Goal: Information Seeking & Learning: Learn about a topic

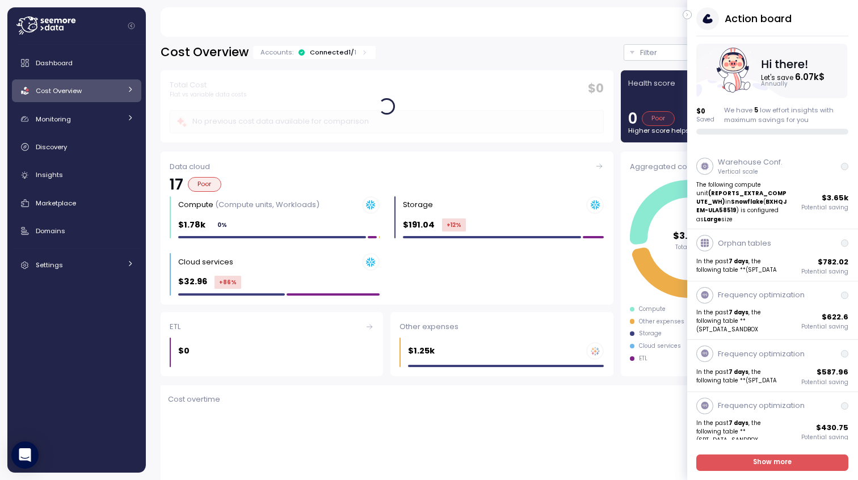
click at [689, 15] on icon "button" at bounding box center [687, 15] width 5 height 14
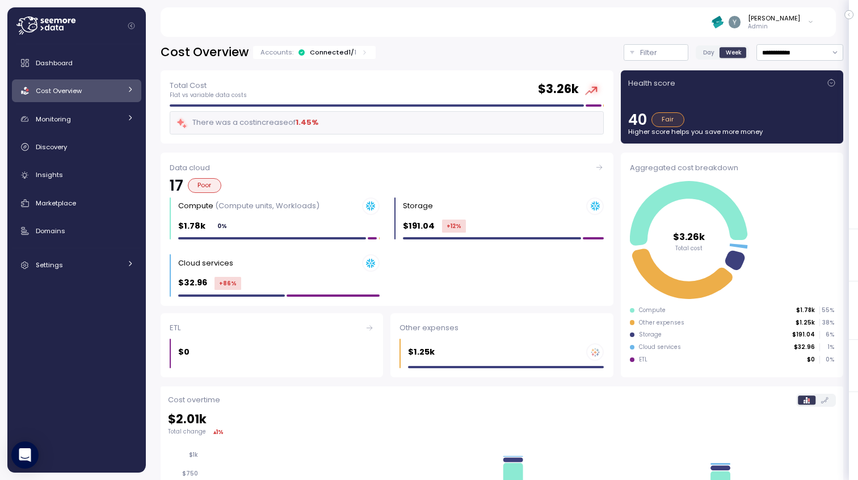
click at [851, 12] on button "button" at bounding box center [848, 14] width 9 height 9
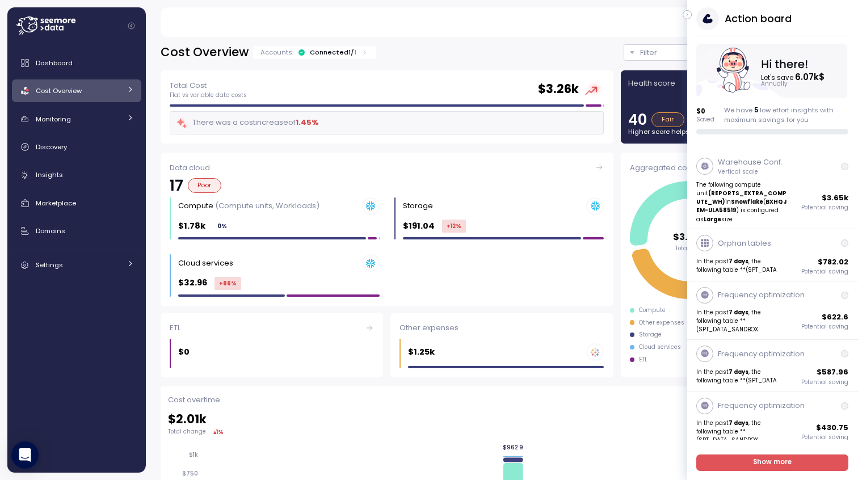
click at [687, 17] on icon "button" at bounding box center [687, 15] width 5 height 14
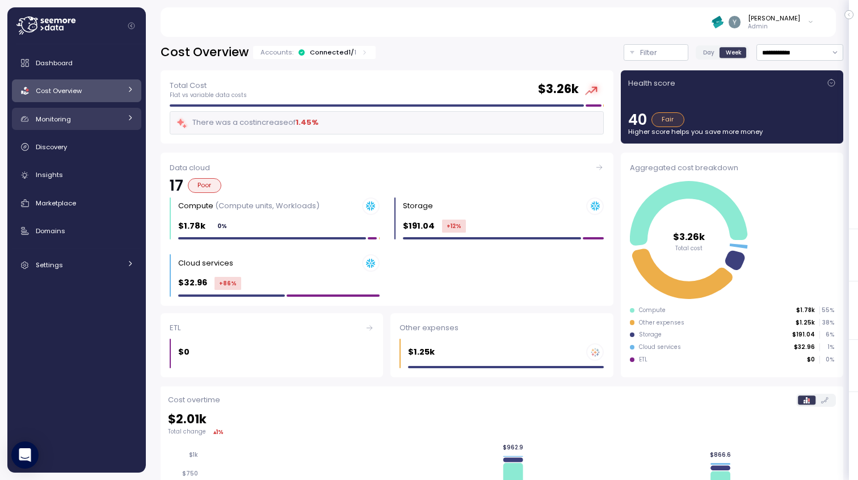
click at [125, 117] on link "Monitoring" at bounding box center [76, 119] width 129 height 23
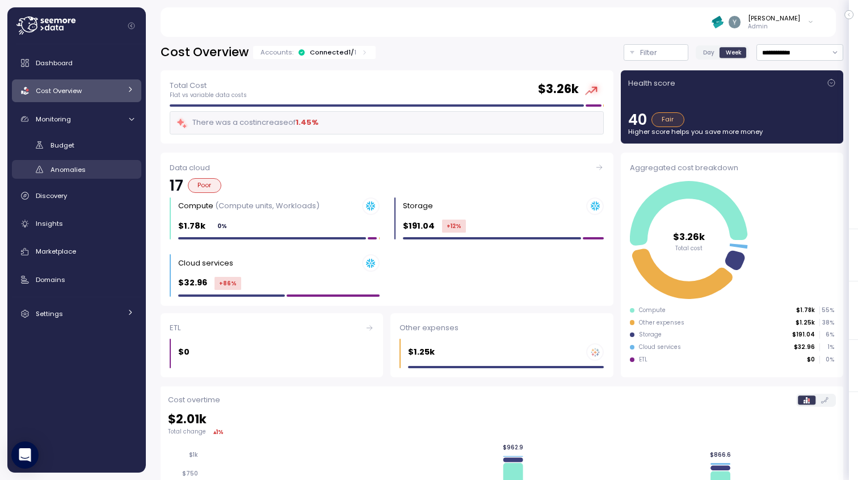
click at [93, 166] on div "Anomalies" at bounding box center [91, 169] width 83 height 11
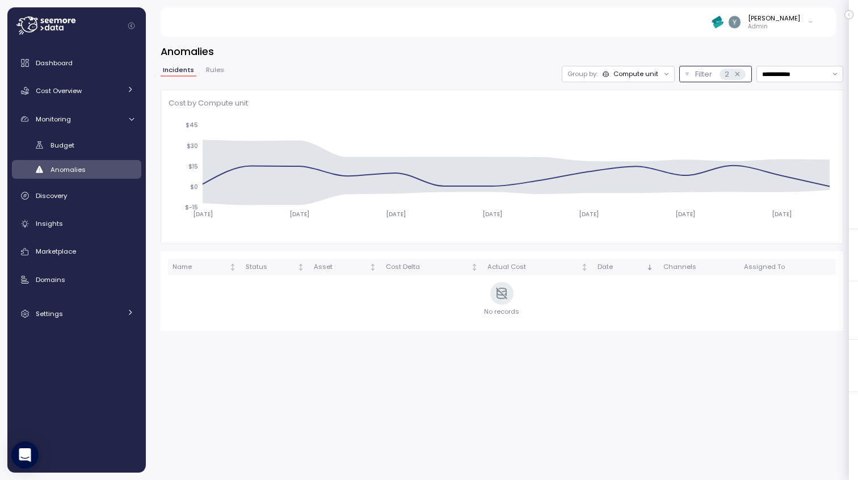
click at [699, 74] on p "Filter" at bounding box center [703, 74] width 17 height 11
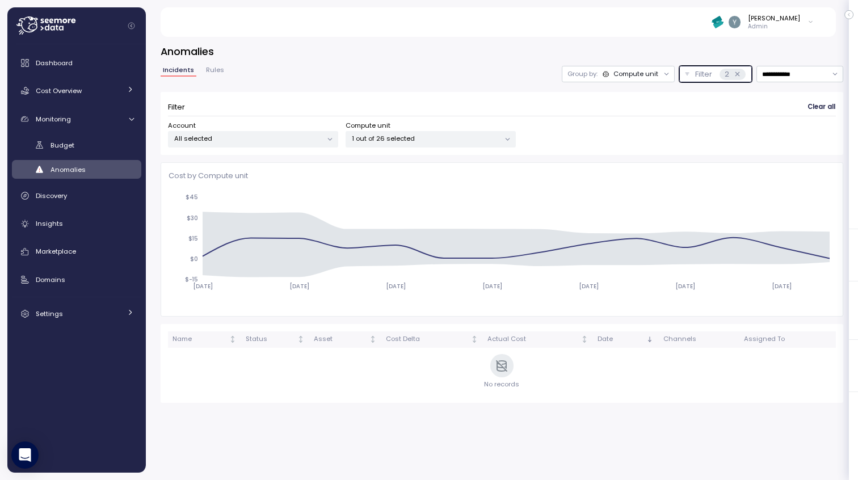
click at [648, 76] on div "Compute unit" at bounding box center [635, 73] width 45 height 9
click at [618, 121] on p "Compute unit" at bounding box center [628, 117] width 45 height 9
click at [631, 70] on div "Compute unit" at bounding box center [635, 73] width 45 height 9
click at [617, 97] on p "Account" at bounding box center [620, 98] width 28 height 9
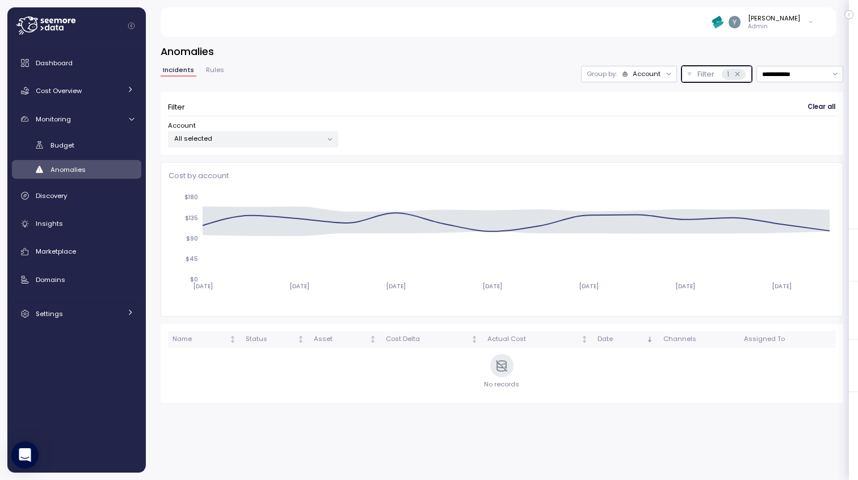
click at [640, 74] on div "Account" at bounding box center [646, 73] width 28 height 9
click at [618, 123] on p "Compute unit" at bounding box center [639, 117] width 45 height 9
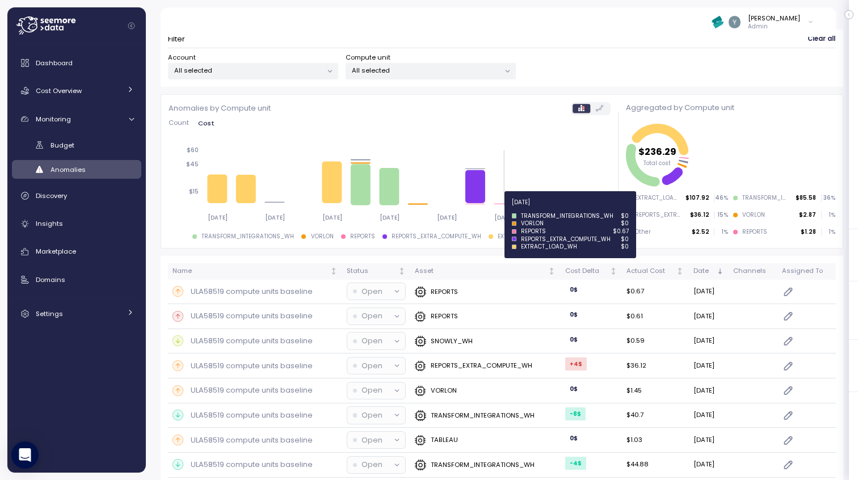
scroll to position [74, 0]
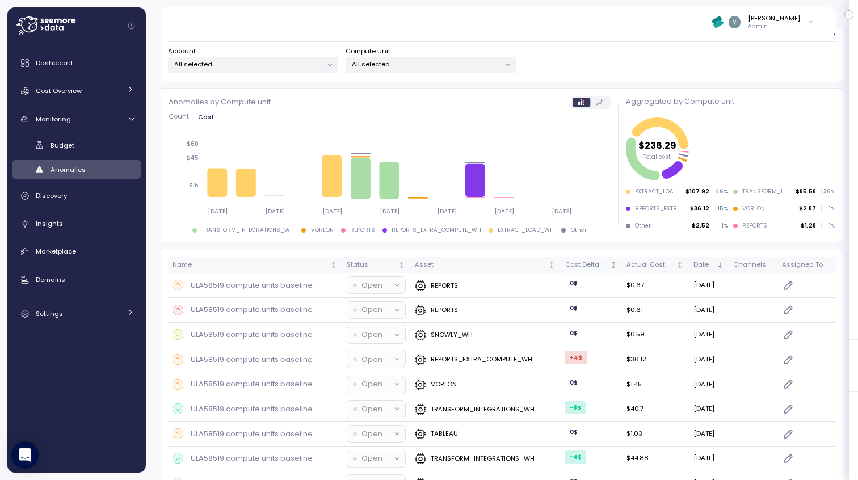
click at [573, 263] on div "Cost Delta" at bounding box center [586, 265] width 43 height 10
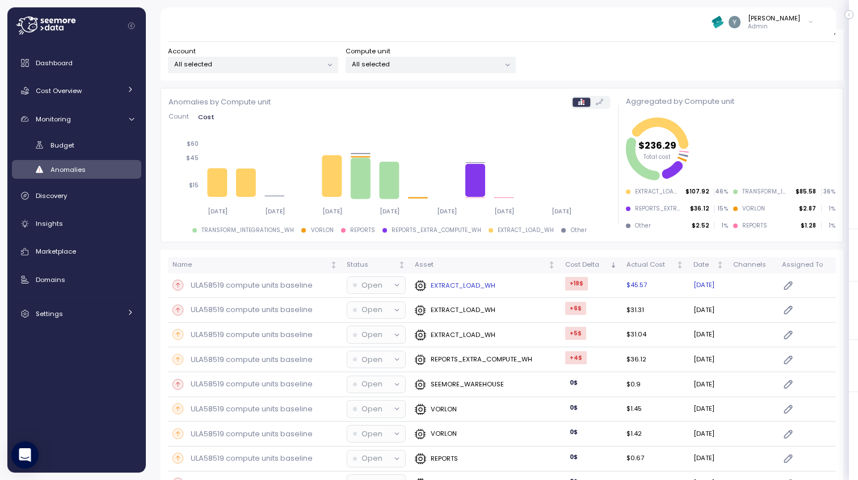
click at [270, 285] on p "ULA58519 compute units baseline" at bounding box center [252, 285] width 122 height 11
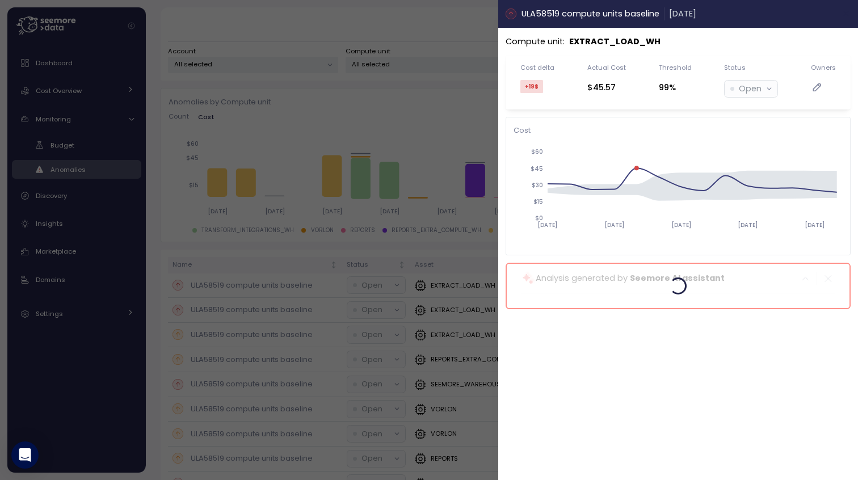
click at [840, 15] on button "button" at bounding box center [846, 13] width 13 height 13
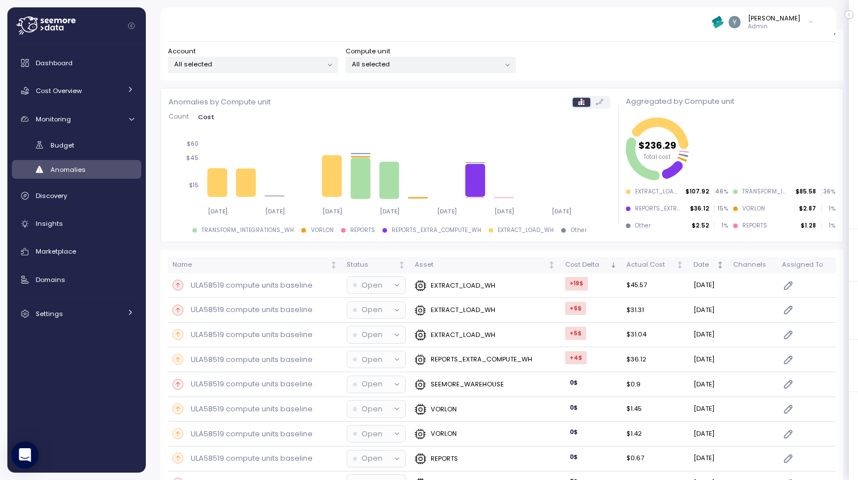
click at [694, 263] on div "Date" at bounding box center [703, 265] width 21 height 10
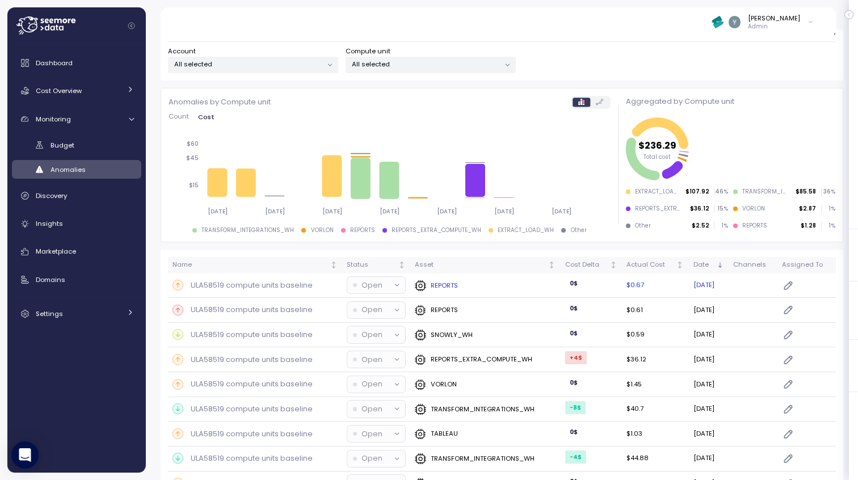
click at [262, 282] on p "ULA58519 compute units baseline" at bounding box center [252, 285] width 122 height 11
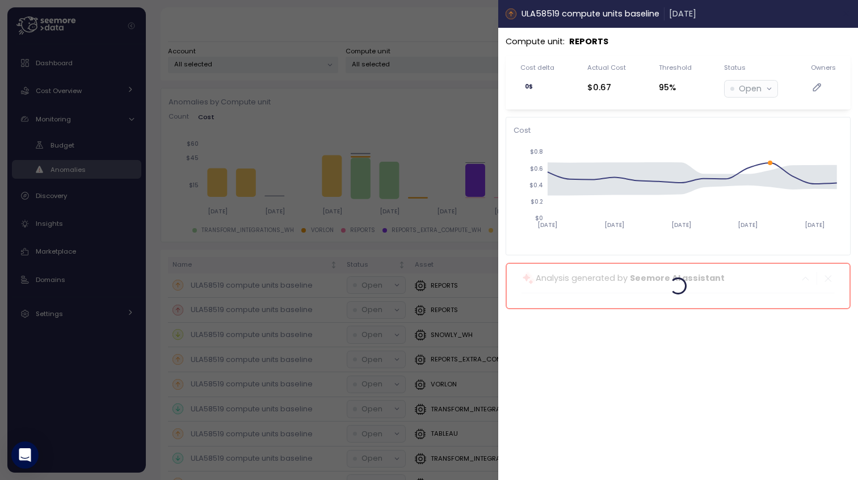
click at [844, 11] on icon "button" at bounding box center [846, 13] width 9 height 9
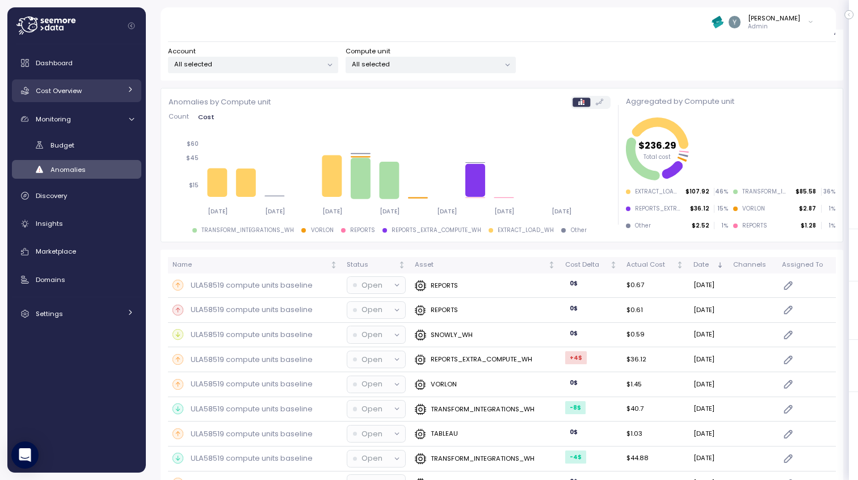
click at [97, 96] on div "Cost Overview" at bounding box center [78, 90] width 85 height 11
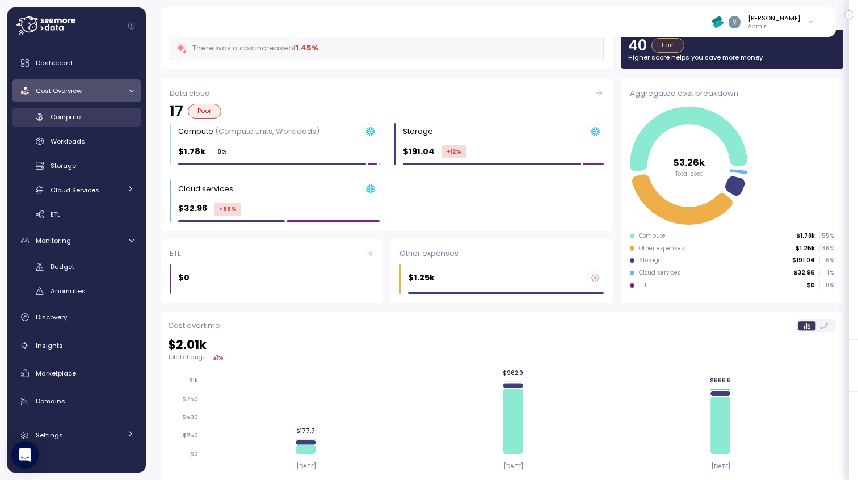
click at [81, 114] on span "Compute" at bounding box center [65, 116] width 30 height 9
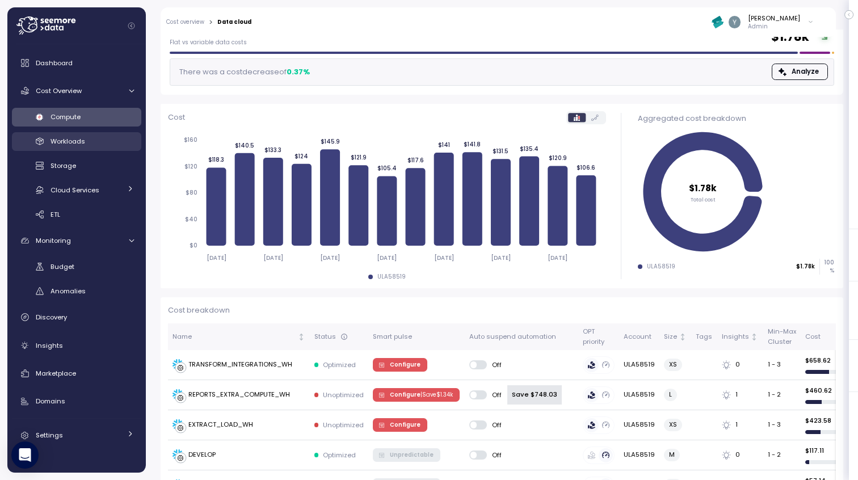
click at [82, 138] on span "Workloads" at bounding box center [67, 141] width 35 height 9
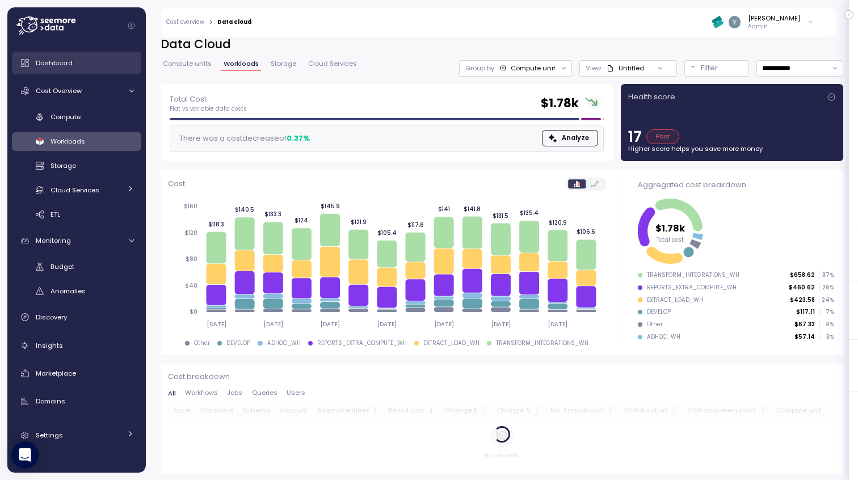
click at [79, 57] on div "Dashboard" at bounding box center [85, 62] width 98 height 11
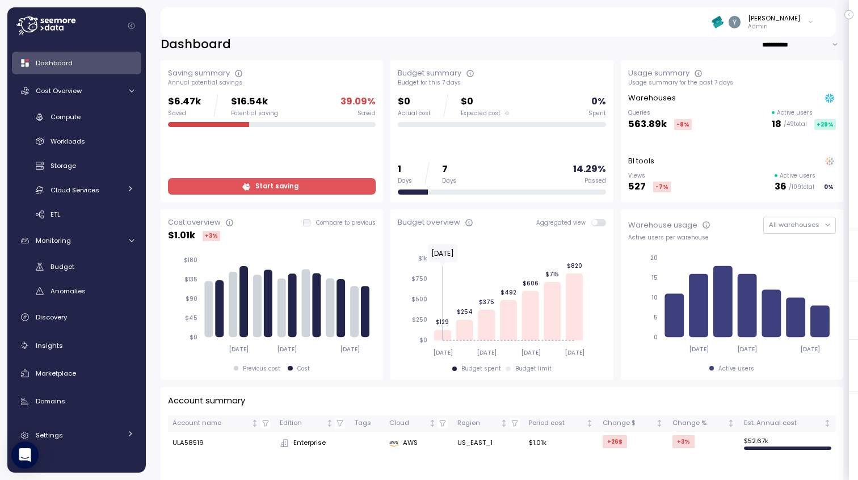
click at [770, 45] on input "**********" at bounding box center [802, 44] width 82 height 16
type input "**********"
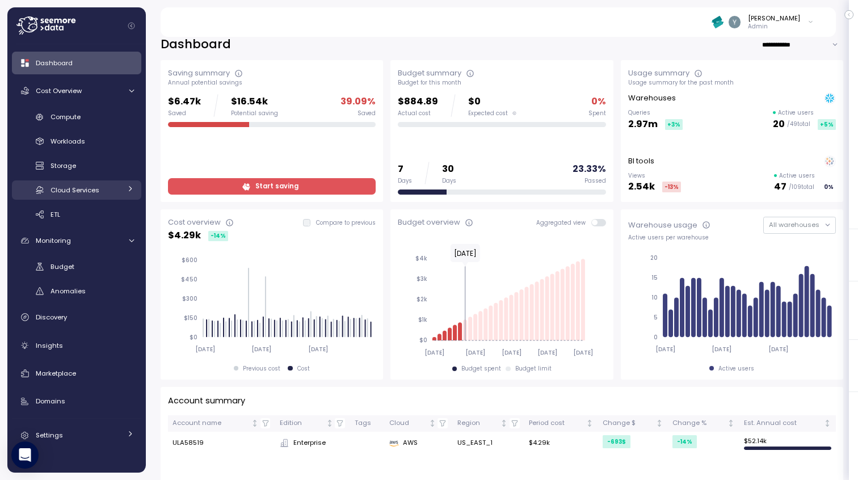
click at [74, 186] on span "Cloud Services" at bounding box center [74, 189] width 49 height 9
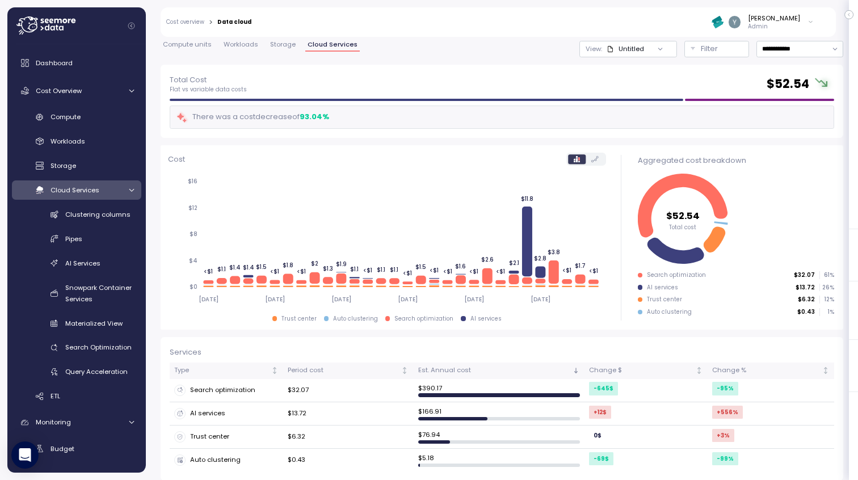
scroll to position [33, 0]
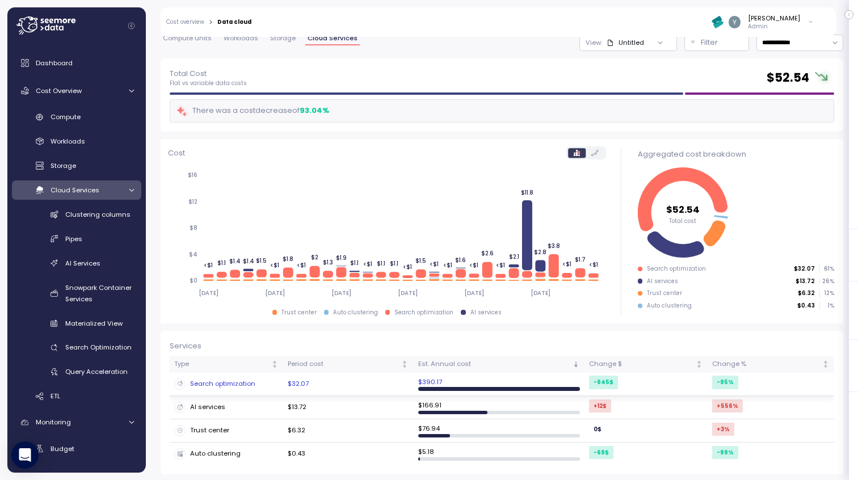
click at [217, 382] on div "Search optimization" at bounding box center [226, 383] width 104 height 11
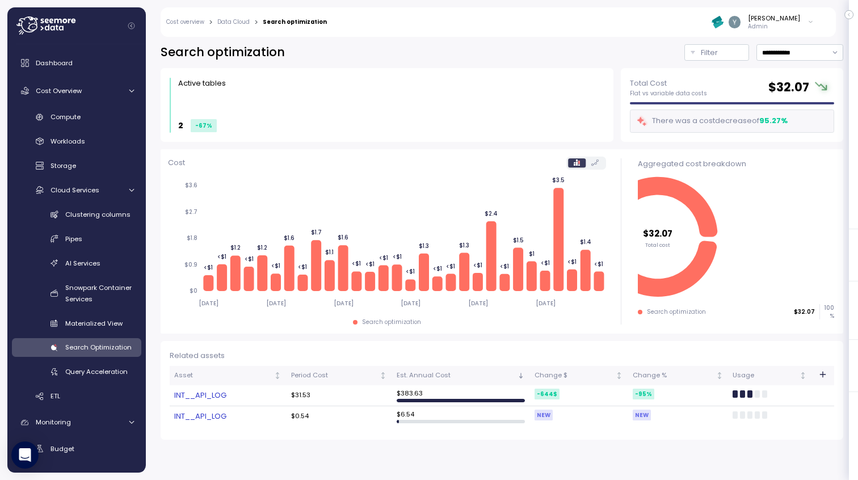
click at [208, 397] on link "INT__API_LOG" at bounding box center [227, 395] width 107 height 11
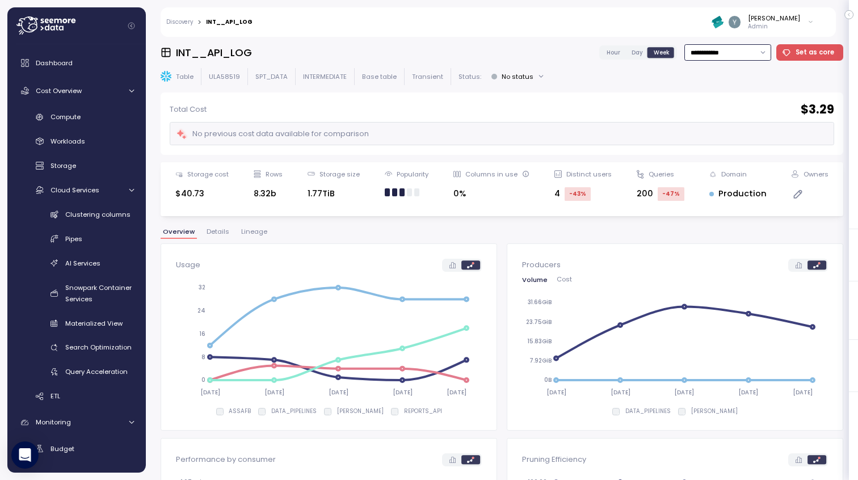
click at [737, 52] on input "**********" at bounding box center [727, 52] width 87 height 16
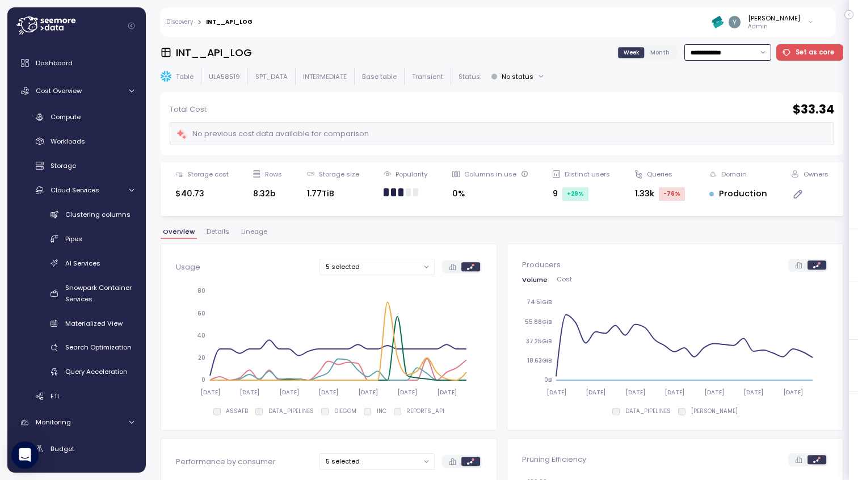
click at [747, 57] on input "**********" at bounding box center [727, 52] width 87 height 16
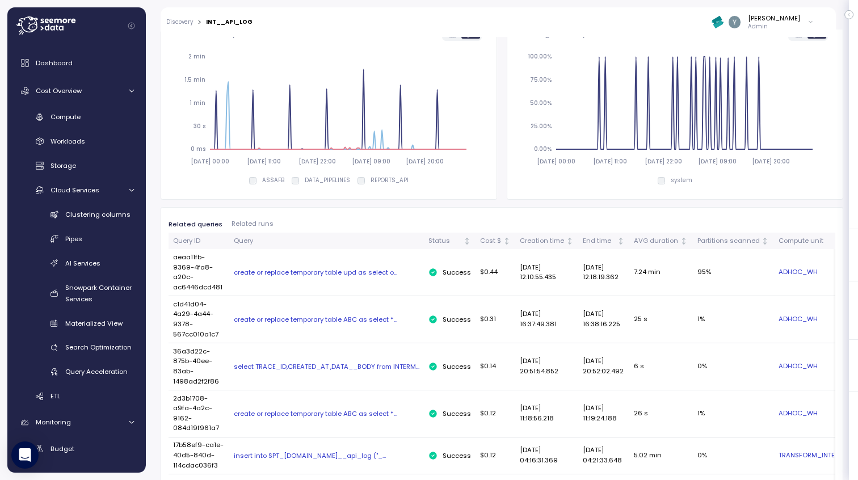
scroll to position [427, 0]
click at [659, 242] on div "AVG duration" at bounding box center [656, 239] width 44 height 10
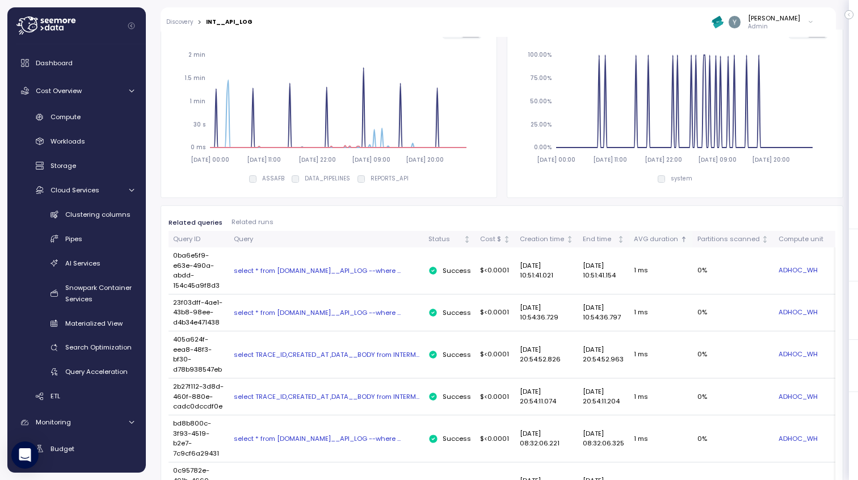
click at [659, 242] on div "AVG duration" at bounding box center [656, 239] width 44 height 10
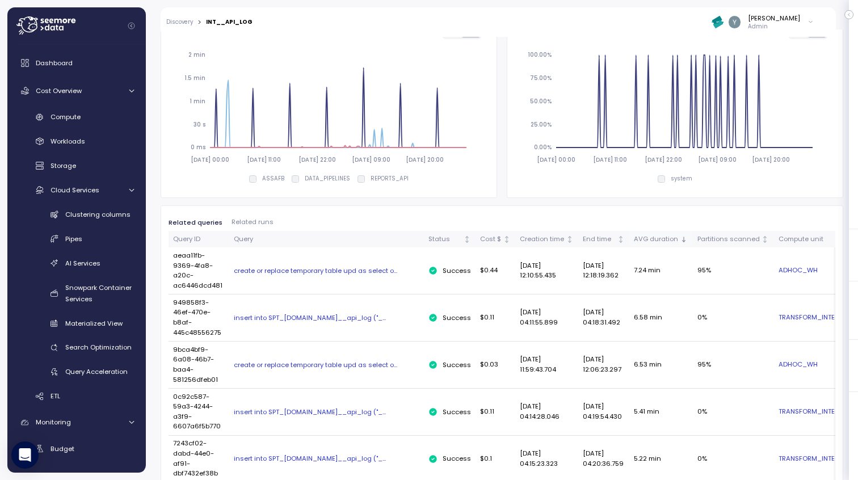
click at [644, 238] on div "AVG duration" at bounding box center [656, 239] width 44 height 10
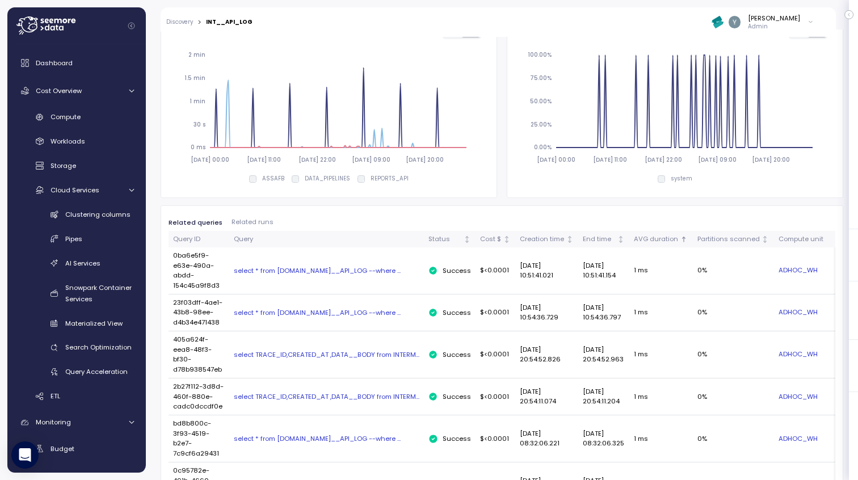
click at [300, 273] on div "select * from INTERMEDIATE.INT__API_LOG --where ..." at bounding box center [326, 270] width 185 height 9
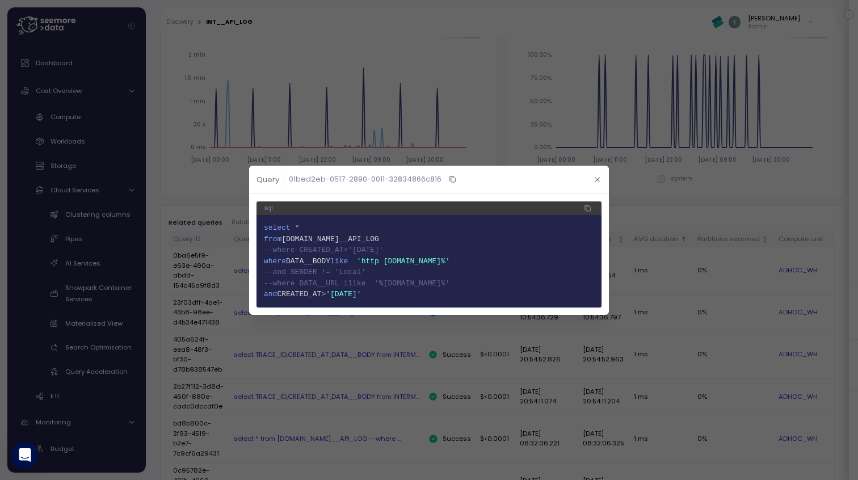
click at [596, 177] on icon "button" at bounding box center [596, 179] width 7 height 7
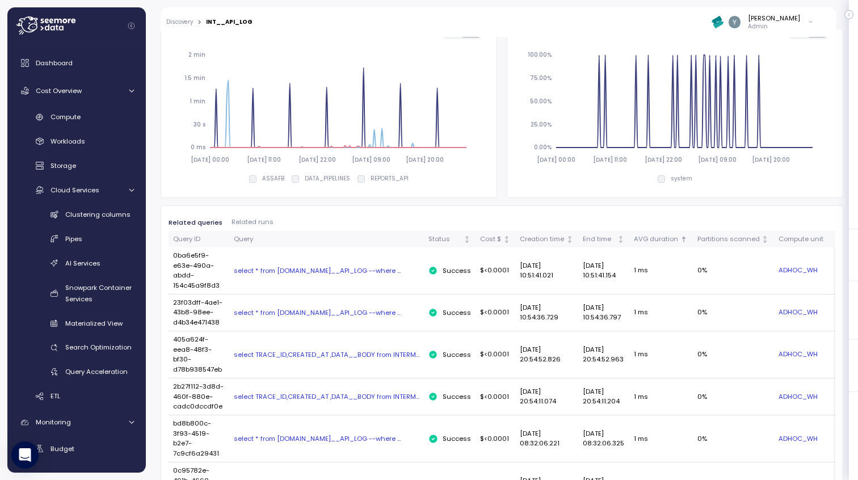
click at [367, 311] on div "select * from INTERMEDIATE.INT__API_LOG --where ..." at bounding box center [326, 312] width 185 height 9
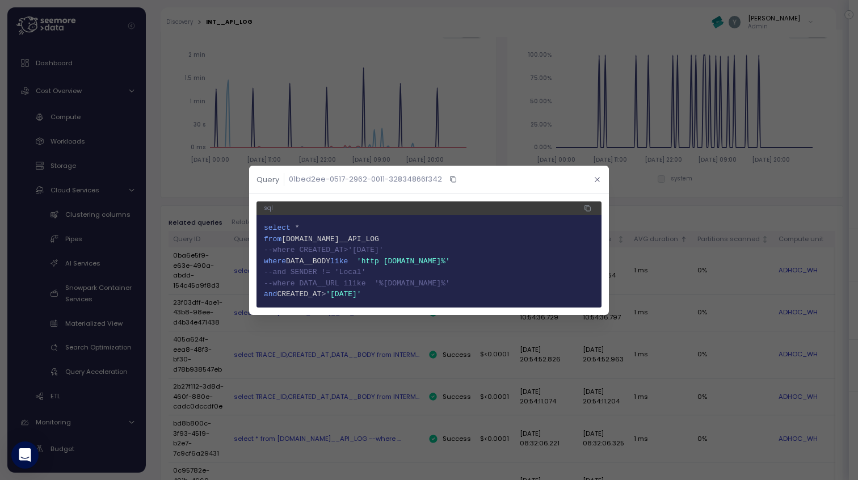
click at [597, 179] on icon "button" at bounding box center [596, 179] width 7 height 7
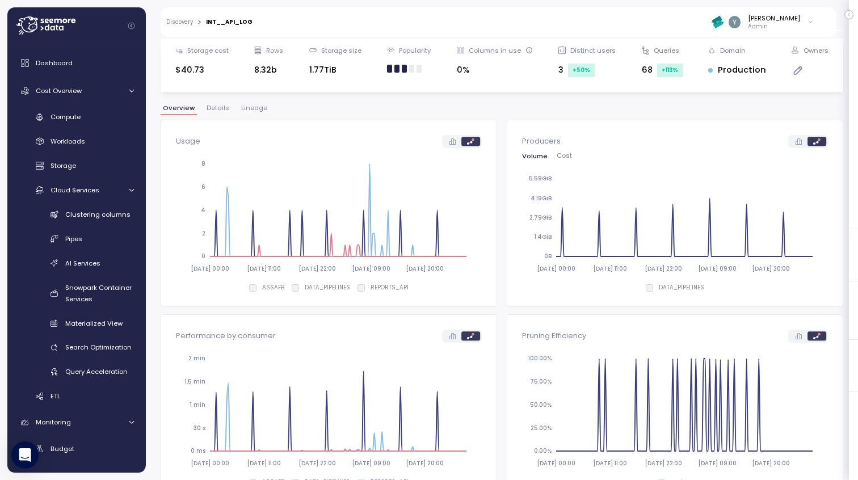
scroll to position [124, 0]
click at [208, 111] on span "Details" at bounding box center [217, 107] width 23 height 6
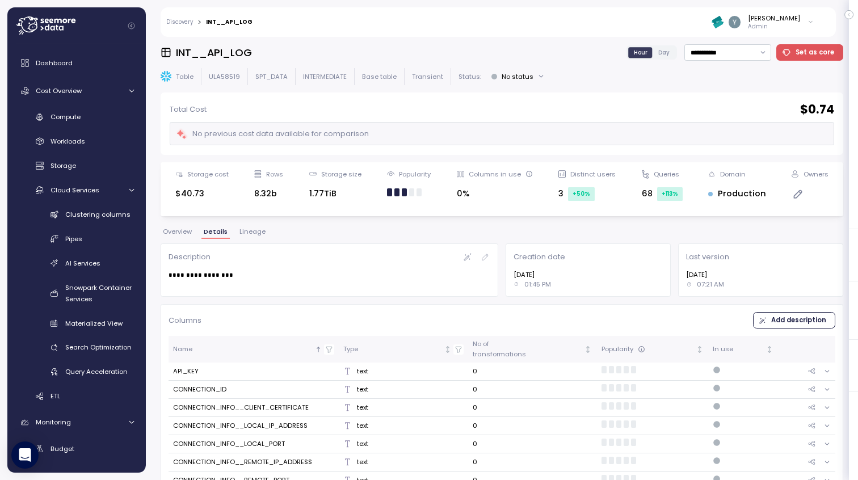
click at [187, 75] on p "Table" at bounding box center [185, 76] width 18 height 9
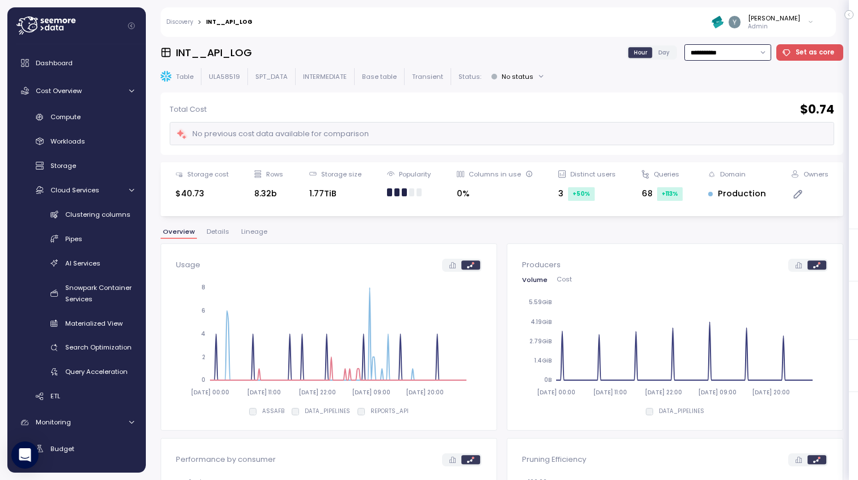
click at [741, 51] on input "**********" at bounding box center [727, 52] width 87 height 16
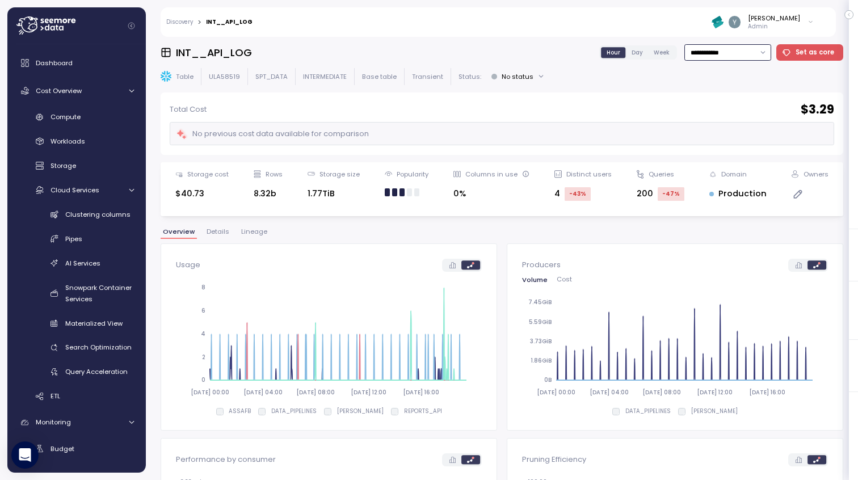
click at [729, 57] on input "**********" at bounding box center [727, 52] width 87 height 16
type input "**********"
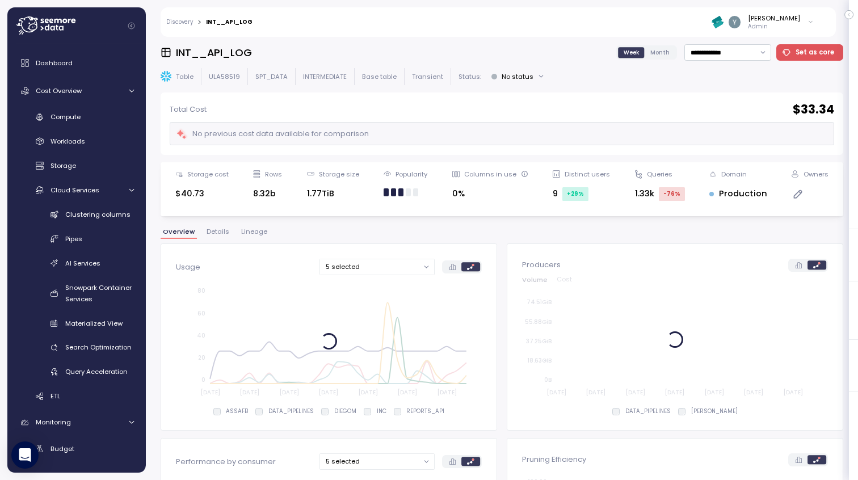
click at [688, 147] on div "Total Cost $ 33.34 No previous cost data available for comparison" at bounding box center [502, 123] width 682 height 62
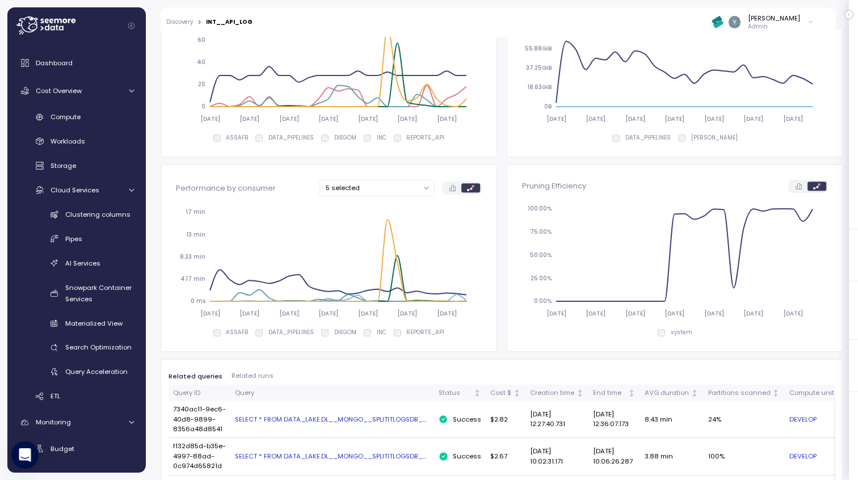
scroll to position [244, 0]
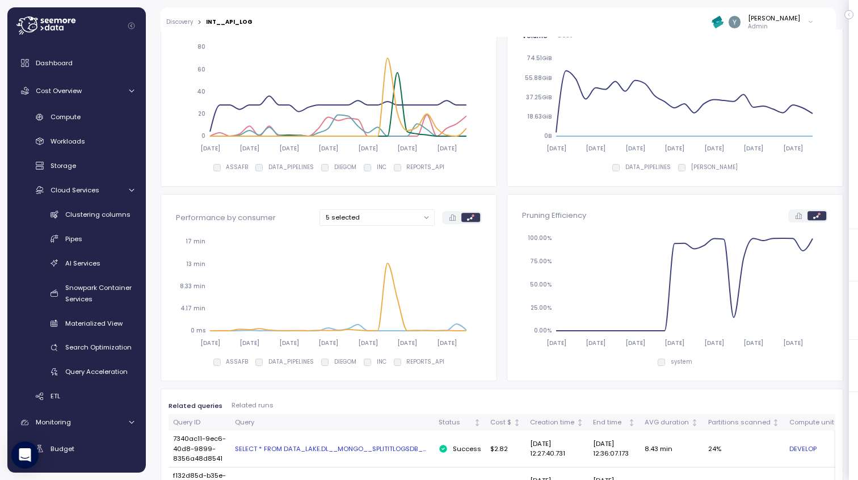
click at [394, 365] on div at bounding box center [397, 362] width 7 height 7
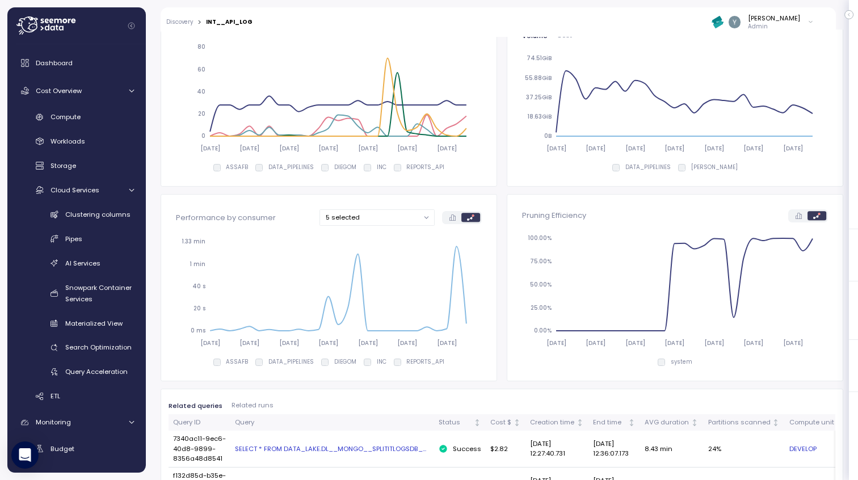
click at [410, 217] on button "5 selected" at bounding box center [376, 217] width 115 height 16
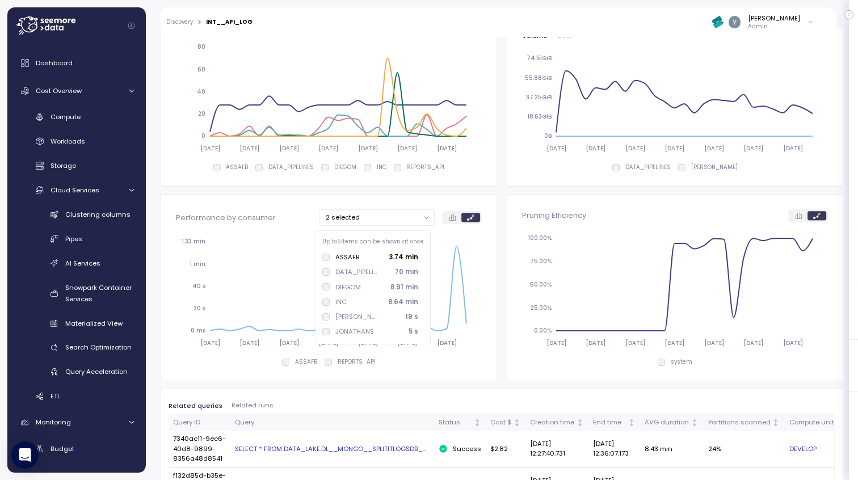
click at [488, 304] on div "Performance by consumer 2 selected 2025-03-03 2025-03-31 2025-04-28 2025-05-26 …" at bounding box center [329, 287] width 337 height 187
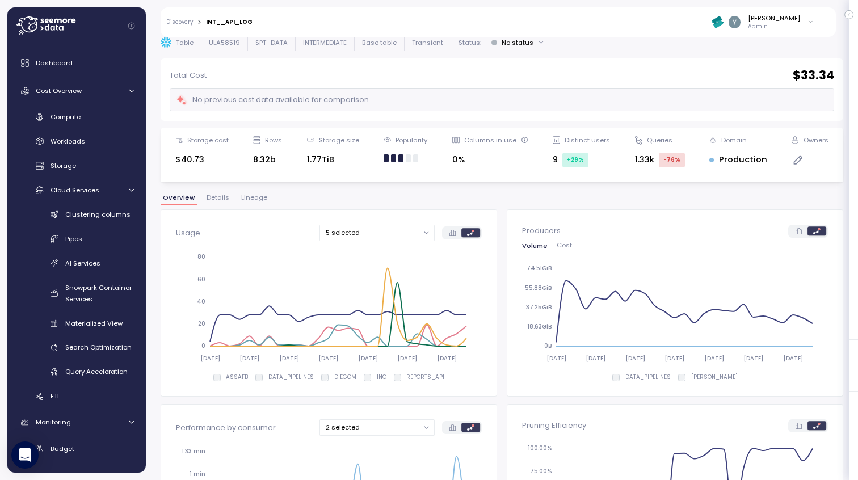
scroll to position [0, 0]
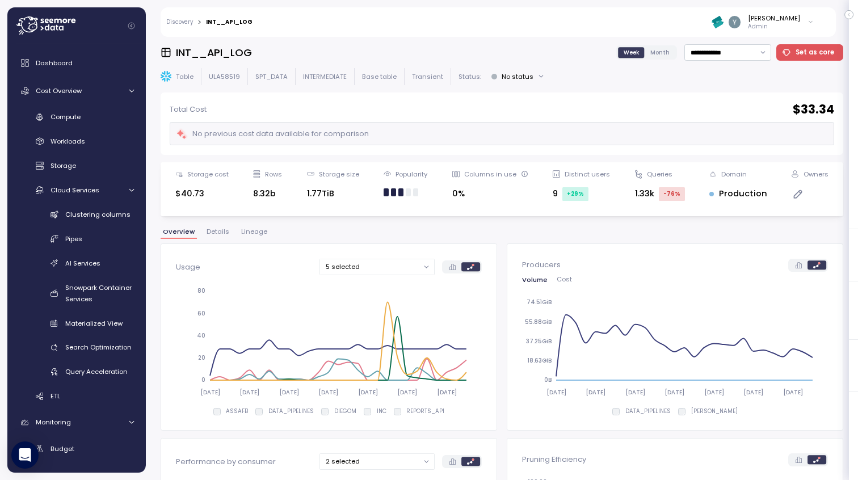
click at [656, 50] on span "Month" at bounding box center [659, 52] width 19 height 9
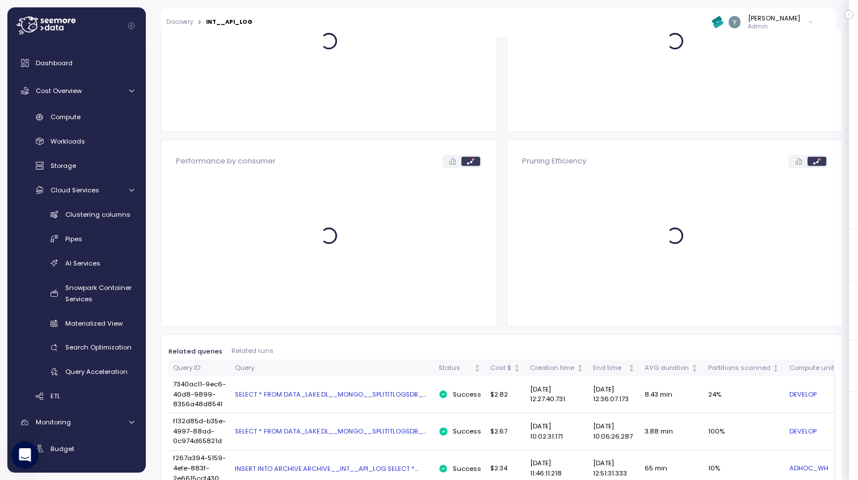
scroll to position [302, 0]
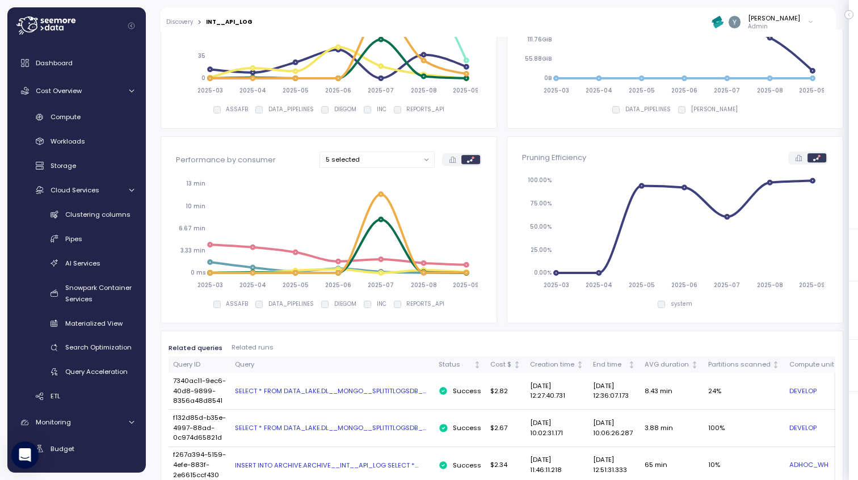
click at [372, 158] on button "5 selected" at bounding box center [376, 159] width 115 height 16
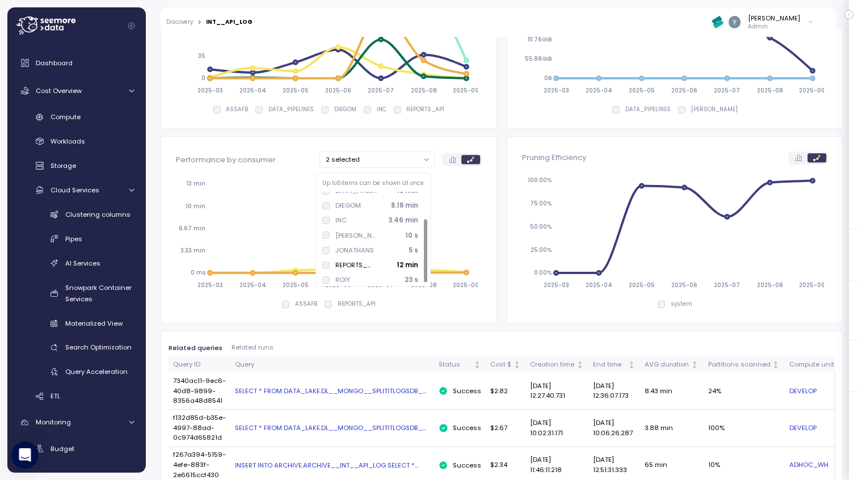
scroll to position [41, 0]
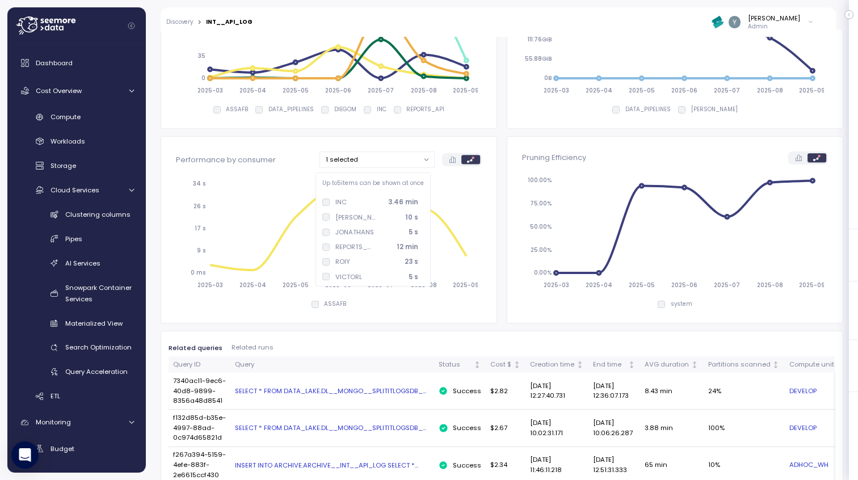
click at [494, 216] on div "Performance by consumer 1 selected 2025-03 2025-04 2025-05 2025-06 2025-07 2025…" at bounding box center [502, 229] width 682 height 187
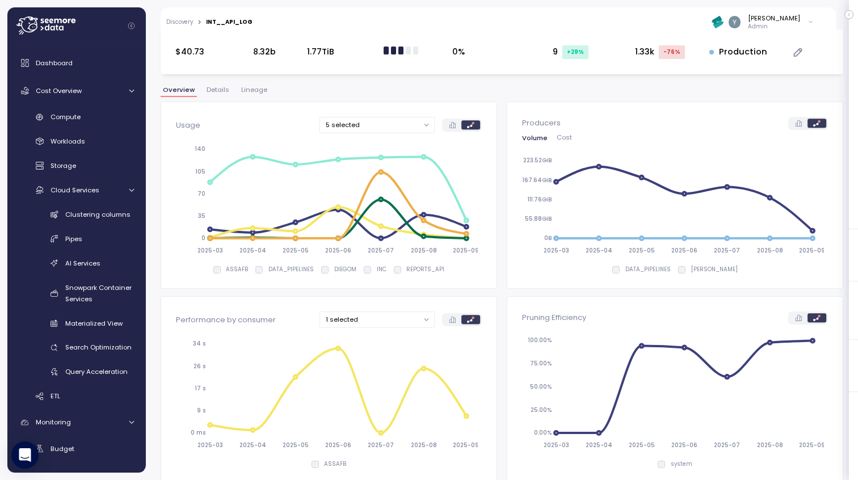
scroll to position [0, 0]
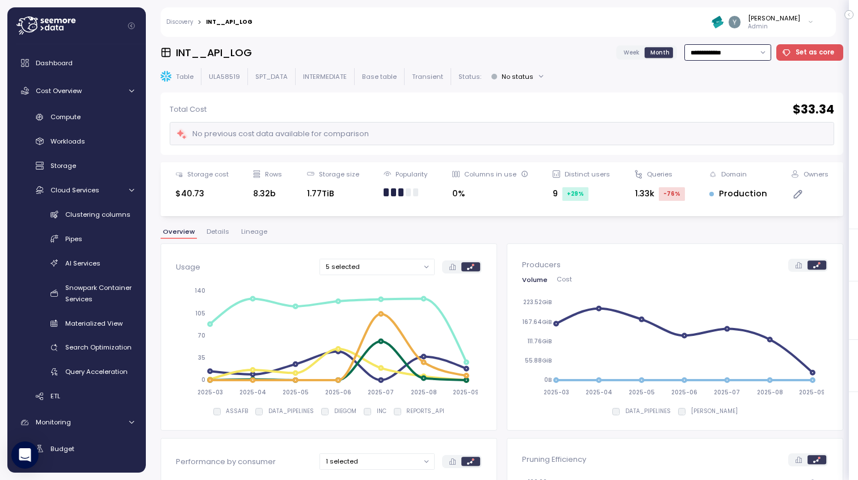
click at [727, 52] on input "**********" at bounding box center [727, 52] width 87 height 16
click at [631, 55] on span "Week" at bounding box center [631, 52] width 16 height 9
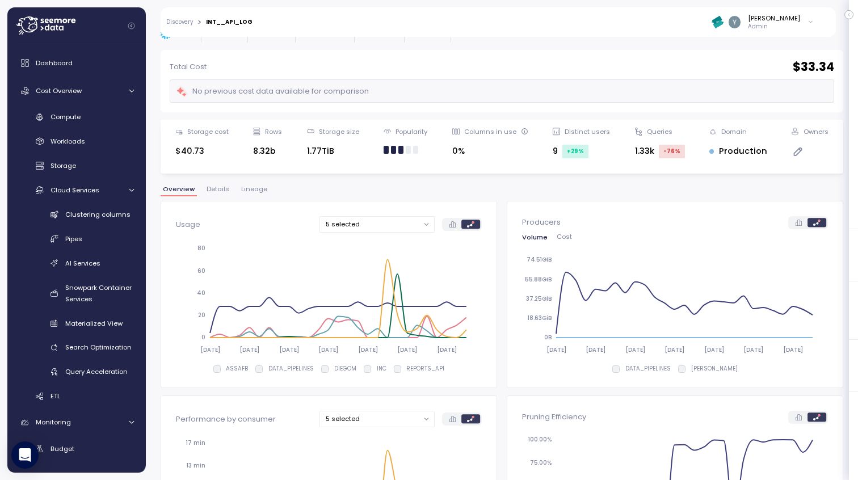
scroll to position [44, 0]
click at [556, 240] on div "Volume Cost 2025-03-03 2025-03-31 2025-04-28 2025-05-26 2025-06-23 2025-07-21 2…" at bounding box center [675, 296] width 306 height 126
click at [556, 237] on span "Cost" at bounding box center [563, 236] width 15 height 6
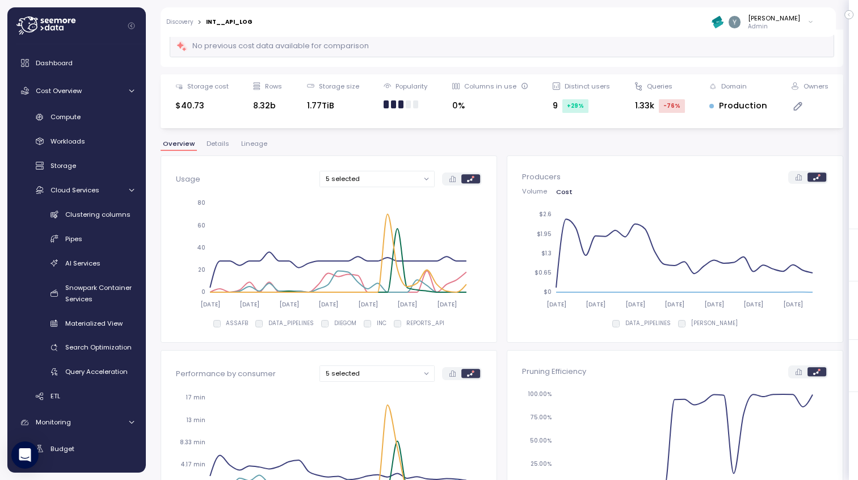
scroll to position [88, 0]
click at [78, 114] on span "Compute" at bounding box center [65, 116] width 30 height 9
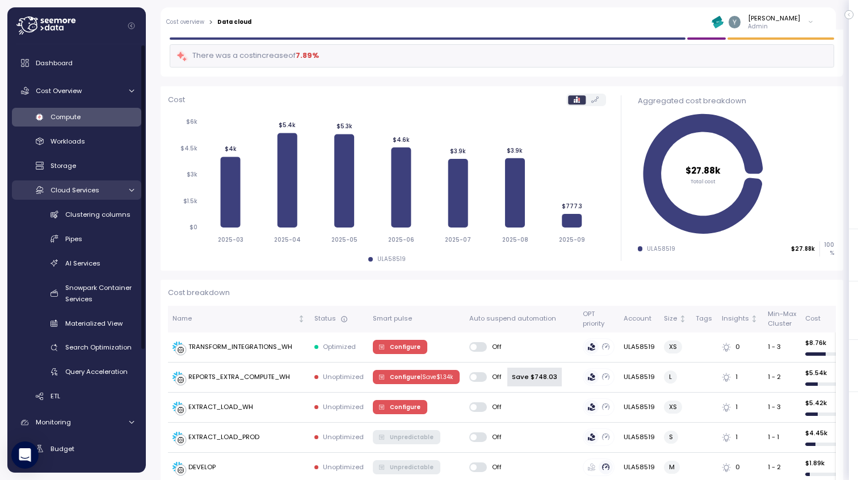
click at [84, 189] on span "Cloud Services" at bounding box center [74, 189] width 49 height 9
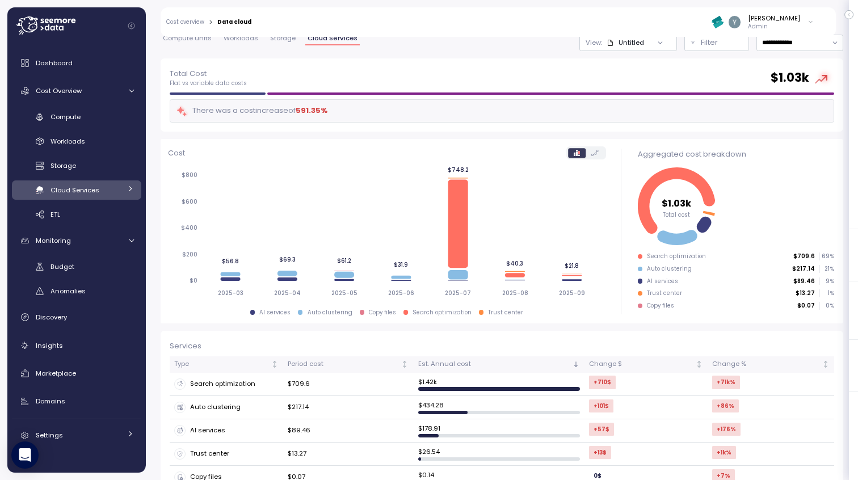
scroll to position [56, 0]
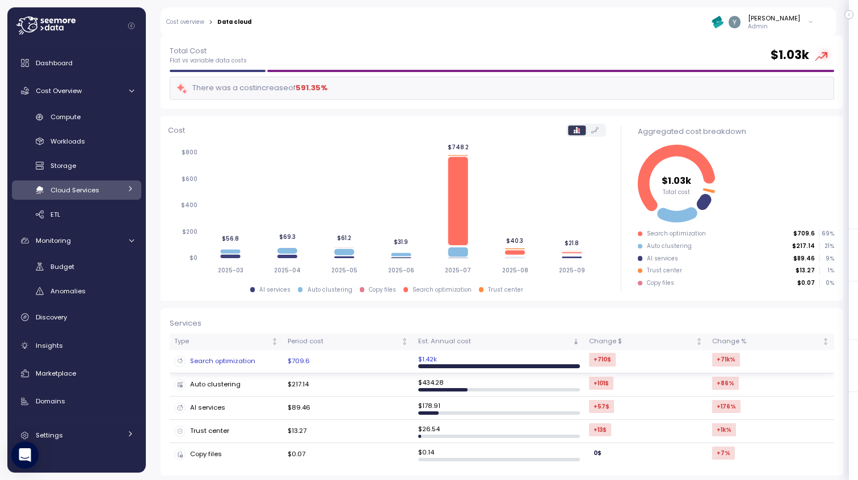
click at [235, 360] on div "Search optimization" at bounding box center [226, 361] width 104 height 11
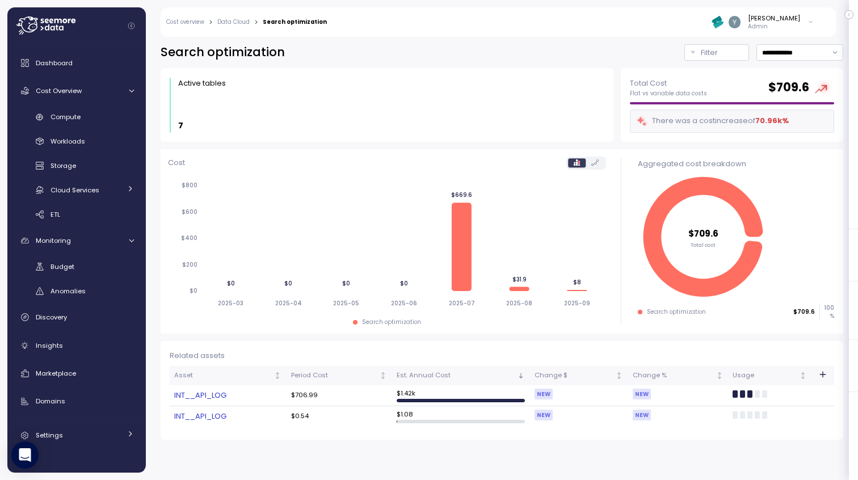
click at [215, 393] on link "INT__API_LOG" at bounding box center [227, 395] width 107 height 11
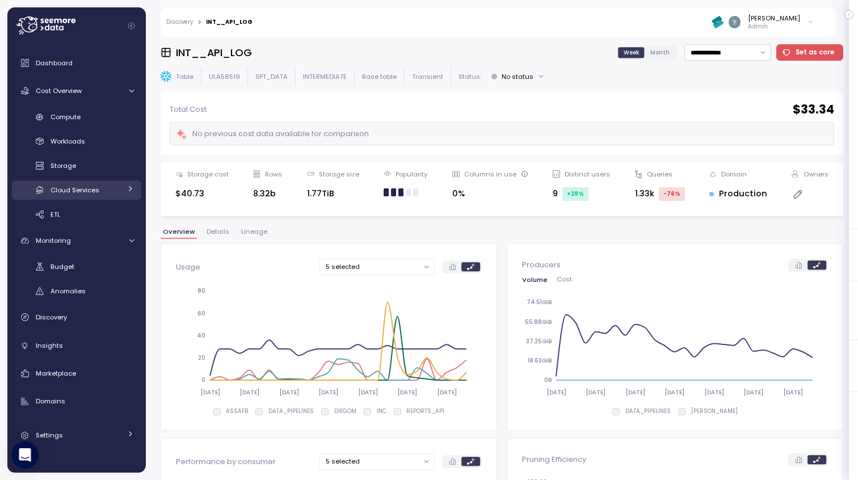
click at [100, 193] on div "Cloud Services" at bounding box center [85, 189] width 70 height 11
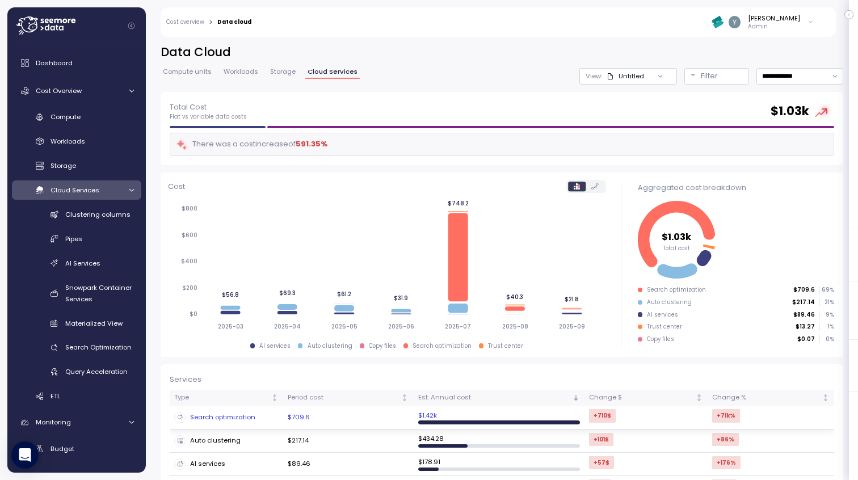
click at [244, 412] on div "Search optimization" at bounding box center [226, 417] width 104 height 11
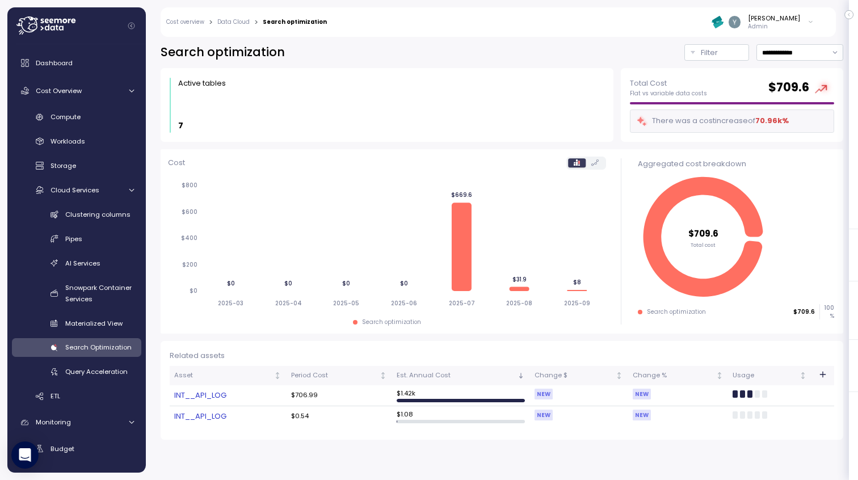
click at [214, 398] on link "INT__API_LOG" at bounding box center [227, 395] width 107 height 11
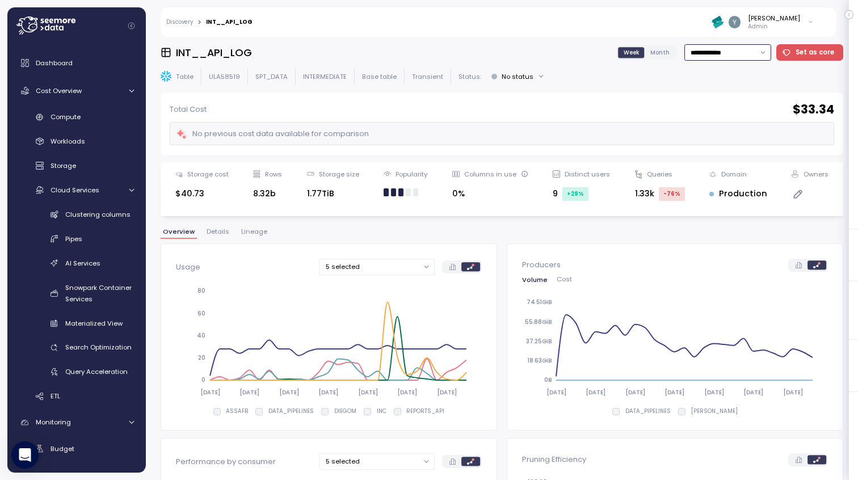
click at [736, 57] on input "**********" at bounding box center [727, 52] width 87 height 16
click at [655, 106] on div "Total Cost $ 33.34" at bounding box center [502, 110] width 664 height 16
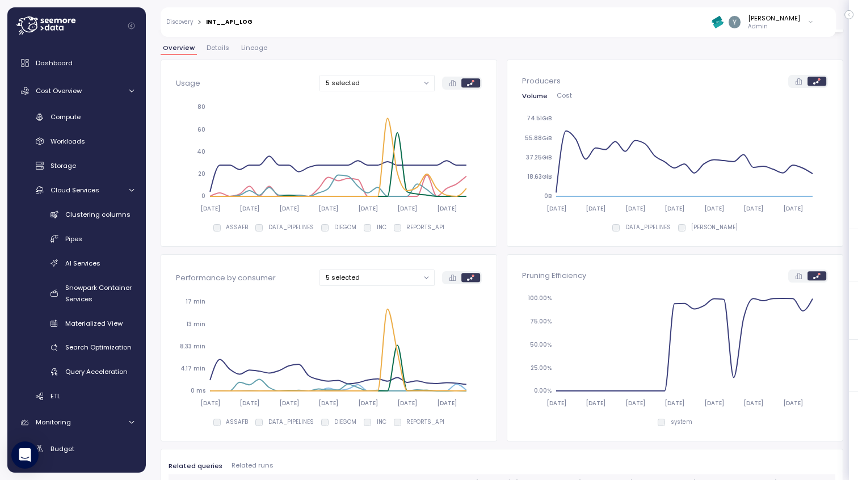
scroll to position [187, 0]
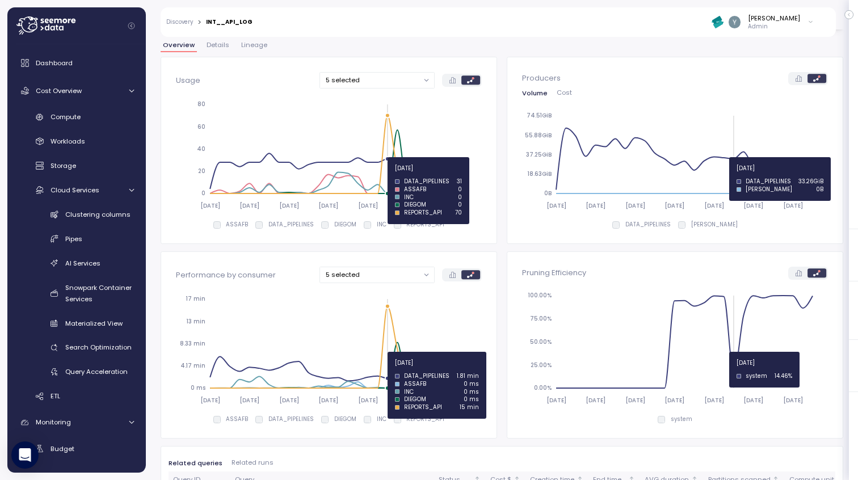
click at [389, 373] on icon "2025-03-03 2025-03-31 2025-04-28 2025-05-26 2025-06-23 2025-07-21 2025-08-18 0 …" at bounding box center [327, 349] width 302 height 123
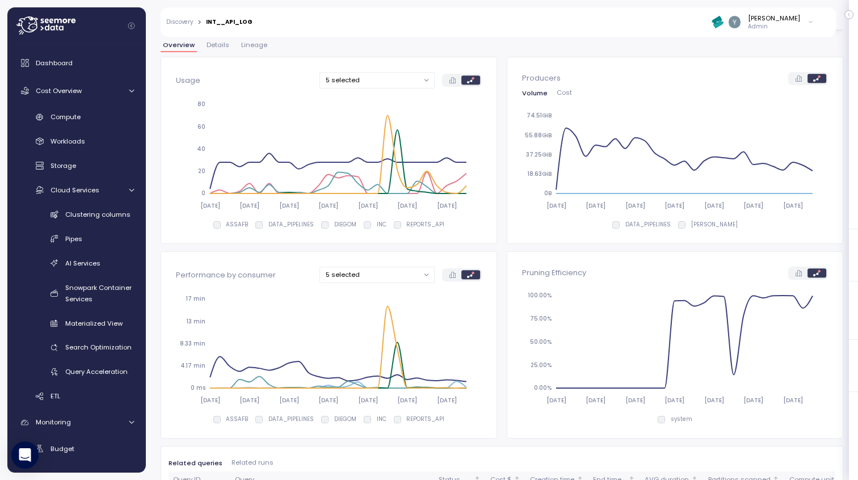
click at [336, 275] on button "5 selected" at bounding box center [376, 275] width 115 height 16
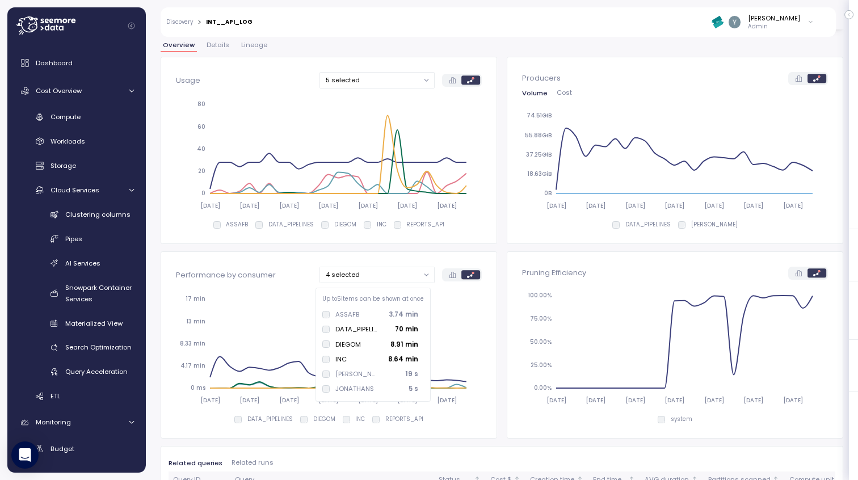
click at [327, 322] on div "DATA_PIPELINES 70 min" at bounding box center [373, 329] width 111 height 15
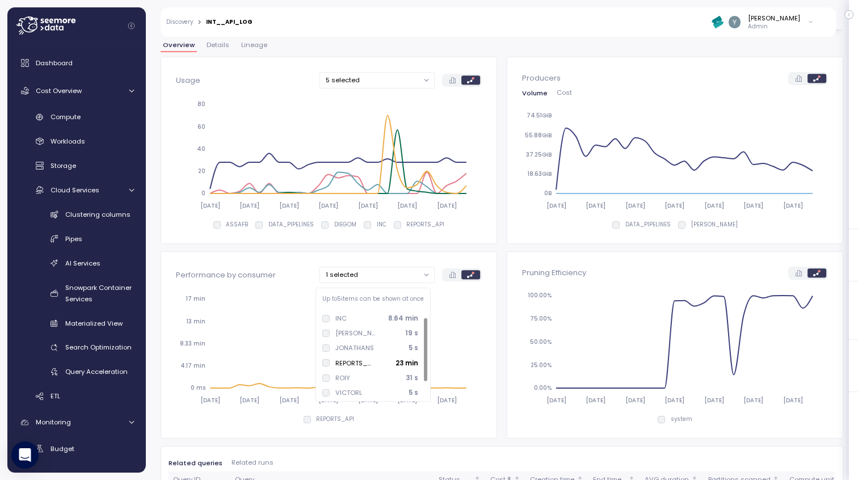
scroll to position [41, 0]
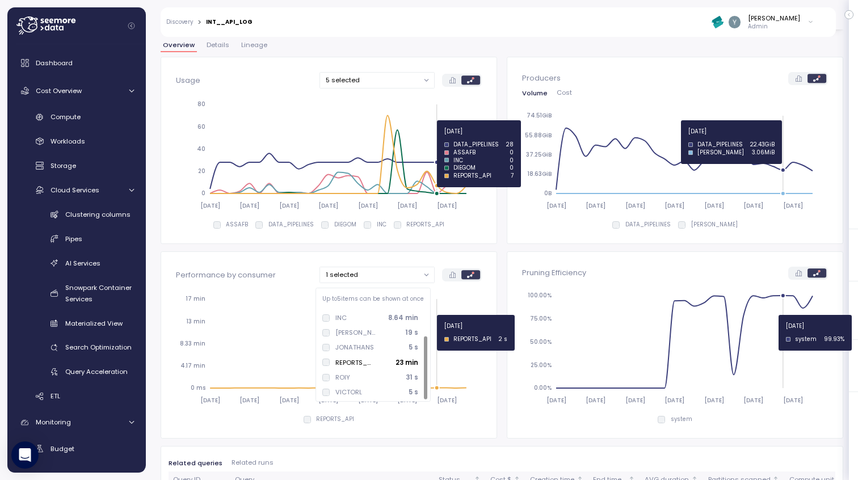
click at [449, 330] on icon "2025-03-03 2025-03-31 2025-04-28 2025-05-26 2025-06-23 2025-07-21 2025-08-18 0 …" at bounding box center [327, 349] width 302 height 123
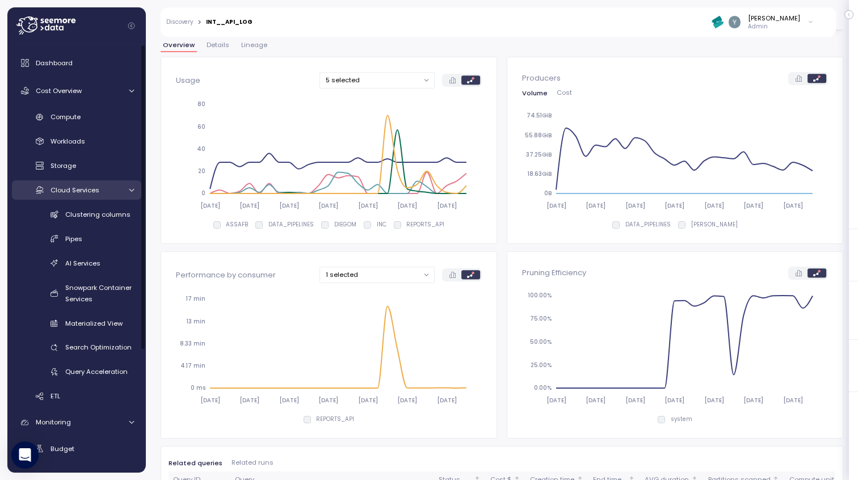
click at [129, 191] on icon at bounding box center [131, 190] width 7 height 7
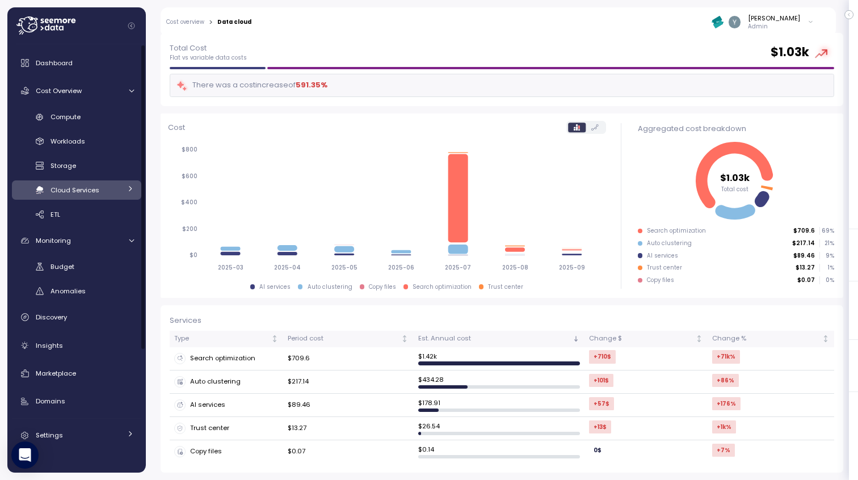
scroll to position [56, 0]
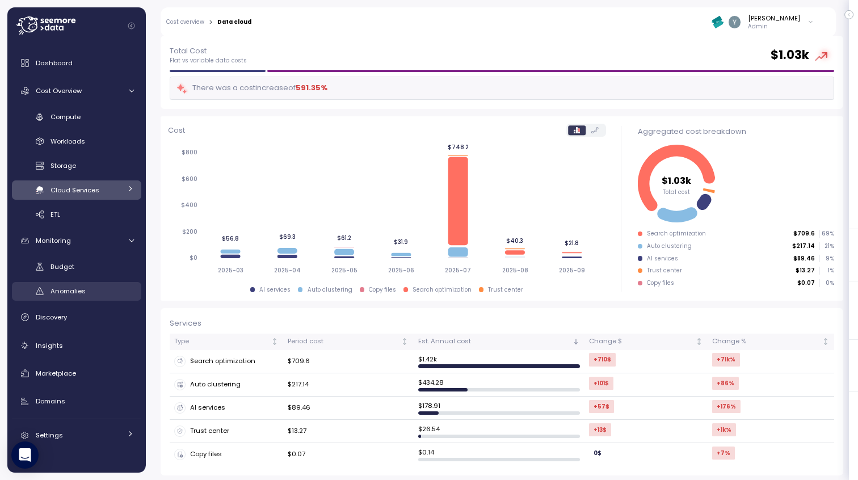
click at [77, 290] on span "Anomalies" at bounding box center [67, 290] width 35 height 9
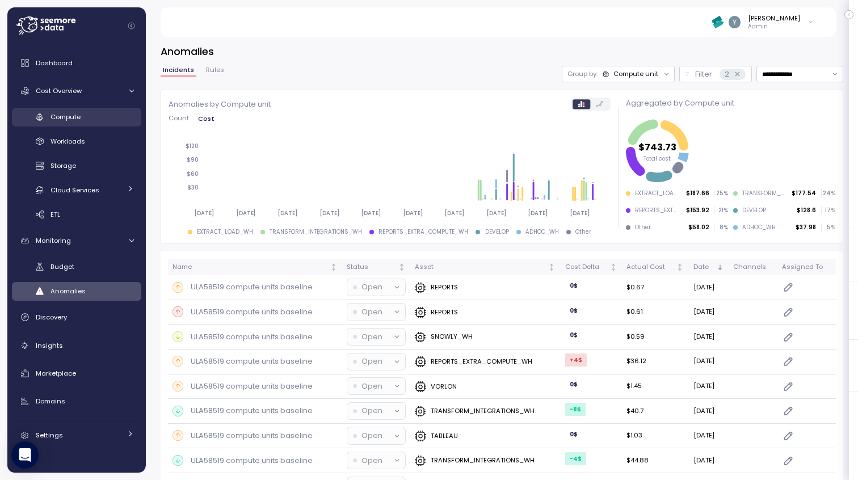
click at [71, 118] on span "Compute" at bounding box center [65, 116] width 30 height 9
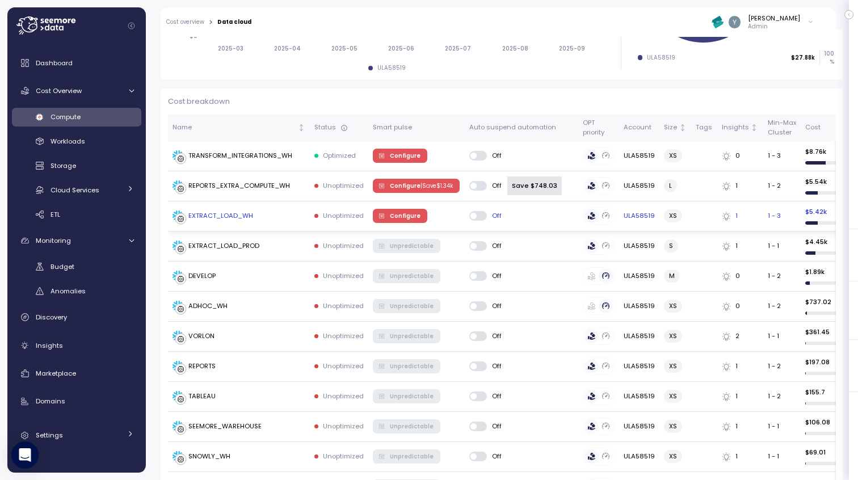
scroll to position [244, 0]
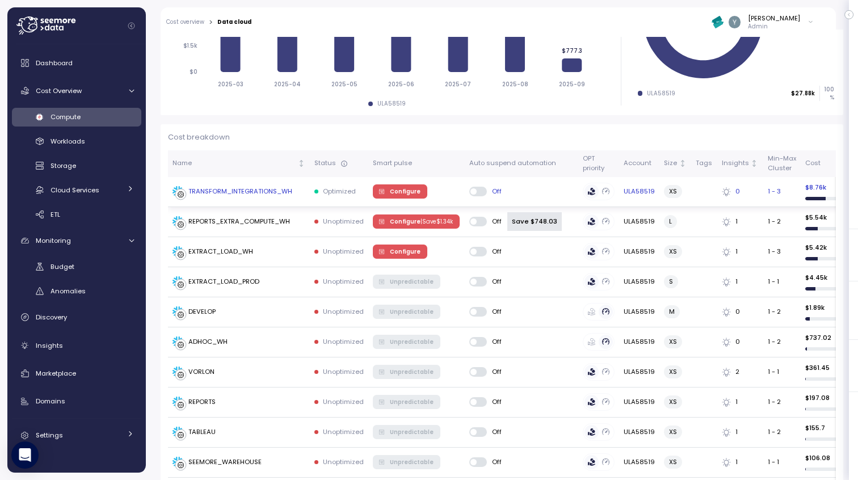
click at [235, 192] on div "TRANSFORM_INTEGRATIONS_WH" at bounding box center [240, 192] width 104 height 10
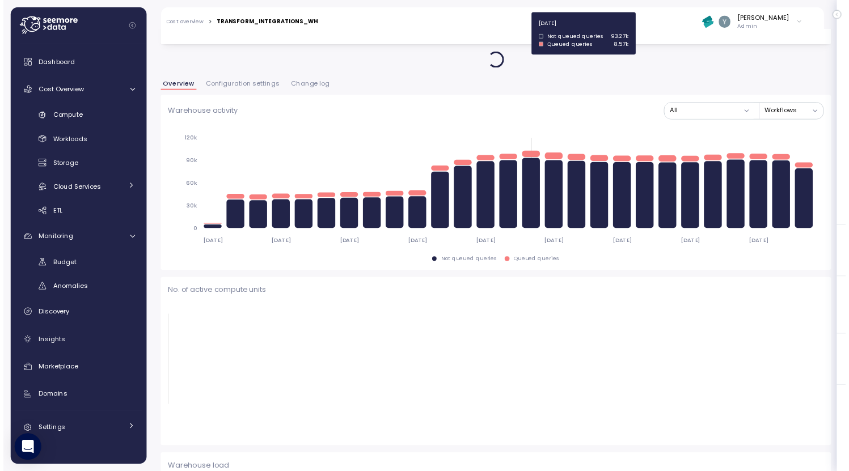
scroll to position [5, 0]
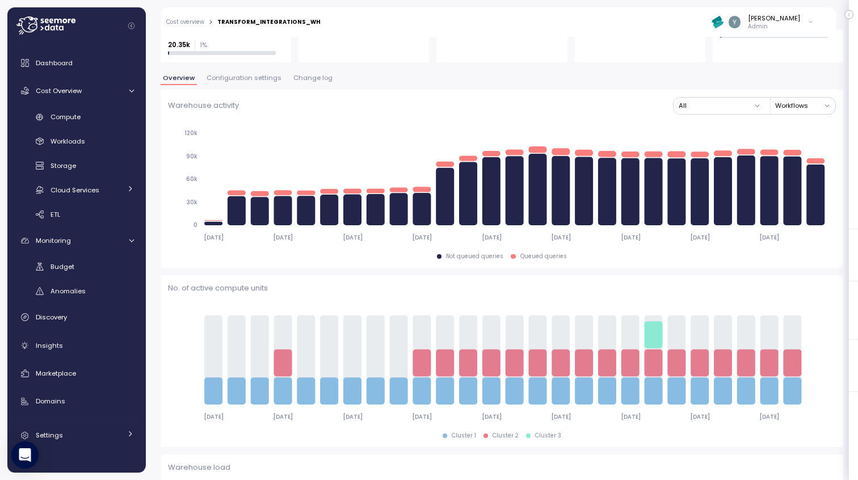
scroll to position [132, 0]
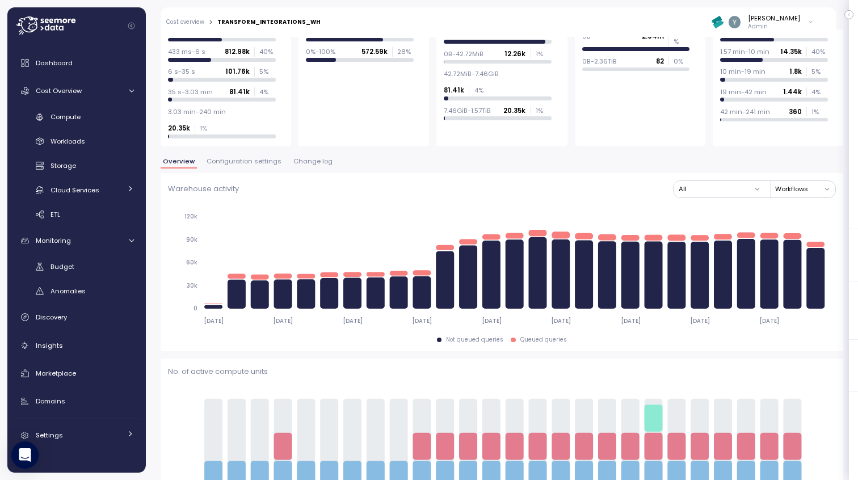
click at [224, 162] on span "Configuration settings" at bounding box center [243, 161] width 75 height 6
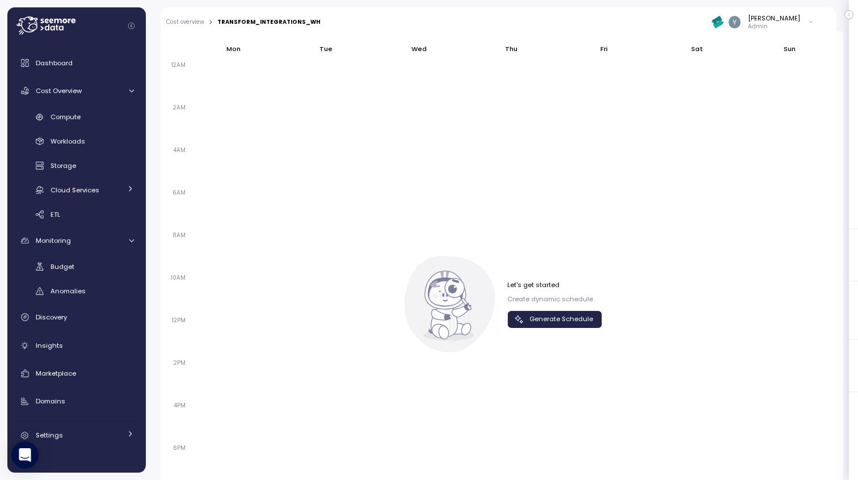
scroll to position [722, 0]
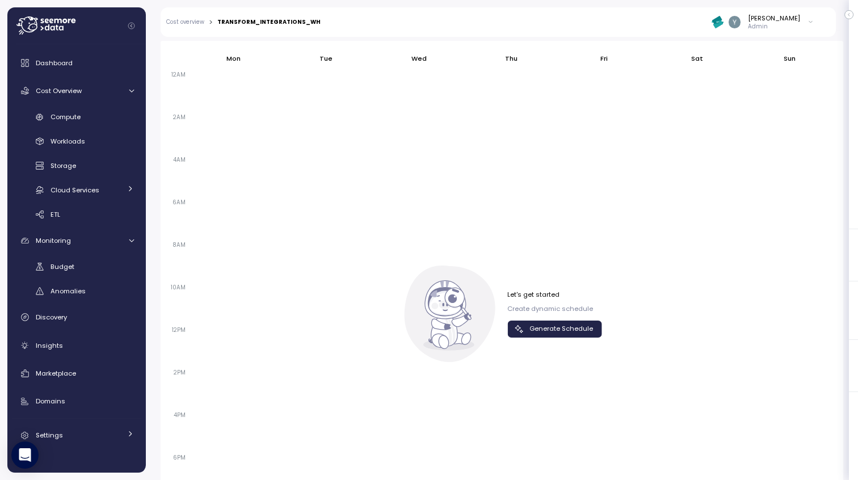
click at [537, 331] on span "Generate Schedule" at bounding box center [561, 328] width 64 height 15
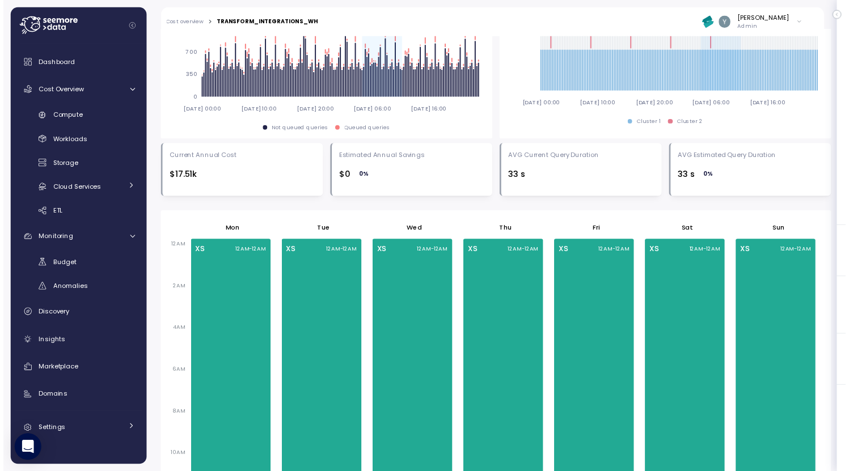
scroll to position [194, 0]
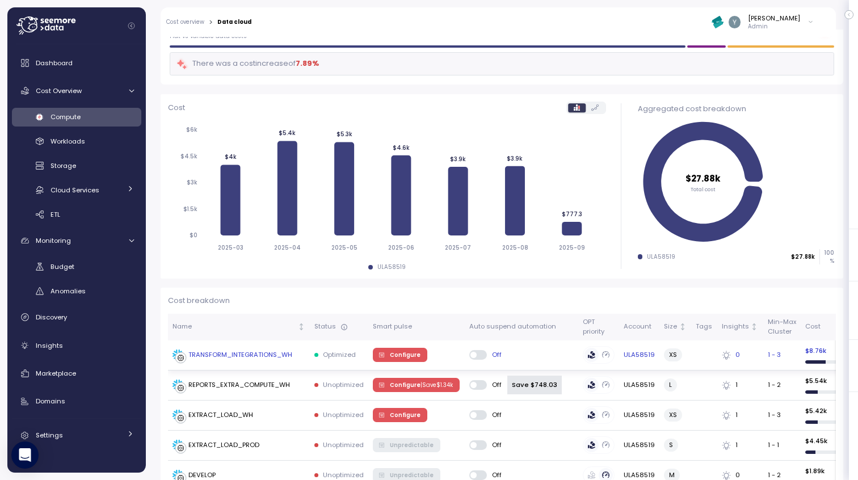
scroll to position [98, 0]
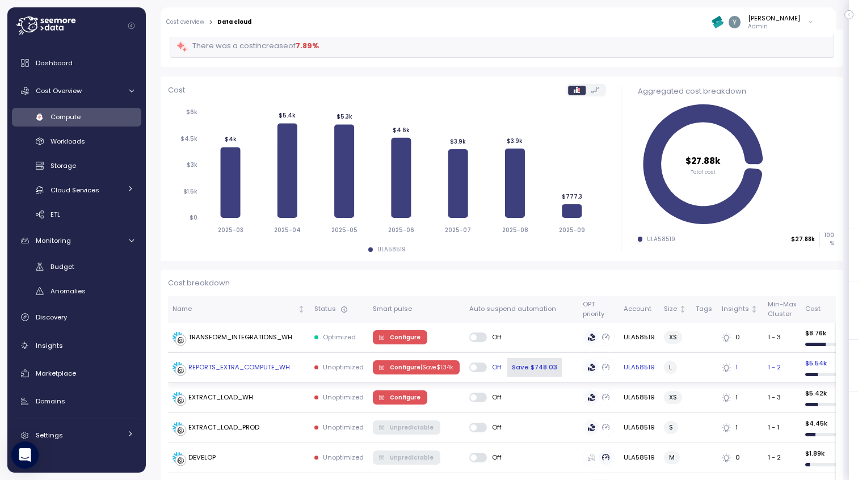
click at [244, 370] on div "REPORTS_EXTRA_COMPUTE_WH" at bounding box center [239, 367] width 102 height 10
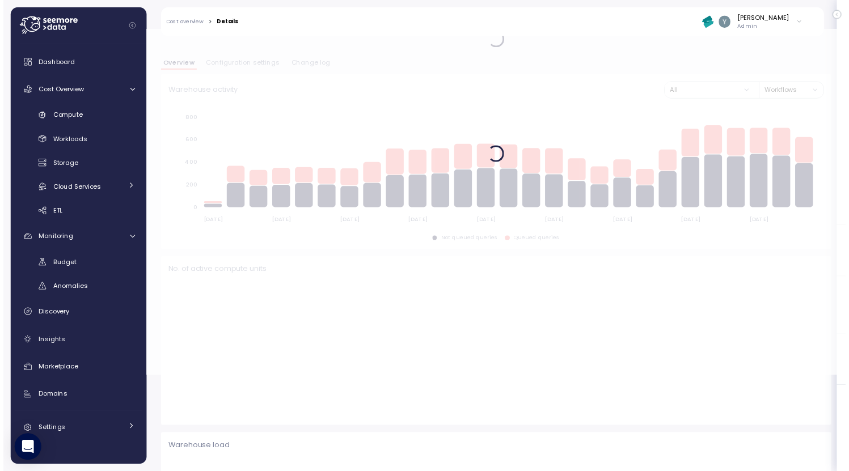
scroll to position [99, 0]
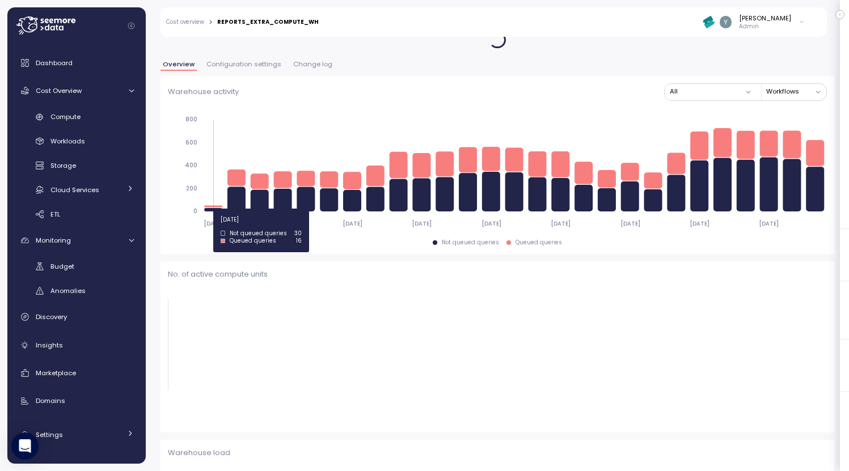
type input "*********"
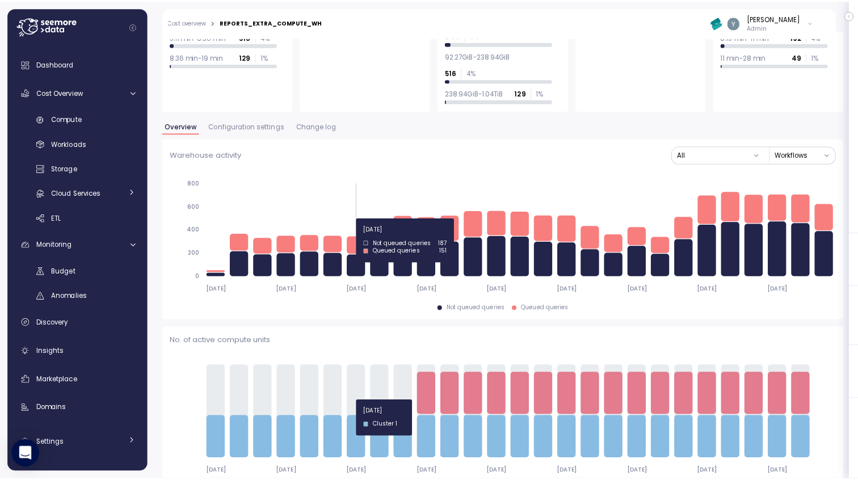
scroll to position [145, 0]
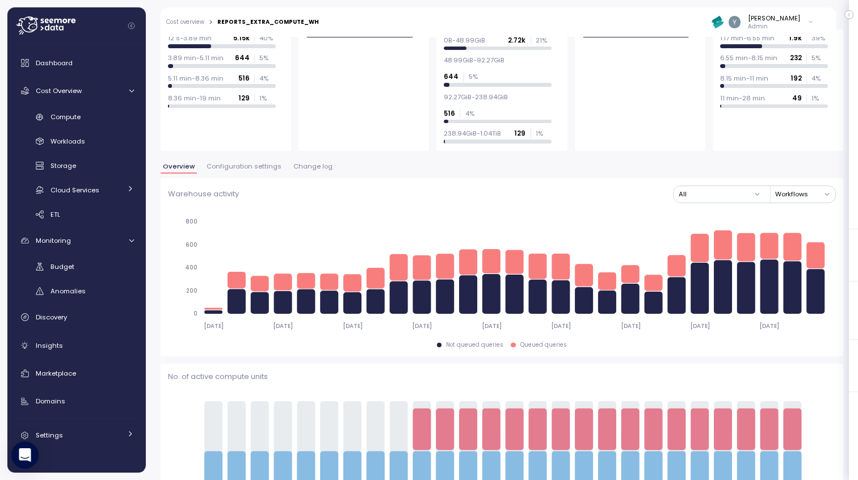
click at [244, 163] on span "Configuration settings" at bounding box center [243, 166] width 75 height 6
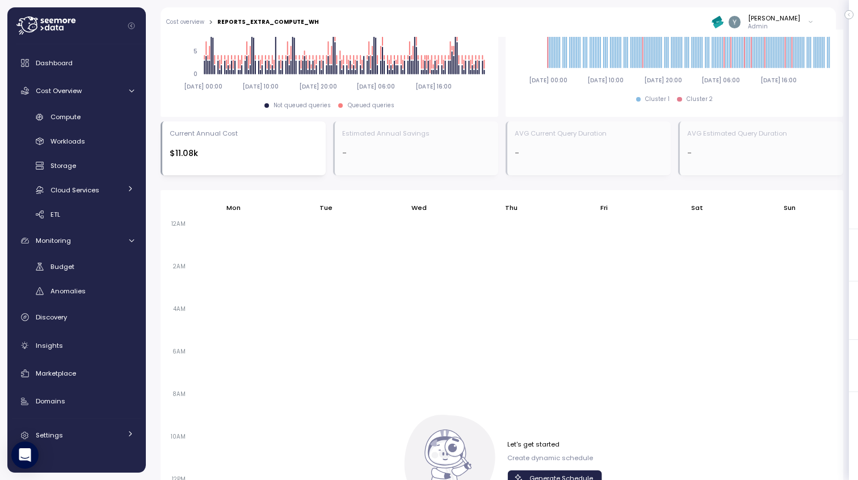
scroll to position [636, 0]
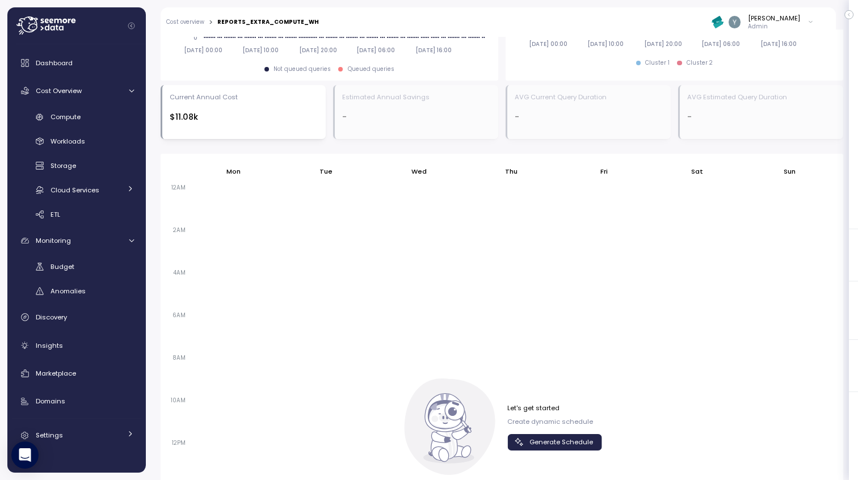
click at [535, 435] on span "Generate Schedule" at bounding box center [561, 442] width 64 height 15
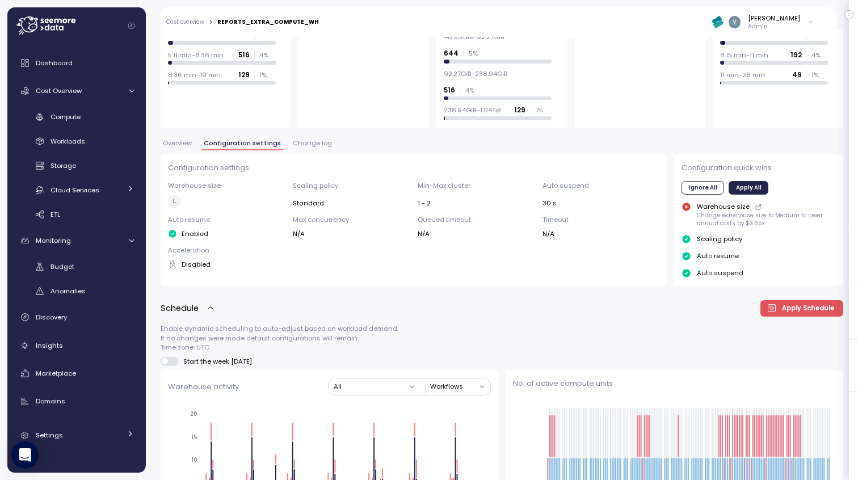
scroll to position [0, 0]
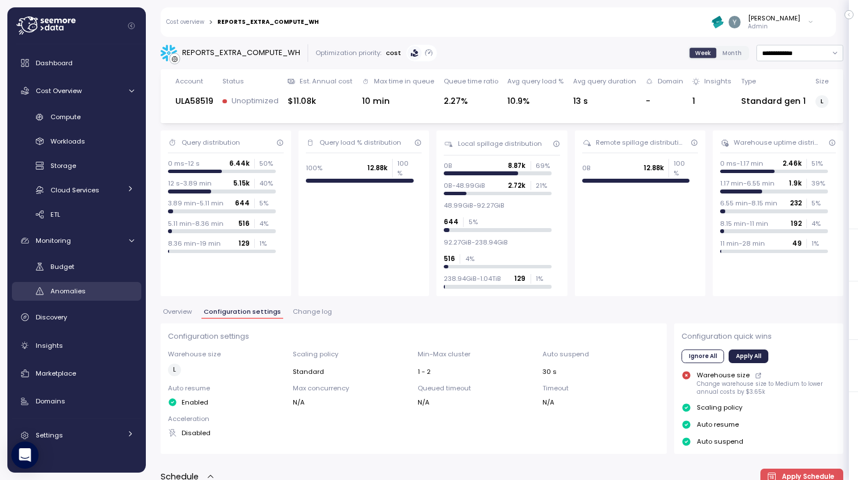
click at [71, 288] on span "Anomalies" at bounding box center [67, 290] width 35 height 9
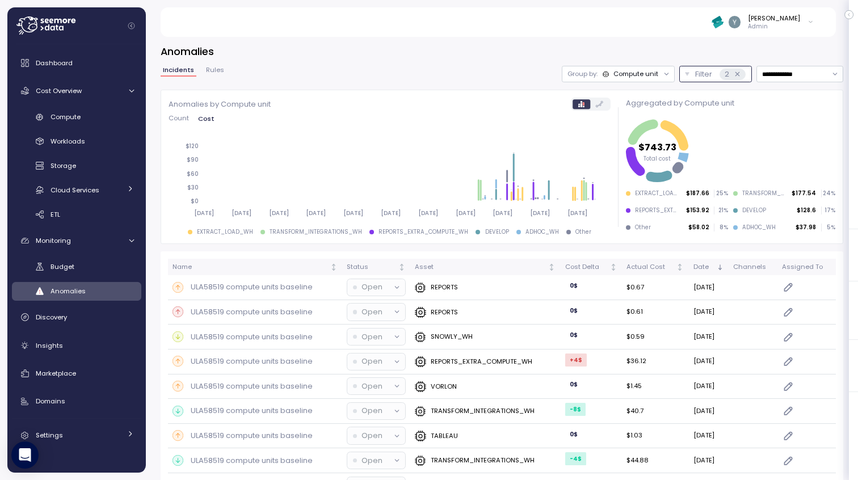
click at [695, 77] on p "Filter" at bounding box center [703, 74] width 17 height 11
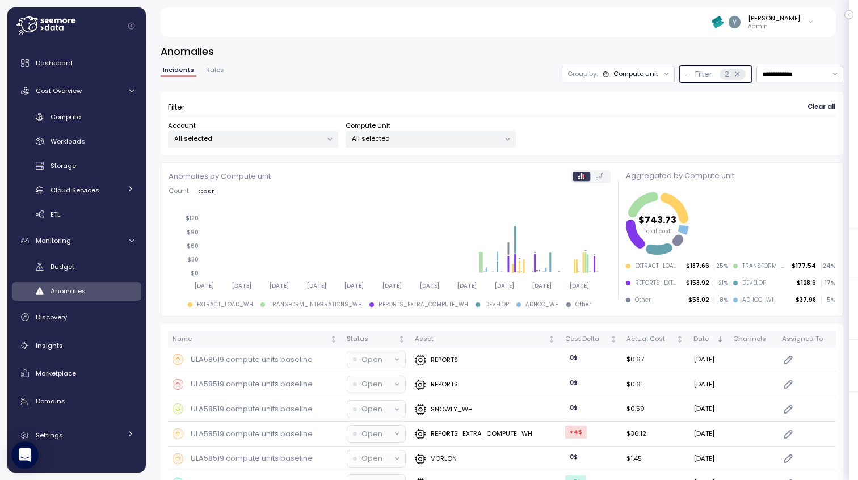
click at [381, 132] on div "All selected" at bounding box center [430, 139] width 170 height 16
click at [587, 121] on div "Account All selected Compute unit All selected" at bounding box center [502, 134] width 668 height 27
click at [672, 209] on icon at bounding box center [674, 208] width 28 height 30
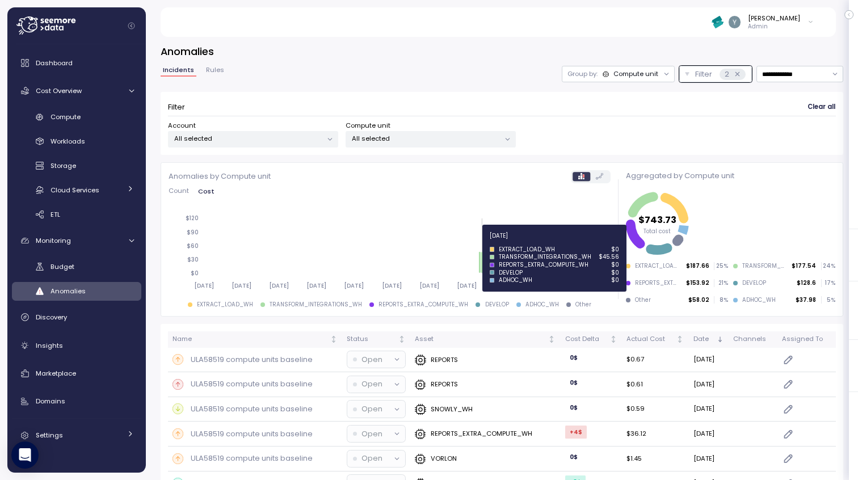
click at [481, 262] on icon at bounding box center [482, 262] width 2 height 21
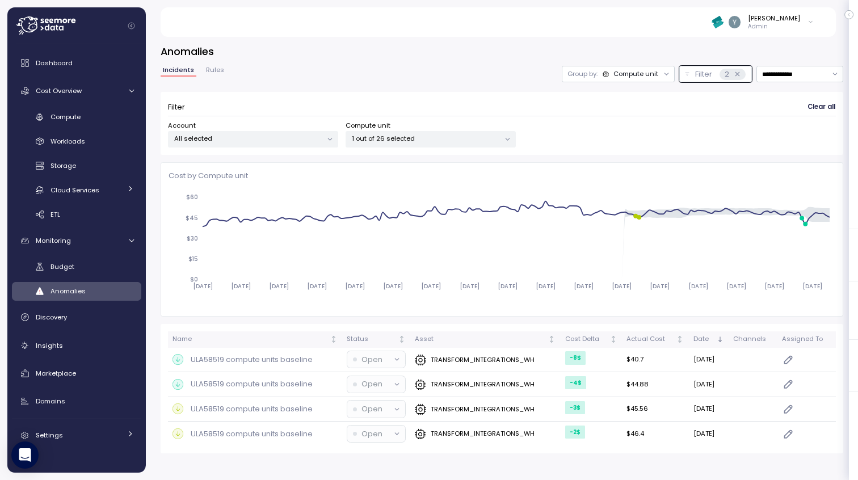
click at [635, 78] on div "Compute unit" at bounding box center [635, 73] width 45 height 9
click at [588, 115] on icon at bounding box center [587, 118] width 7 height 14
click at [693, 69] on button "Filter 2" at bounding box center [715, 74] width 73 height 16
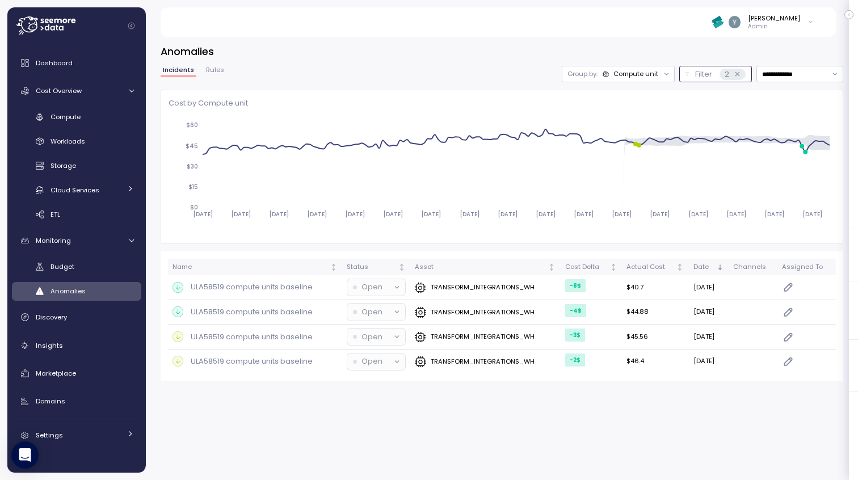
click at [697, 73] on p "Filter" at bounding box center [703, 74] width 17 height 11
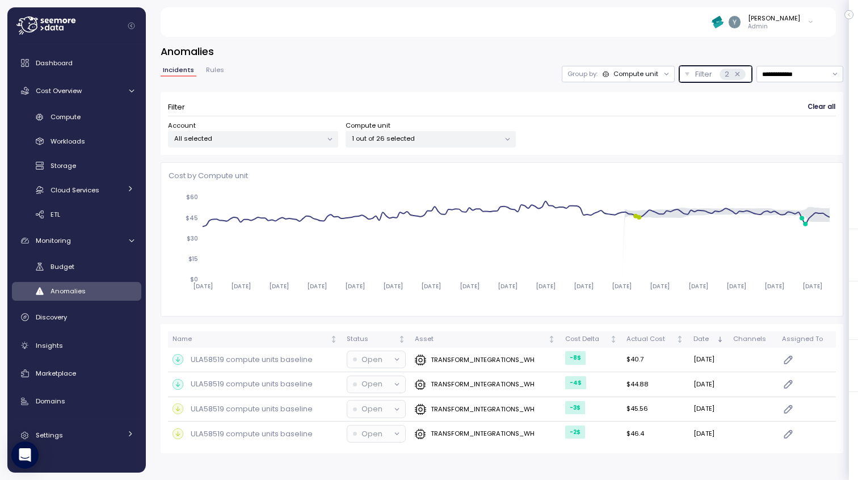
click at [476, 134] on p "1 out of 26 selected" at bounding box center [426, 138] width 148 height 9
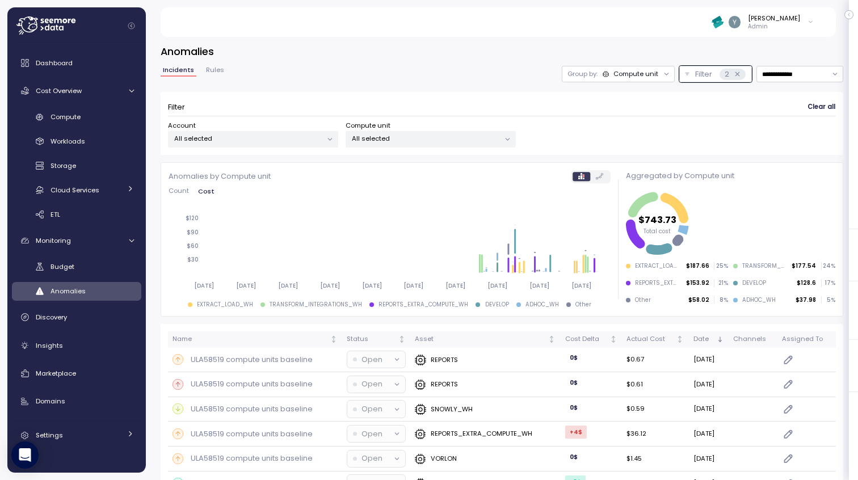
click at [630, 241] on icon at bounding box center [635, 234] width 19 height 29
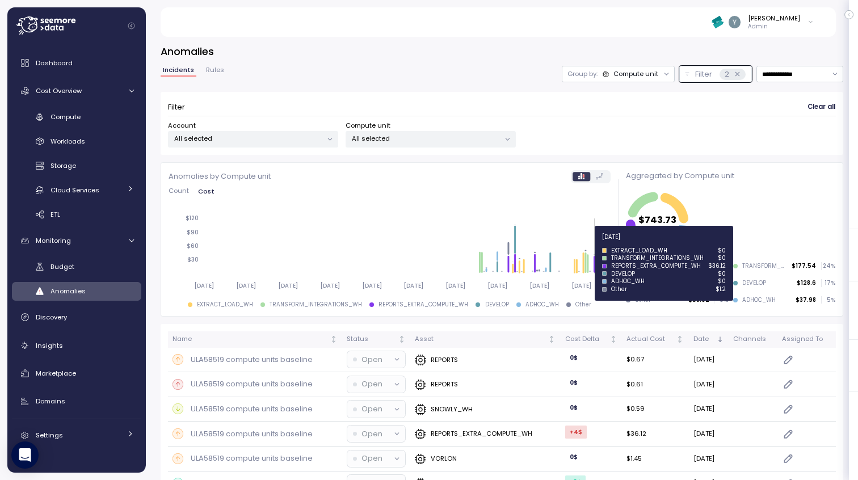
click at [594, 263] on icon at bounding box center [594, 264] width 2 height 16
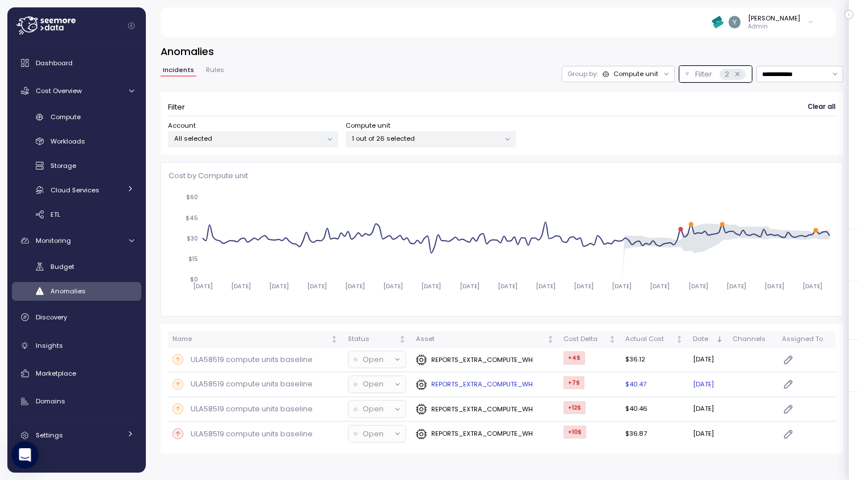
click at [248, 383] on p "ULA58519 compute units baseline" at bounding box center [252, 383] width 122 height 11
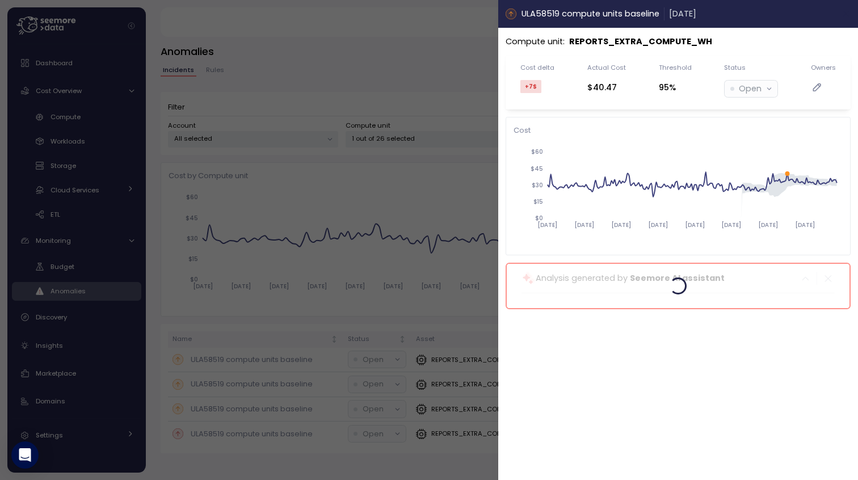
click at [842, 14] on icon "button" at bounding box center [846, 13] width 9 height 9
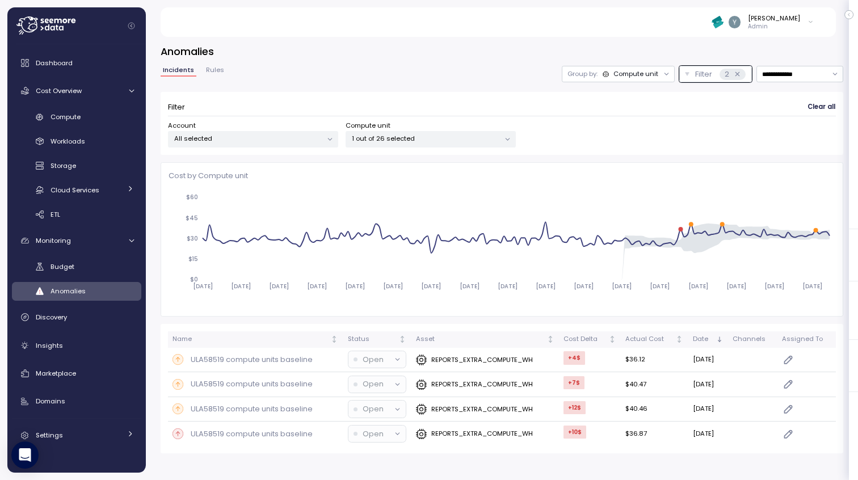
click at [647, 81] on div "Group by: Compute unit" at bounding box center [618, 74] width 113 height 16
click at [457, 142] on p "1 out of 26 selected" at bounding box center [426, 138] width 148 height 9
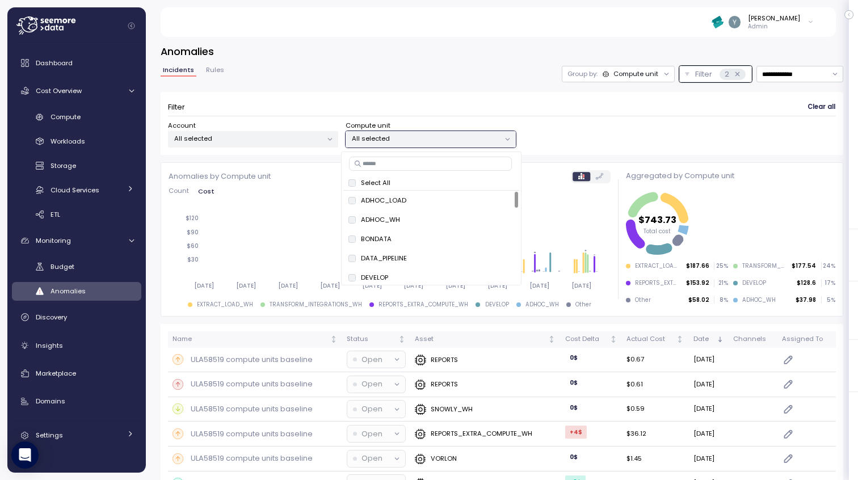
click at [556, 123] on div "Account All selected Compute unit All selected" at bounding box center [502, 134] width 668 height 27
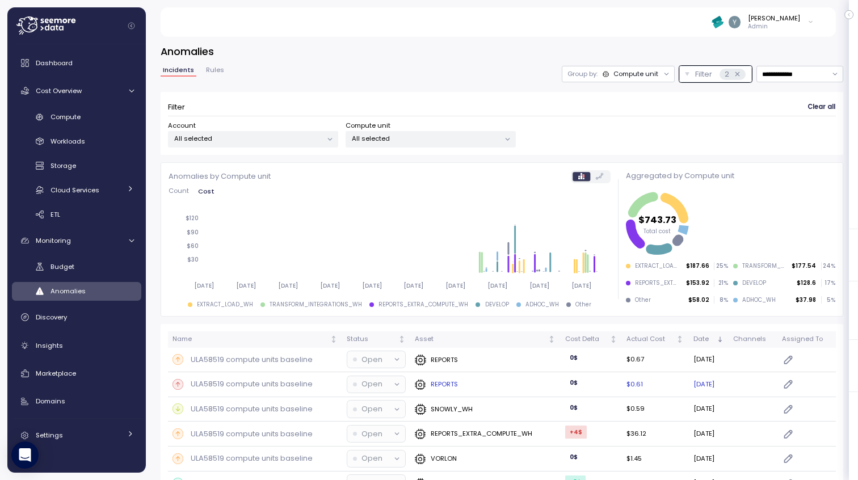
click at [257, 386] on p "ULA58519 compute units baseline" at bounding box center [252, 383] width 122 height 11
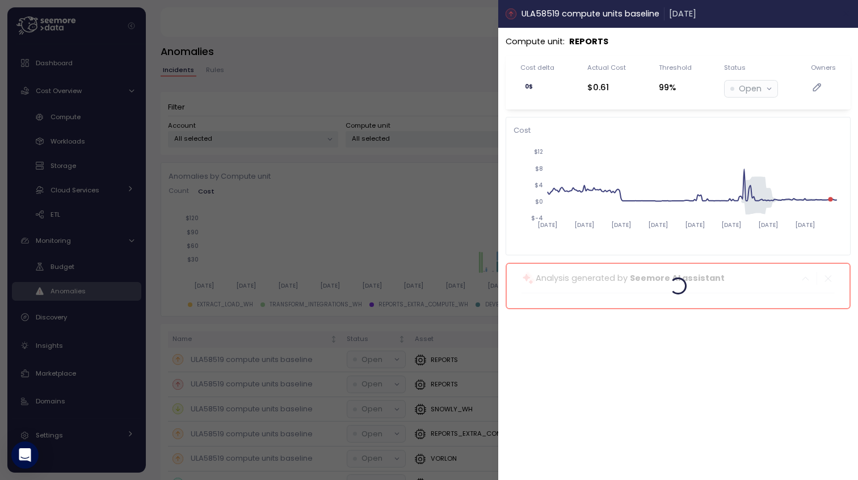
click at [842, 14] on icon "button" at bounding box center [846, 13] width 9 height 9
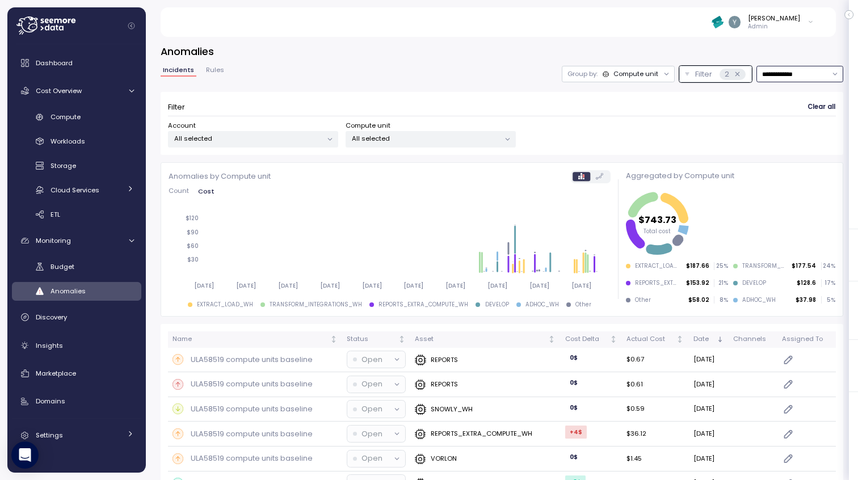
click at [800, 72] on input "**********" at bounding box center [799, 74] width 87 height 16
type input "**********"
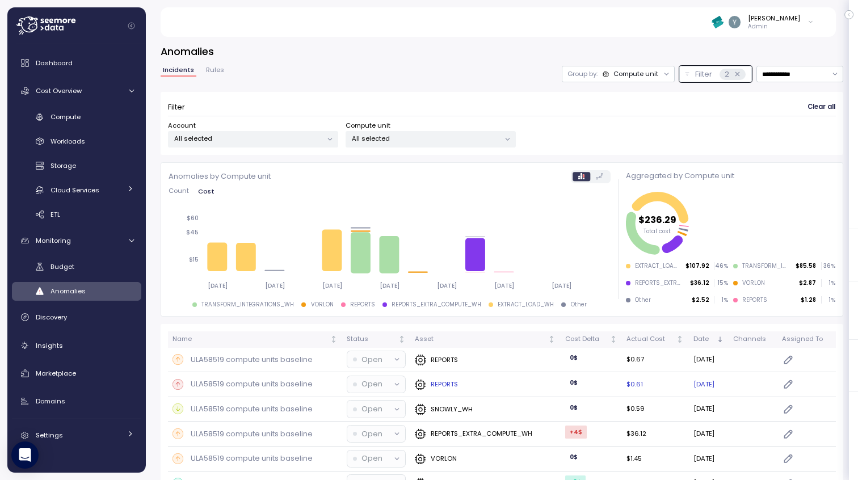
click at [292, 385] on p "ULA58519 compute units baseline" at bounding box center [252, 383] width 122 height 11
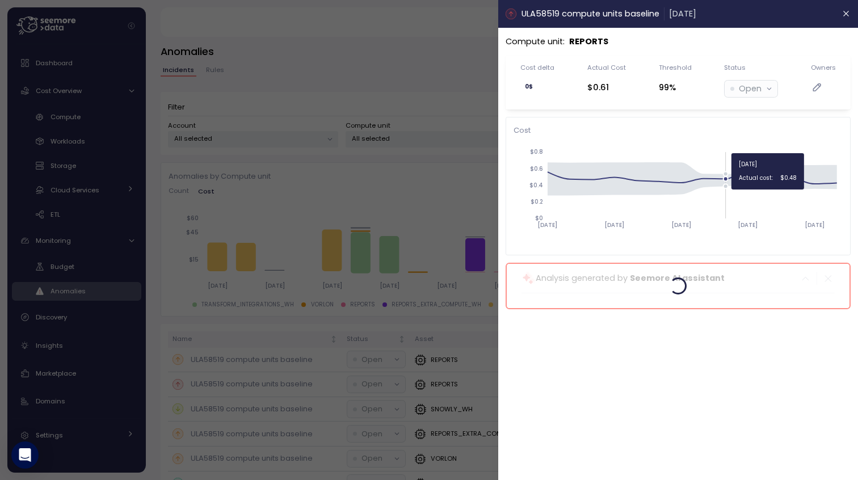
click at [732, 195] on icon "2025-08-24 2025-08-27 2025-08-30 2025-09-02 2025-09-05 $0 $0.2 $0.4 $0.6 $0.8" at bounding box center [677, 194] width 329 height 106
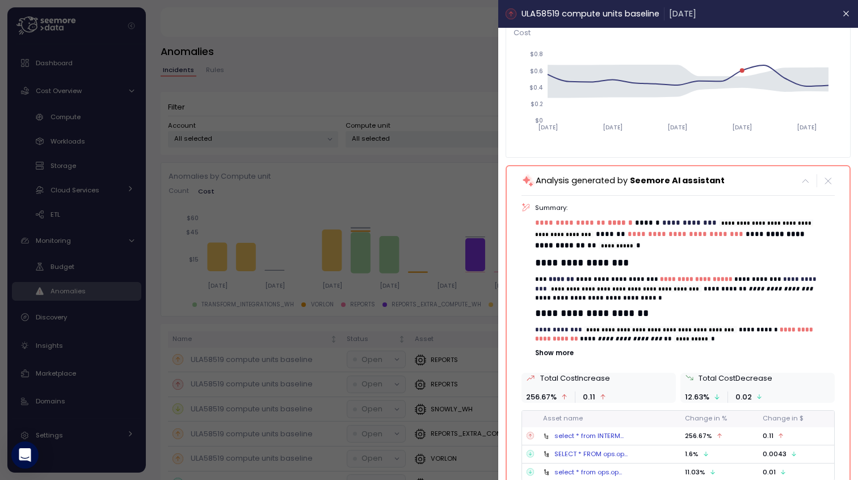
scroll to position [132, 0]
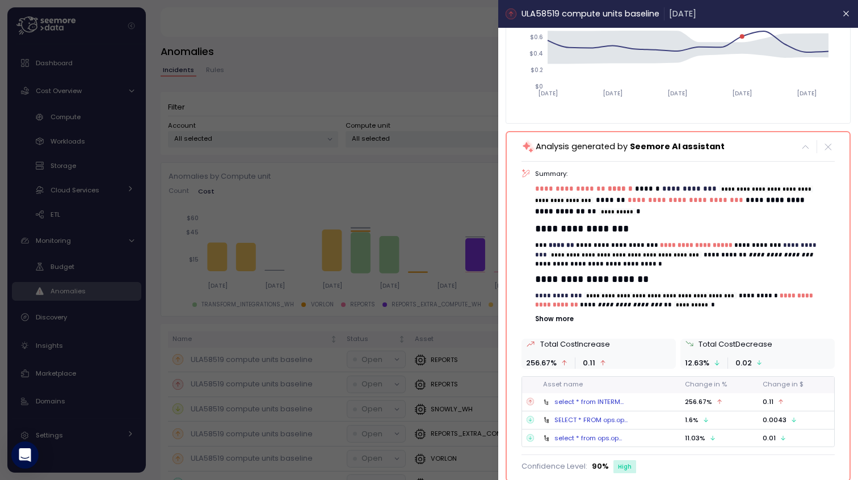
click at [592, 402] on div "select * from INTERM..." at bounding box center [588, 401] width 69 height 9
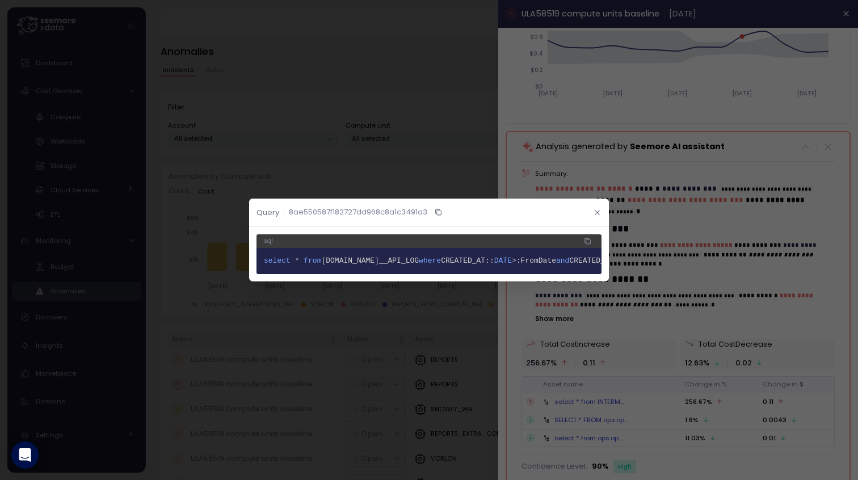
click at [597, 209] on icon "button" at bounding box center [596, 212] width 7 height 7
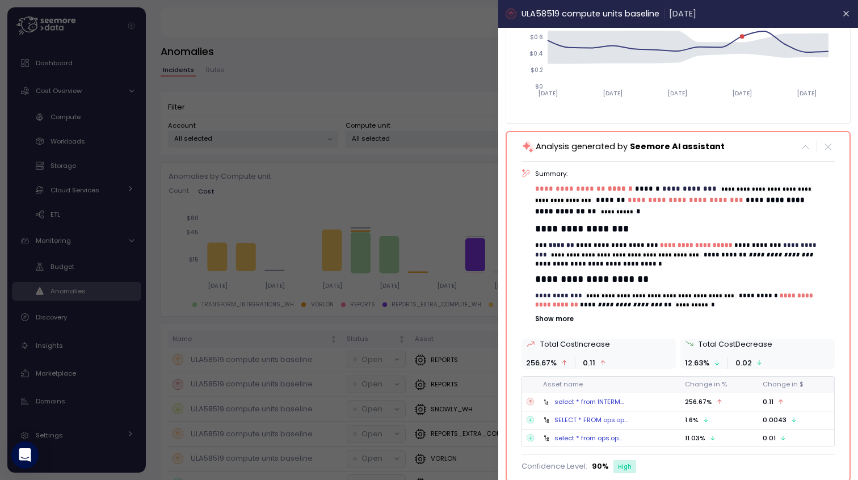
click at [601, 402] on div "select * from INTERM..." at bounding box center [588, 401] width 69 height 9
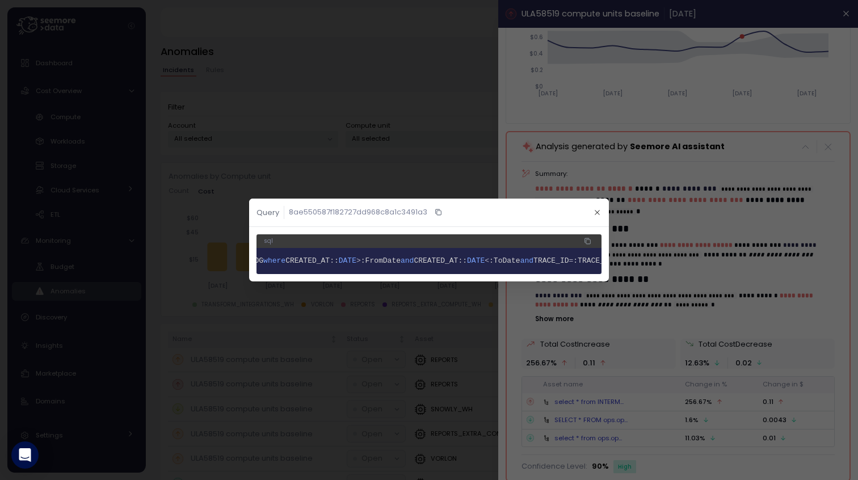
scroll to position [0, 0]
click at [594, 209] on icon "button" at bounding box center [596, 212] width 7 height 7
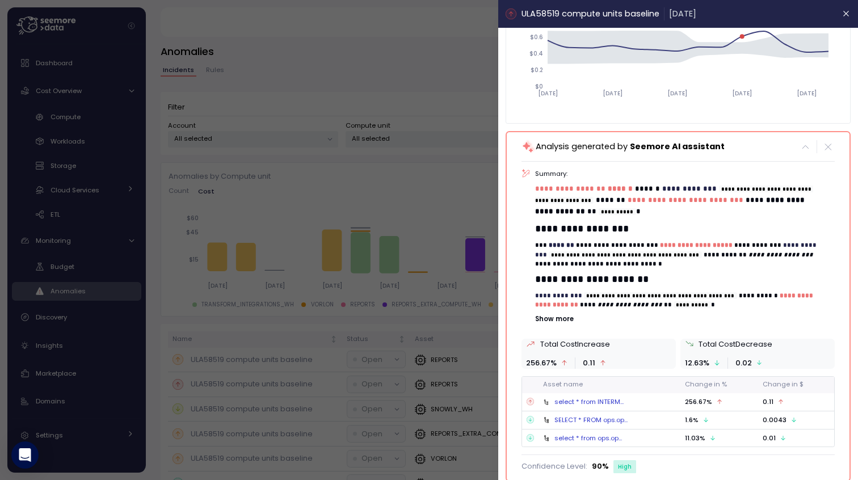
click at [560, 399] on div "select * from INTERM..." at bounding box center [588, 401] width 69 height 9
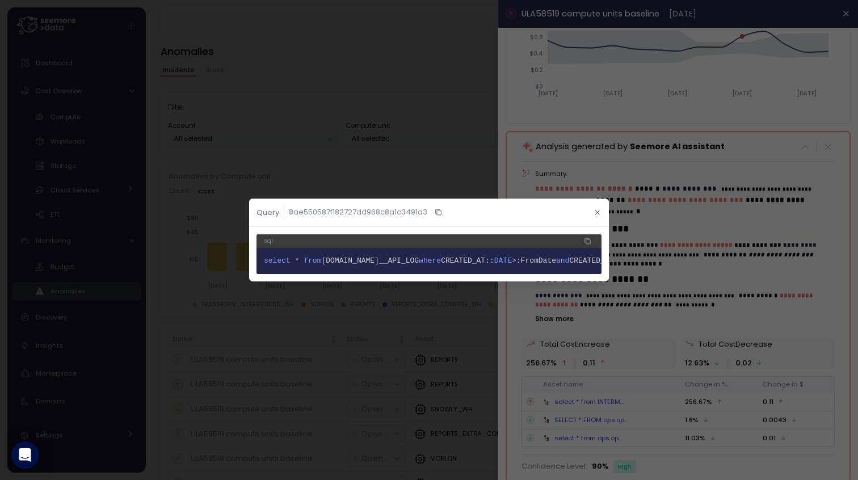
click at [596, 209] on icon "button" at bounding box center [596, 212] width 7 height 7
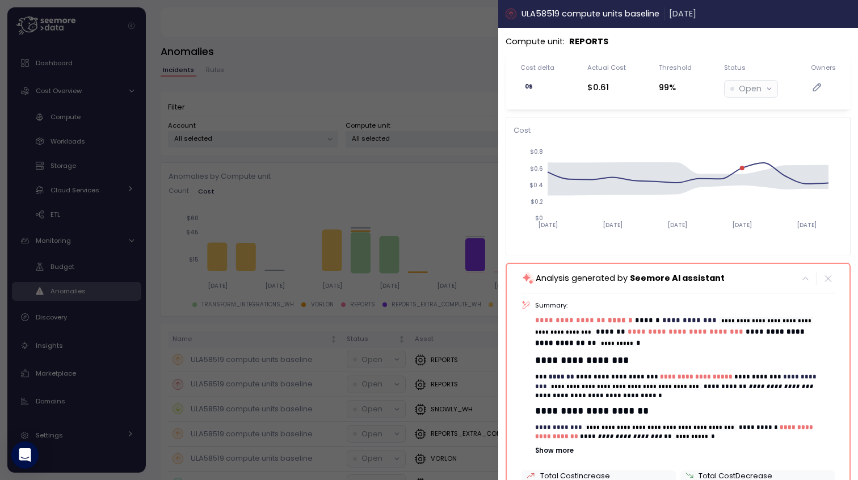
click at [842, 14] on icon "button" at bounding box center [846, 13] width 9 height 9
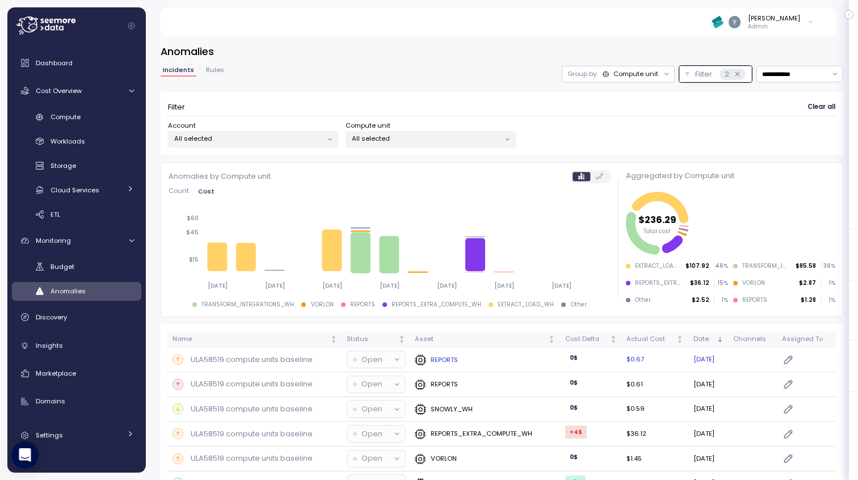
click at [294, 357] on p "ULA58519 compute units baseline" at bounding box center [252, 359] width 122 height 11
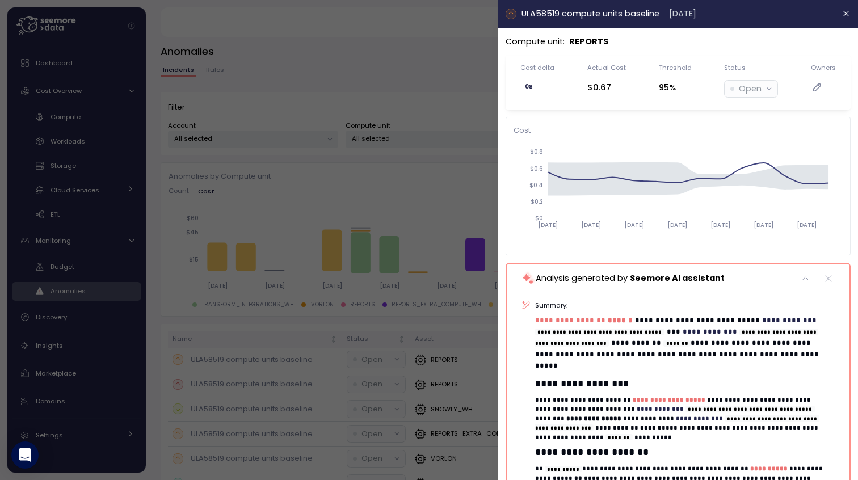
click at [274, 383] on div at bounding box center [429, 240] width 858 height 480
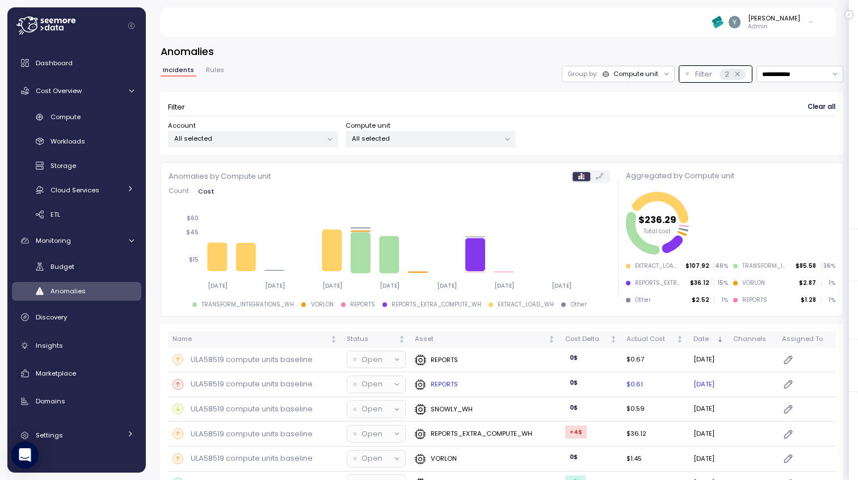
click at [277, 382] on p "ULA58519 compute units baseline" at bounding box center [252, 383] width 122 height 11
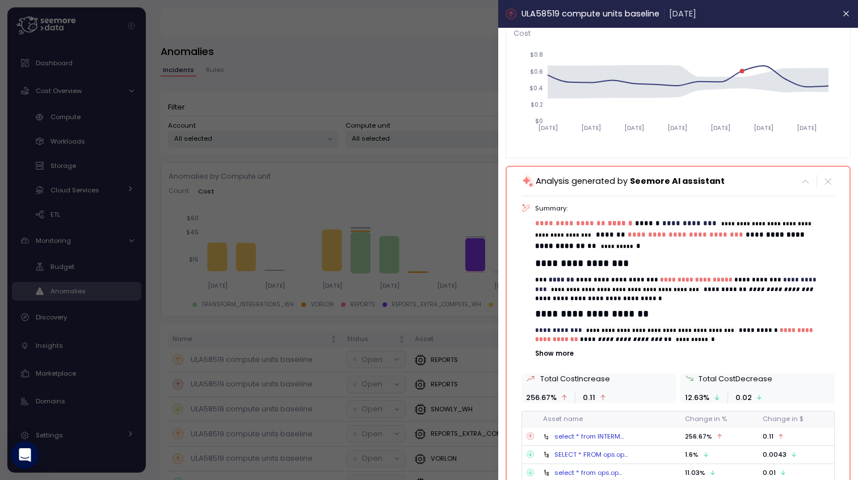
scroll to position [132, 0]
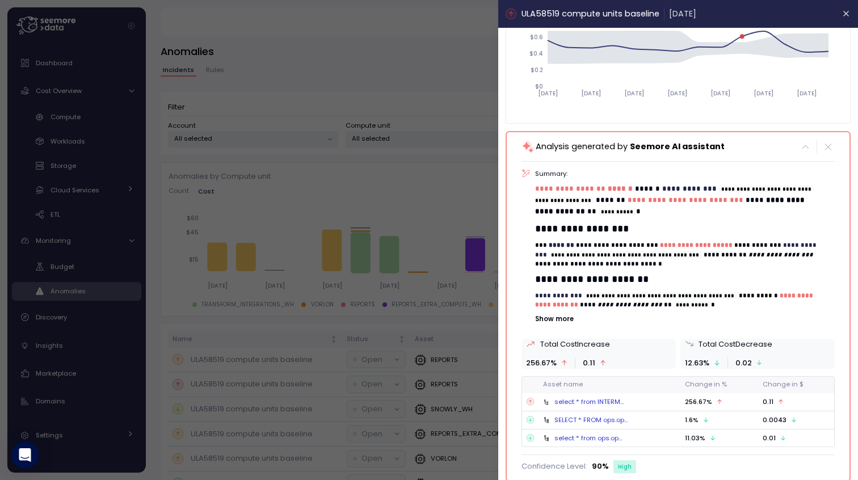
click at [608, 399] on div "select * from INTERM..." at bounding box center [588, 401] width 69 height 9
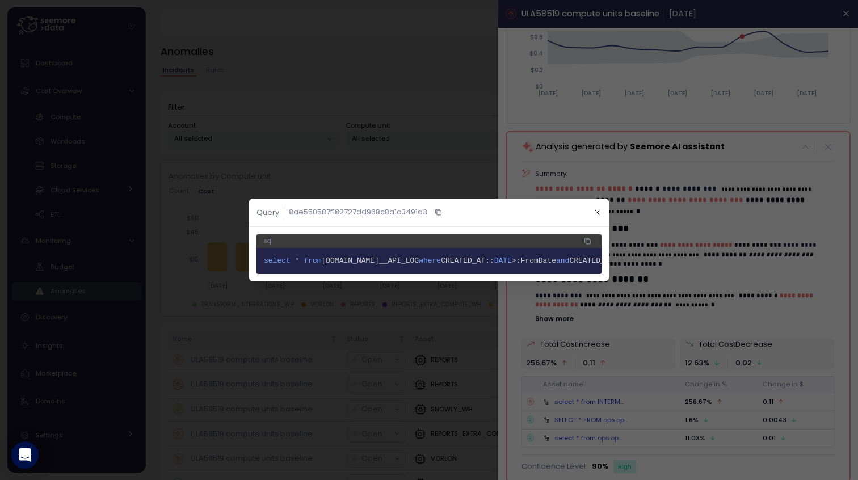
click at [446, 312] on div at bounding box center [429, 240] width 858 height 480
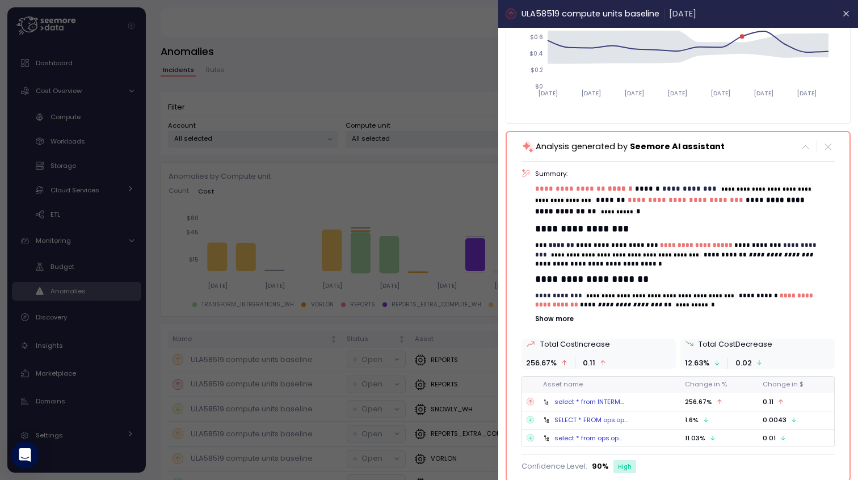
click at [408, 195] on div at bounding box center [429, 240] width 858 height 480
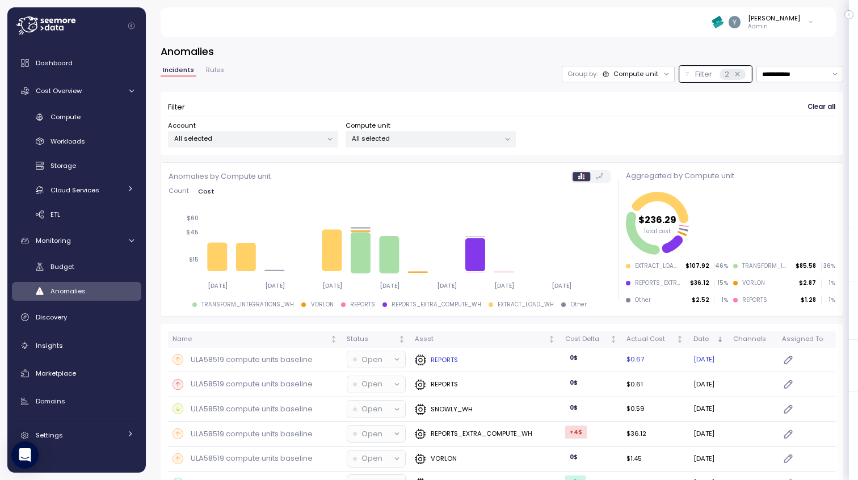
click at [236, 358] on p "ULA58519 compute units baseline" at bounding box center [252, 359] width 122 height 11
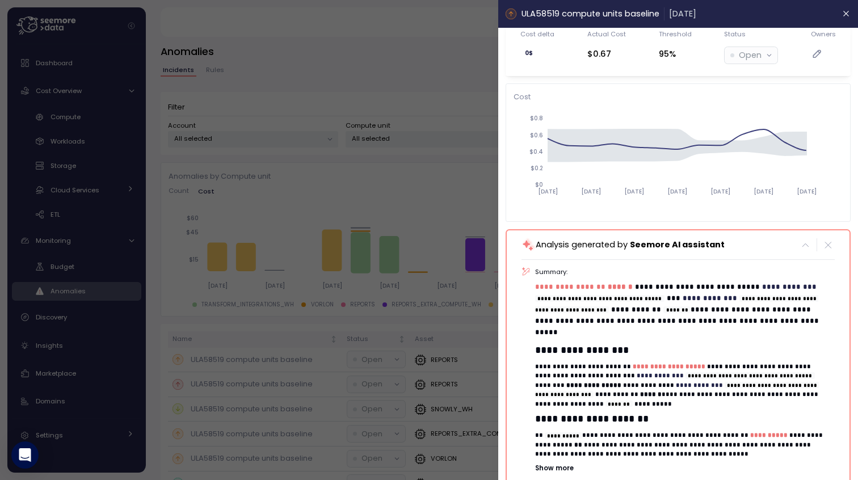
scroll to position [183, 0]
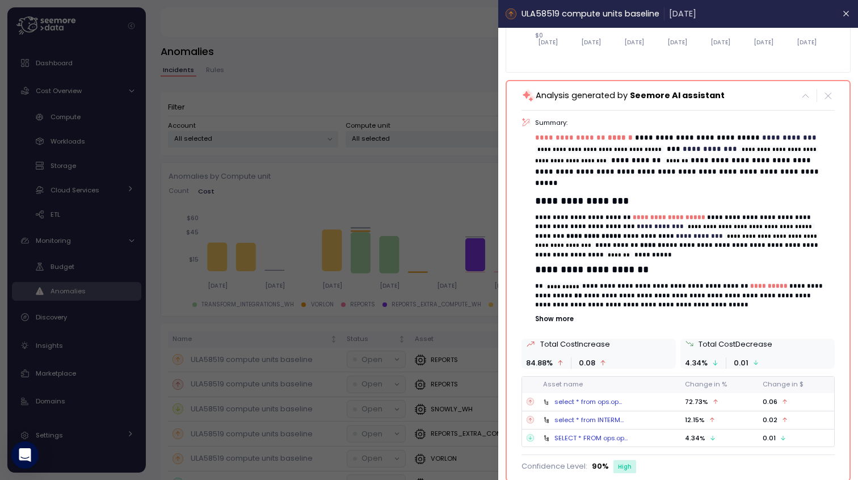
click at [578, 403] on div "select * from ops.op..." at bounding box center [588, 401] width 68 height 9
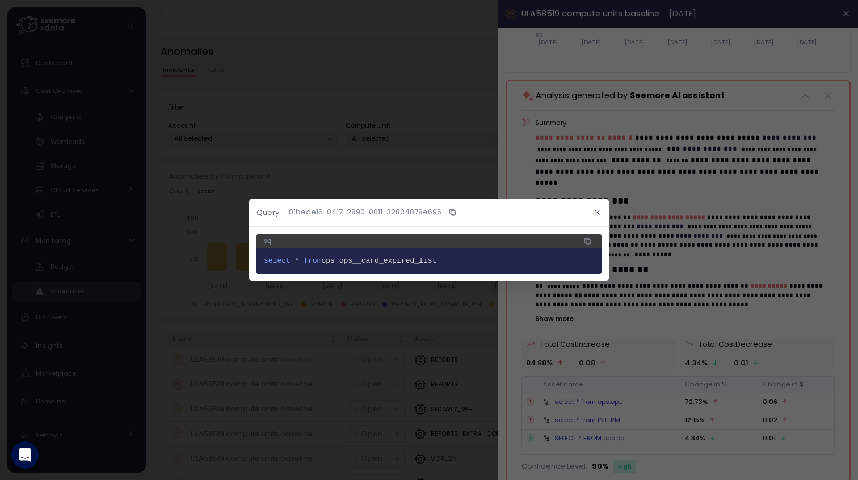
click at [594, 212] on icon "button" at bounding box center [596, 212] width 7 height 7
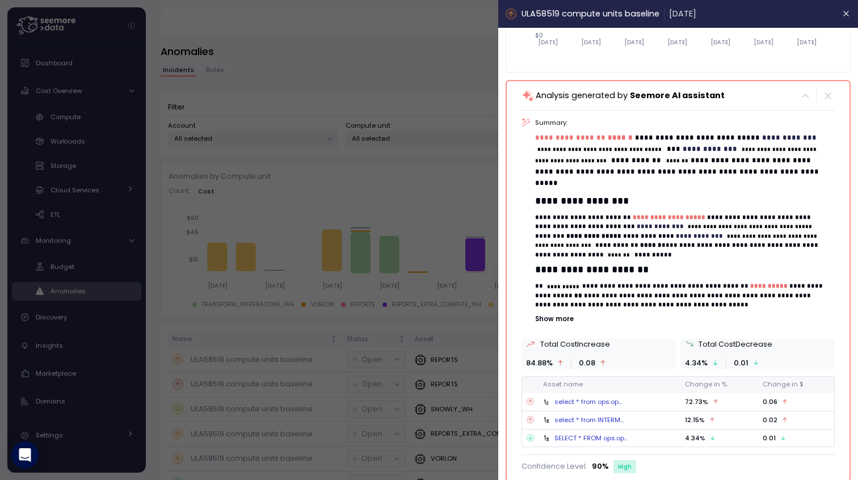
click at [581, 418] on div "select * from INTERM..." at bounding box center [588, 419] width 69 height 9
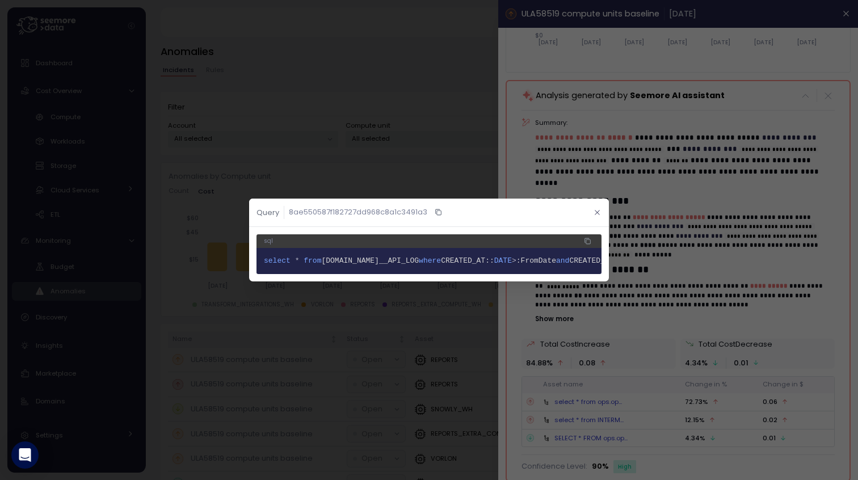
click at [601, 209] on button "button" at bounding box center [597, 212] width 13 height 13
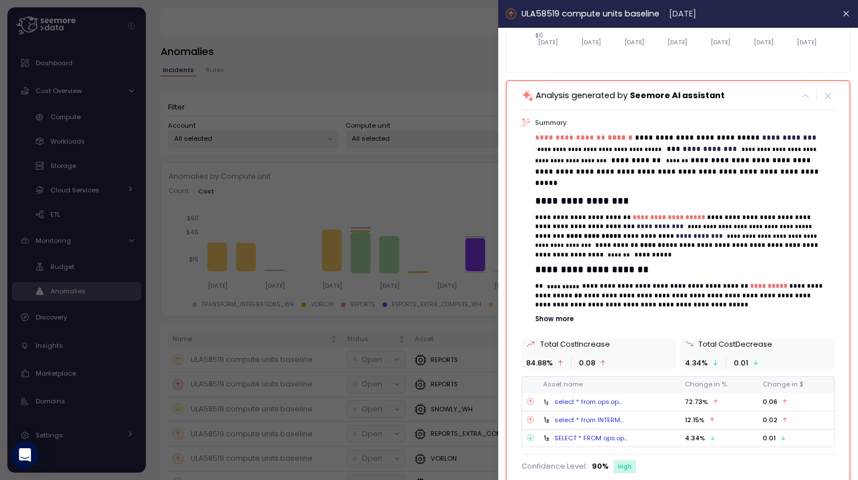
click at [423, 308] on div at bounding box center [429, 240] width 858 height 480
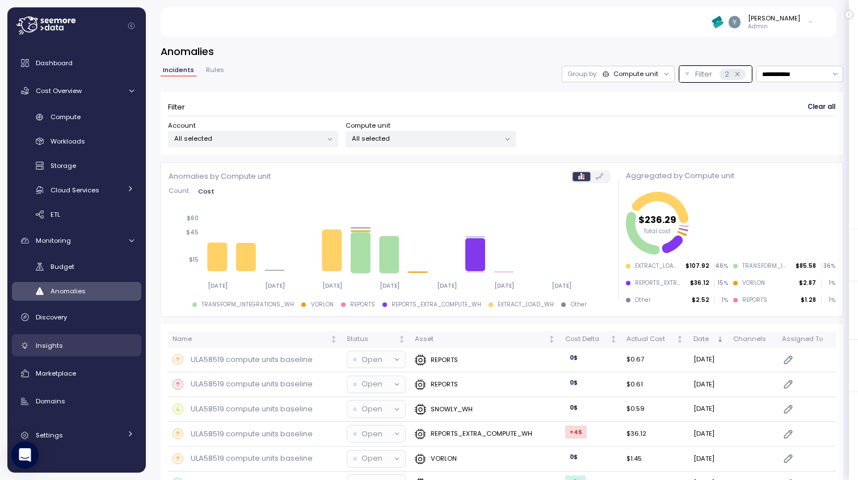
click at [50, 343] on span "Insights" at bounding box center [49, 345] width 27 height 9
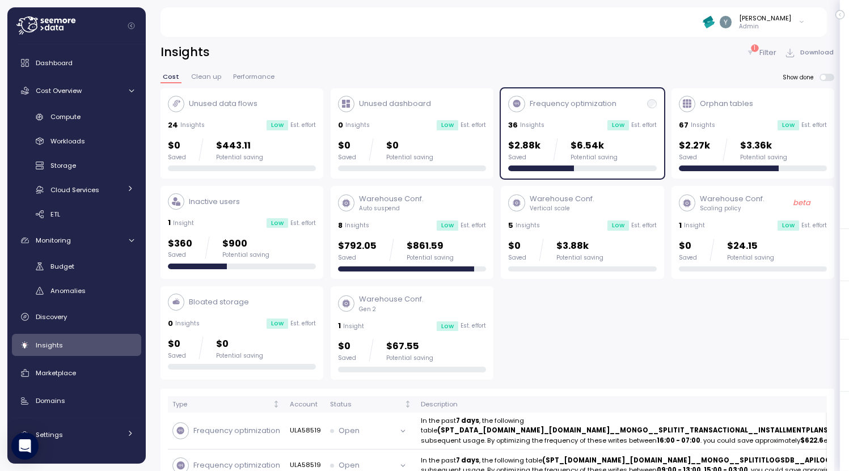
click at [576, 224] on div "5 Insights Low Est. effort" at bounding box center [582, 225] width 148 height 11
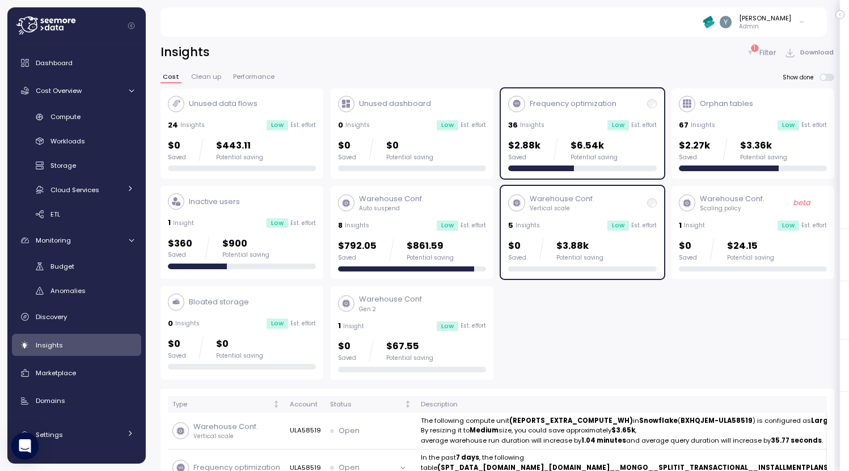
click at [619, 123] on div "Low" at bounding box center [619, 125] width 22 height 10
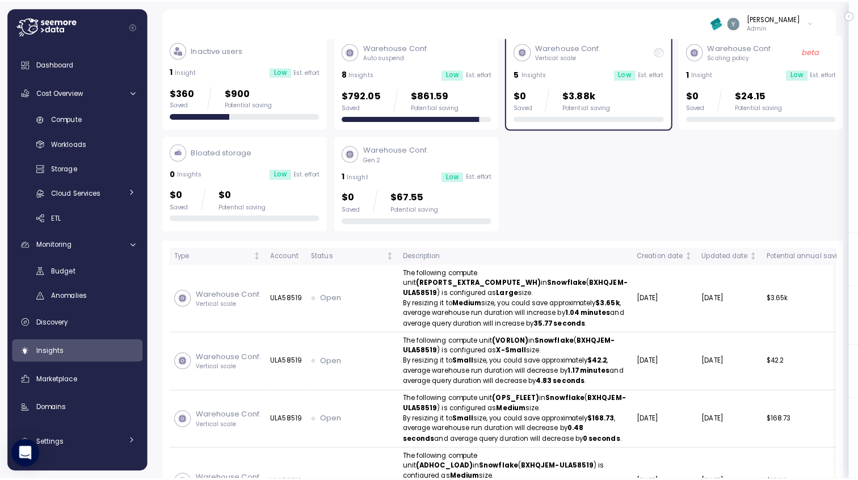
scroll to position [154, 0]
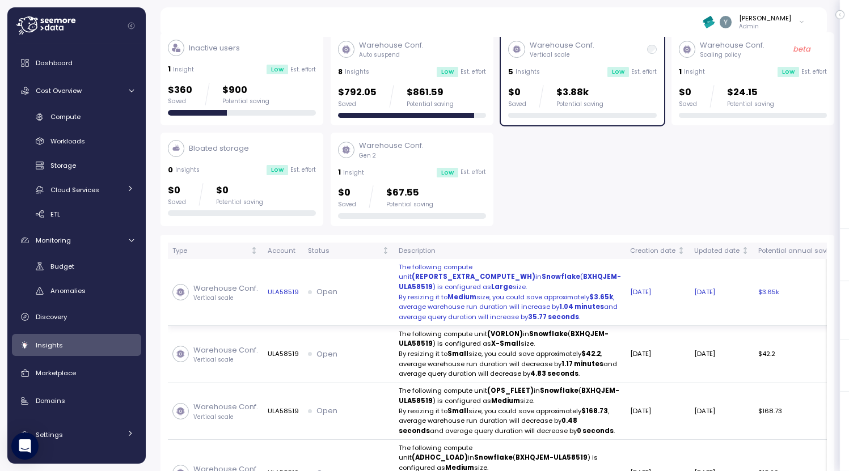
click at [430, 322] on p "average warehouse run duration will increase by 1.04 minutes and average query …" at bounding box center [510, 312] width 222 height 20
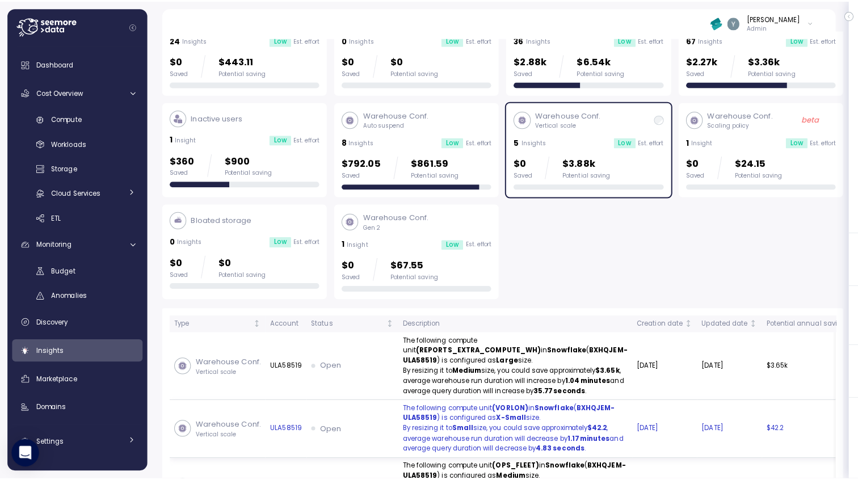
scroll to position [81, 0]
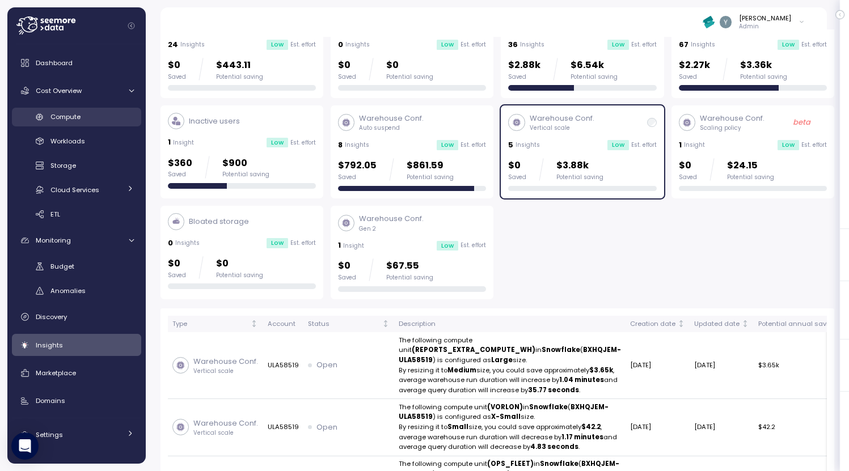
click at [71, 120] on span "Compute" at bounding box center [65, 116] width 30 height 9
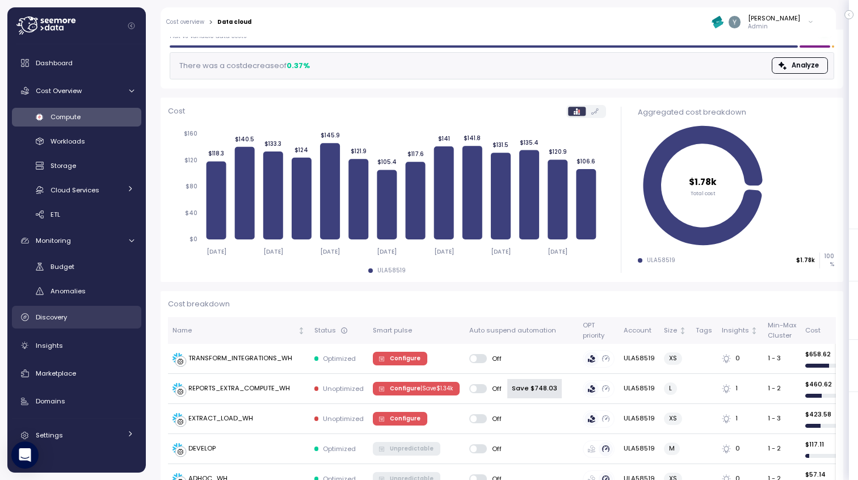
click at [50, 316] on span "Discovery" at bounding box center [51, 317] width 31 height 9
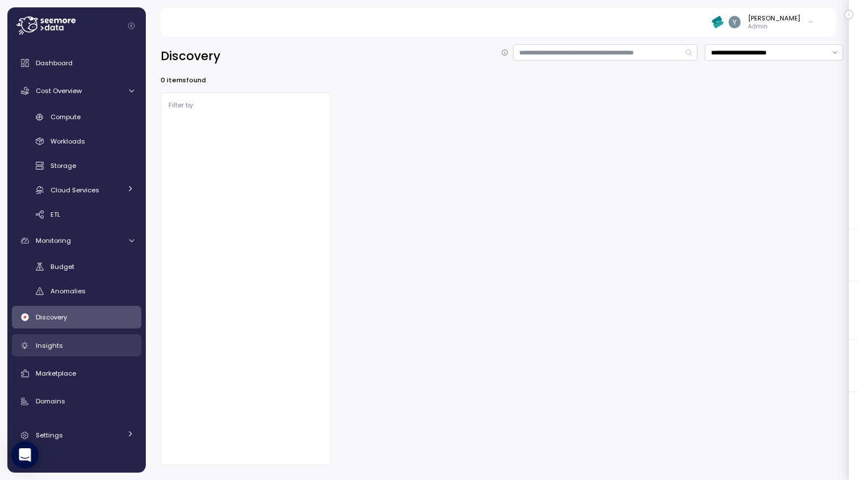
click at [52, 339] on link "Insights" at bounding box center [76, 345] width 129 height 23
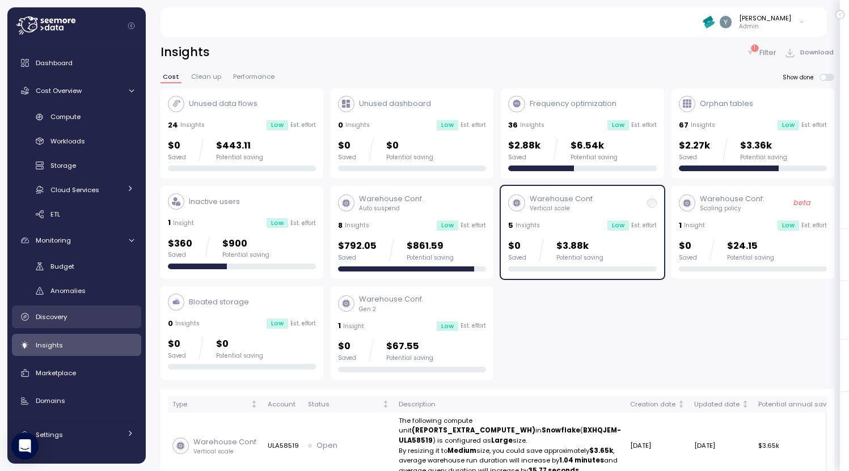
click at [63, 310] on link "Discovery" at bounding box center [76, 317] width 129 height 23
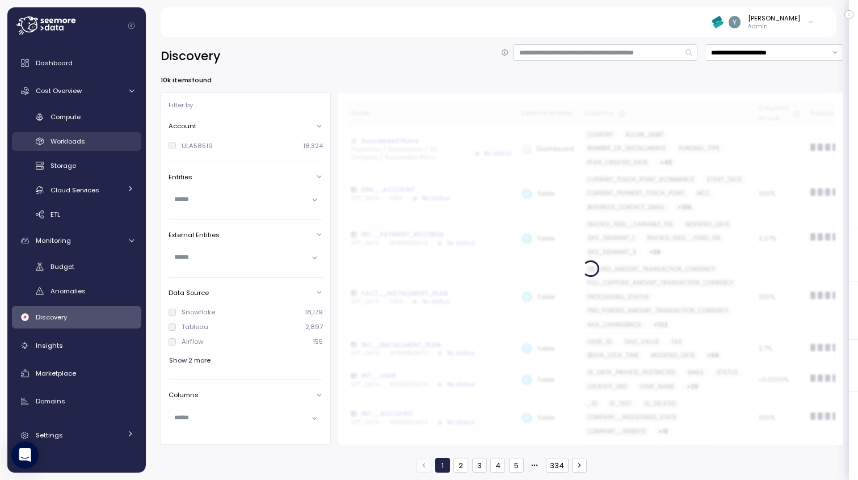
click at [64, 141] on span "Workloads" at bounding box center [67, 141] width 35 height 9
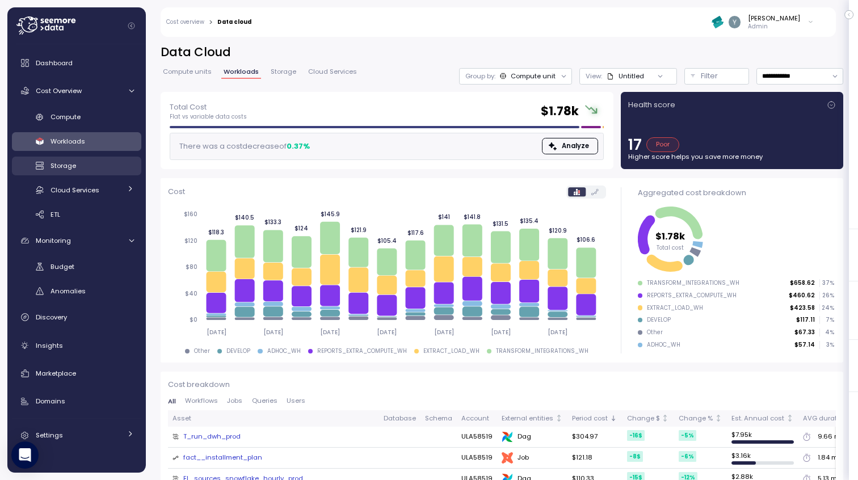
click at [77, 168] on div "Storage" at bounding box center [91, 165] width 83 height 11
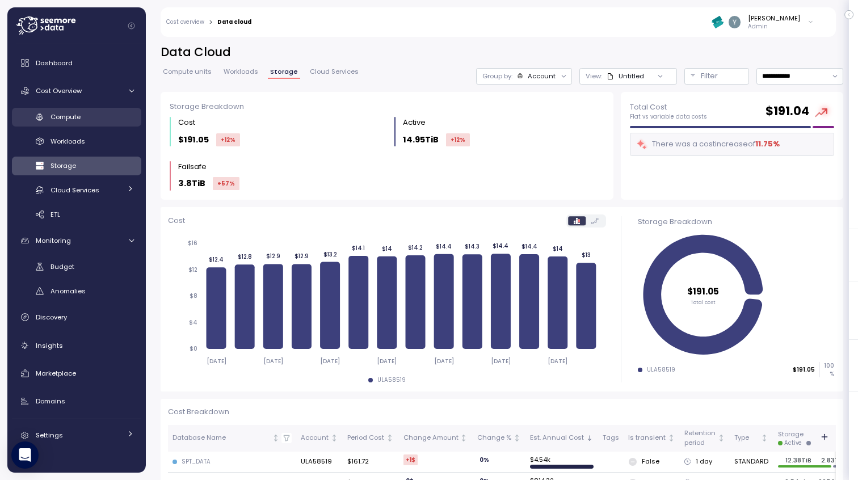
click at [76, 121] on span "Compute" at bounding box center [65, 116] width 30 height 9
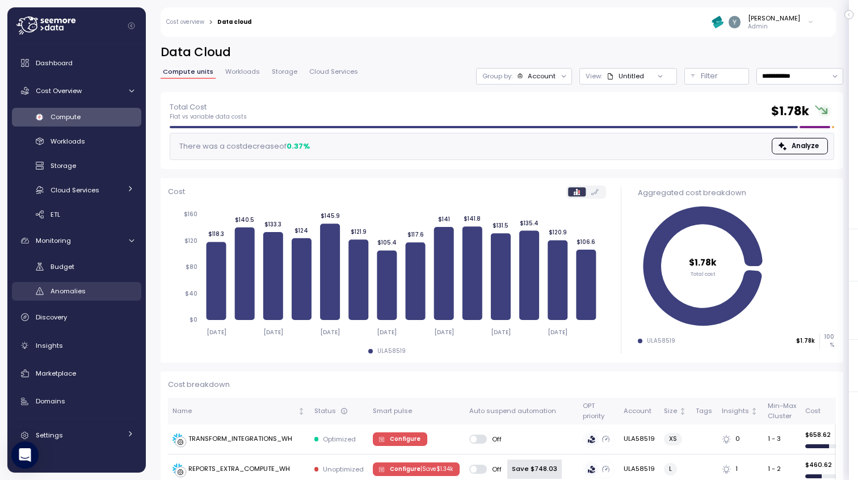
click at [86, 286] on div "Anomalies" at bounding box center [91, 290] width 83 height 11
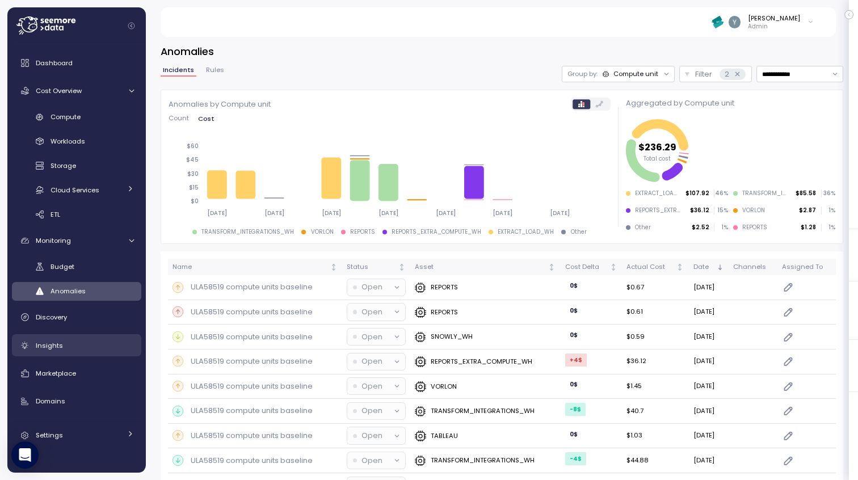
click at [39, 345] on span "Insights" at bounding box center [49, 345] width 27 height 9
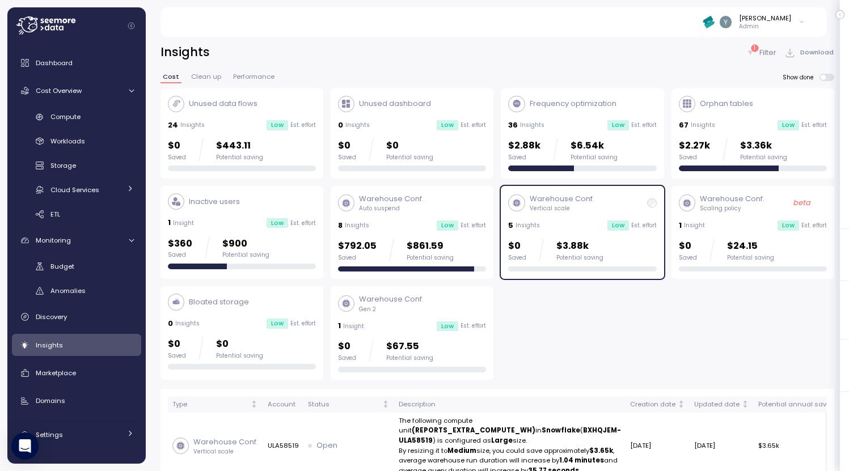
click at [580, 233] on div "Warehouse Conf. Vertical scale 5 Insights Low Est. effort $0 Saved $3.88k Poten…" at bounding box center [582, 232] width 148 height 78
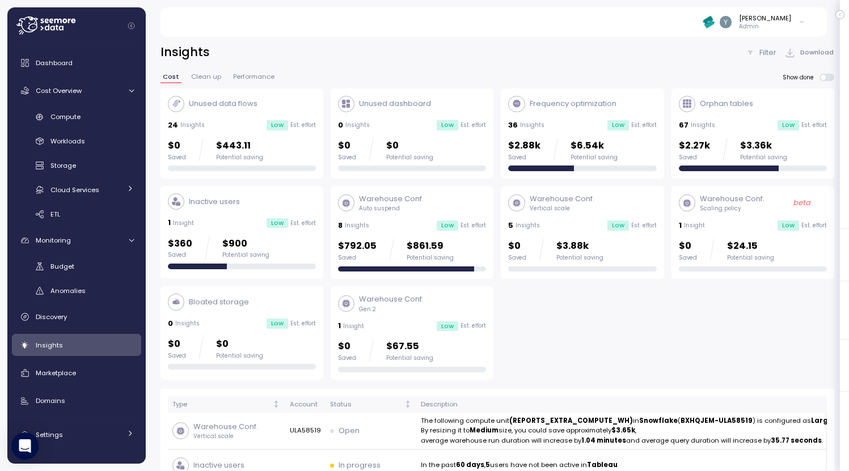
click at [579, 120] on div "36 Insights Low Est. effort" at bounding box center [582, 125] width 148 height 11
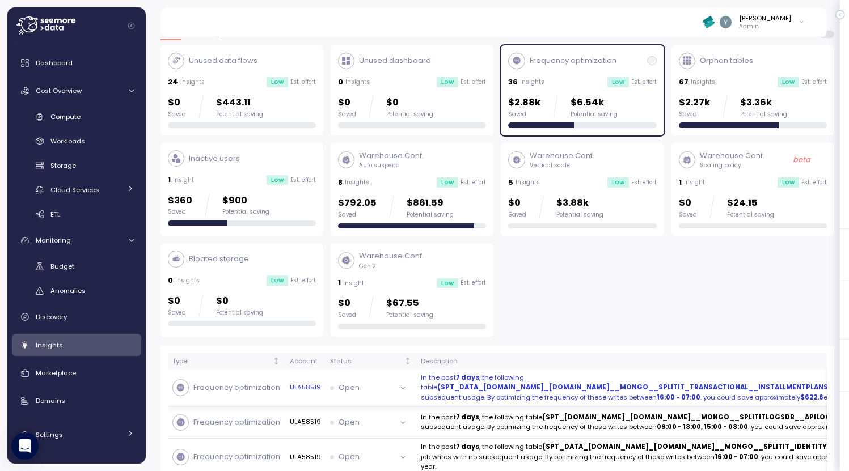
click at [470, 400] on p "In the past 7 days , the following table (SPT_DATA_SANDBOX.DATA_LAKE.DL__MONGO_…" at bounding box center [667, 388] width 492 height 30
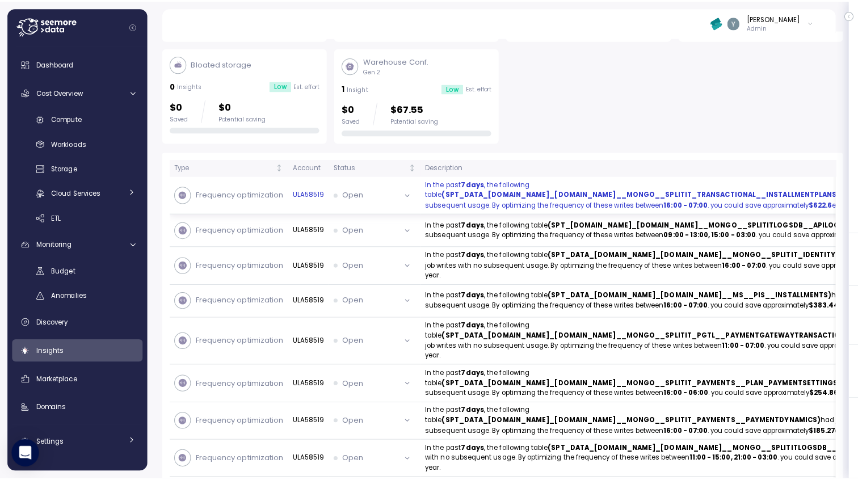
scroll to position [246, 0]
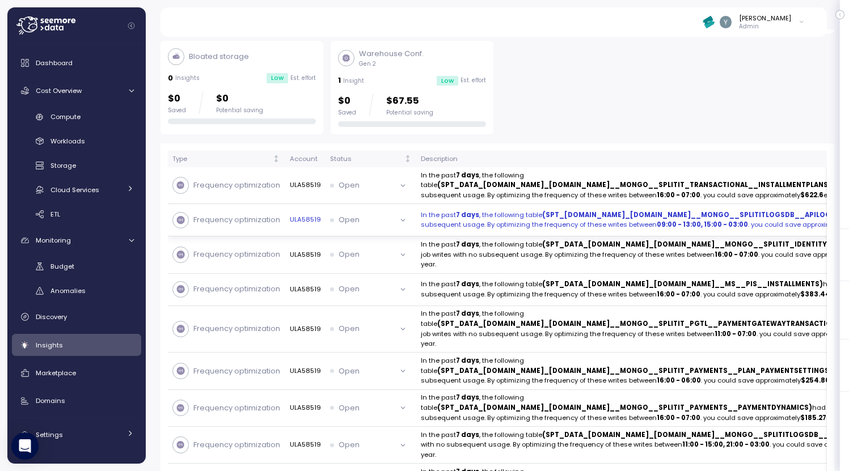
click at [521, 230] on p "In the past 7 days , the following table (SPT_DATA.DATA_LAKE.DL__MONGO__SPLITIT…" at bounding box center [667, 220] width 492 height 20
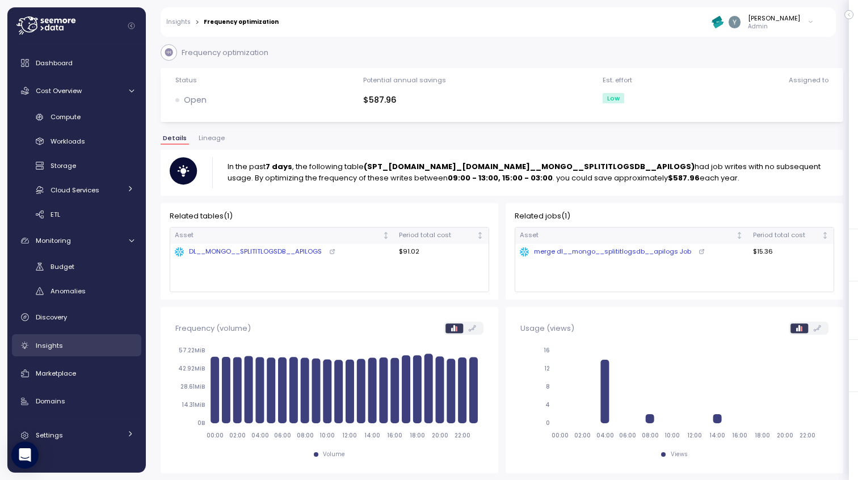
click at [52, 349] on span "Insights" at bounding box center [49, 345] width 27 height 9
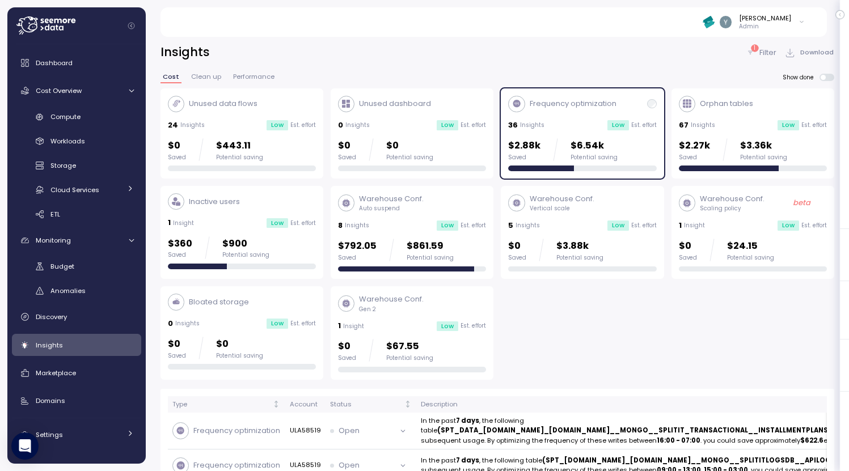
click at [588, 124] on div "36 Insights Low Est. effort" at bounding box center [582, 125] width 148 height 11
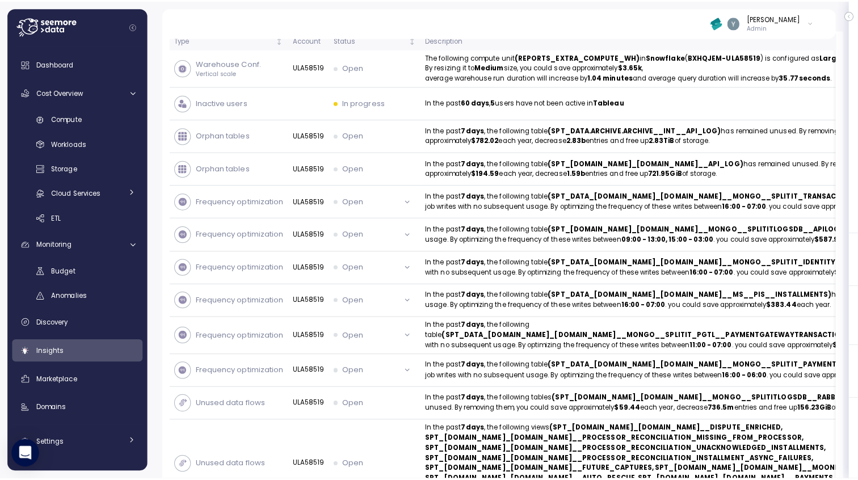
scroll to position [369, 0]
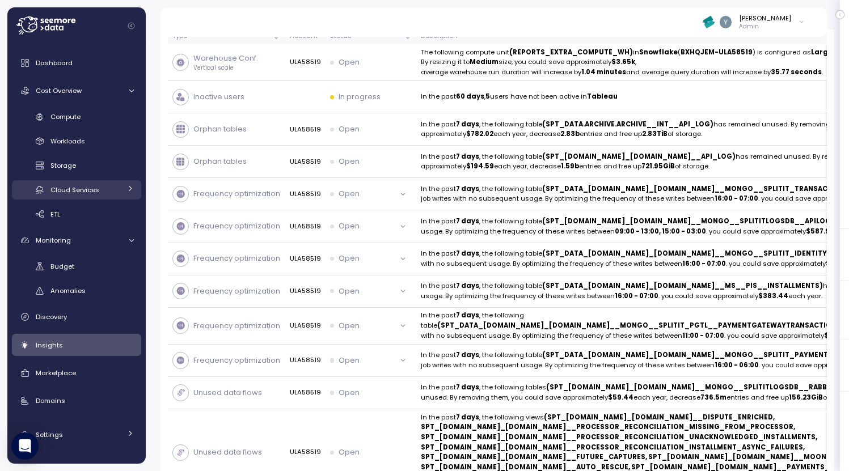
click at [87, 192] on span "Cloud Services" at bounding box center [74, 189] width 49 height 9
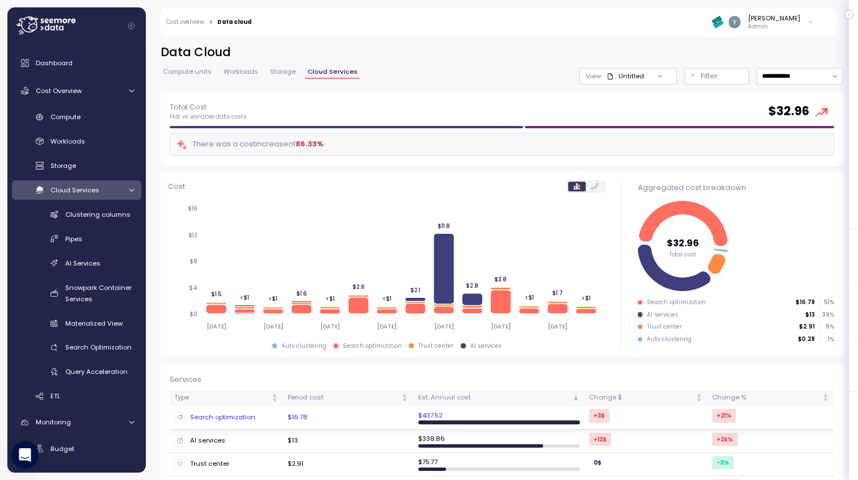
scroll to position [33, 0]
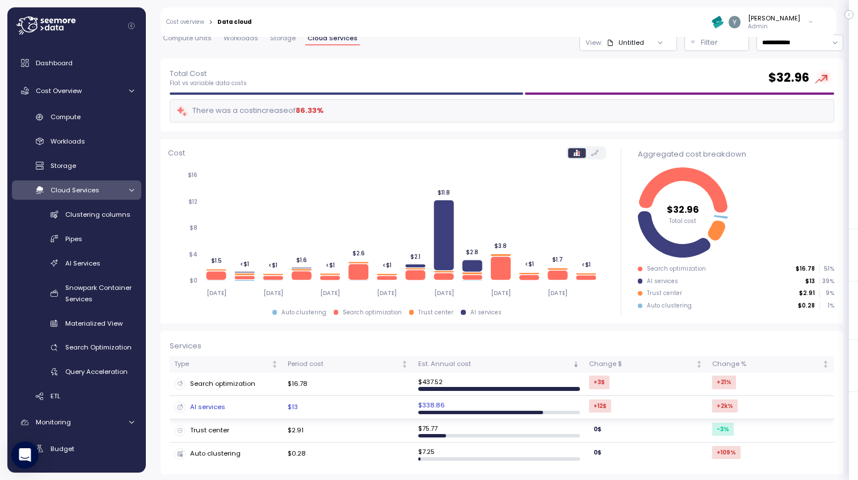
click at [231, 406] on div "AI services" at bounding box center [226, 407] width 104 height 11
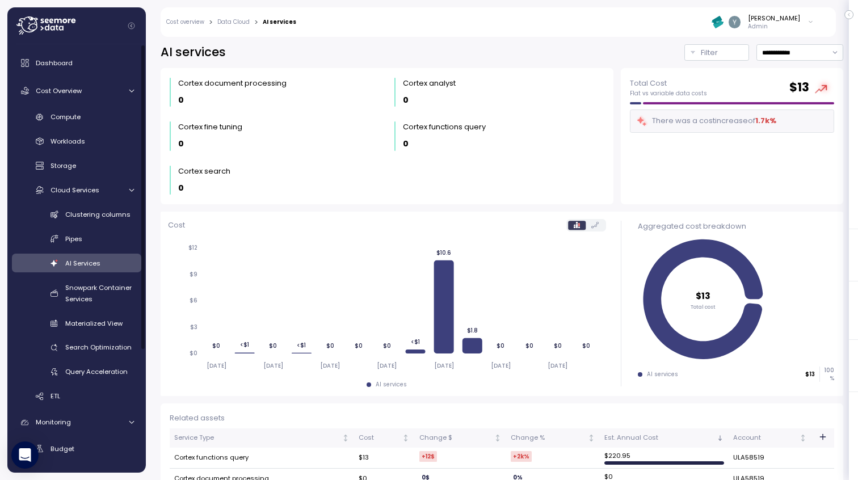
click at [94, 255] on link "AI Services" at bounding box center [76, 263] width 129 height 19
click at [90, 262] on span "AI Services" at bounding box center [82, 263] width 35 height 9
click at [227, 28] on div "Cost overview > Data Cloud > AI services Yaniv Leven Admin" at bounding box center [491, 21] width 660 height 29
click at [234, 23] on link "Data Cloud" at bounding box center [233, 22] width 32 height 6
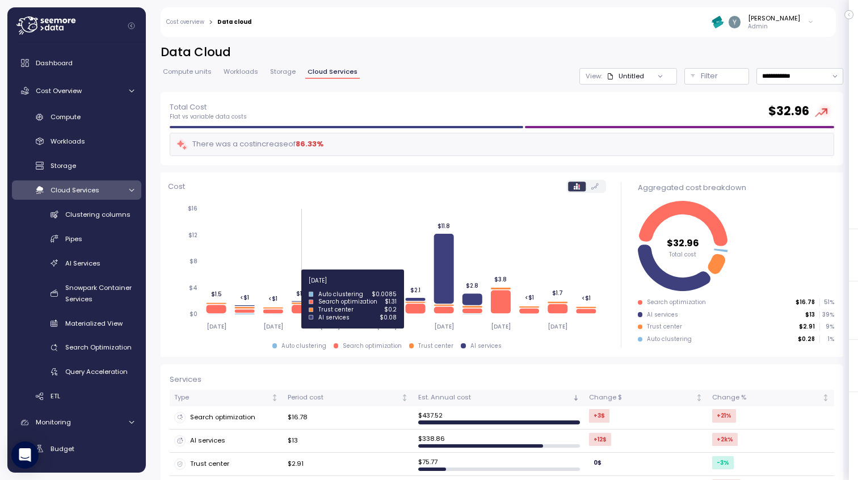
scroll to position [33, 0]
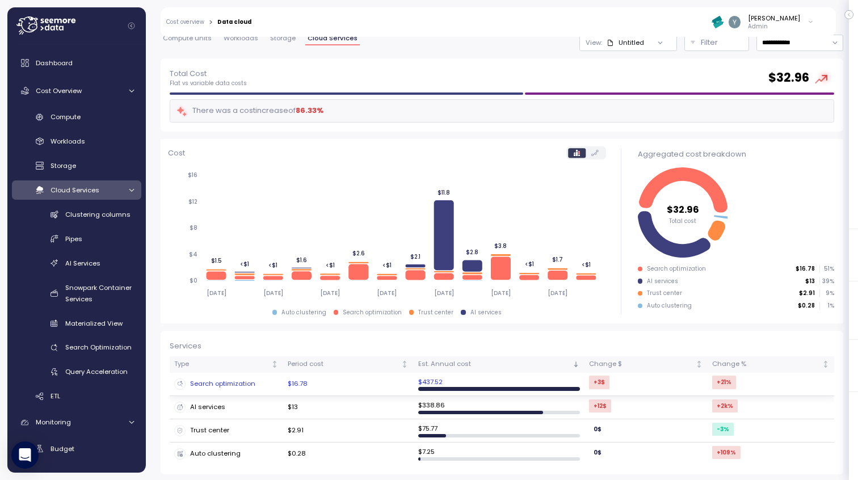
click at [214, 386] on div "Search optimization" at bounding box center [226, 383] width 104 height 11
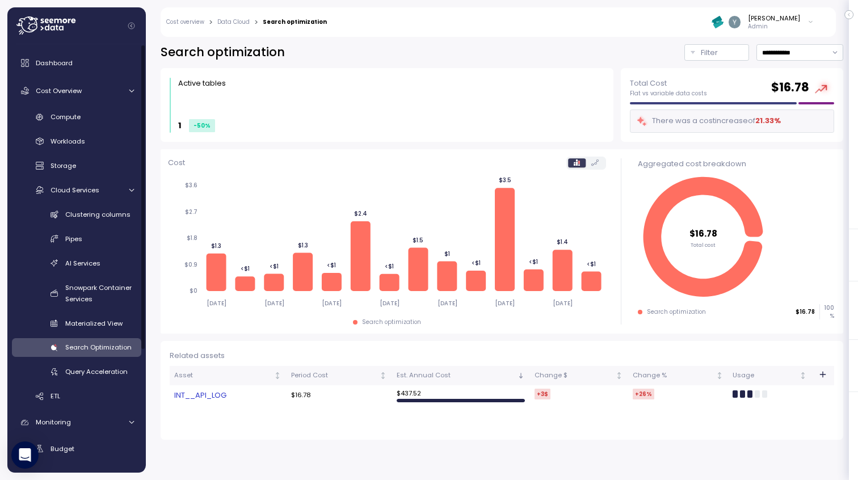
click at [114, 346] on span "Search Optimization" at bounding box center [98, 347] width 66 height 9
click at [123, 95] on link "Cost Overview" at bounding box center [76, 90] width 129 height 23
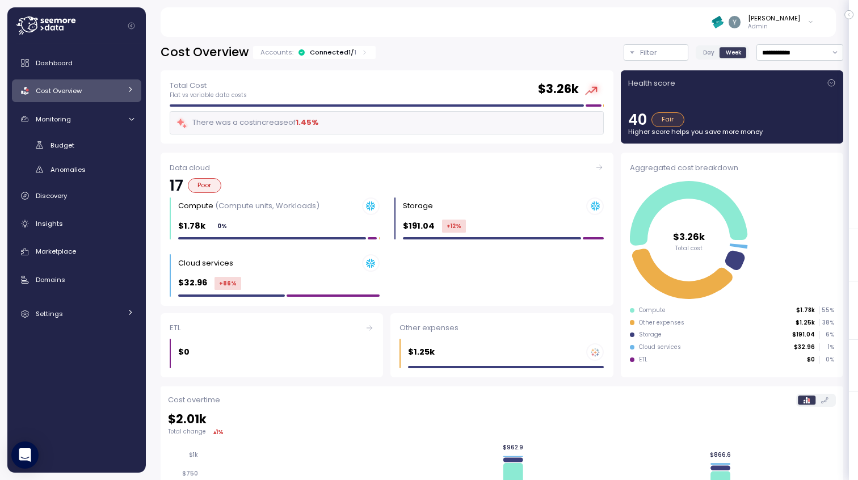
click at [129, 96] on div at bounding box center [129, 90] width 7 height 11
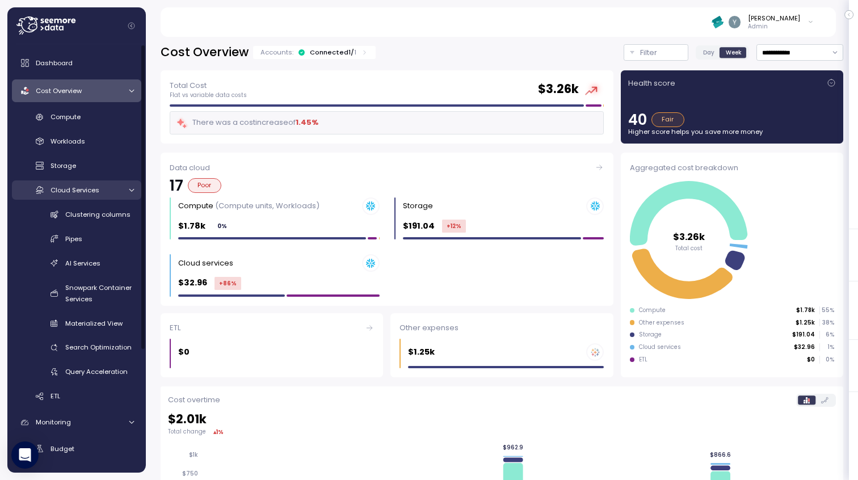
click at [89, 188] on span "Cloud Services" at bounding box center [74, 189] width 49 height 9
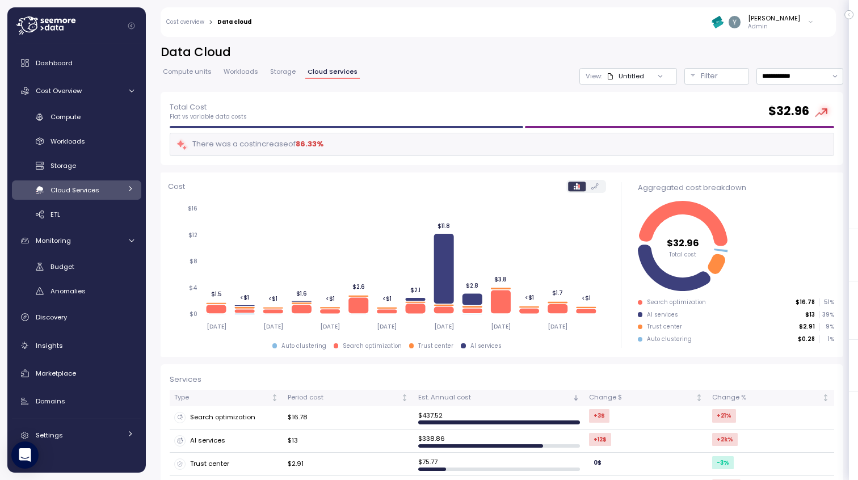
scroll to position [26, 0]
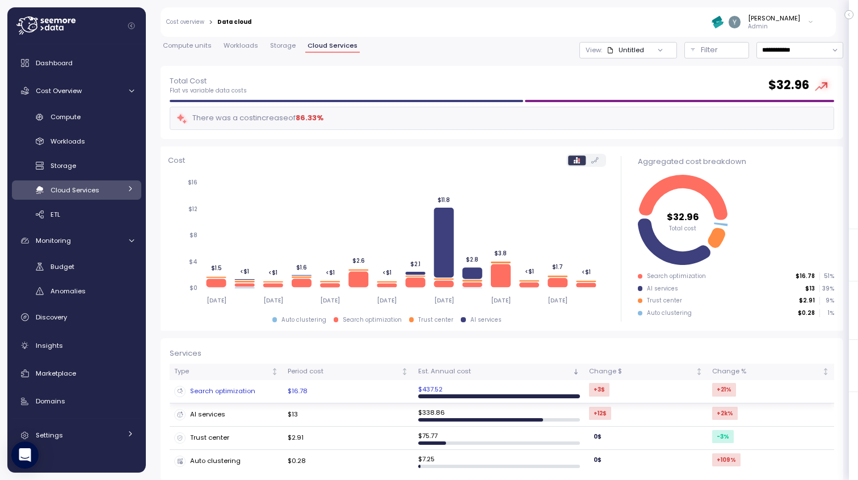
click at [228, 390] on div "Search optimization" at bounding box center [226, 391] width 104 height 11
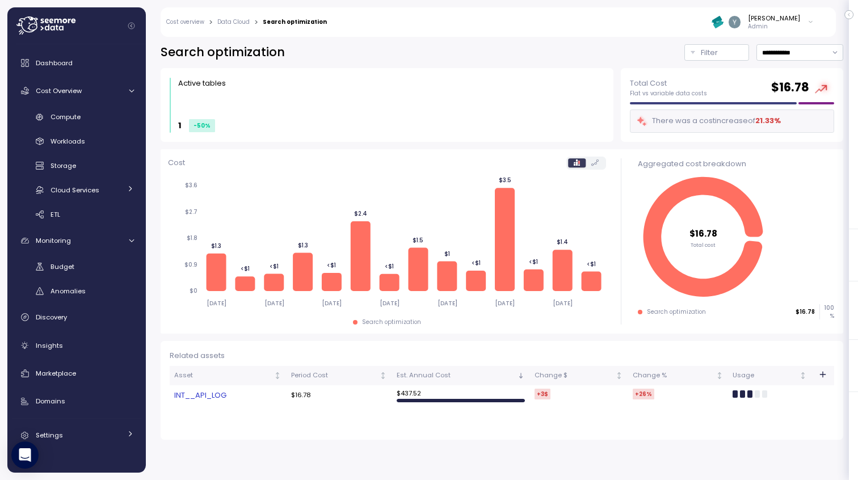
click at [213, 394] on link "INT__API_LOG" at bounding box center [227, 395] width 107 height 11
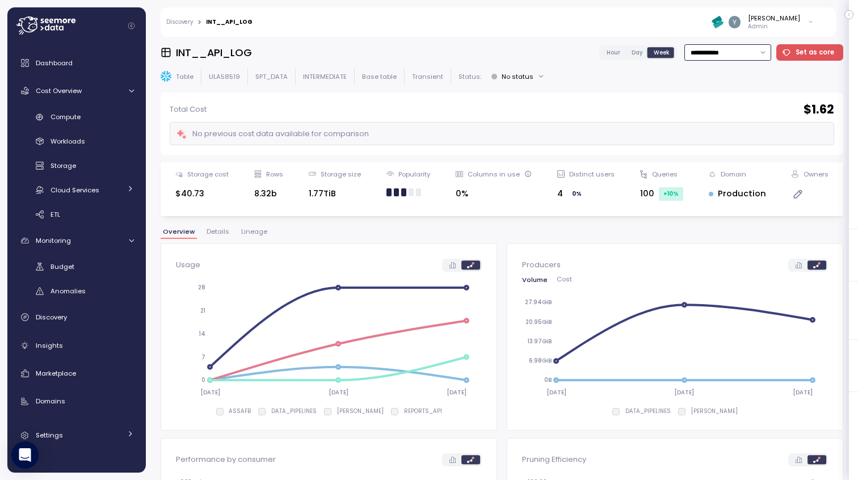
click at [716, 49] on input "**********" at bounding box center [727, 52] width 87 height 16
click at [705, 137] on div "Last 30 days" at bounding box center [719, 134] width 42 height 9
type input "**********"
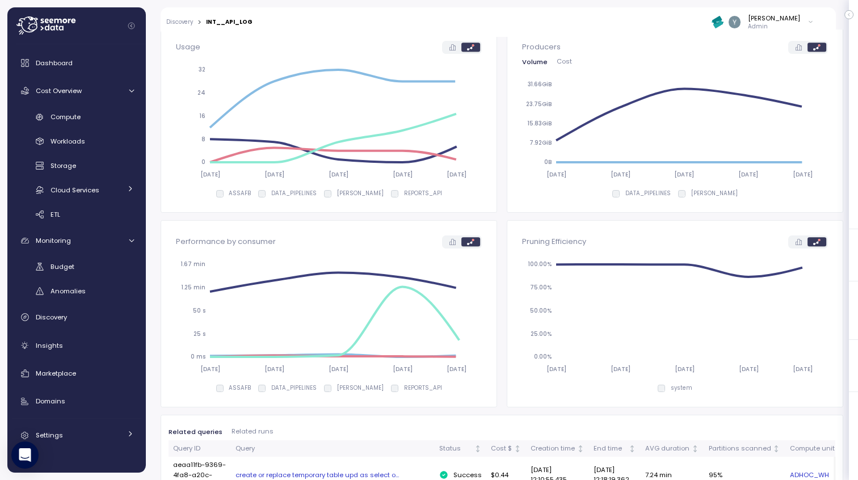
scroll to position [235, 0]
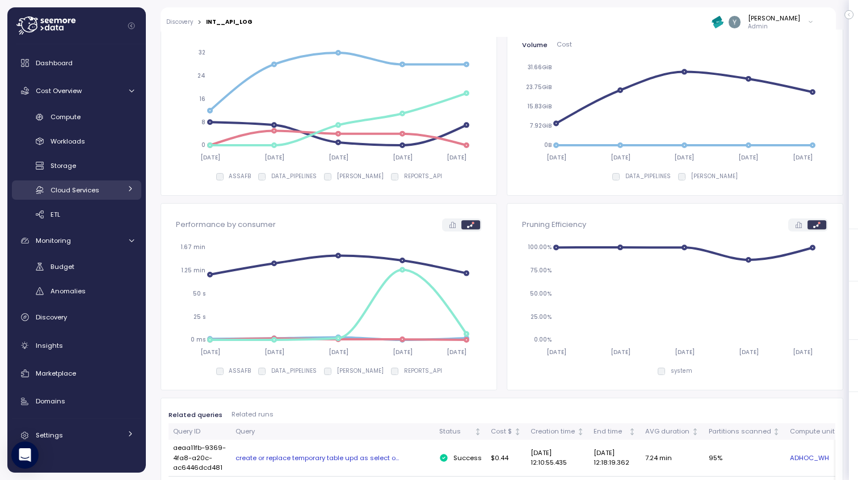
click at [127, 189] on icon at bounding box center [129, 188] width 7 height 7
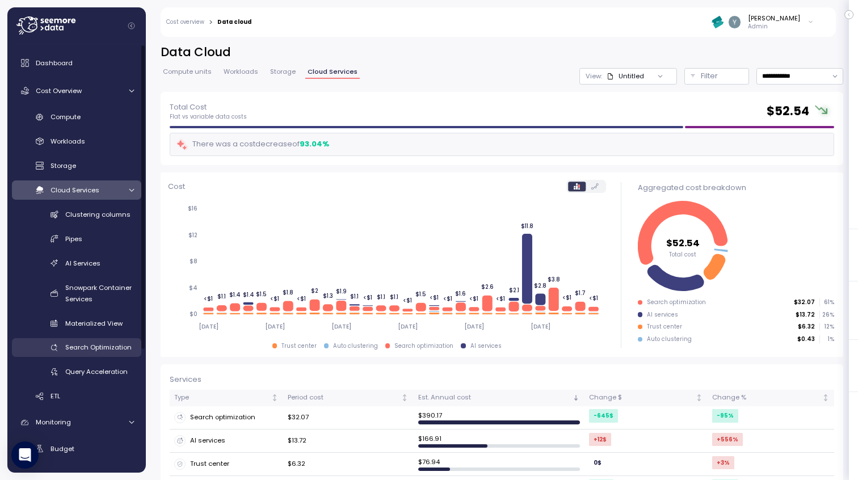
click at [92, 348] on span "Search Optimization" at bounding box center [98, 347] width 66 height 9
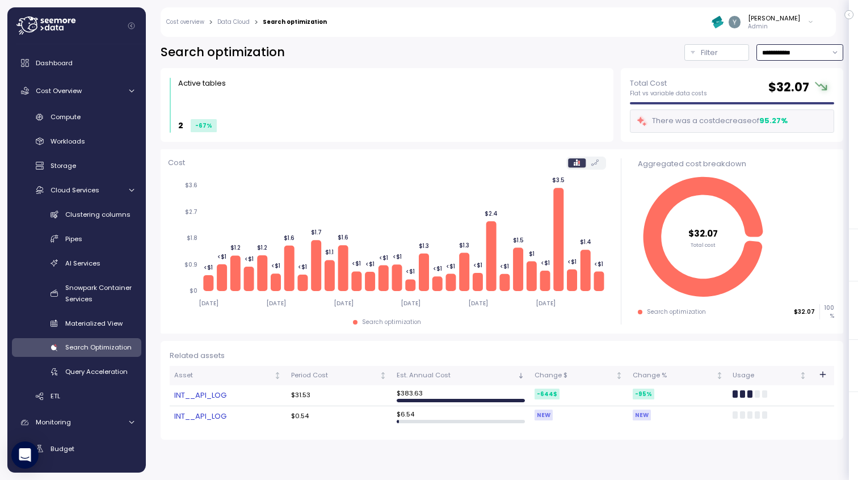
click at [763, 57] on input "**********" at bounding box center [799, 52] width 87 height 16
click at [770, 107] on div "Last 7 days" at bounding box center [787, 104] width 50 height 9
type input "**********"
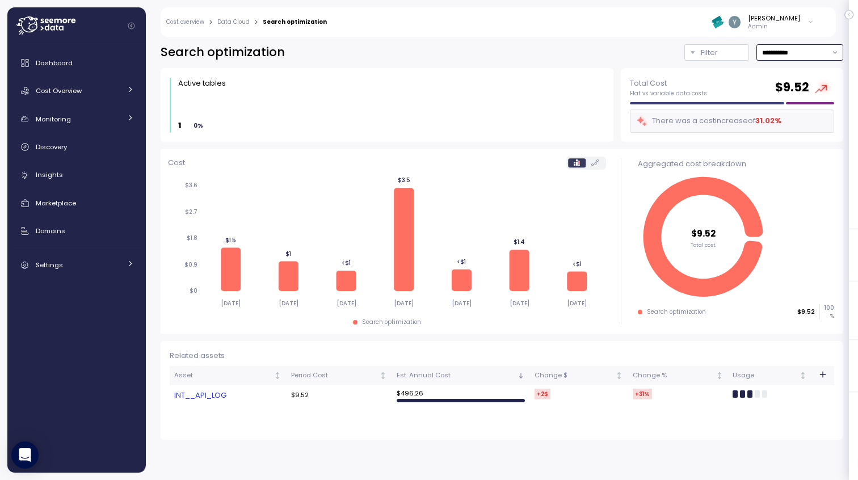
click at [789, 54] on input "**********" at bounding box center [799, 52] width 87 height 16
click at [768, 140] on div "Last 30 days" at bounding box center [798, 134] width 83 height 15
type input "**********"
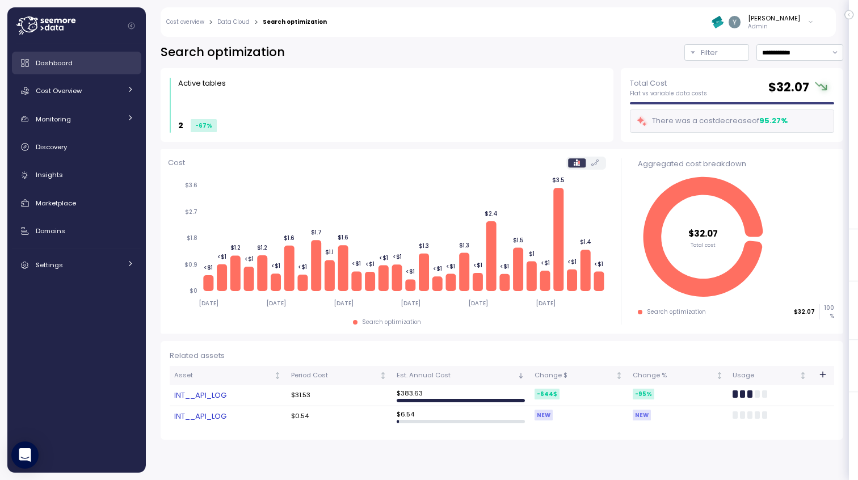
click at [68, 68] on div "Dashboard" at bounding box center [85, 62] width 98 height 11
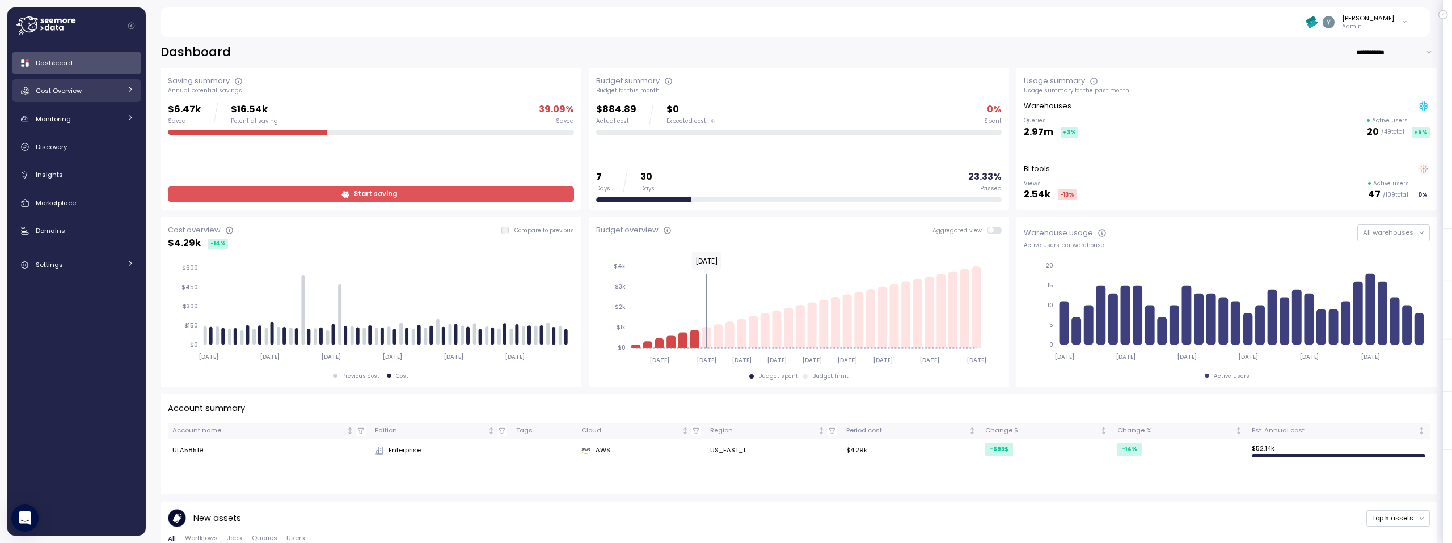
click at [94, 88] on div "Cost Overview" at bounding box center [78, 90] width 85 height 11
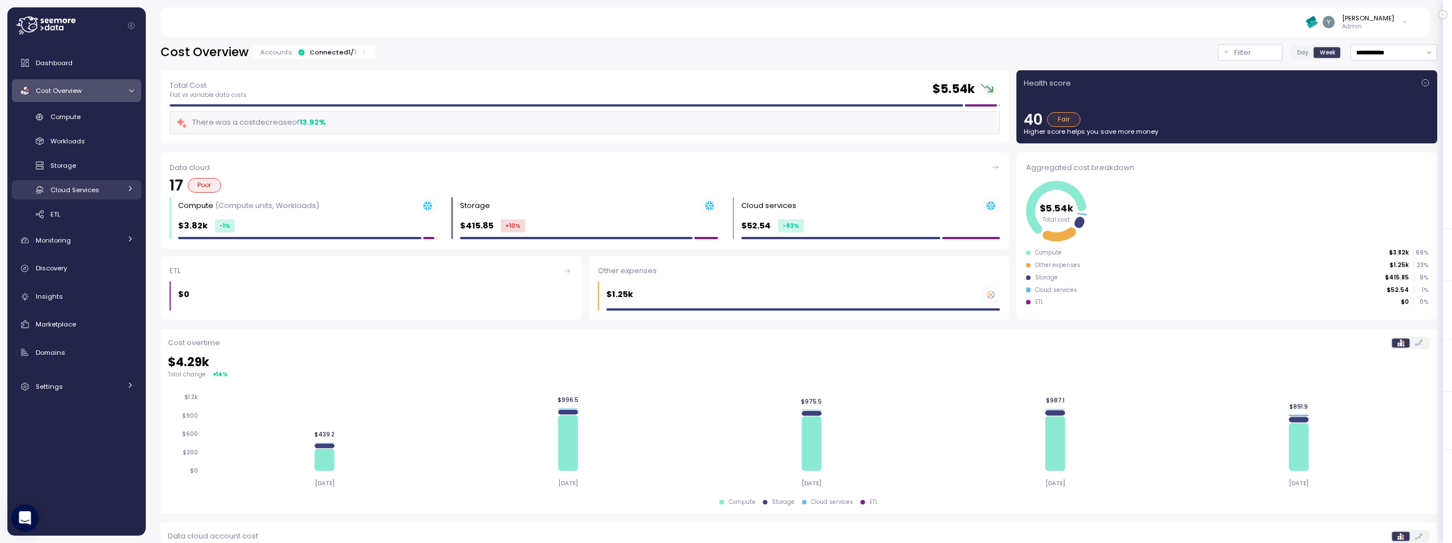
click at [90, 194] on span "Cloud Services" at bounding box center [74, 189] width 49 height 9
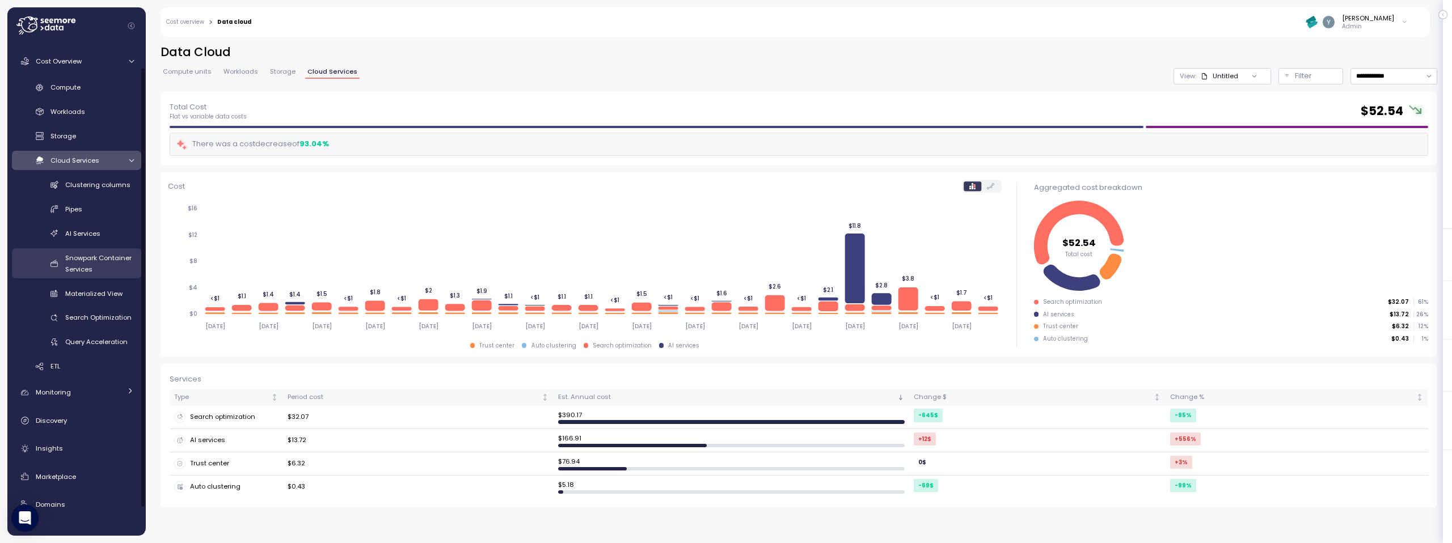
scroll to position [57, 0]
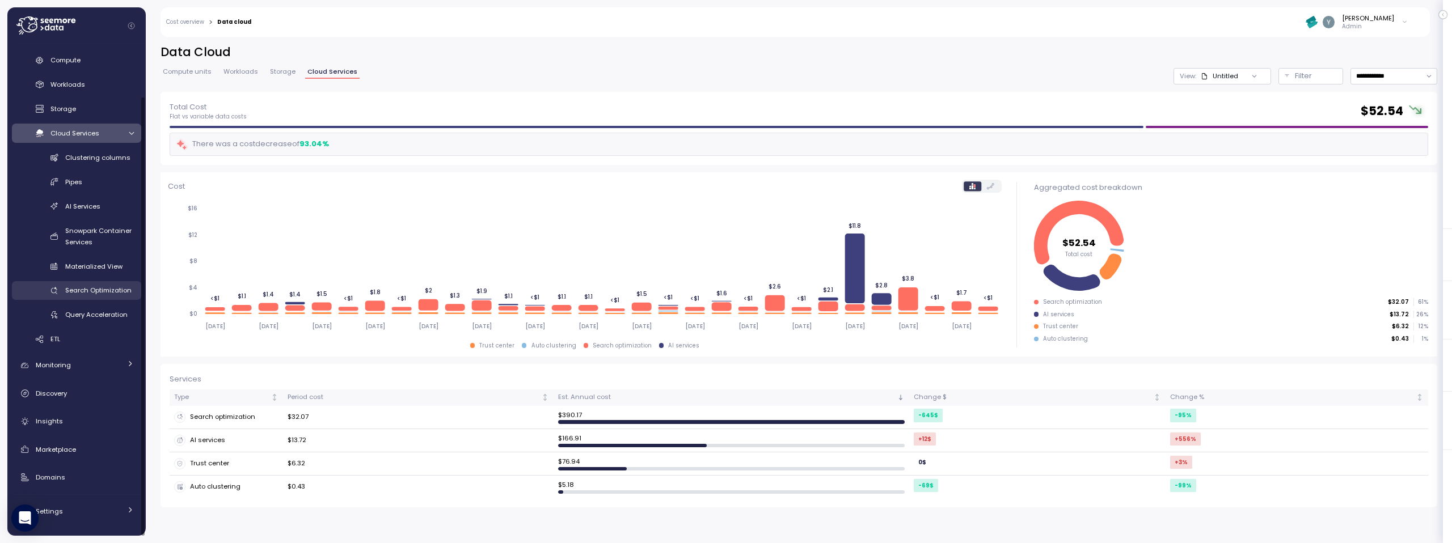
click at [104, 291] on span "Search Optimization" at bounding box center [98, 290] width 66 height 9
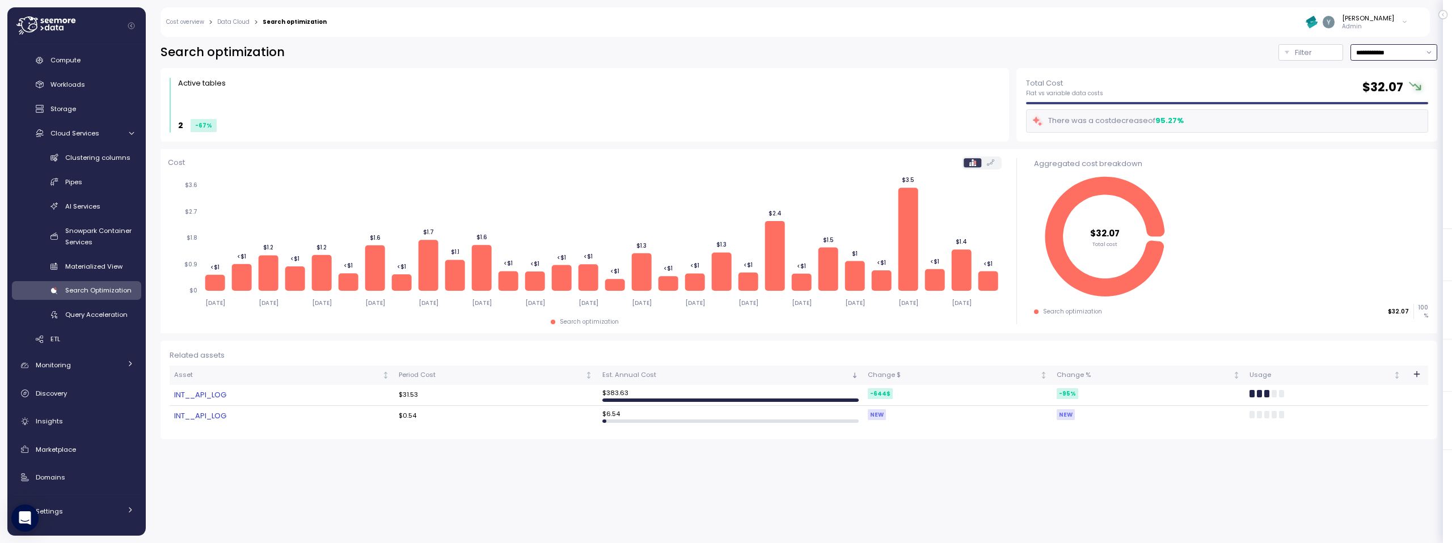
click at [857, 56] on input "**********" at bounding box center [1394, 52] width 87 height 16
type input "**********"
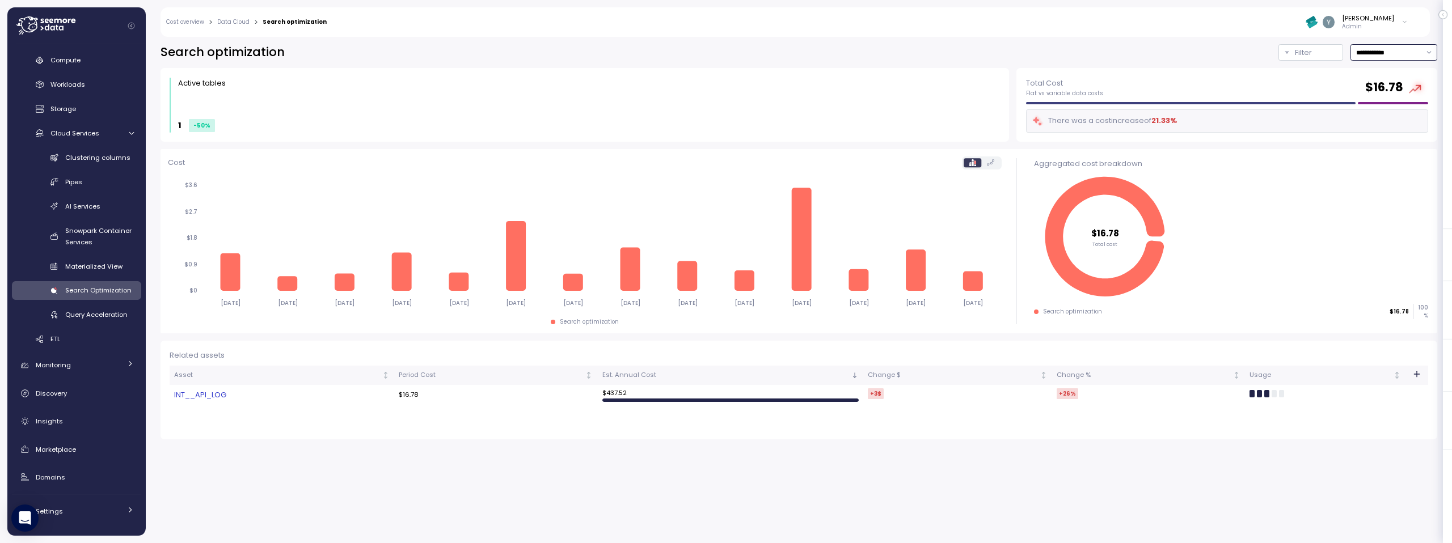
click at [857, 54] on input "**********" at bounding box center [1394, 52] width 87 height 16
click at [849, 153] on div "Cost 2025-08-24 2025-08-25 2025-08-26 2025-08-27 2025-08-28 2025-08-29 2025-08-…" at bounding box center [585, 241] width 849 height 184
click at [193, 392] on link "INT__API_LOG" at bounding box center [282, 395] width 216 height 11
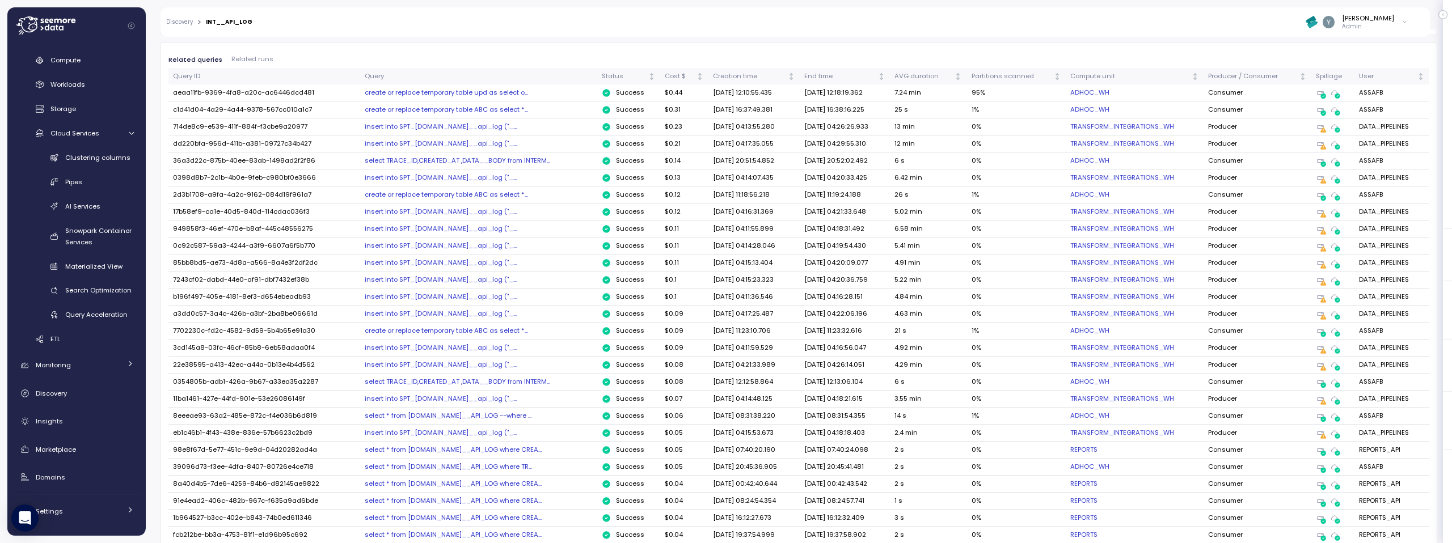
scroll to position [592, 0]
click at [857, 74] on div "AVG duration" at bounding box center [924, 74] width 58 height 10
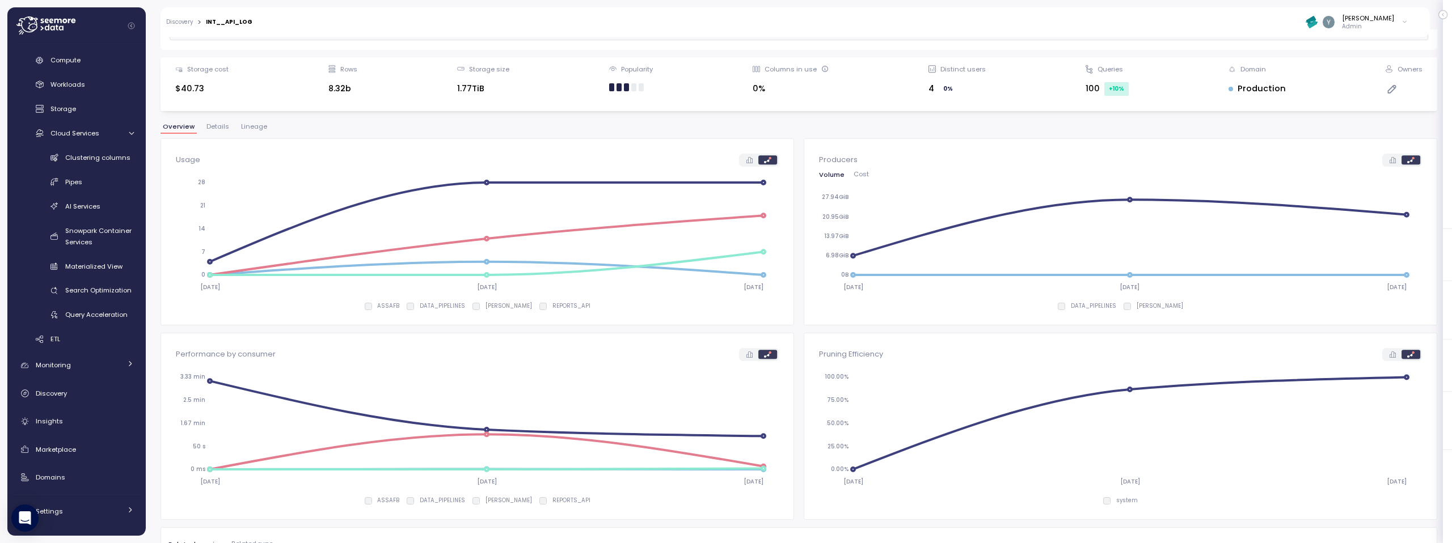
scroll to position [0, 0]
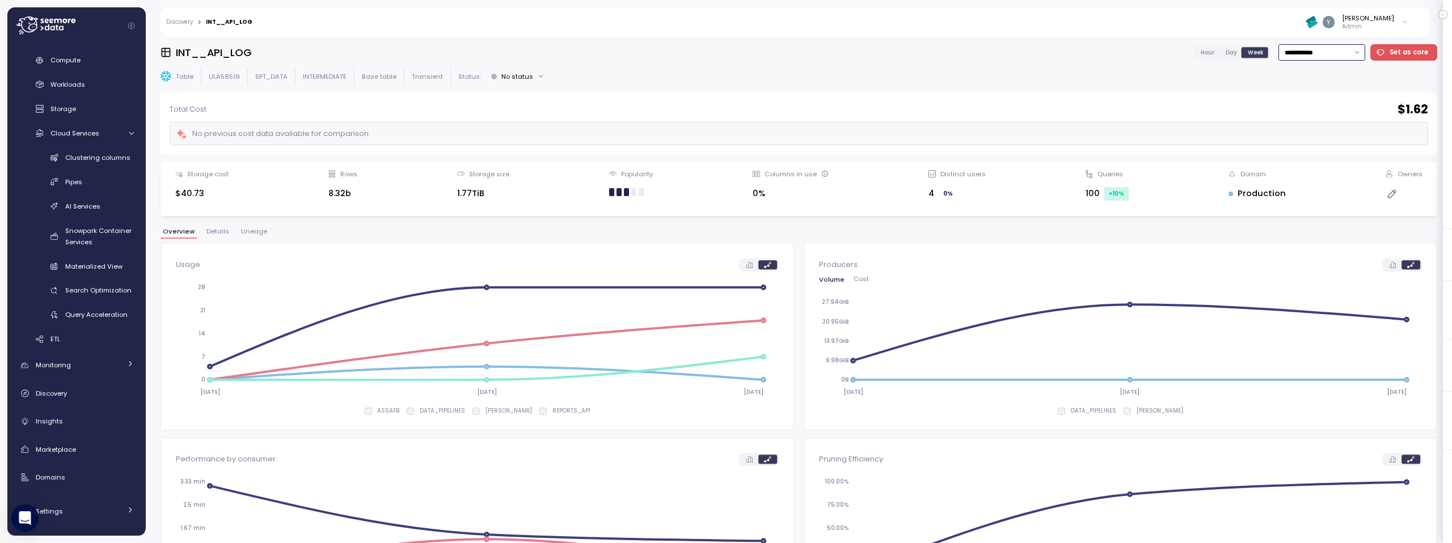
click at [857, 51] on input "**********" at bounding box center [1322, 52] width 87 height 16
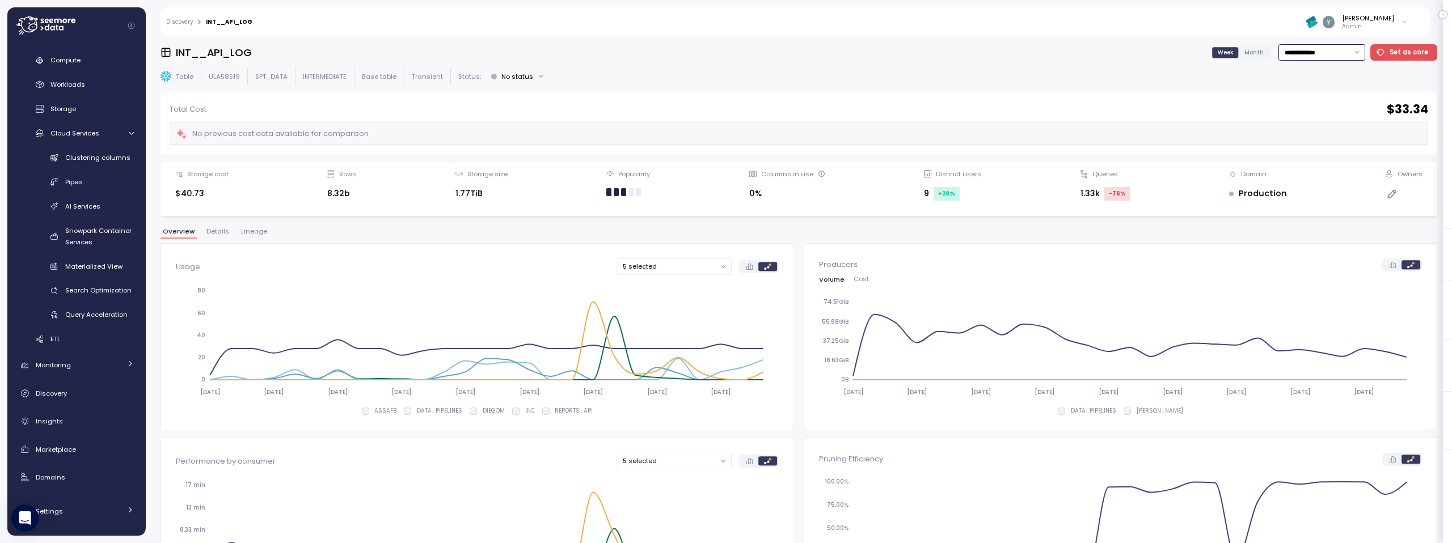
click at [857, 53] on input "**********" at bounding box center [1322, 52] width 87 height 16
click at [857, 50] on input "**********" at bounding box center [1322, 52] width 87 height 16
click at [857, 135] on div "Last 30 days" at bounding box center [1306, 134] width 55 height 9
type input "**********"
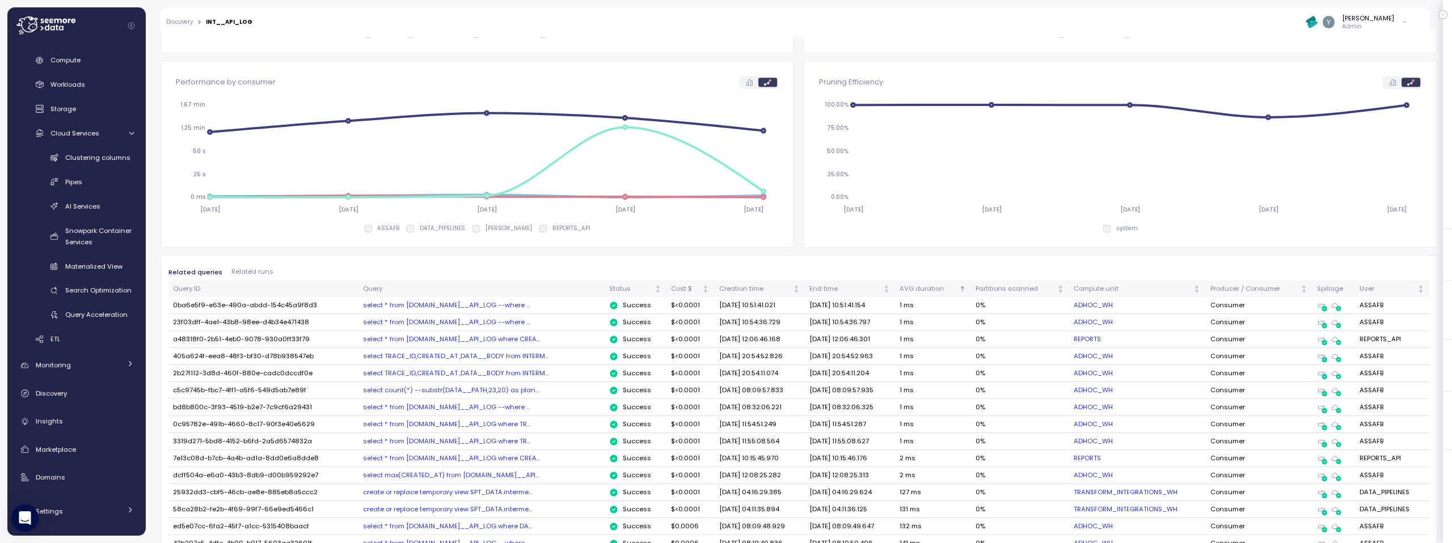
scroll to position [380, 0]
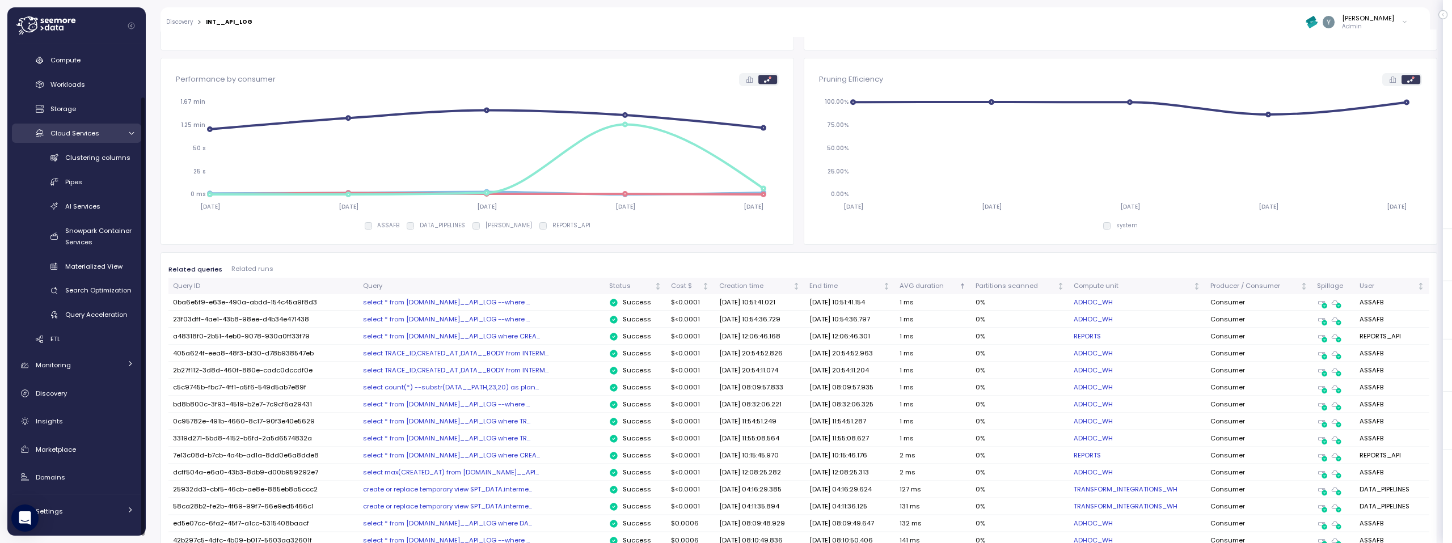
click at [98, 135] on span "Cloud Services" at bounding box center [74, 133] width 49 height 9
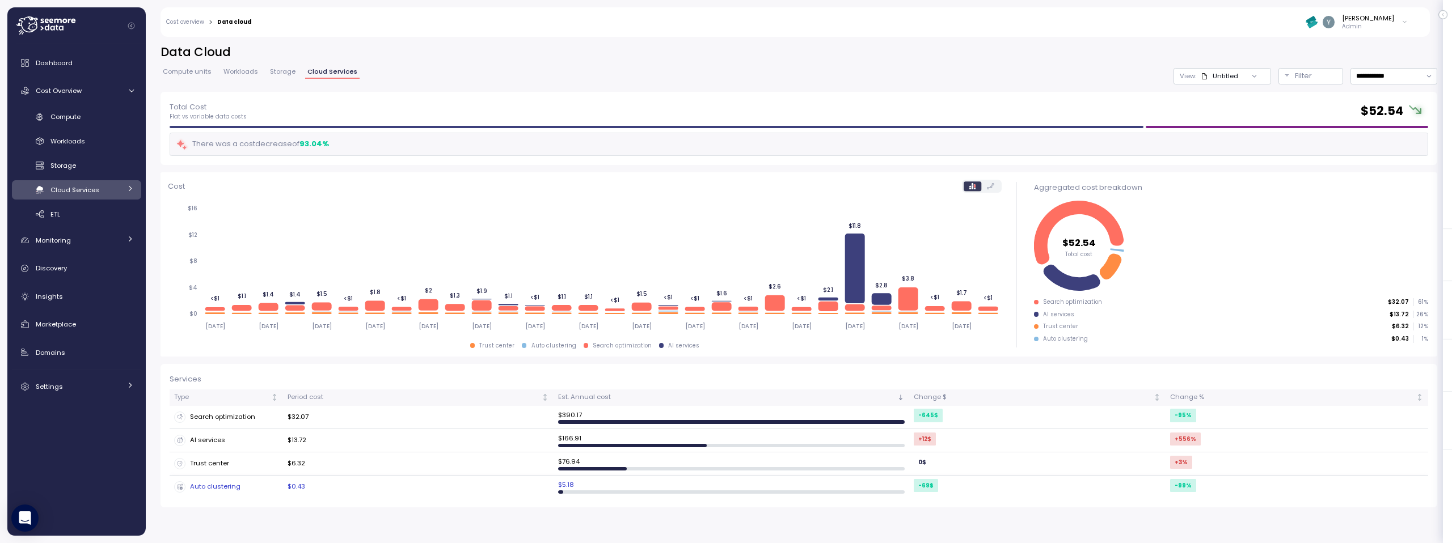
click at [233, 479] on div "Auto clustering" at bounding box center [226, 487] width 104 height 11
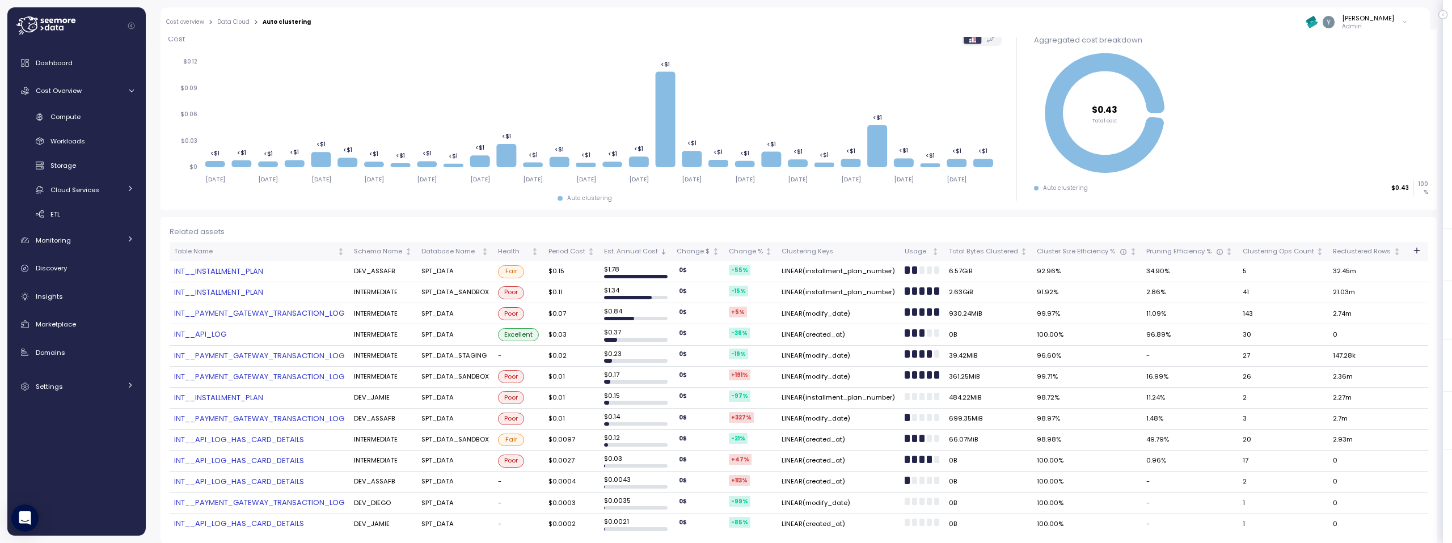
scroll to position [132, 0]
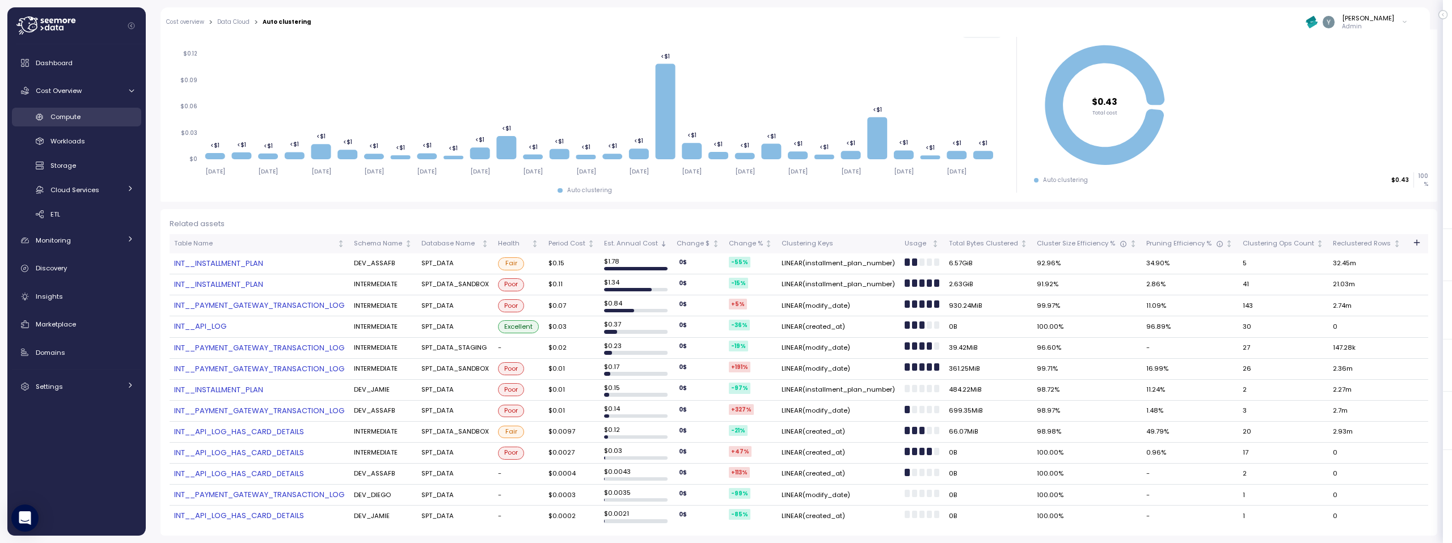
click at [74, 113] on span "Compute" at bounding box center [65, 116] width 30 height 9
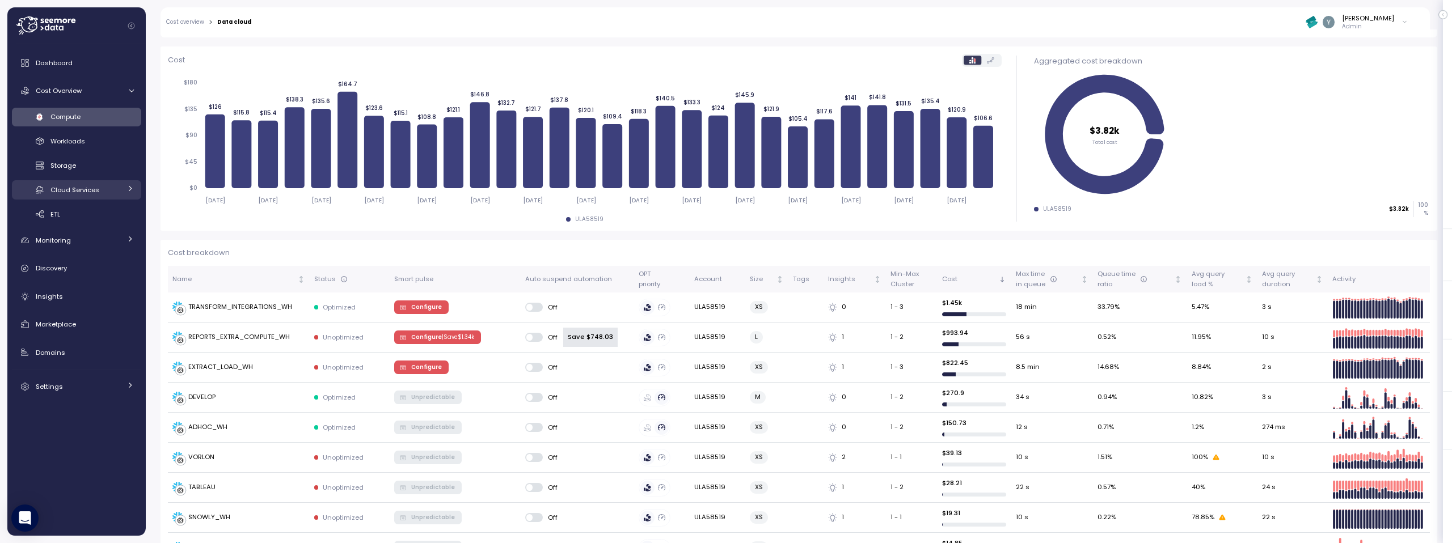
click at [81, 192] on span "Cloud Services" at bounding box center [74, 189] width 49 height 9
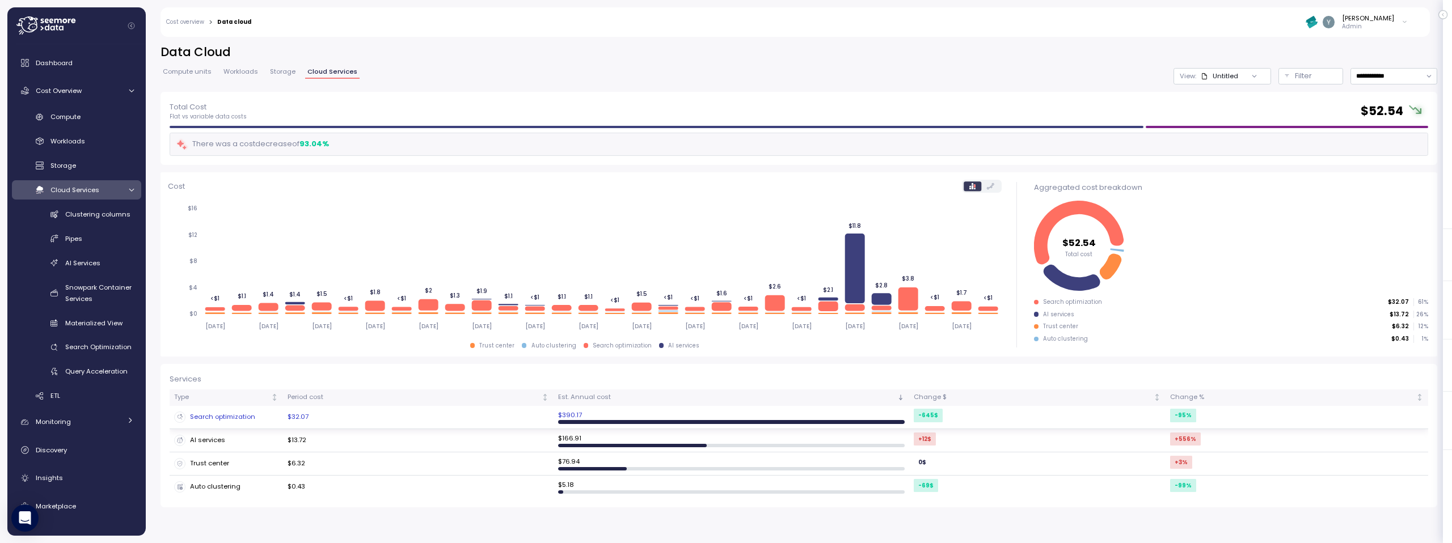
click at [219, 412] on div "Search optimization" at bounding box center [226, 417] width 104 height 11
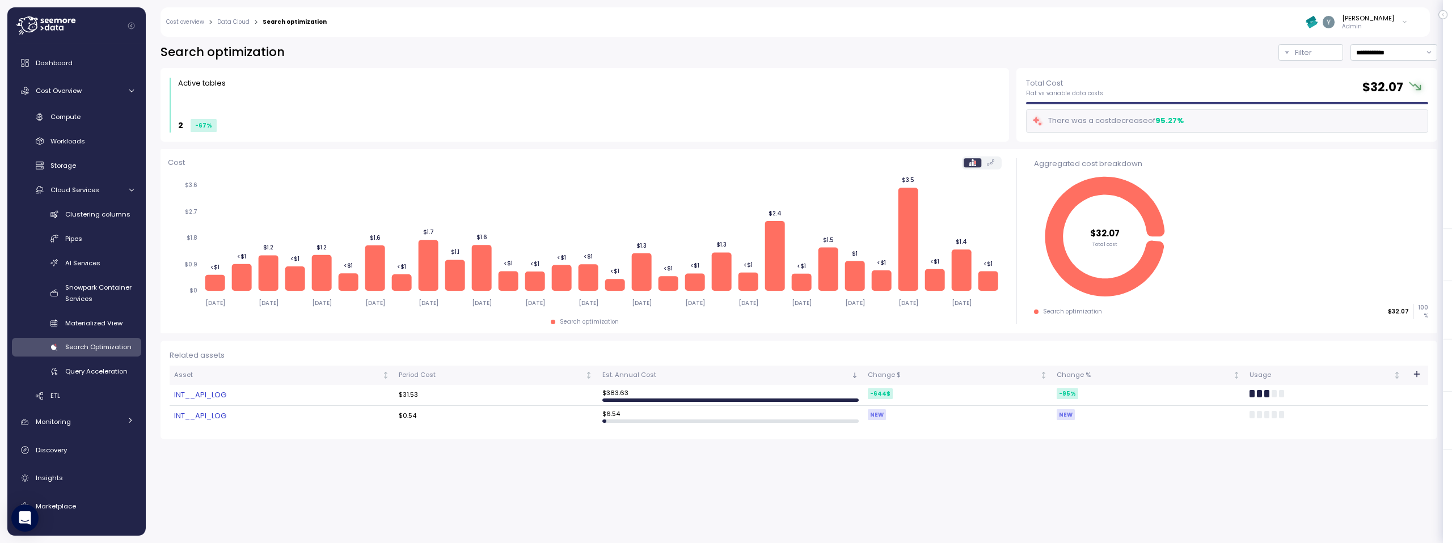
click at [214, 395] on link "INT__API_LOG" at bounding box center [282, 395] width 216 height 11
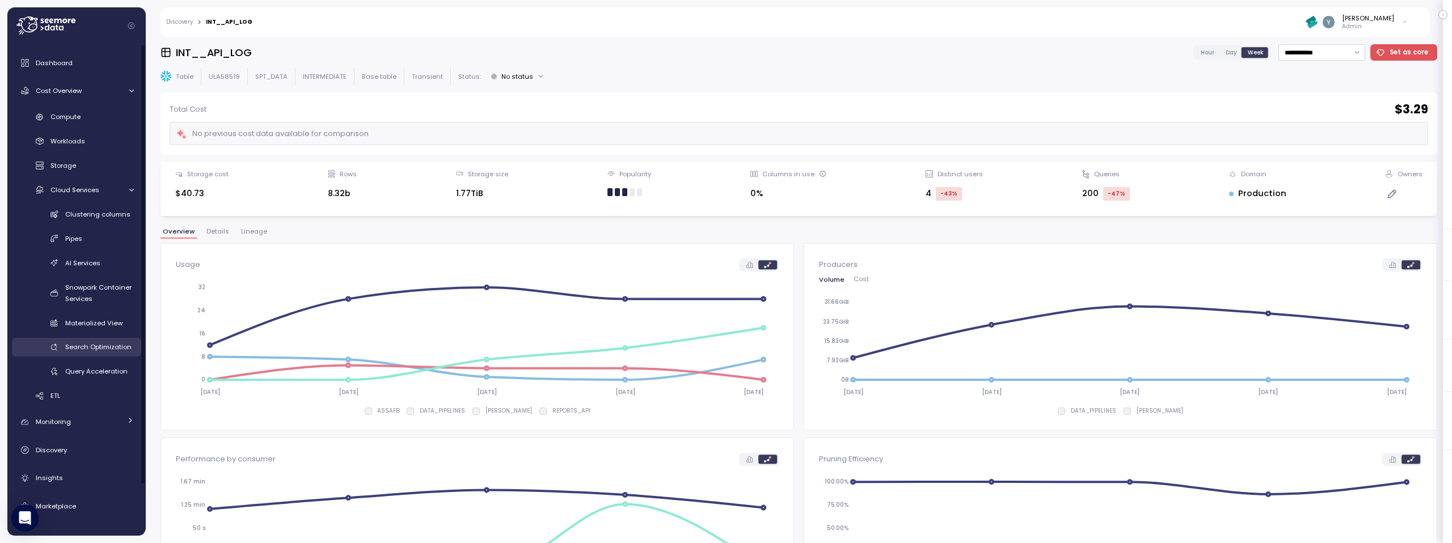
click at [79, 344] on span "Search Optimization" at bounding box center [98, 347] width 66 height 9
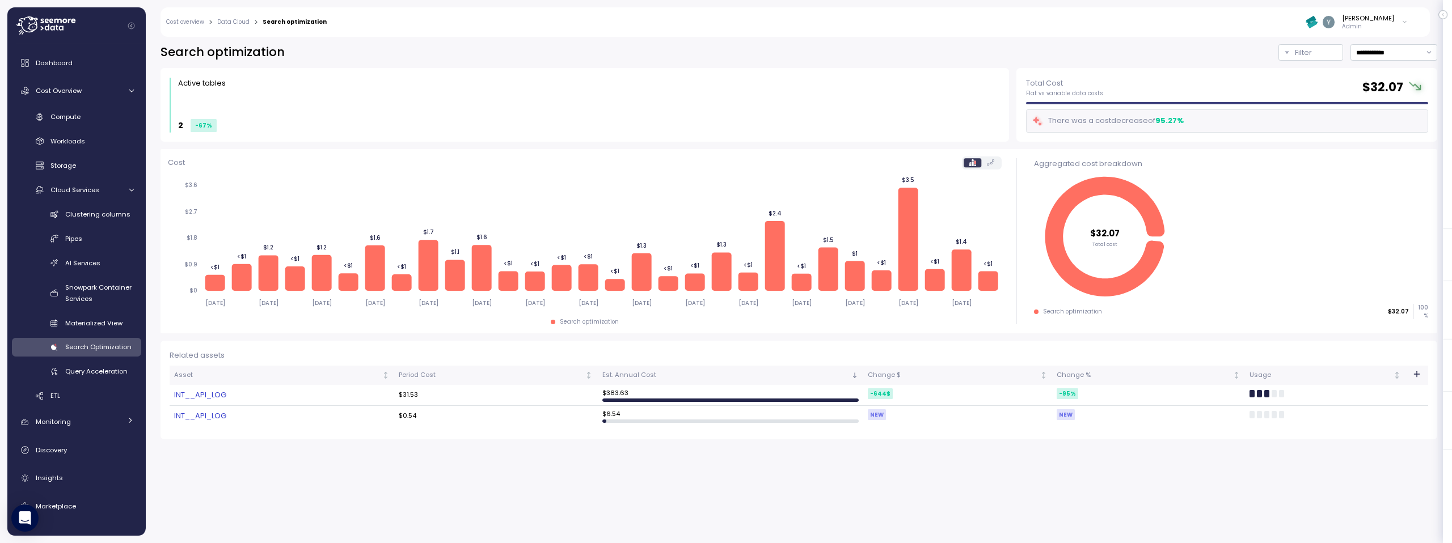
click at [230, 20] on link "Data Cloud" at bounding box center [233, 22] width 32 height 6
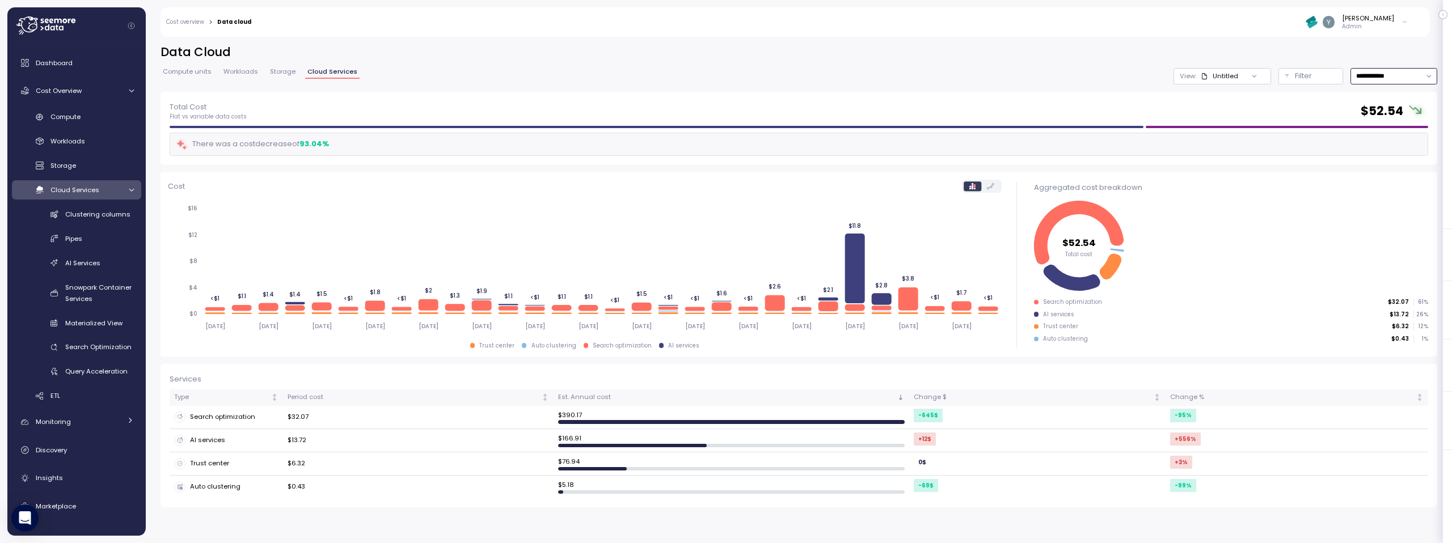
click at [857, 82] on input "**********" at bounding box center [1394, 76] width 87 height 16
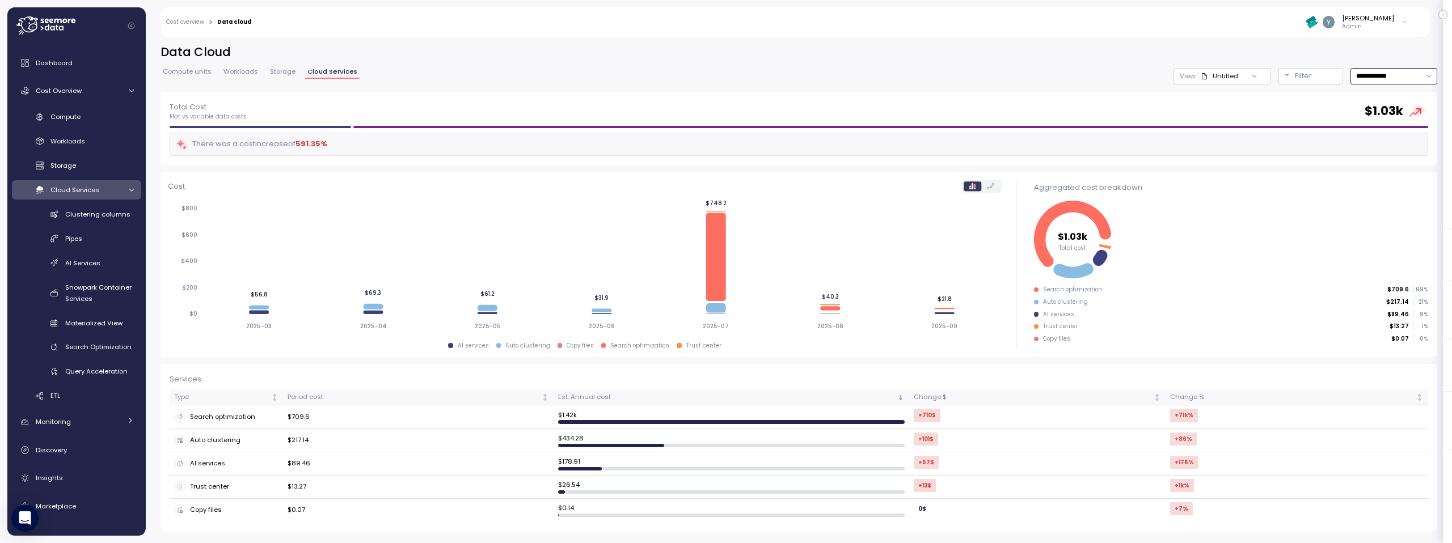
click at [857, 77] on input "**********" at bounding box center [1394, 76] width 87 height 16
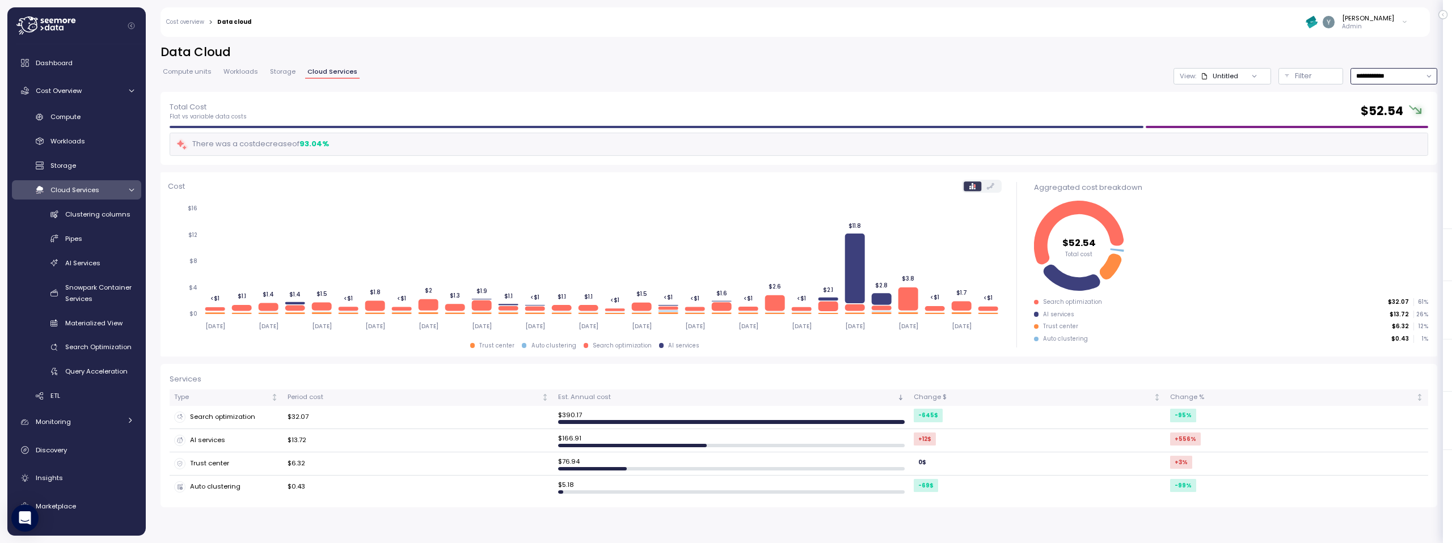
click at [857, 78] on input "**********" at bounding box center [1394, 76] width 87 height 16
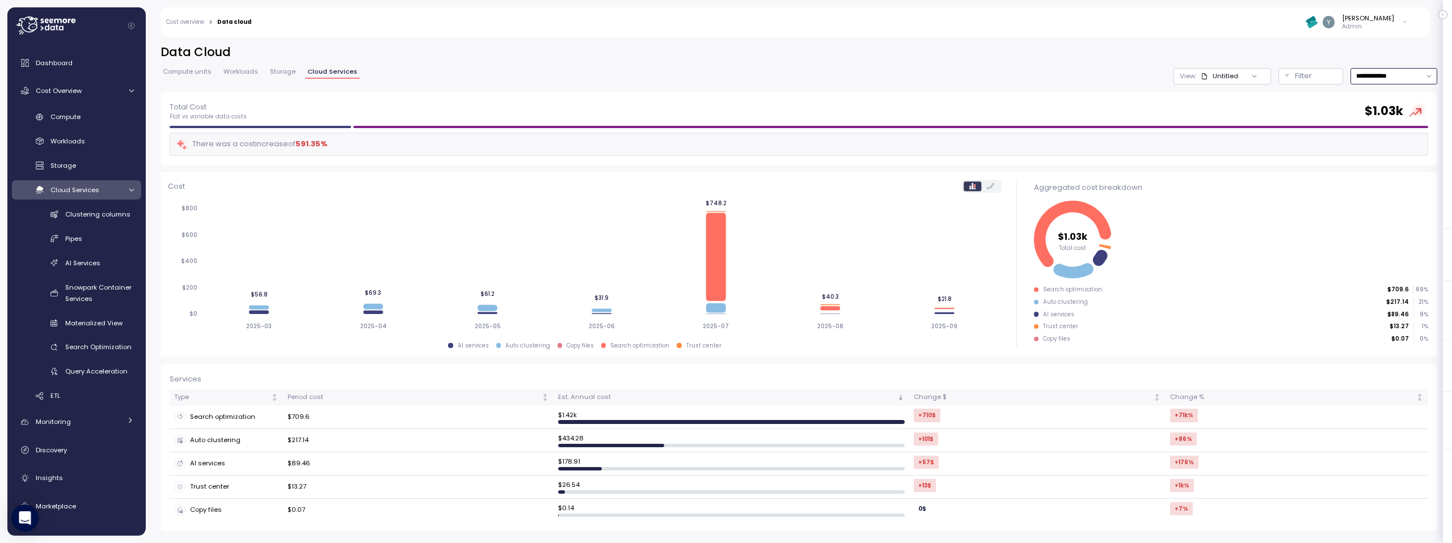
click at [857, 78] on input "**********" at bounding box center [1394, 76] width 87 height 16
type input "**********"
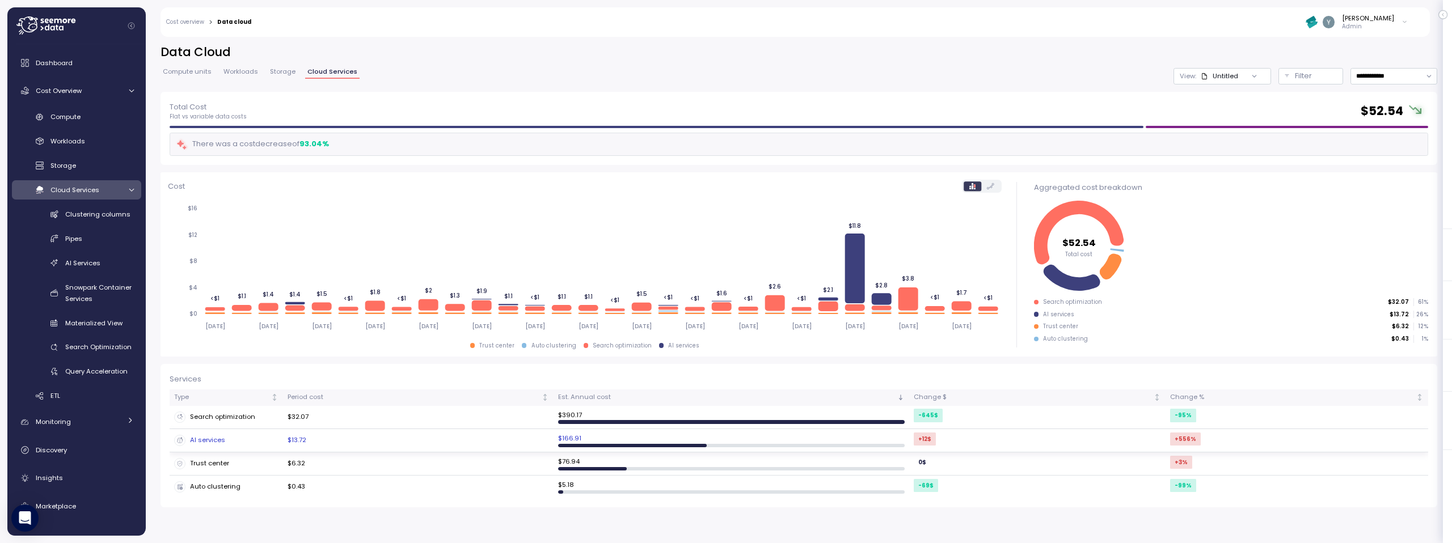
click at [205, 445] on div "AI services" at bounding box center [226, 440] width 104 height 11
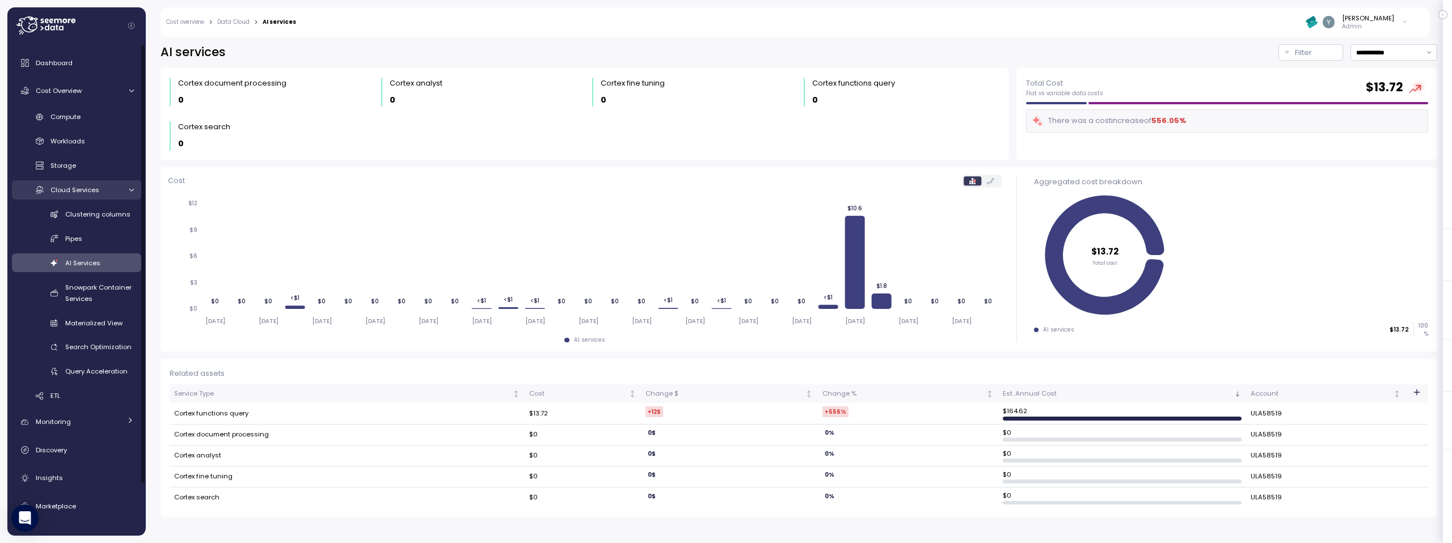
click at [124, 183] on link "Cloud Services" at bounding box center [76, 189] width 129 height 19
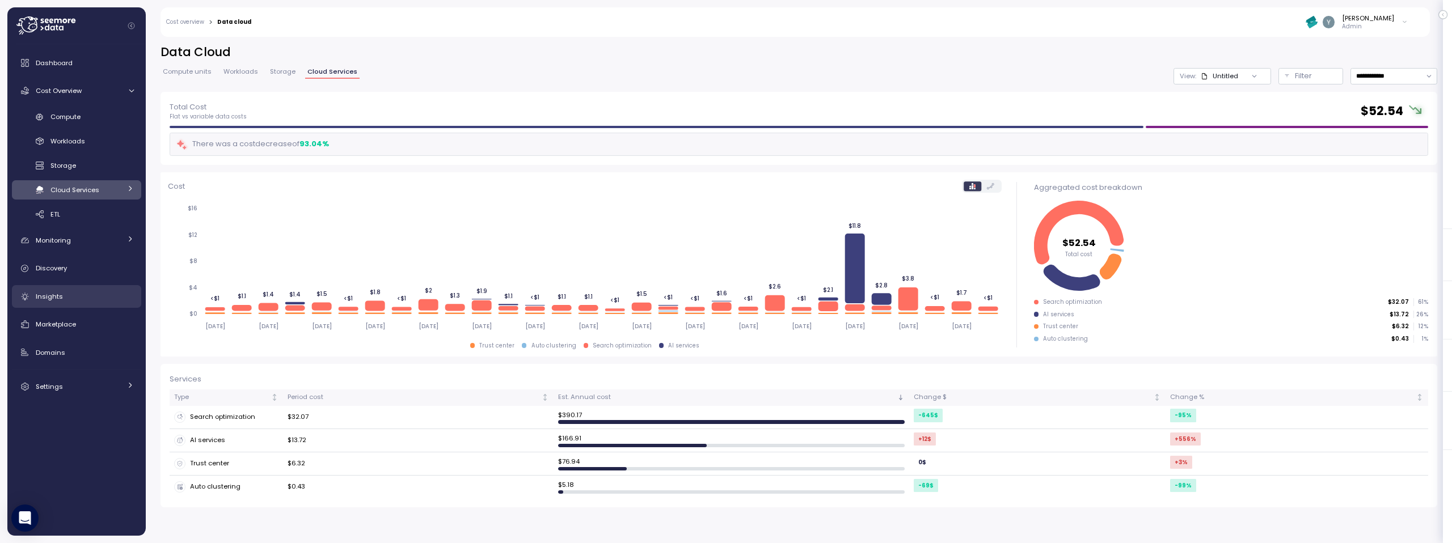
click at [55, 301] on div "Insights" at bounding box center [85, 296] width 98 height 11
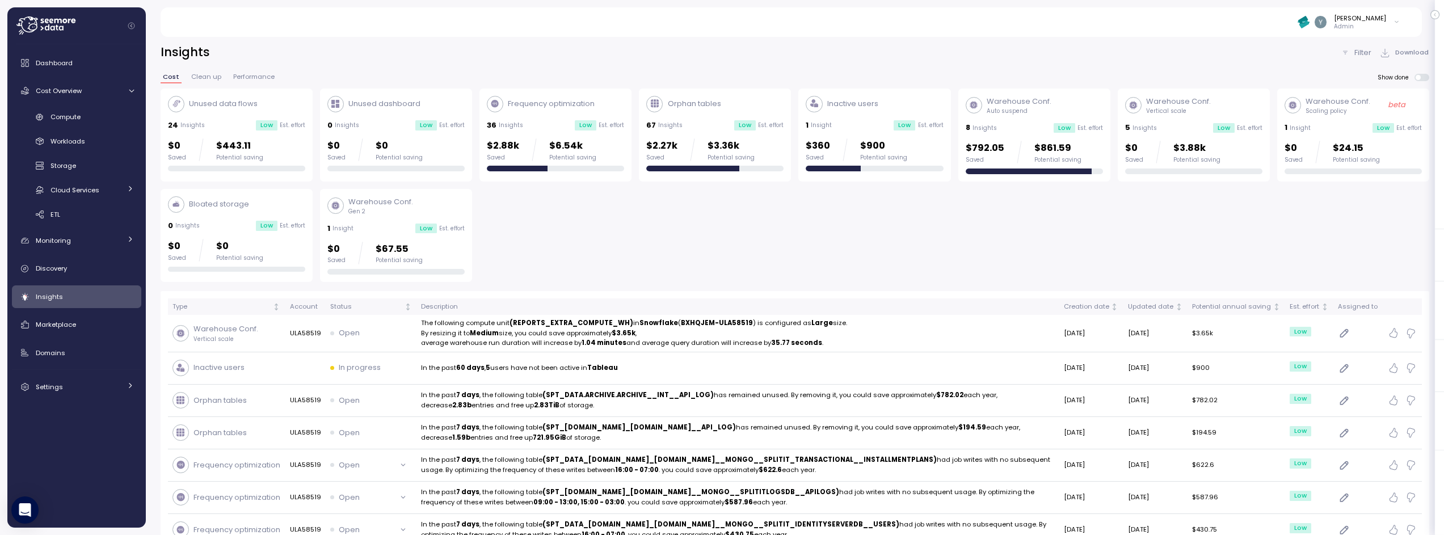
click at [555, 124] on div "36 Insights Low Est. effort" at bounding box center [555, 125] width 137 height 11
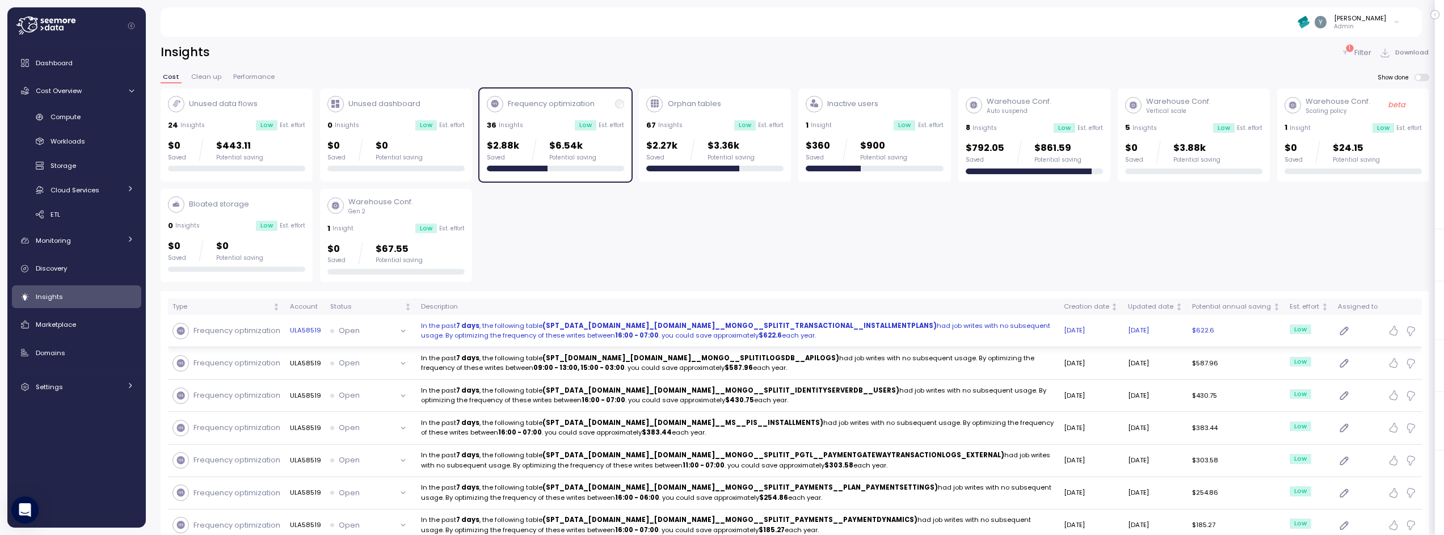
click at [583, 329] on strong "(SPT_DATA_SANDBOX.DATA_LAKE.DL__MONGO__SPLITIT_TRANSACTIONAL__INSTALLMENTPLANS)" at bounding box center [739, 325] width 394 height 9
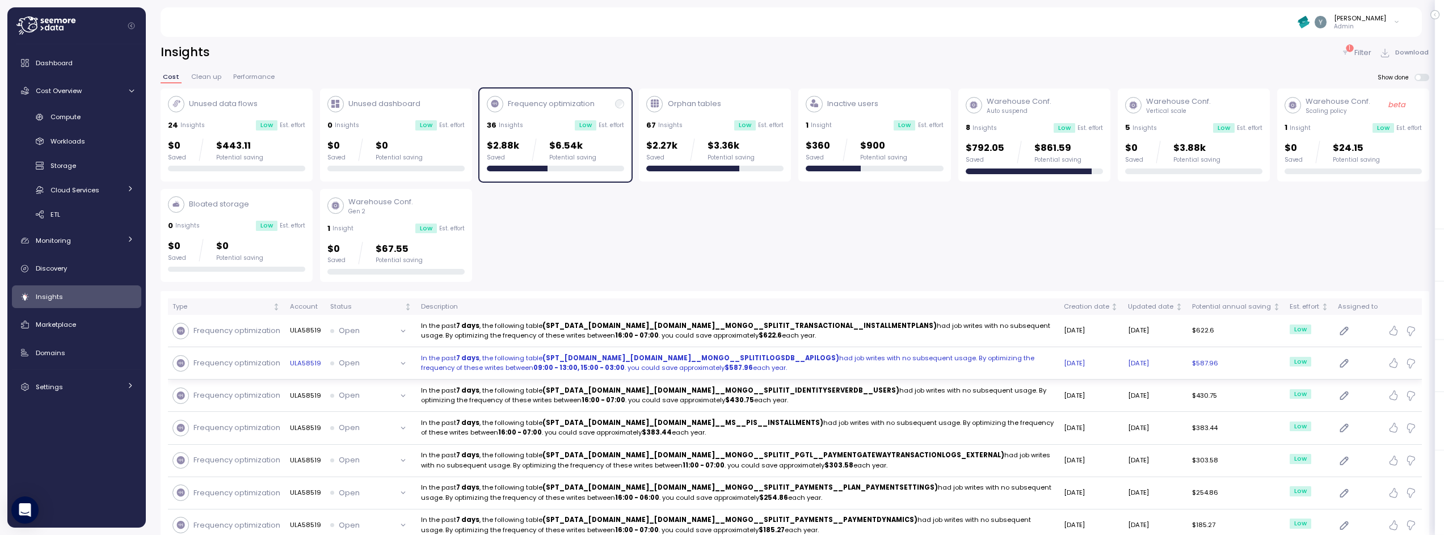
click at [535, 358] on p "In the past 7 days , the following table (SPT_DATA.DATA_LAKE.DL__MONGO__SPLITIT…" at bounding box center [738, 363] width 634 height 20
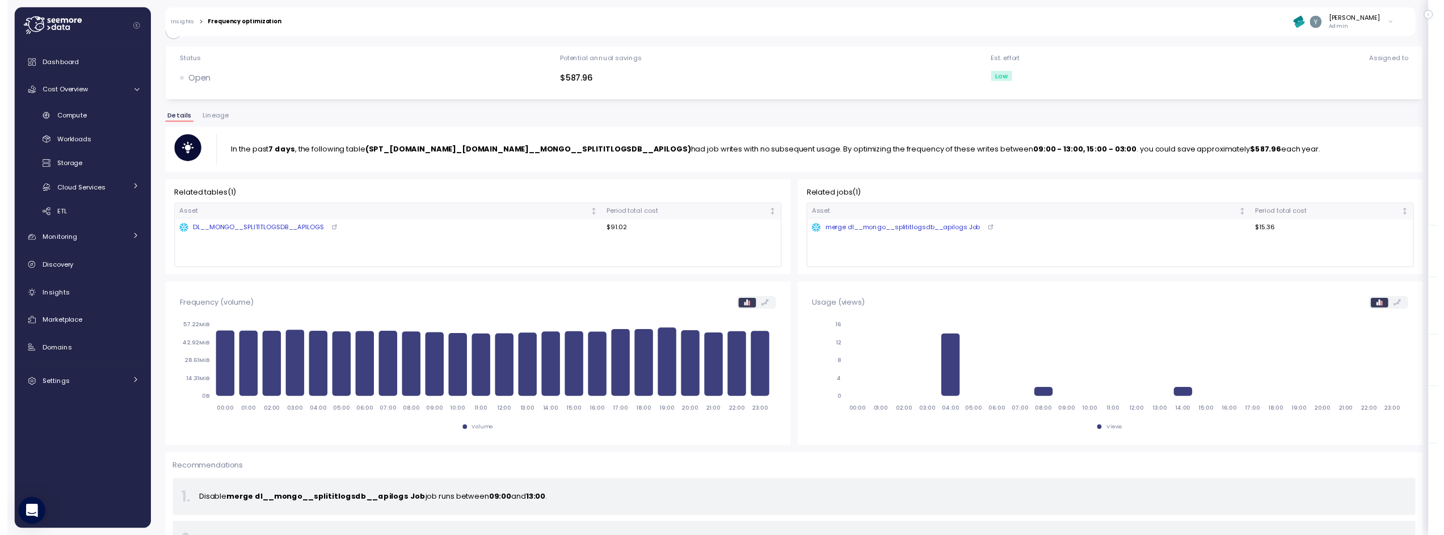
scroll to position [24, 0]
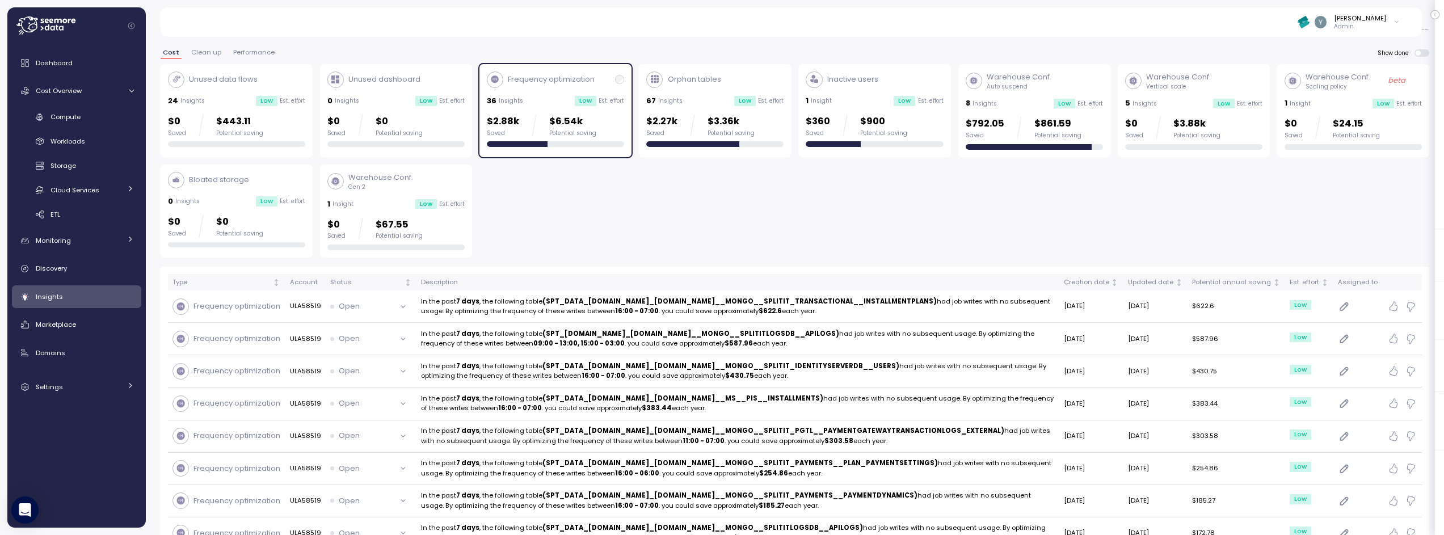
click at [598, 120] on div "$2.88k Saved $6.54k Potential saving" at bounding box center [555, 125] width 137 height 23
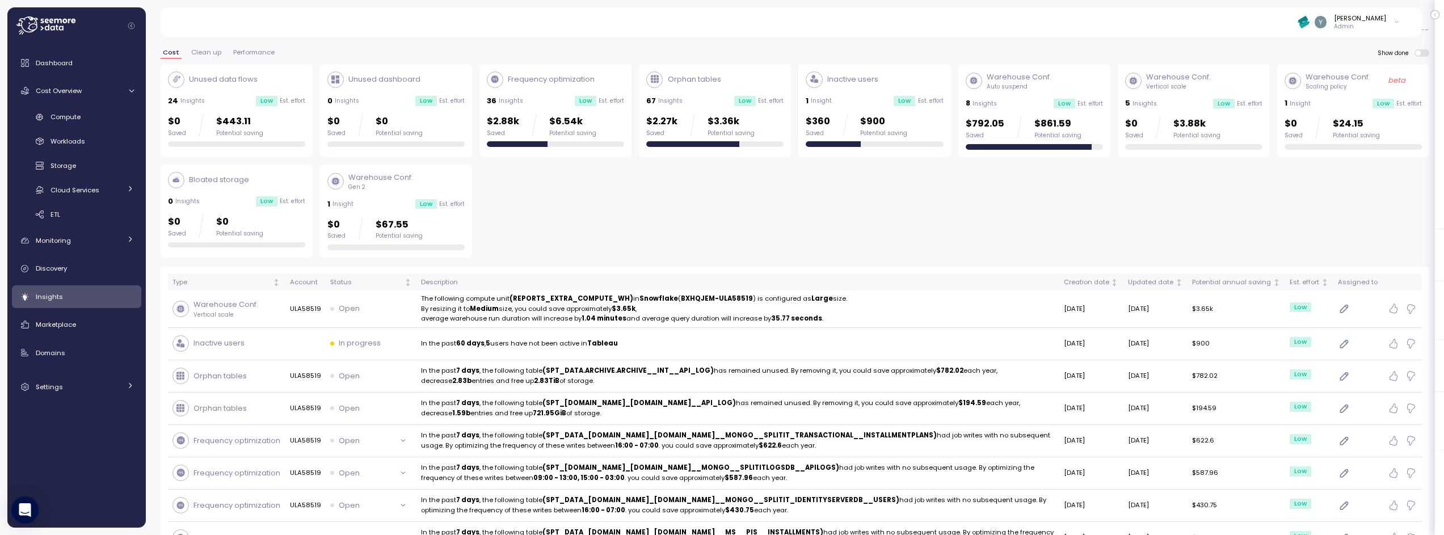
click at [857, 98] on div "5 Insights Low Est. effort" at bounding box center [1193, 103] width 137 height 11
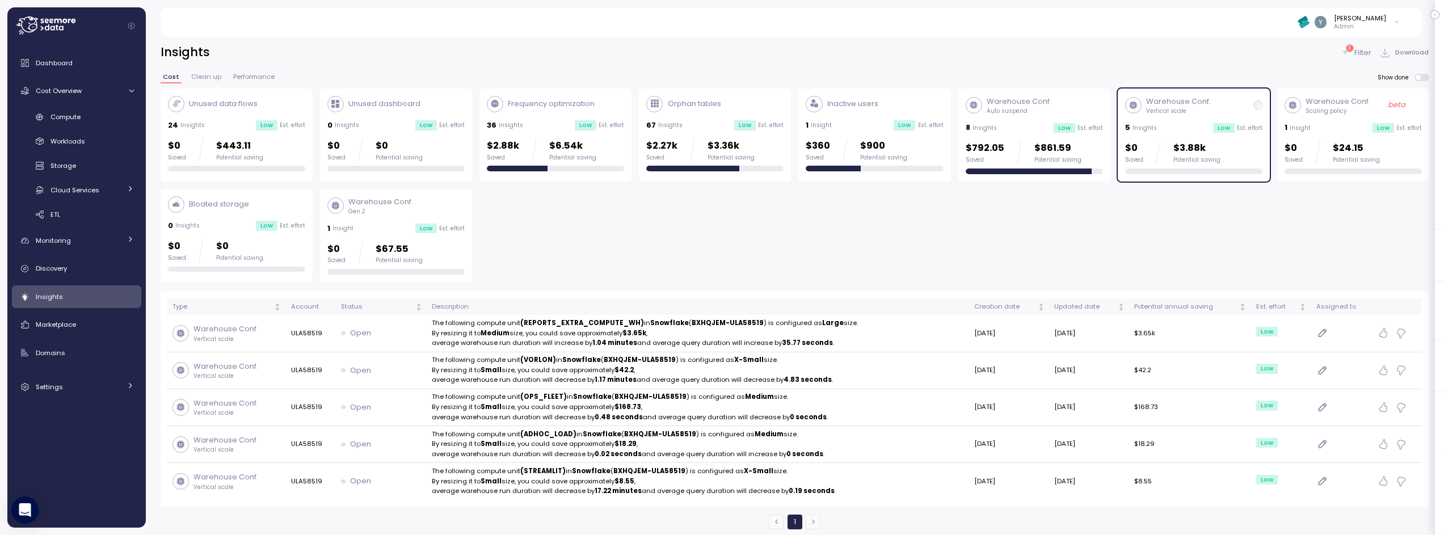
click at [857, 120] on div "Warehouse Conf. Vertical scale 5 Insights Low Est. effort $0 Saved $3.88k Poten…" at bounding box center [1193, 135] width 137 height 78
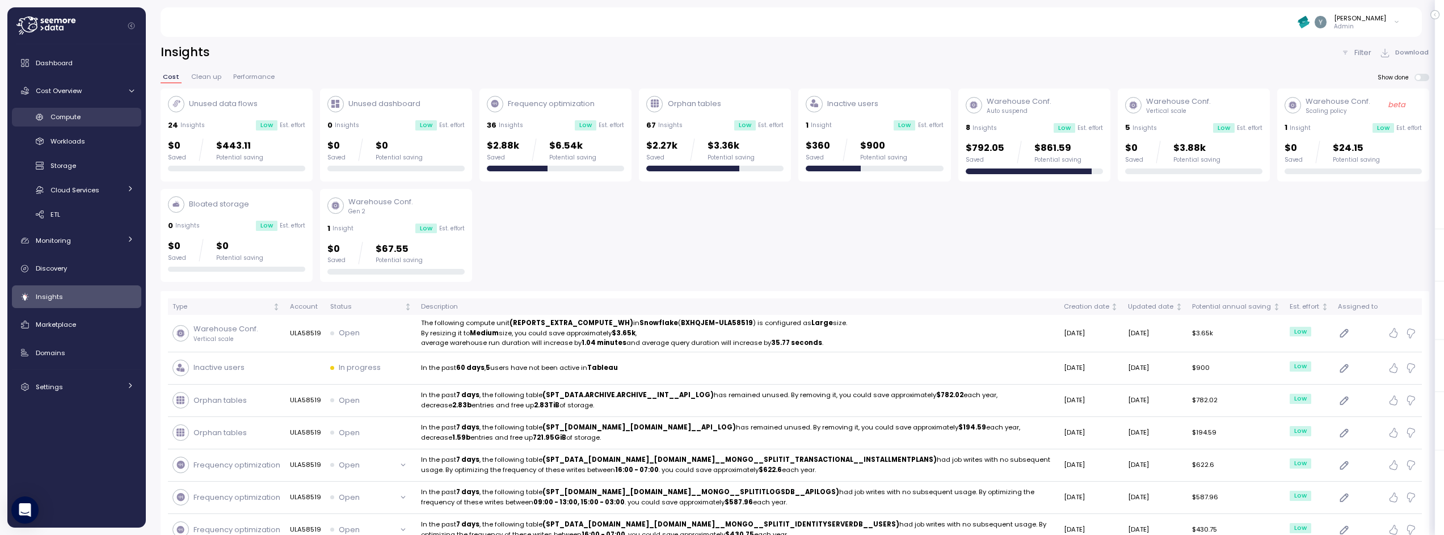
click at [69, 116] on span "Compute" at bounding box center [65, 116] width 30 height 9
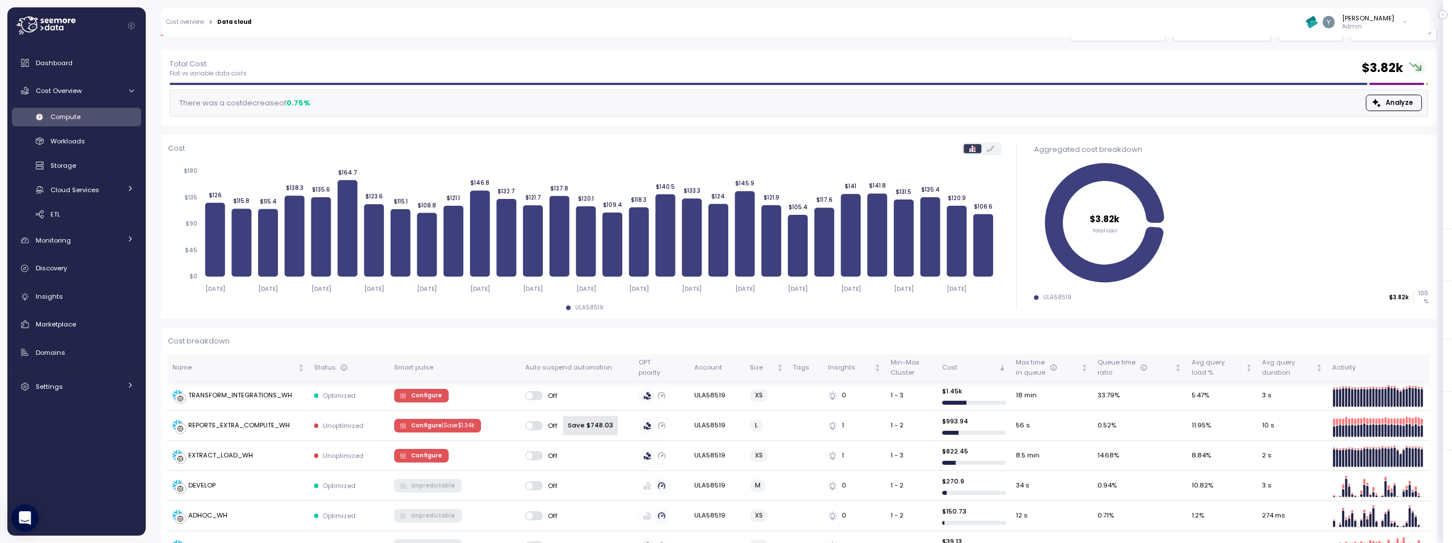
scroll to position [52, 0]
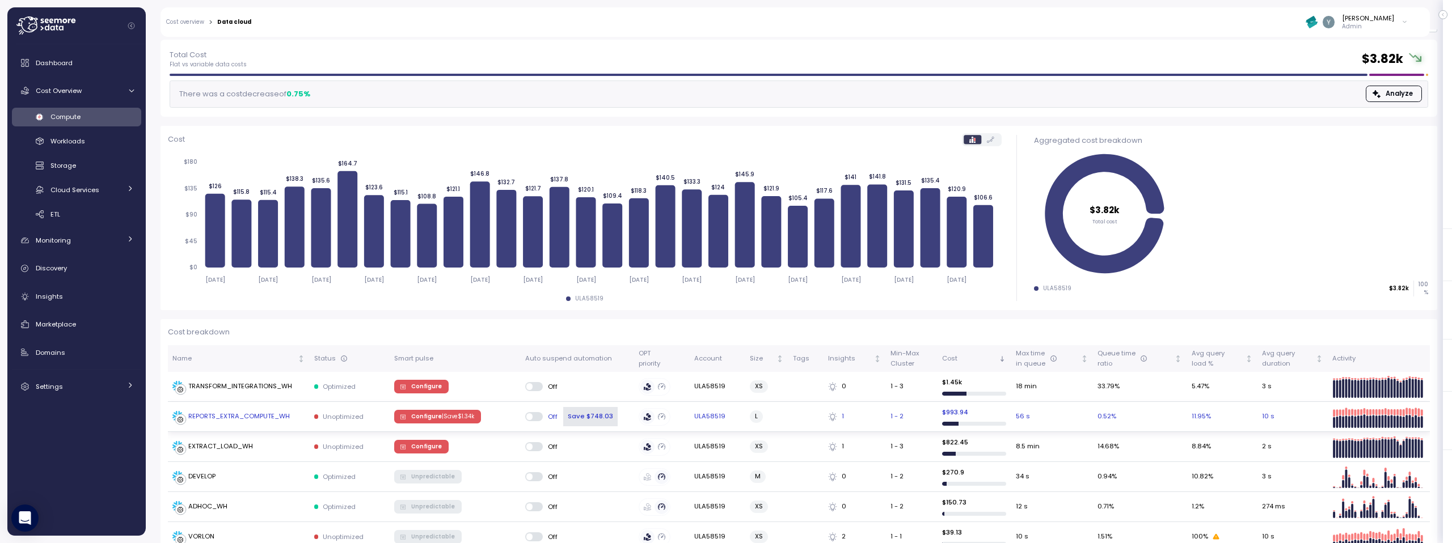
click at [241, 420] on div "REPORTS_EXTRA_COMPUTE_WH" at bounding box center [239, 417] width 102 height 10
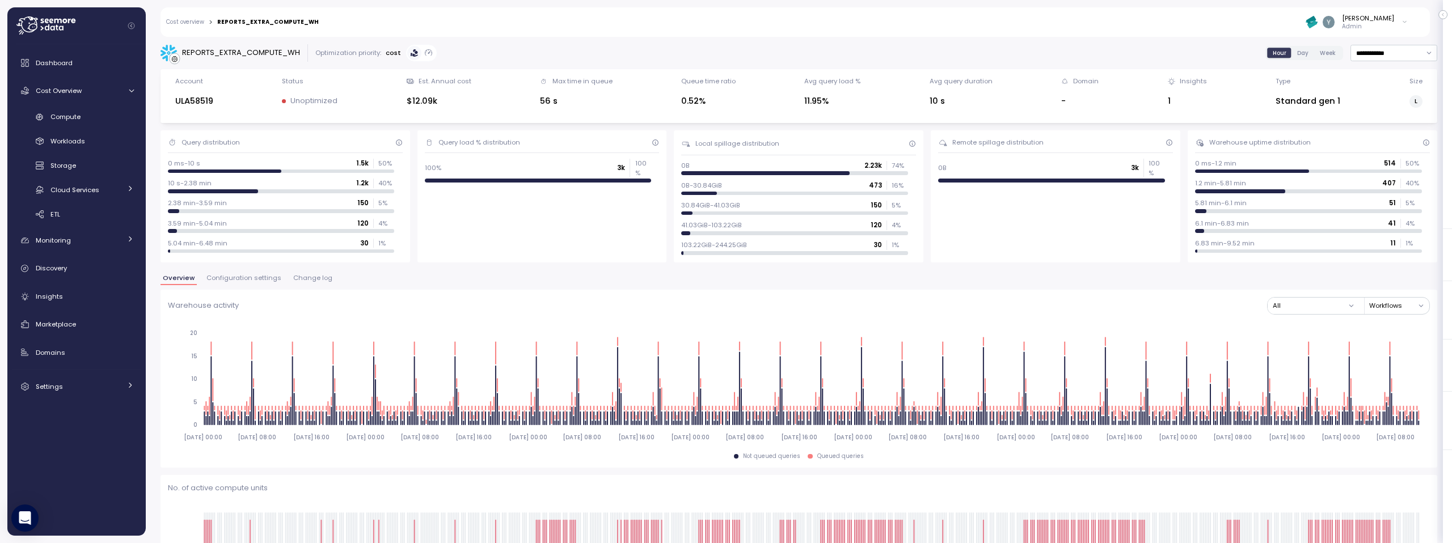
click at [251, 278] on span "Configuration settings" at bounding box center [243, 278] width 75 height 6
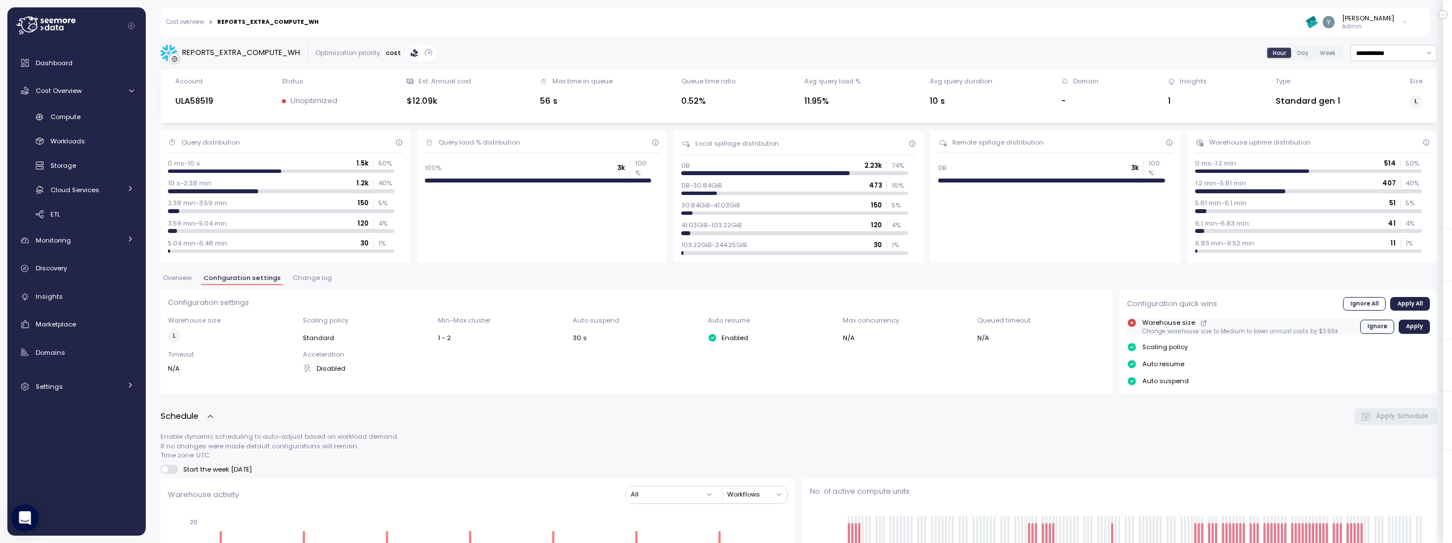
click at [1200, 324] on icon at bounding box center [1203, 324] width 7 height 14
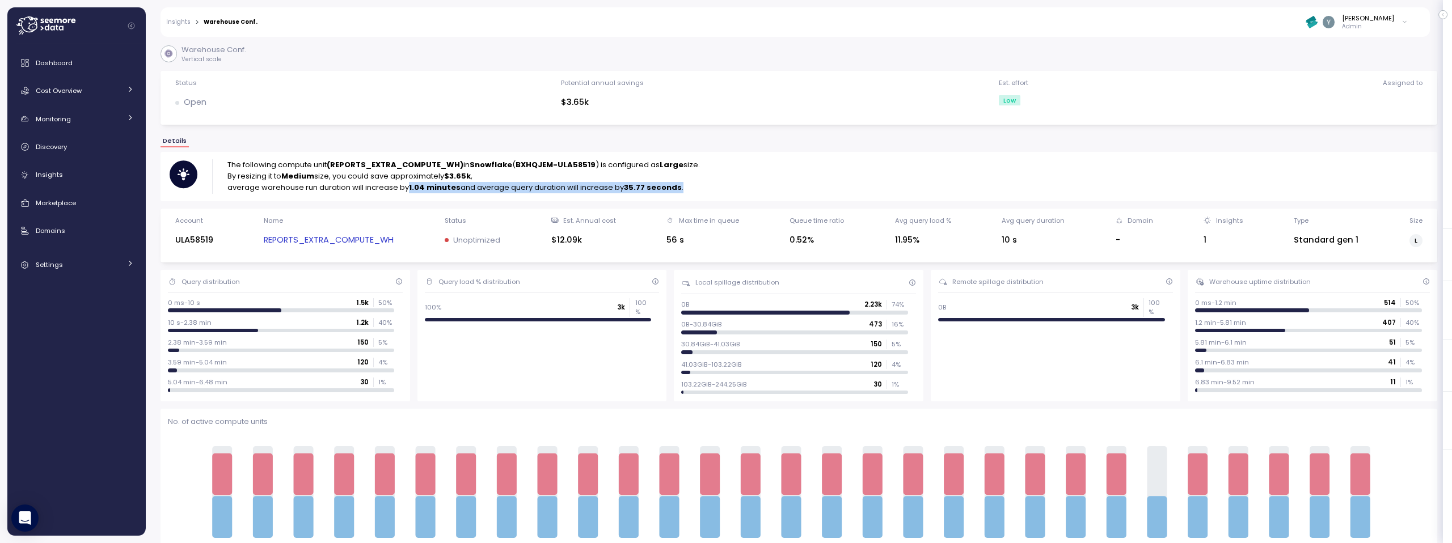
drag, startPoint x: 408, startPoint y: 188, endPoint x: 689, endPoint y: 189, distance: 280.2
click at [689, 189] on p "average warehouse run duration will increase by 1.04 minutes and average query …" at bounding box center [463, 187] width 473 height 11
click at [624, 182] on strong "35.77 seconds" at bounding box center [653, 187] width 58 height 11
drag, startPoint x: 625, startPoint y: 189, endPoint x: 685, endPoint y: 183, distance: 59.9
click at [685, 183] on p "average warehouse run duration will increase by 1.04 minutes and average query …" at bounding box center [463, 187] width 473 height 11
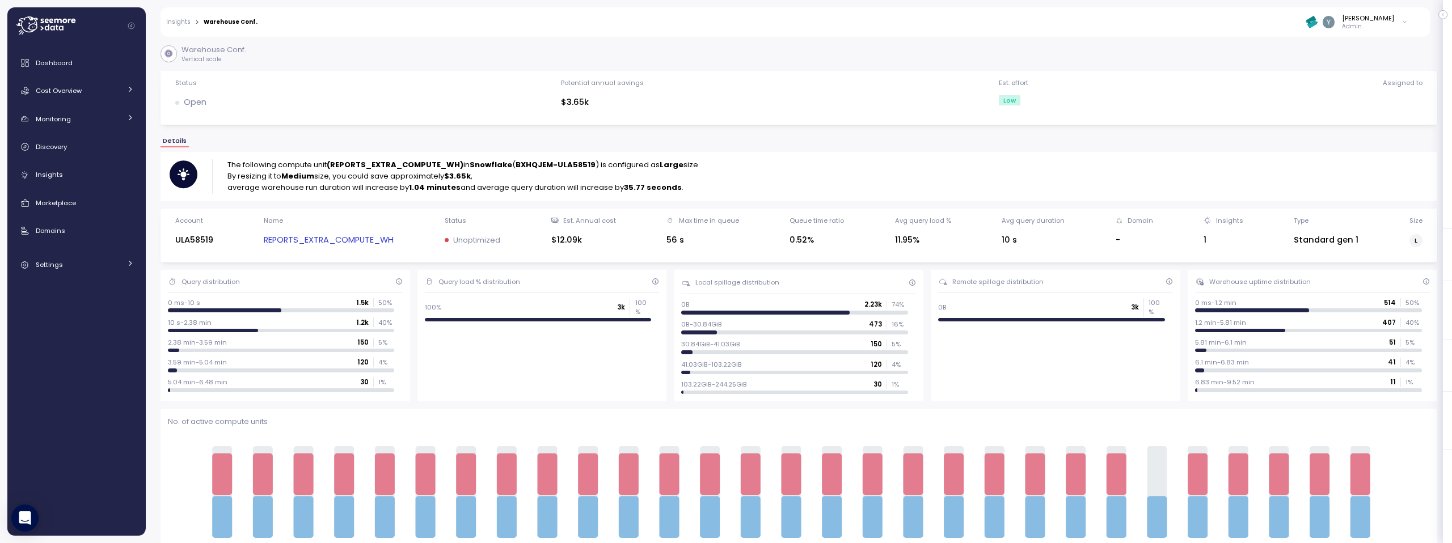
click at [668, 191] on strong "35.77 seconds" at bounding box center [653, 187] width 58 height 11
drag, startPoint x: 624, startPoint y: 189, endPoint x: 673, endPoint y: 185, distance: 48.9
click at [673, 185] on strong "35.77 seconds" at bounding box center [653, 187] width 58 height 11
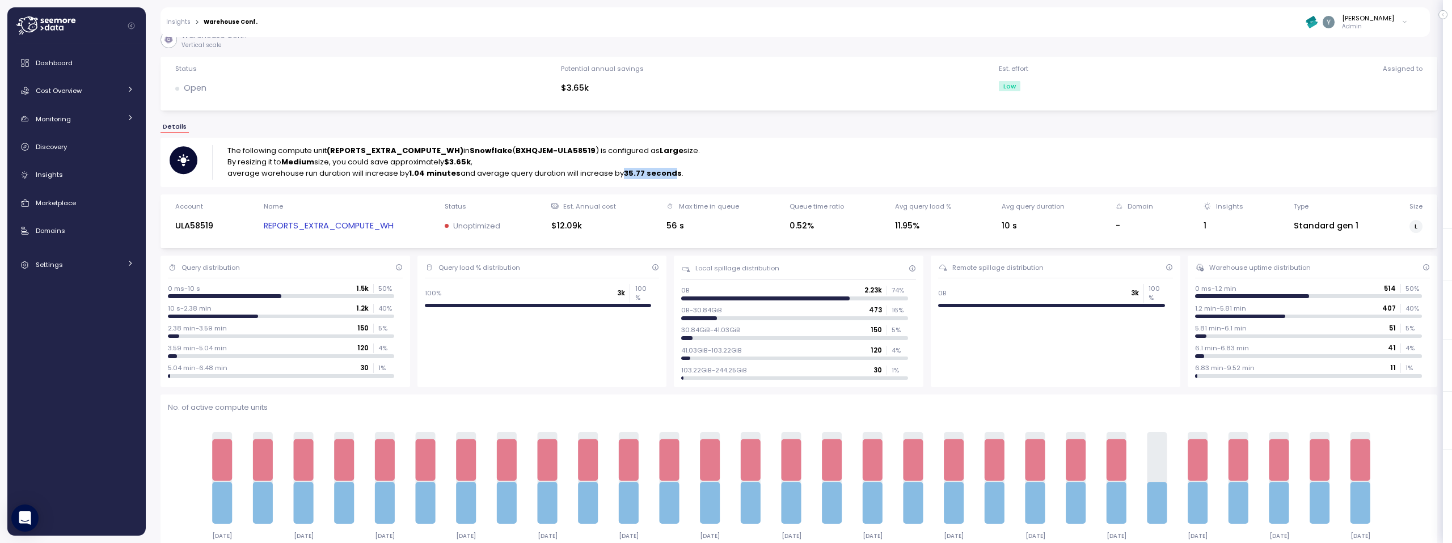
scroll to position [18, 0]
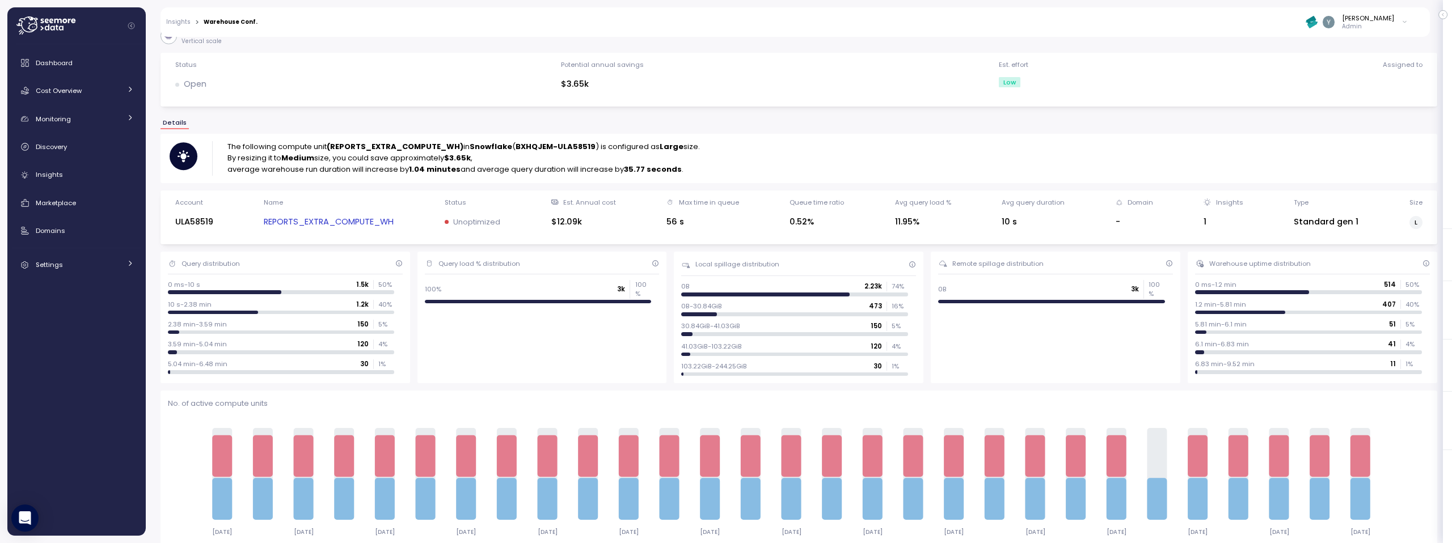
click at [682, 175] on p "average warehouse run duration will increase by 1.04 minutes and average query …" at bounding box center [463, 169] width 473 height 11
click at [341, 225] on link "REPORTS_EXTRA_COMPUTE_WH" at bounding box center [329, 222] width 130 height 13
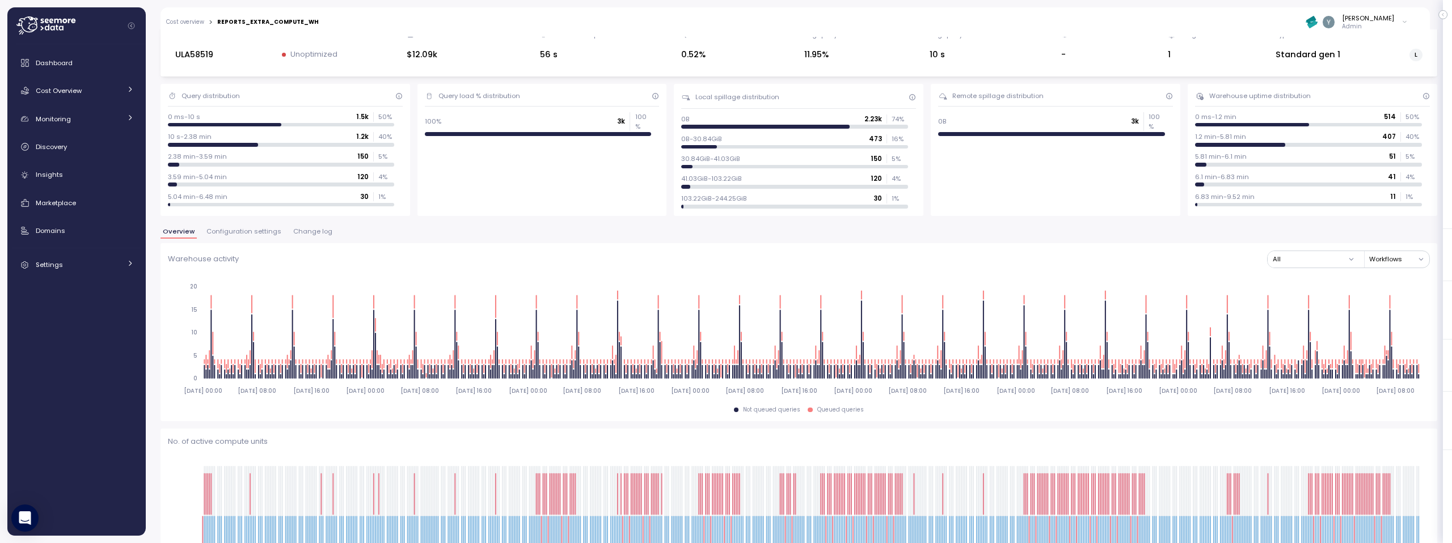
scroll to position [47, 0]
click at [251, 232] on span "Configuration settings" at bounding box center [243, 231] width 75 height 6
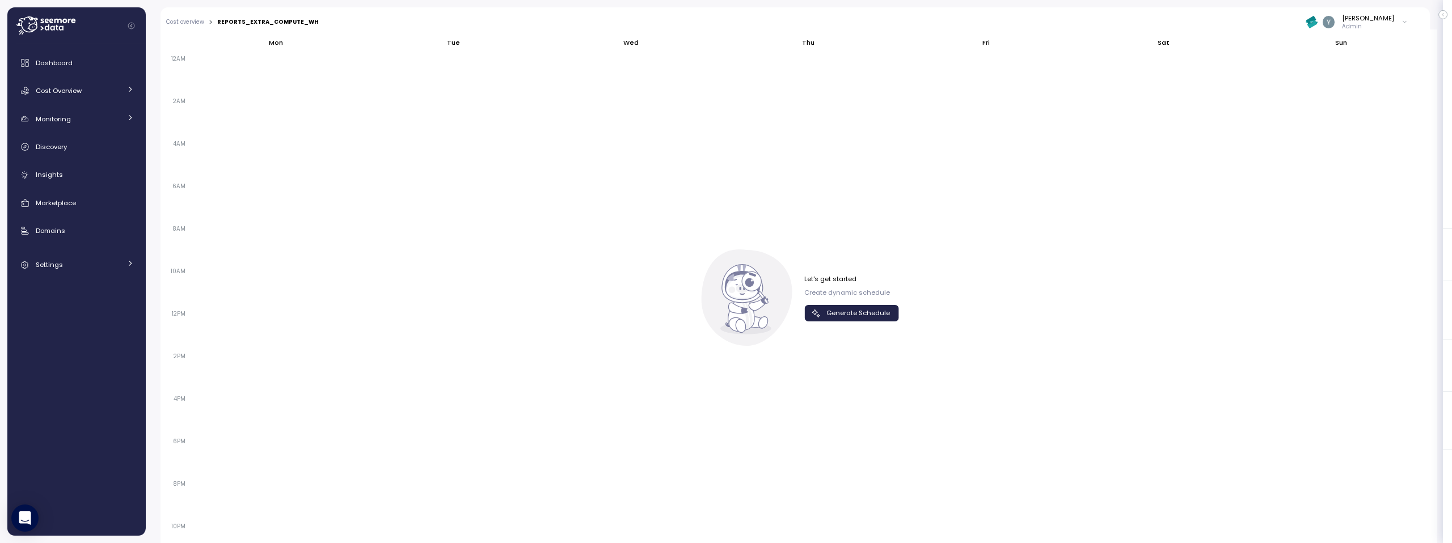
scroll to position [740, 0]
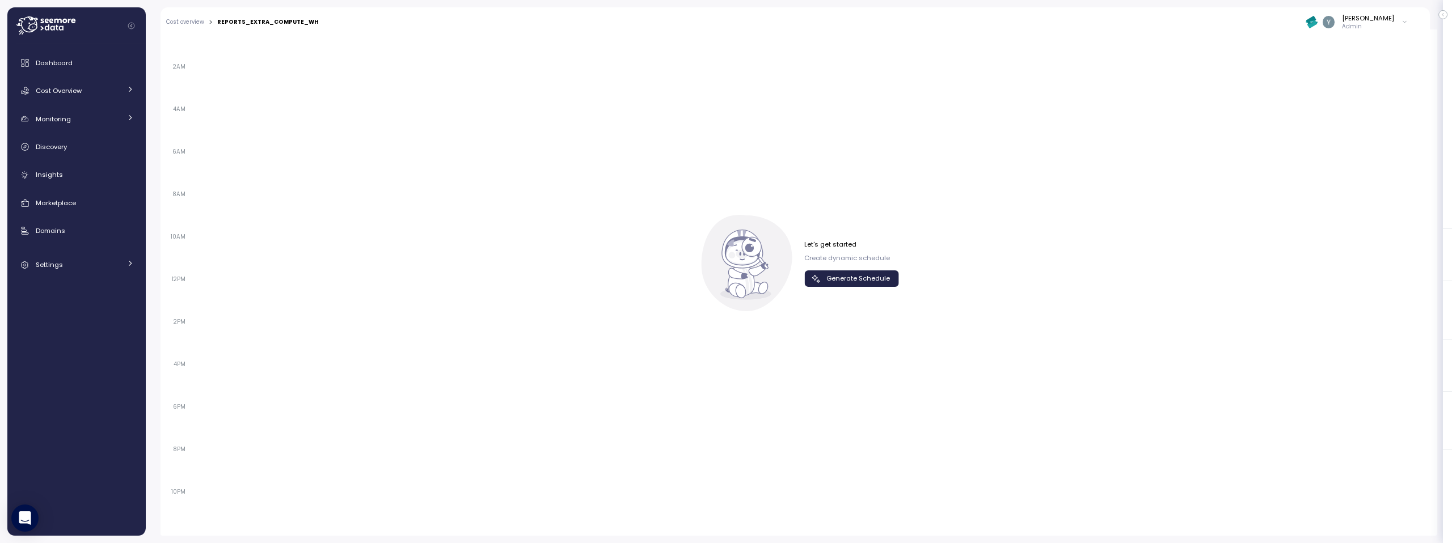
click at [857, 275] on span "Generate Schedule" at bounding box center [858, 278] width 64 height 15
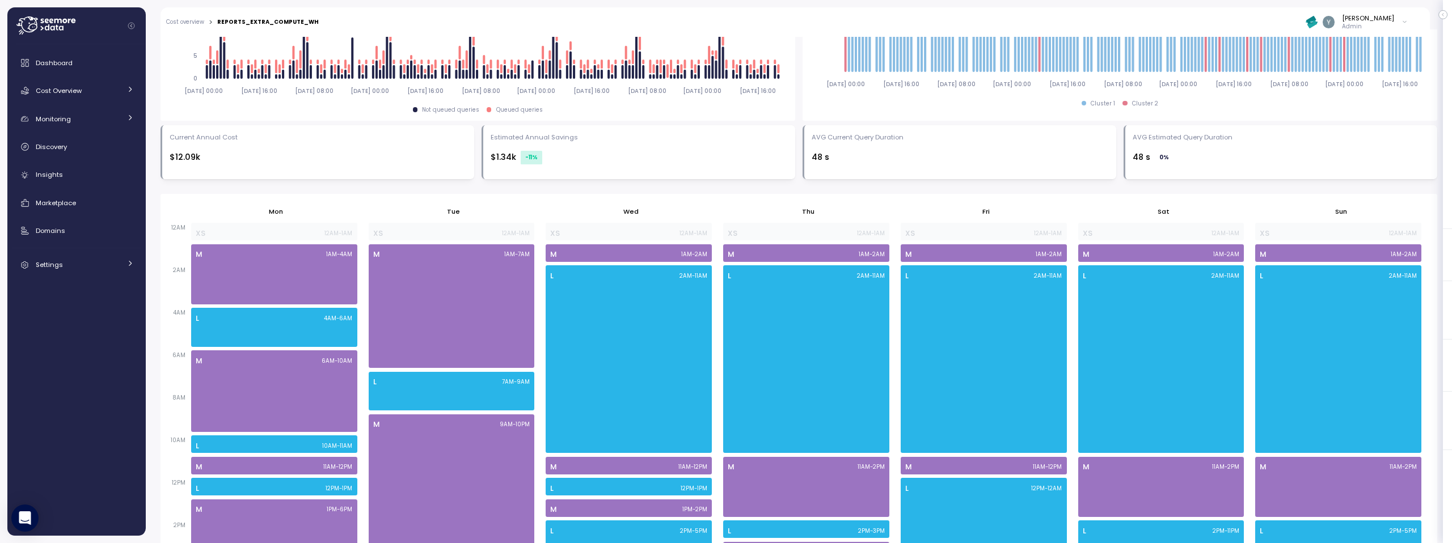
scroll to position [537, 0]
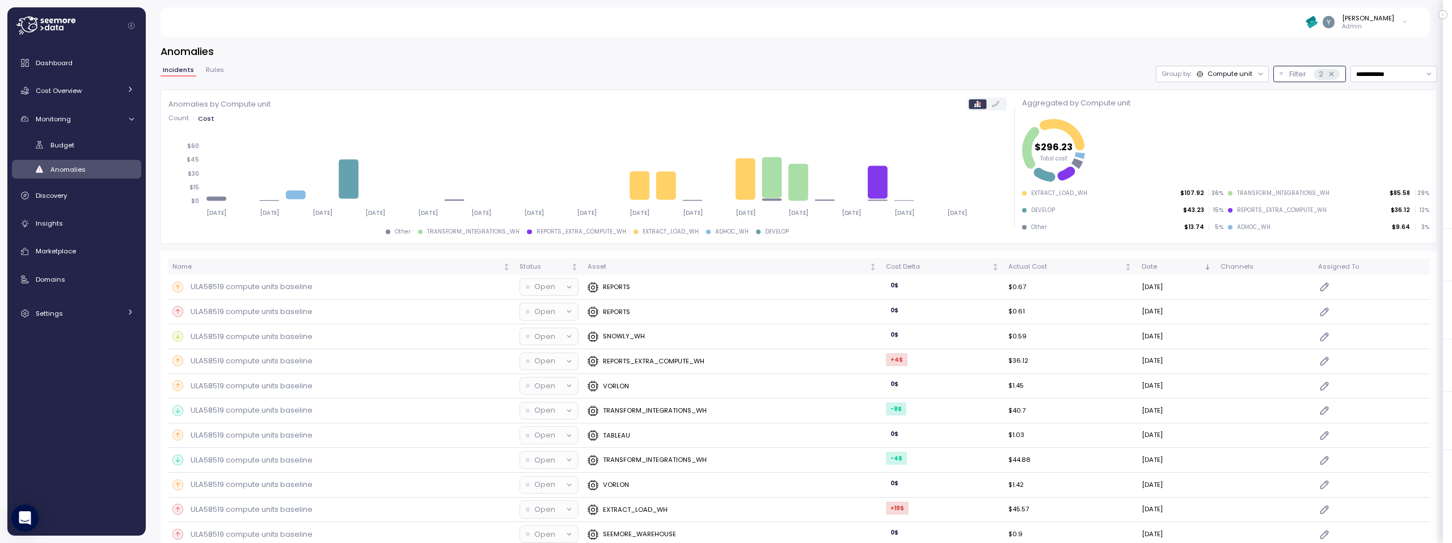
click at [1289, 72] on p "Filter" at bounding box center [1297, 74] width 17 height 11
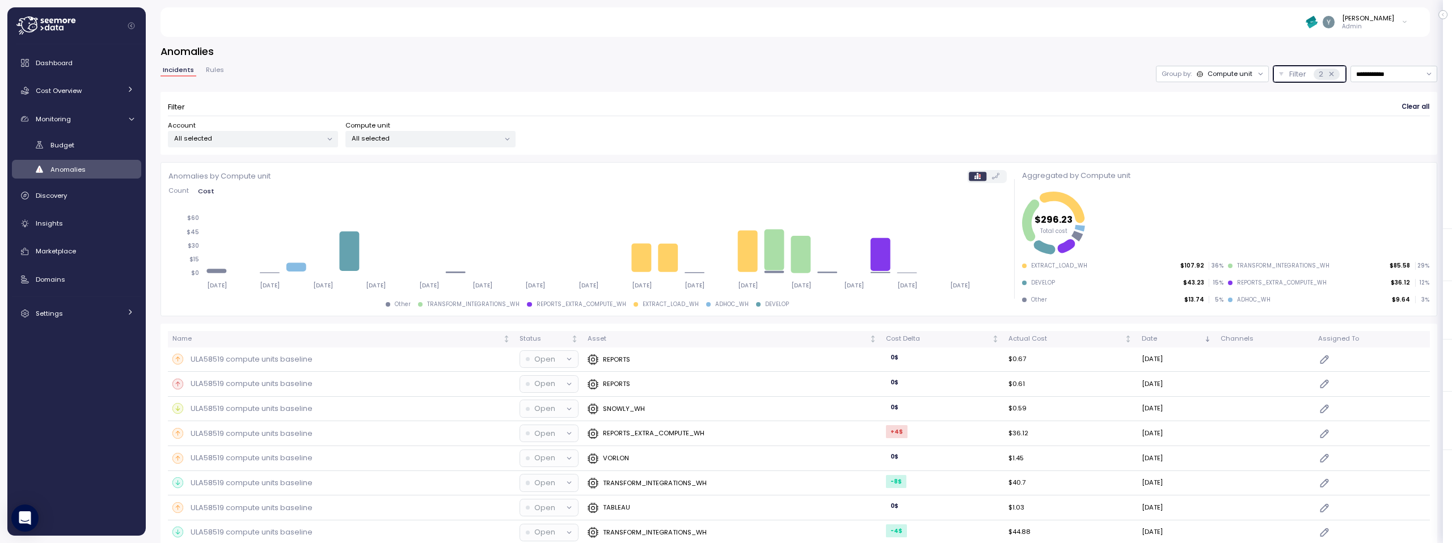
click at [1298, 72] on div "Filter 2" at bounding box center [1314, 74] width 50 height 11
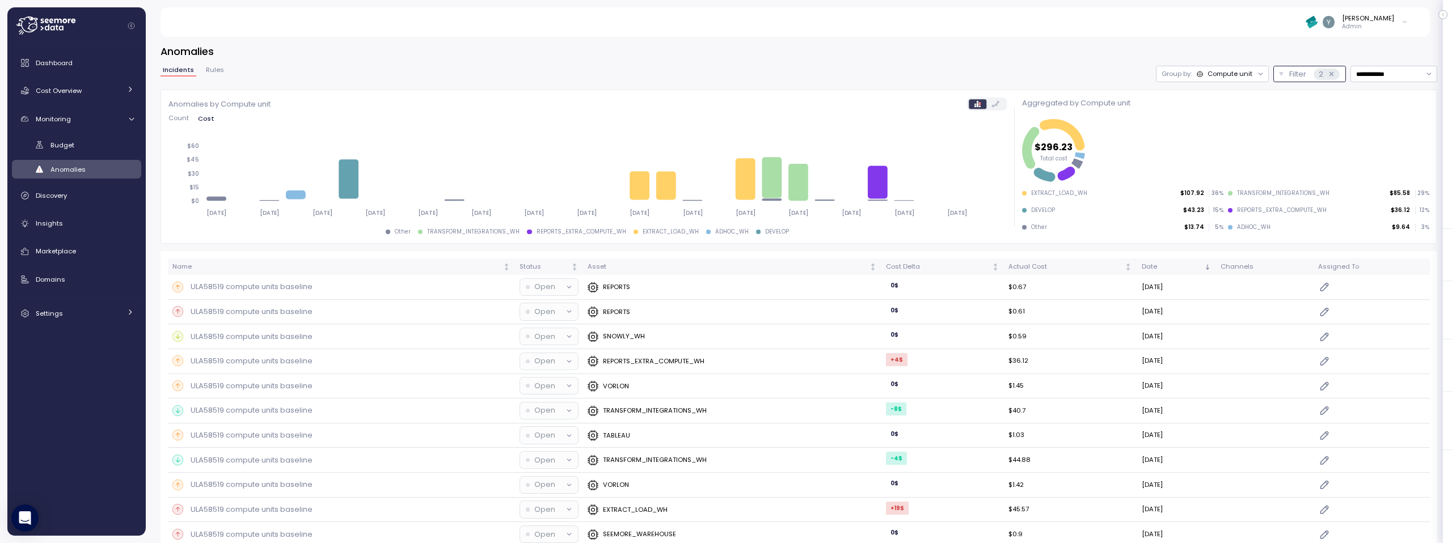
click at [1233, 72] on div "Compute unit" at bounding box center [1230, 73] width 45 height 9
click at [1192, 52] on h3 "Anomalies" at bounding box center [799, 51] width 1277 height 14
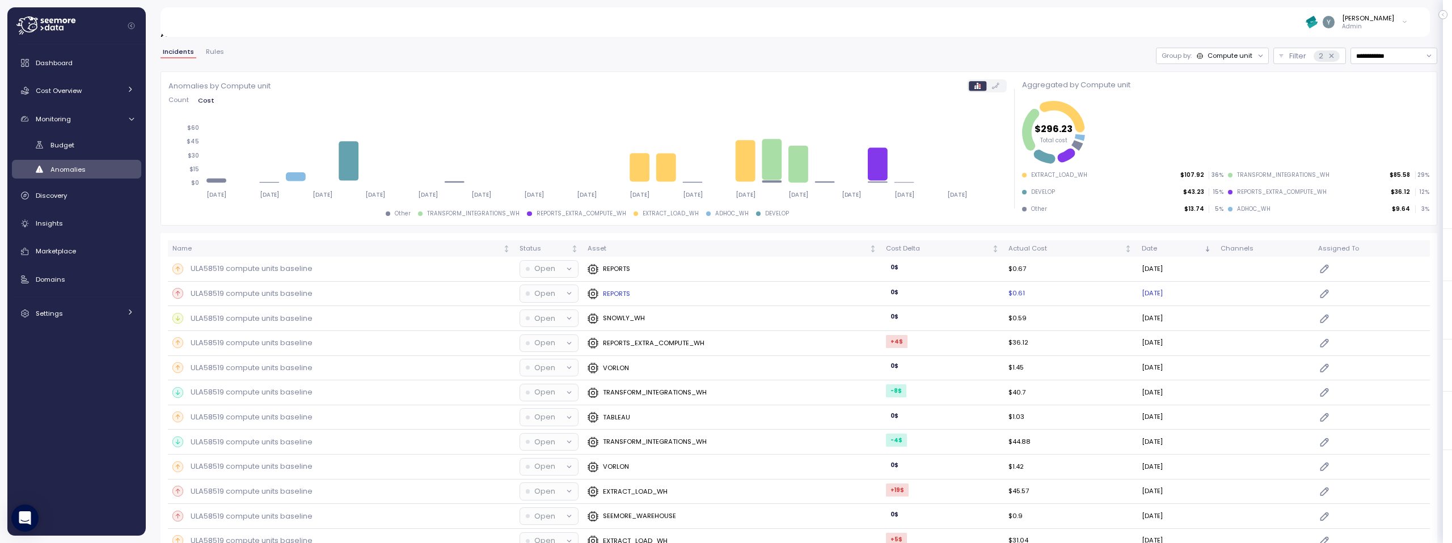
scroll to position [17, 0]
click at [914, 248] on div "Cost Delta" at bounding box center [938, 250] width 104 height 10
click at [281, 297] on p "ULA58519 compute units baseline" at bounding box center [252, 294] width 122 height 11
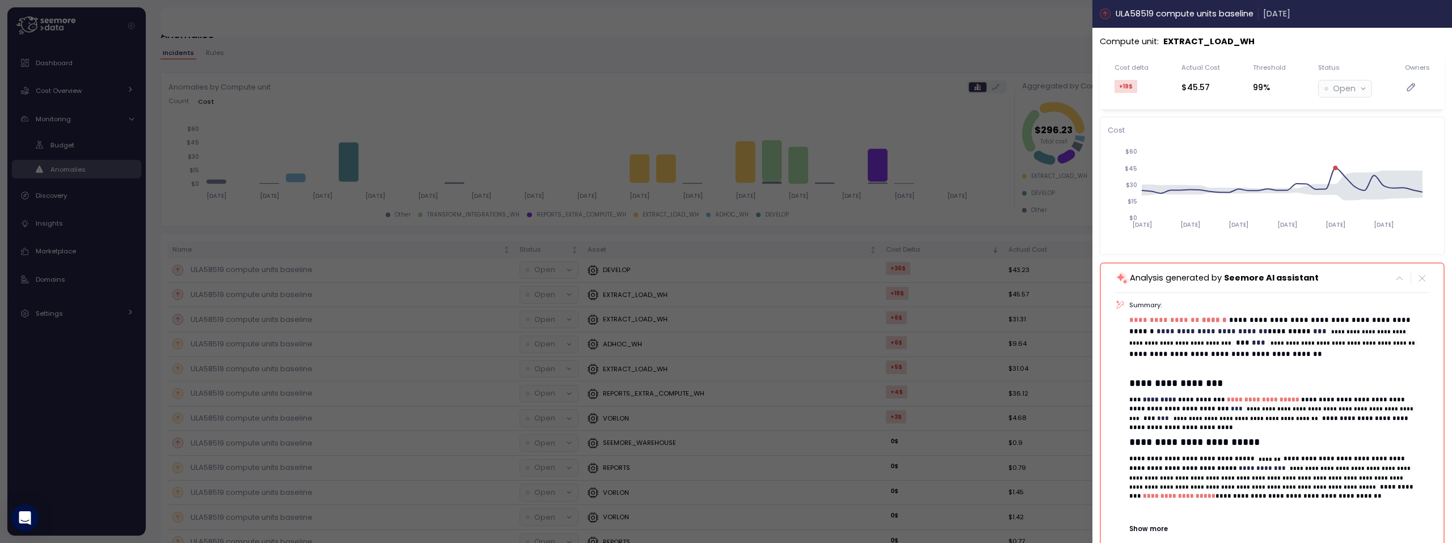
click at [1438, 12] on icon "button" at bounding box center [1440, 13] width 5 height 5
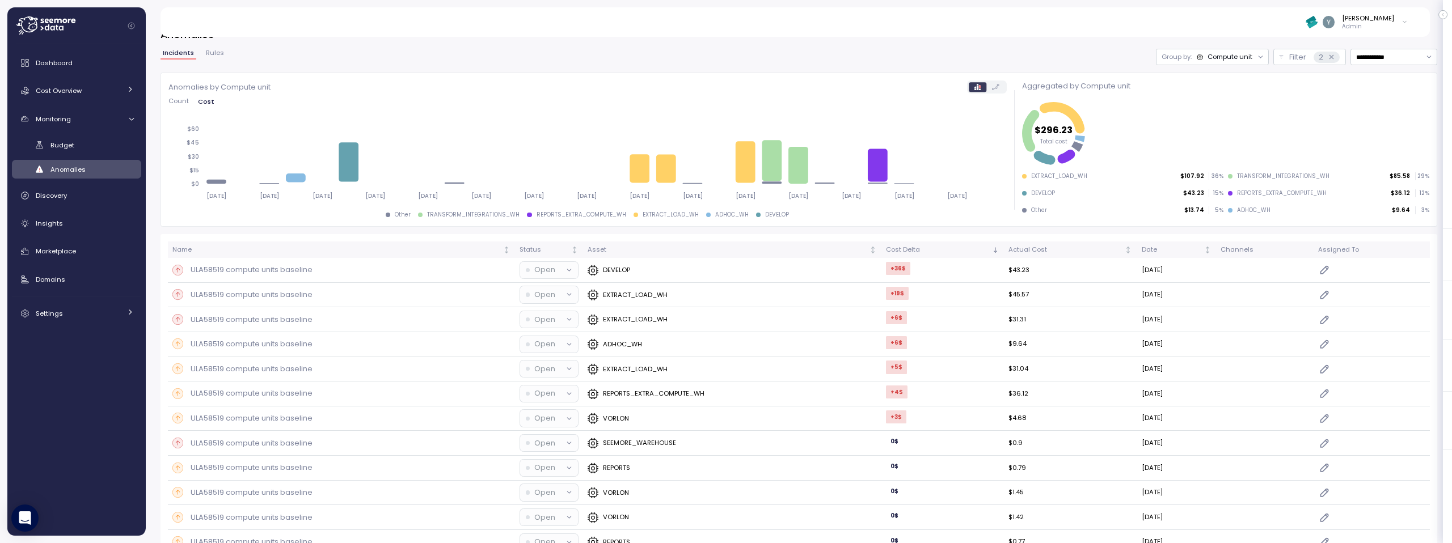
click at [216, 54] on span "Rules" at bounding box center [215, 53] width 18 height 6
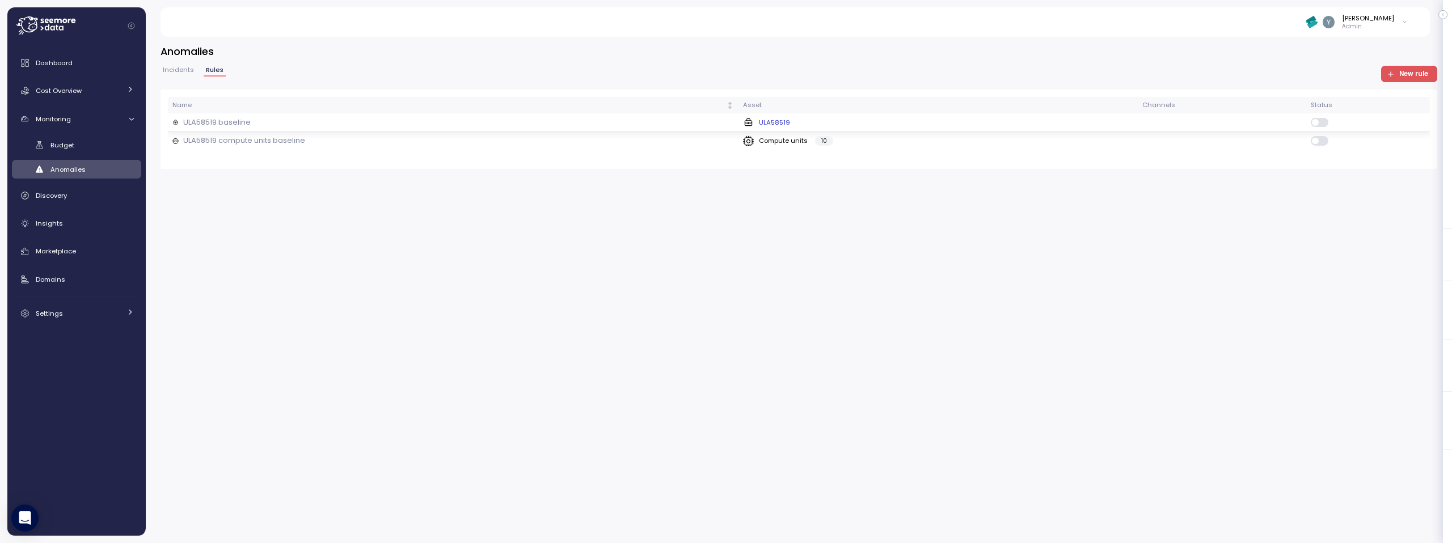
click at [228, 125] on p "ULA58519 baseline" at bounding box center [217, 122] width 68 height 11
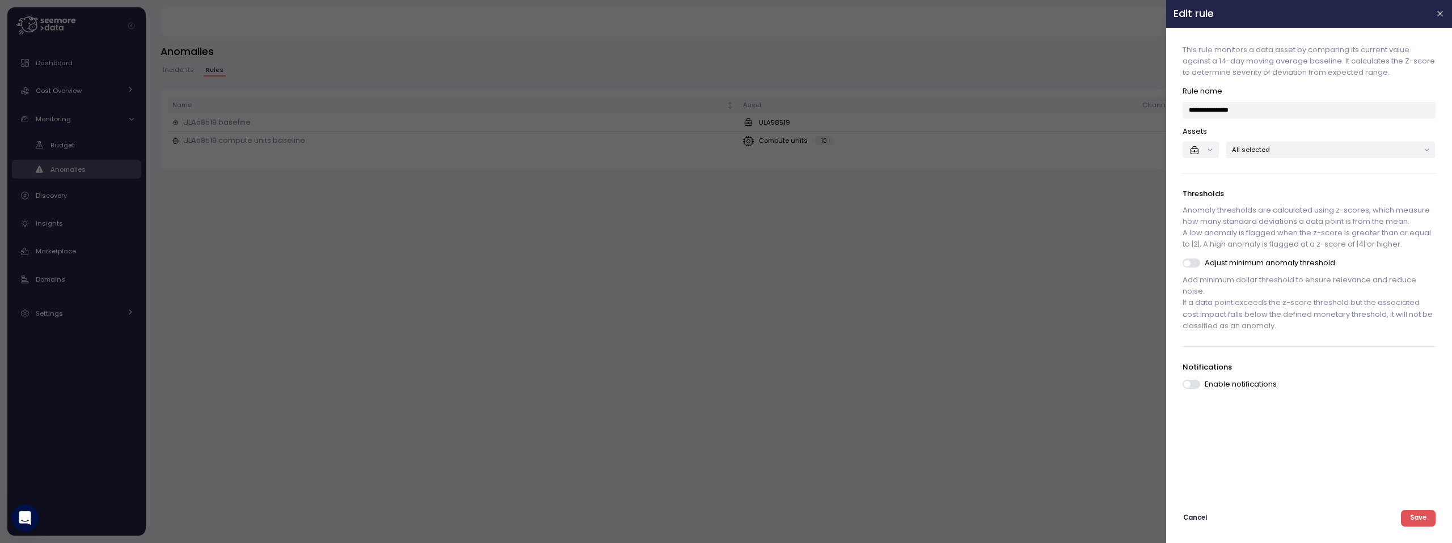
click at [1260, 147] on p "All selected" at bounding box center [1326, 149] width 187 height 9
click at [1241, 185] on div "**********" at bounding box center [1309, 263] width 271 height 457
click at [1435, 16] on button "button" at bounding box center [1440, 13] width 13 height 13
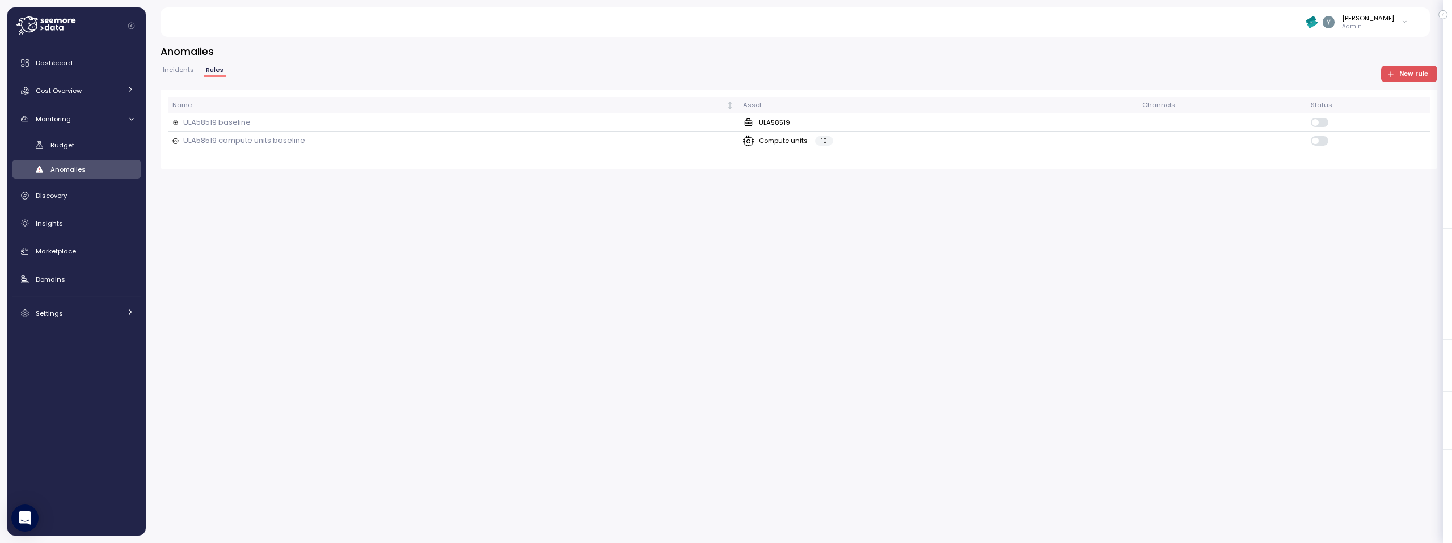
click at [180, 68] on span "Incidents" at bounding box center [178, 70] width 31 height 6
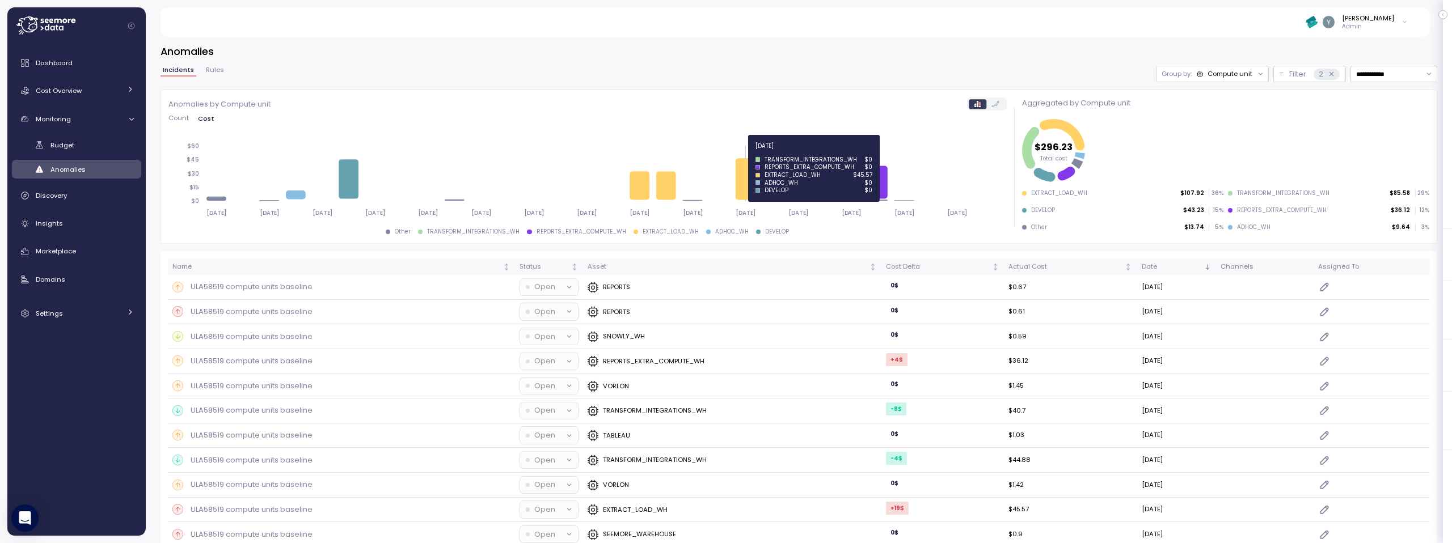
click at [745, 172] on icon at bounding box center [747, 178] width 20 height 41
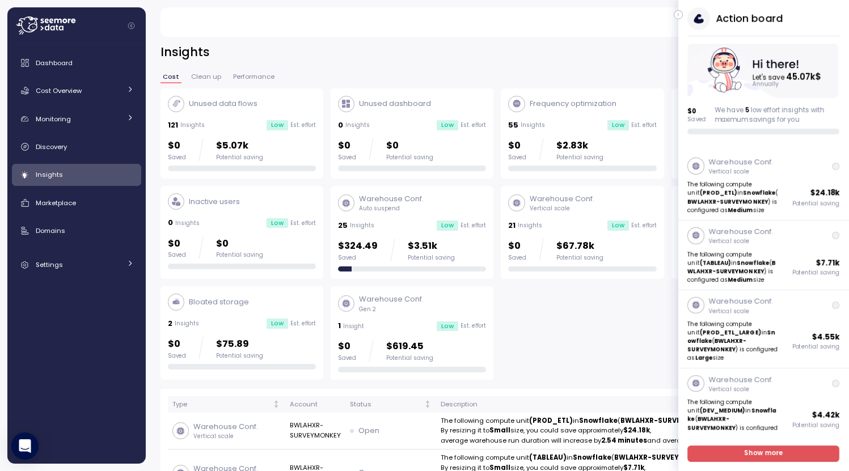
click at [677, 15] on icon "button" at bounding box center [678, 15] width 5 height 14
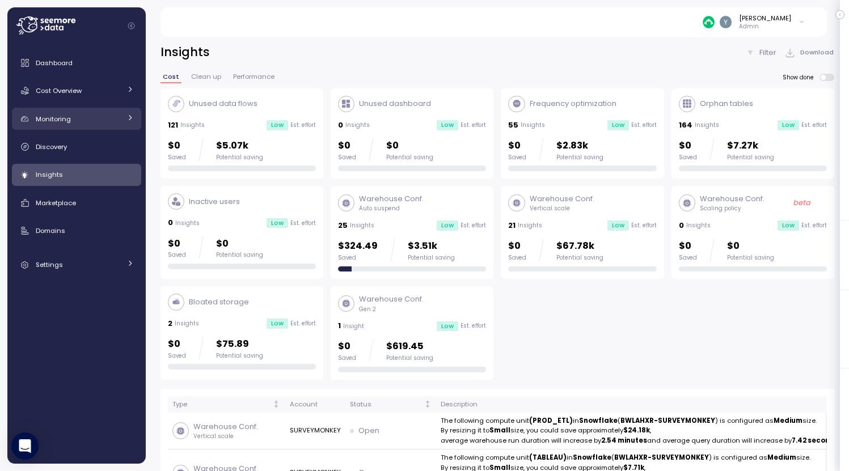
click at [128, 121] on icon at bounding box center [129, 117] width 7 height 7
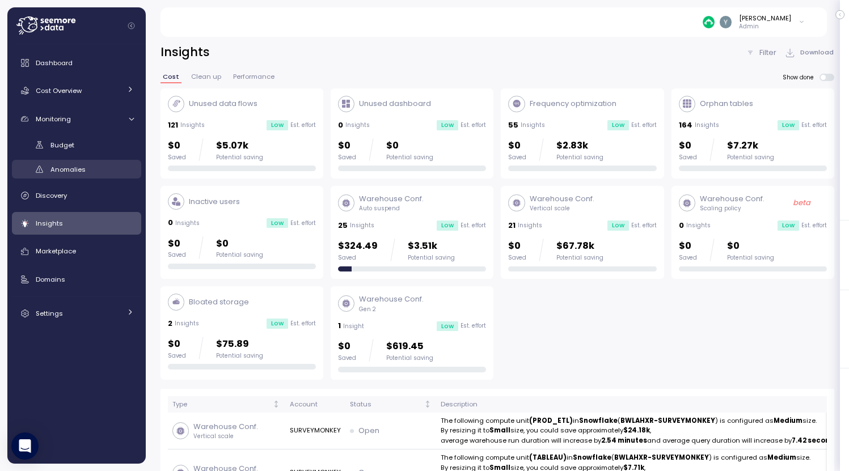
click at [69, 171] on span "Anomalies" at bounding box center [67, 169] width 35 height 9
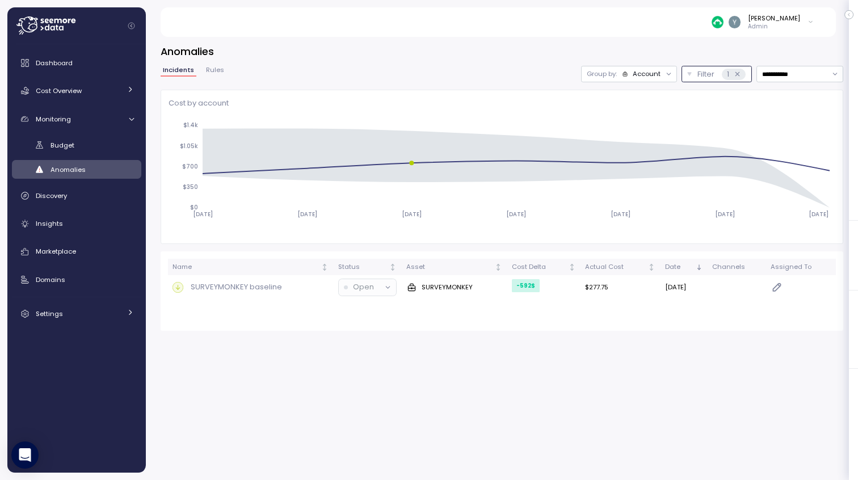
click at [697, 73] on p "Filter" at bounding box center [705, 74] width 17 height 11
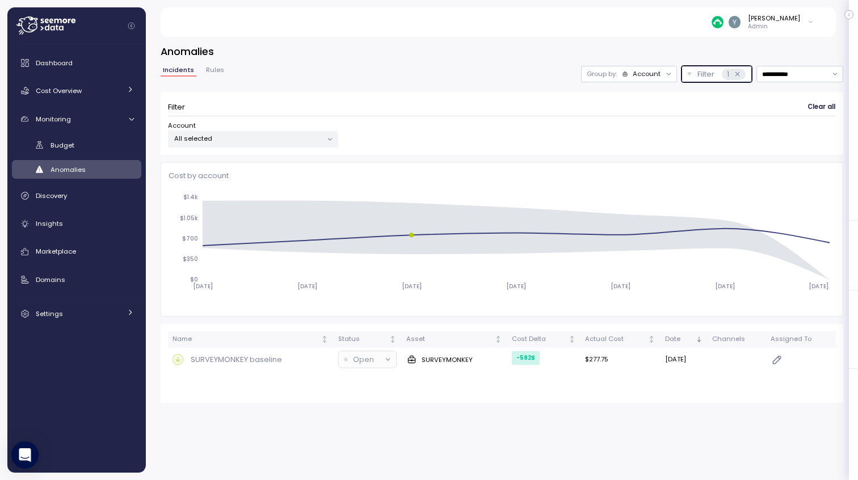
click at [648, 73] on div "Account" at bounding box center [646, 73] width 28 height 9
click at [625, 112] on div "Compute unit" at bounding box center [628, 118] width 68 height 14
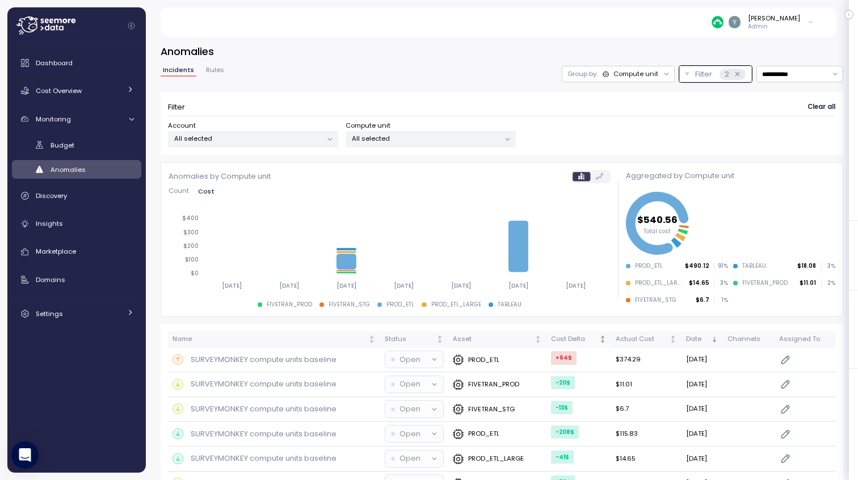
click at [564, 340] on div "Cost Delta" at bounding box center [574, 339] width 46 height 10
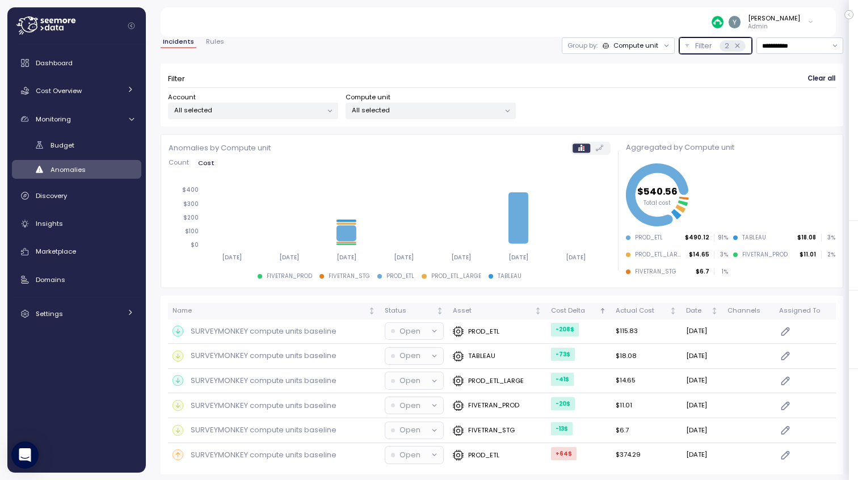
click at [733, 44] on icon at bounding box center [736, 45] width 7 height 7
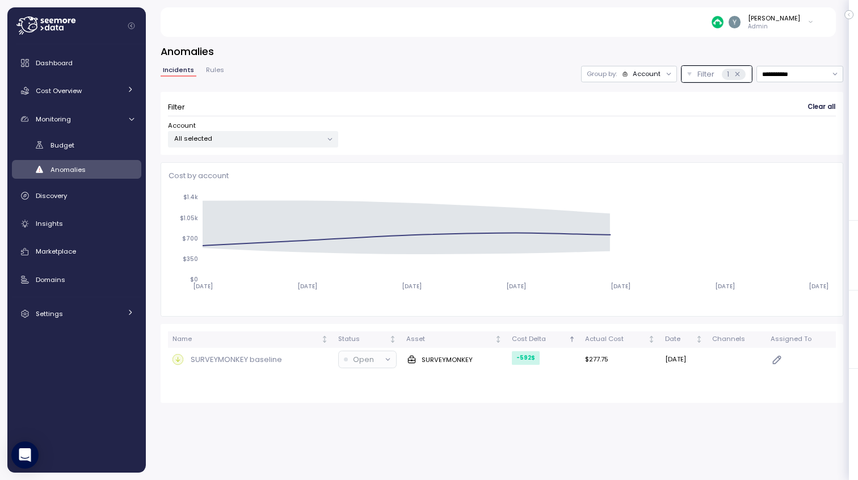
click at [730, 44] on div "**********" at bounding box center [502, 254] width 712 height 450
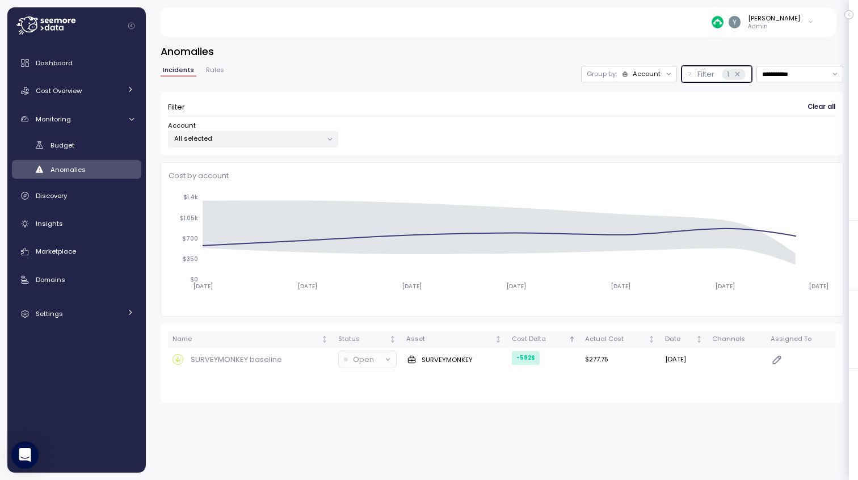
click at [704, 67] on button "Filter 1" at bounding box center [716, 74] width 70 height 16
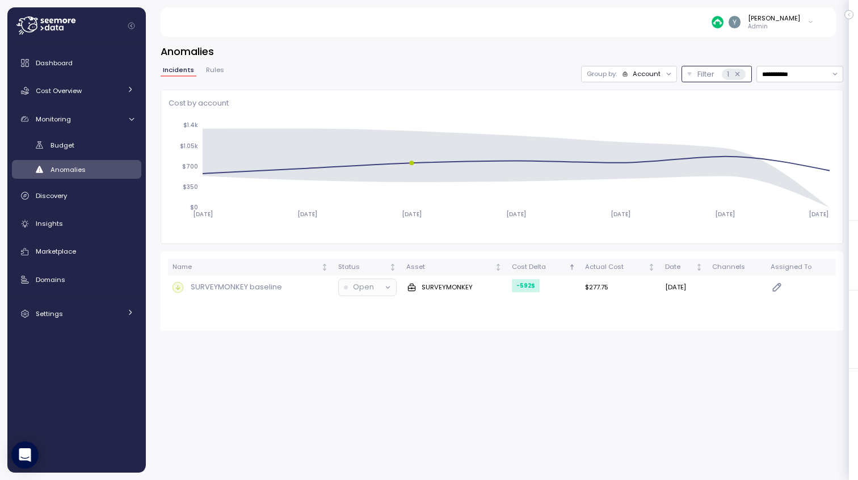
click at [705, 75] on p "Filter" at bounding box center [705, 74] width 17 height 11
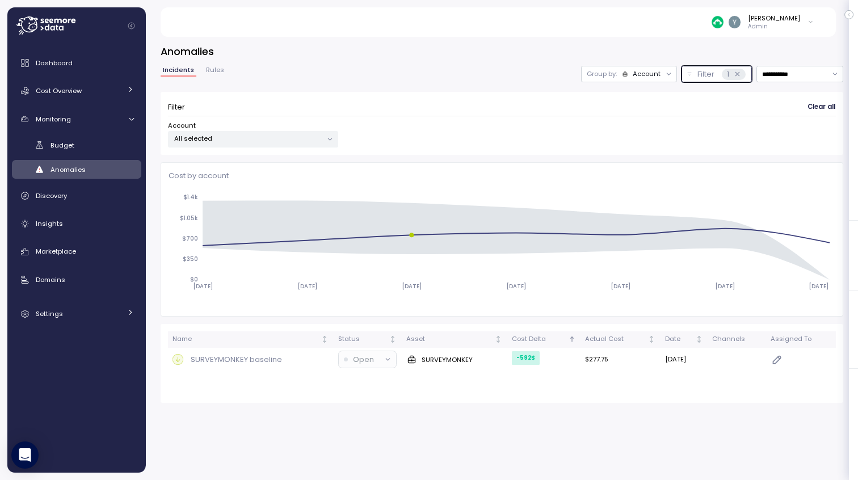
click at [650, 70] on div "Account" at bounding box center [646, 73] width 28 height 9
click at [622, 115] on p "Compute unit" at bounding box center [639, 117] width 45 height 9
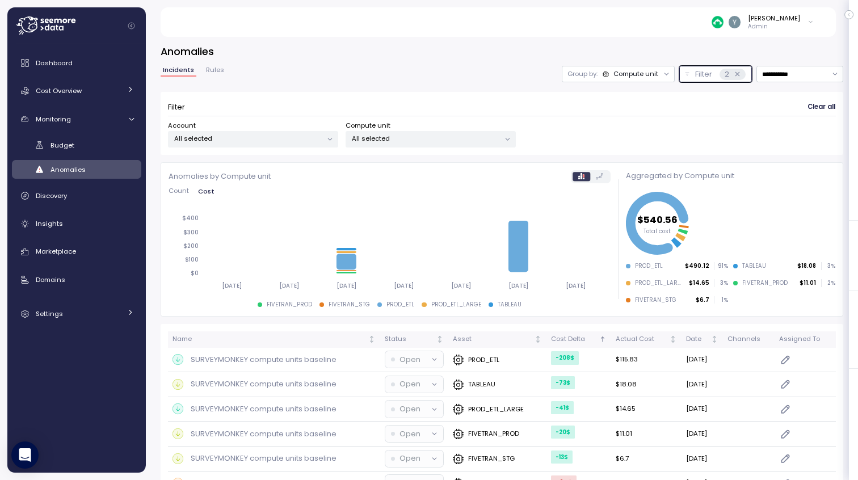
scroll to position [28, 0]
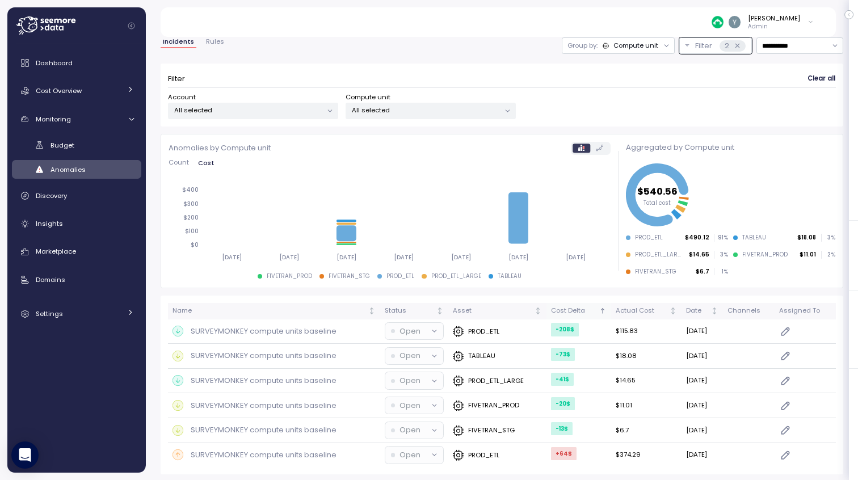
click at [556, 308] on div "Cost Delta" at bounding box center [574, 311] width 46 height 10
click at [446, 106] on p "All selected" at bounding box center [426, 110] width 148 height 9
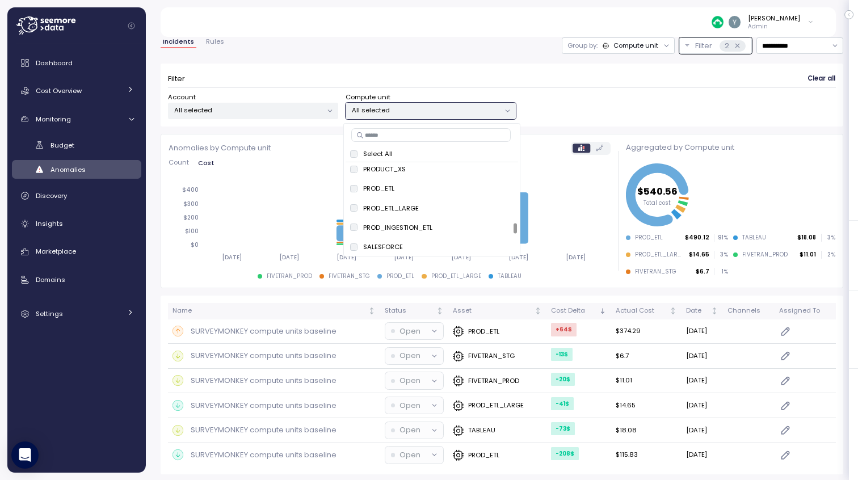
scroll to position [1166, 0]
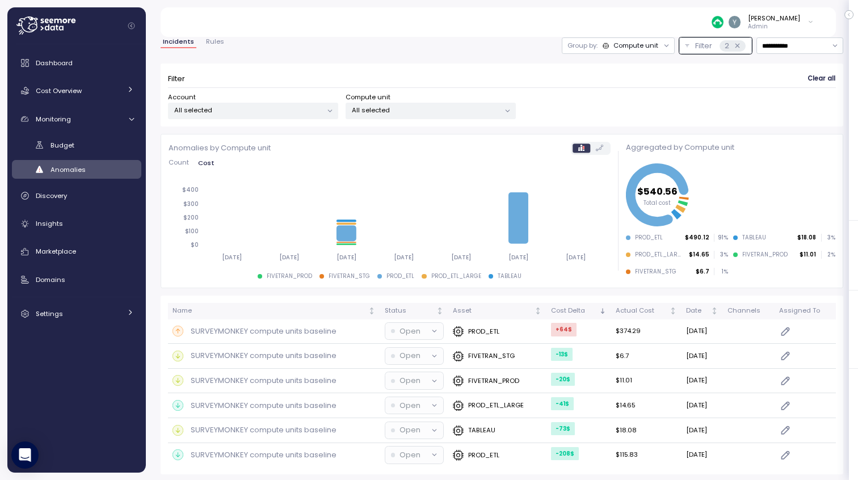
click at [588, 91] on form "Filter Clear all Account All selected Compute unit All selected" at bounding box center [502, 95] width 668 height 48
click at [809, 43] on input "**********" at bounding box center [799, 45] width 87 height 16
click at [474, 49] on div "**********" at bounding box center [502, 45] width 682 height 16
click at [807, 44] on input "**********" at bounding box center [799, 45] width 87 height 16
type input "**********"
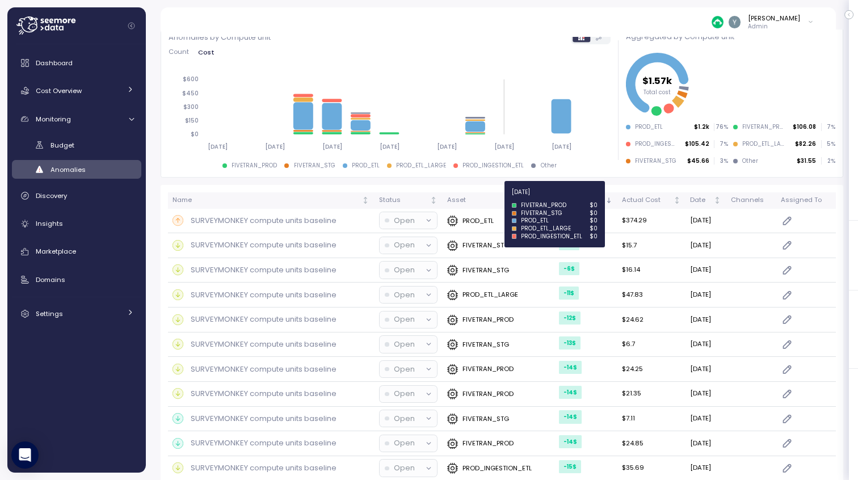
scroll to position [53, 0]
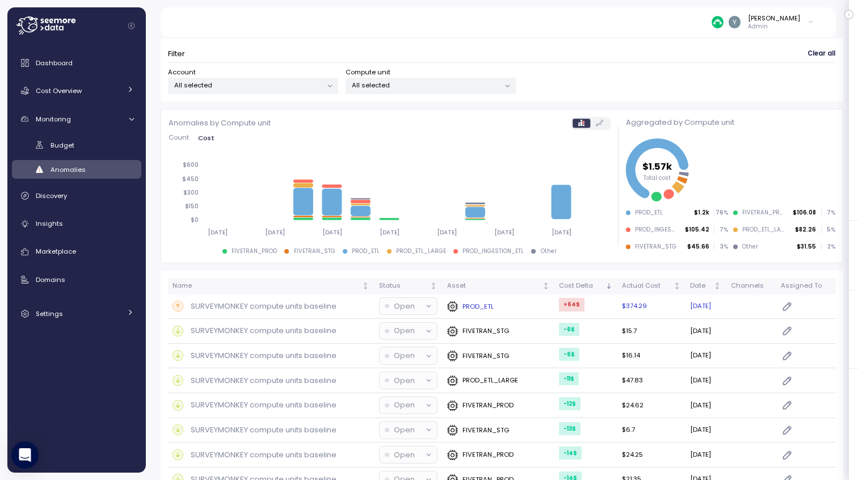
click at [244, 308] on p "SURVEYMONKEY compute units baseline" at bounding box center [264, 306] width 146 height 11
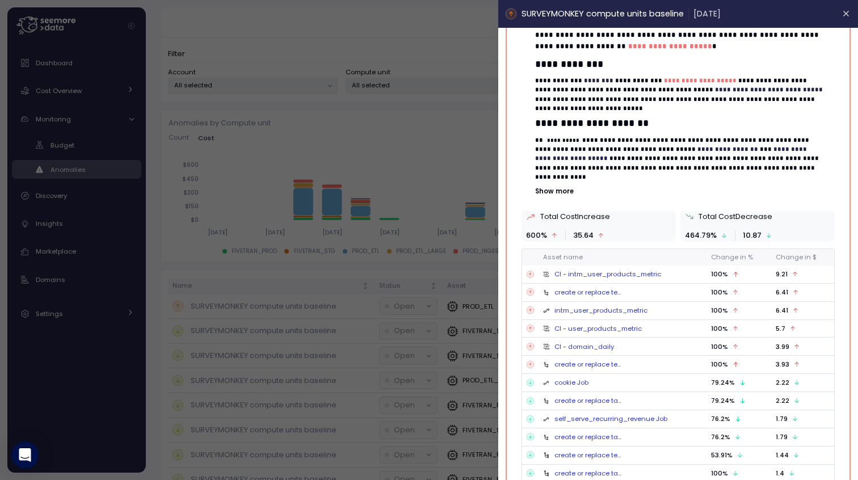
scroll to position [341, 0]
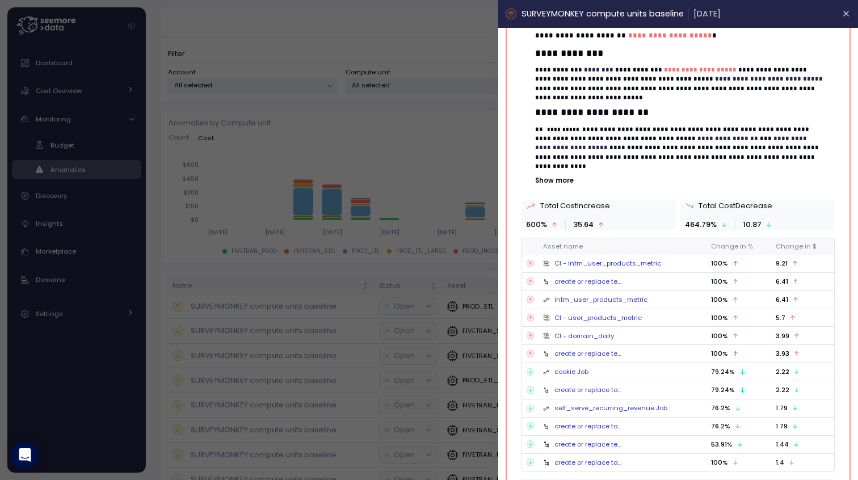
click at [590, 263] on link "CI - intm_user_products_metric" at bounding box center [607, 263] width 107 height 9
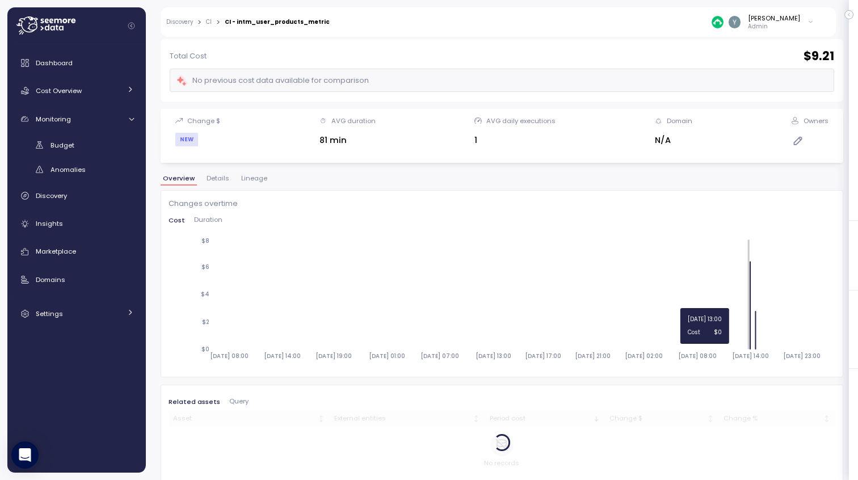
scroll to position [73, 0]
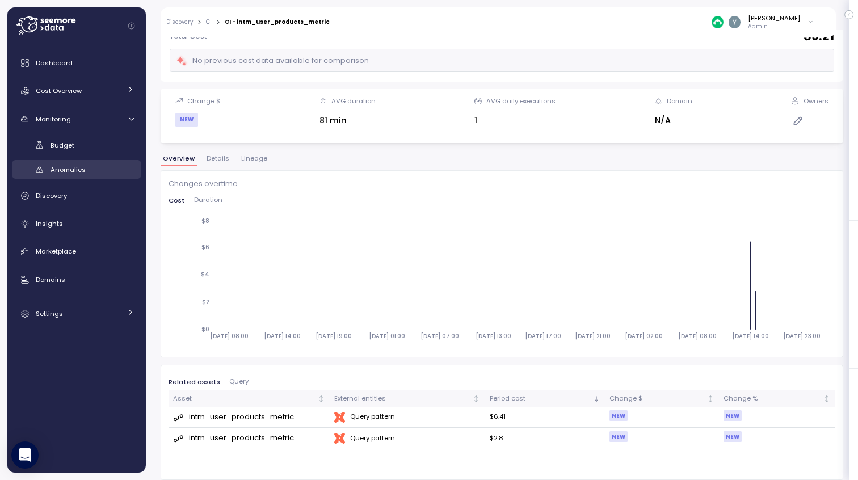
click at [56, 164] on div "Anomalies" at bounding box center [91, 169] width 83 height 11
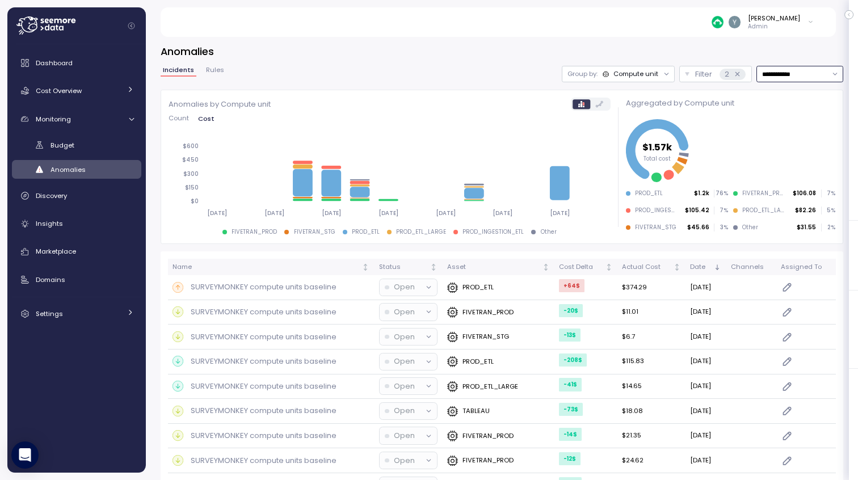
click at [788, 74] on input "**********" at bounding box center [799, 74] width 87 height 16
type input "**********"
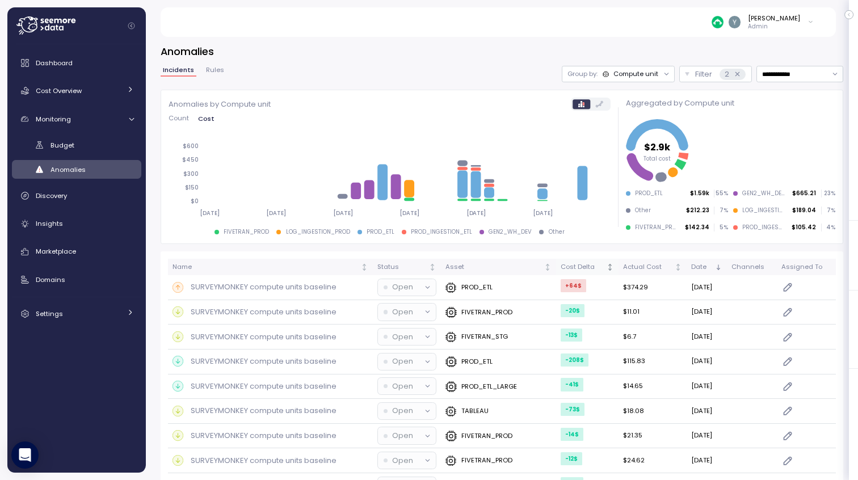
click at [577, 266] on div "Cost Delta" at bounding box center [582, 267] width 44 height 10
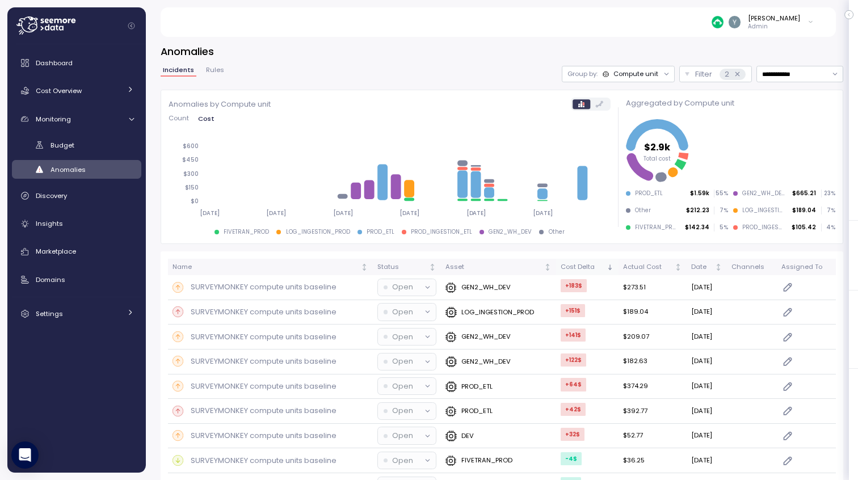
click at [577, 266] on div "Cost Delta" at bounding box center [582, 267] width 44 height 10
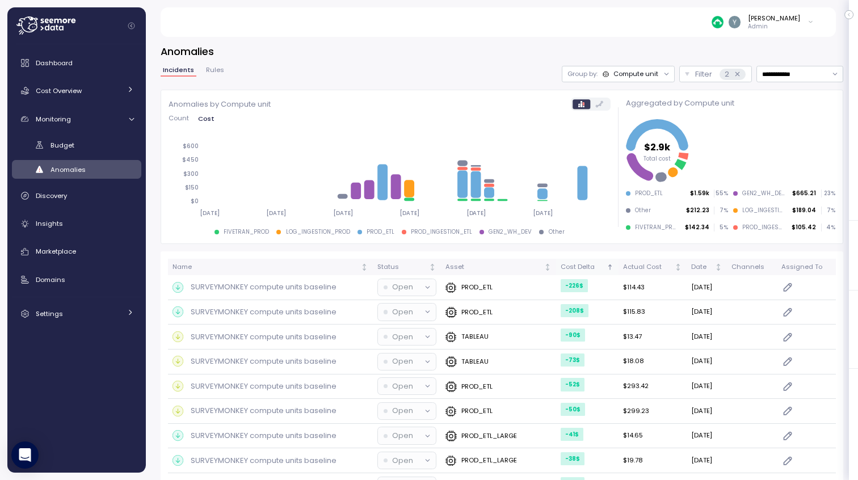
click at [577, 266] on div "Cost Delta" at bounding box center [582, 267] width 44 height 10
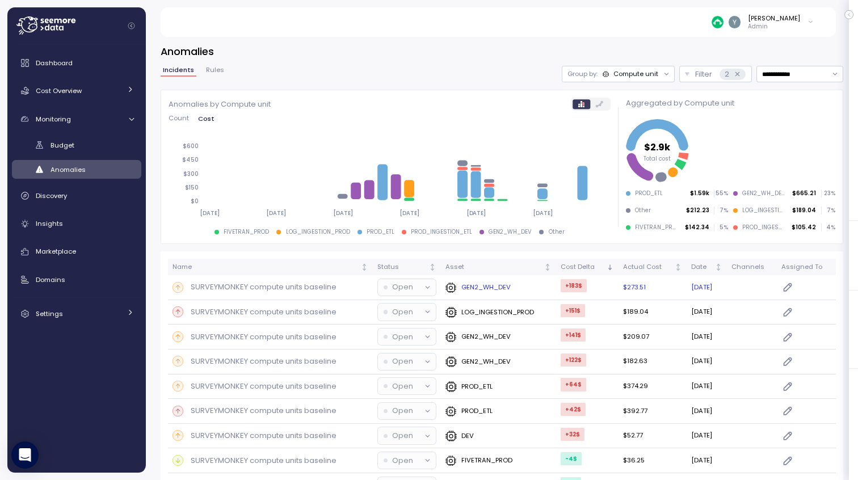
click at [294, 287] on p "SURVEYMONKEY compute units baseline" at bounding box center [264, 286] width 146 height 11
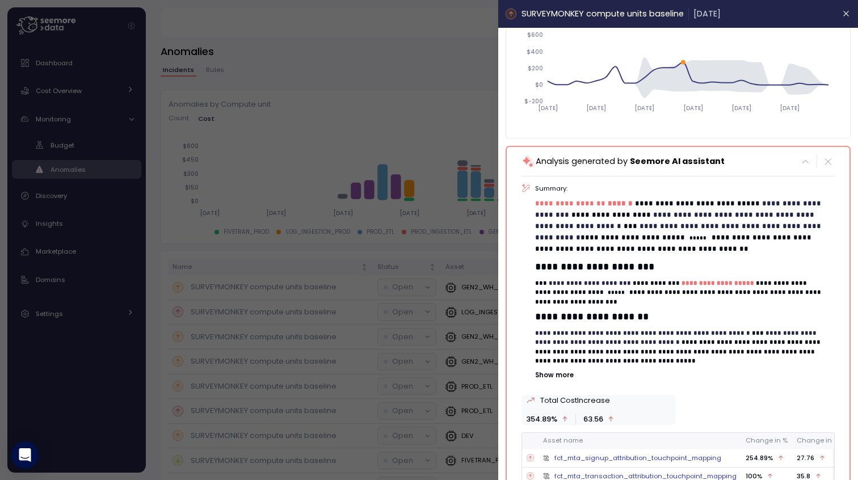
scroll to position [168, 0]
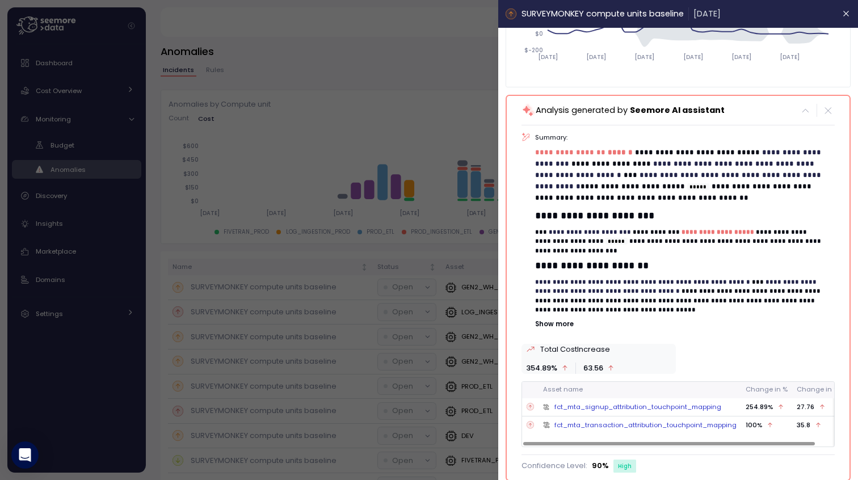
click at [634, 409] on link "fct_mta_signup_attribution_touchpoint_mapping" at bounding box center [637, 406] width 167 height 9
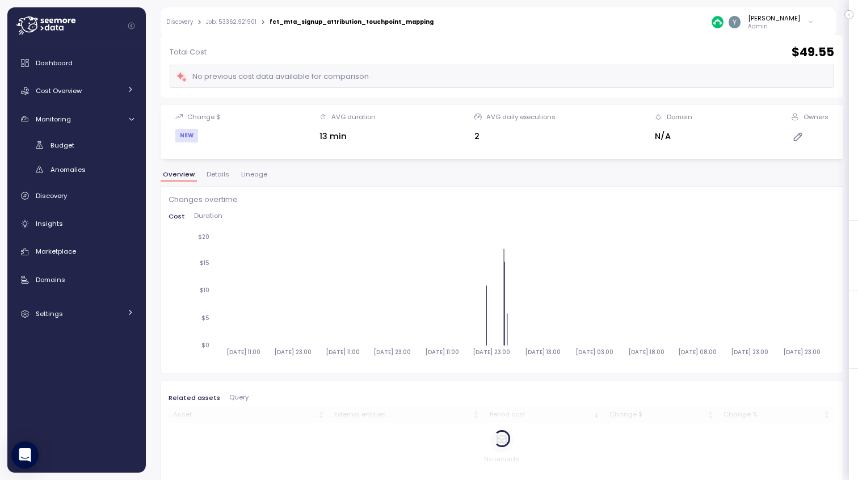
scroll to position [73, 0]
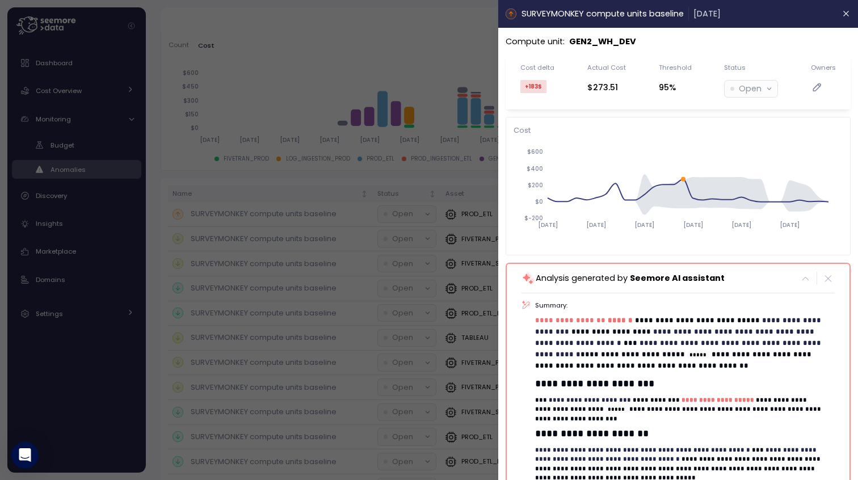
click at [443, 147] on div at bounding box center [429, 240] width 858 height 480
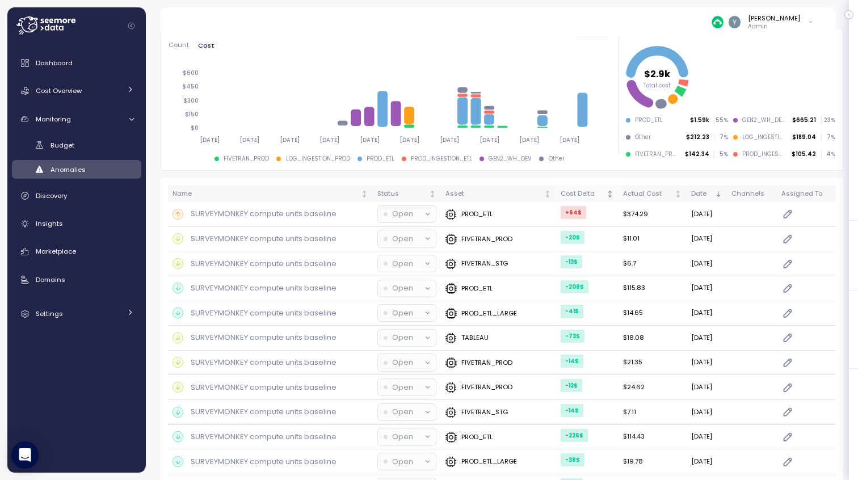
click at [571, 197] on div "Cost Delta" at bounding box center [582, 194] width 44 height 10
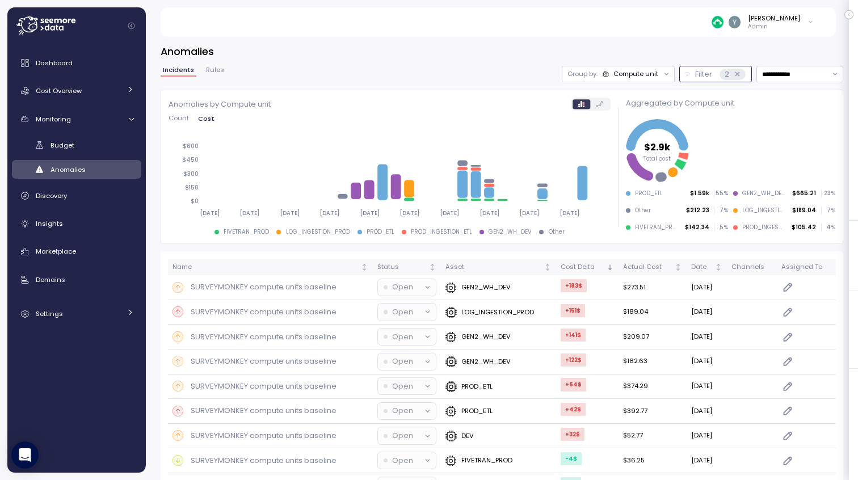
click at [695, 76] on p "Filter" at bounding box center [703, 74] width 17 height 11
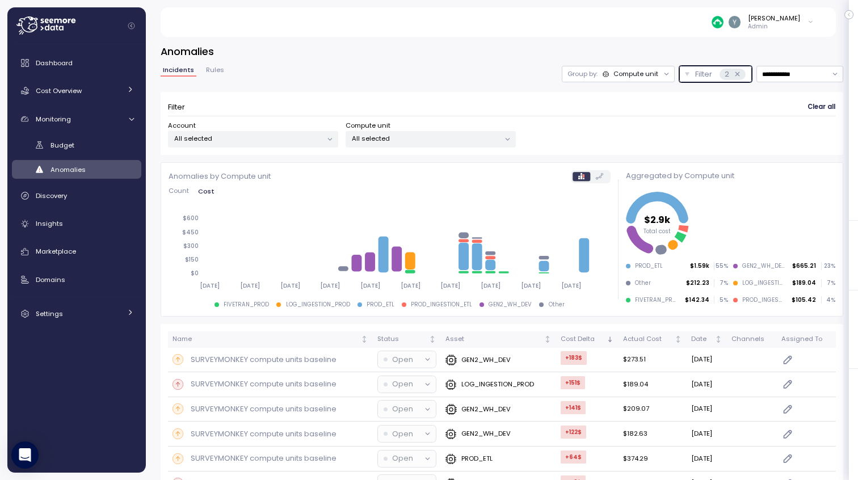
click at [423, 138] on p "All selected" at bounding box center [426, 138] width 148 height 9
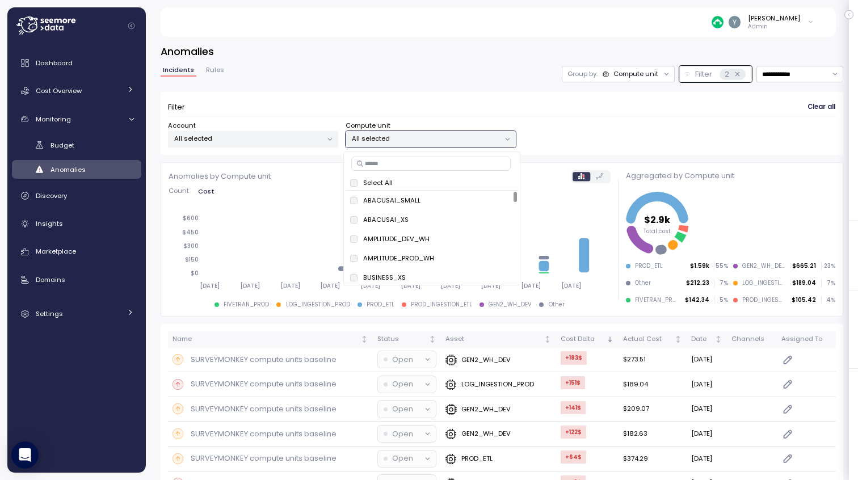
click at [387, 163] on input at bounding box center [430, 164] width 159 height 14
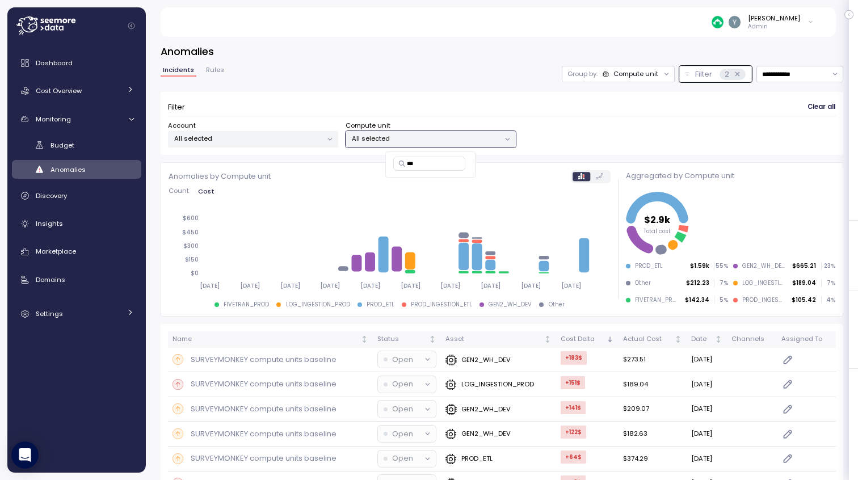
type input "**"
click at [475, 220] on span "only" at bounding box center [477, 219] width 13 height 12
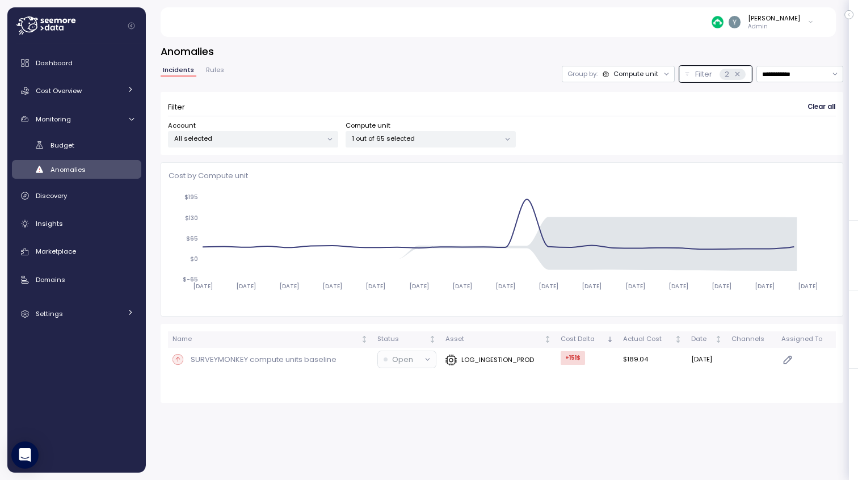
click at [482, 66] on div "**********" at bounding box center [502, 74] width 682 height 16
click at [302, 359] on p "SURVEYMONKEY compute units baseline" at bounding box center [264, 359] width 146 height 11
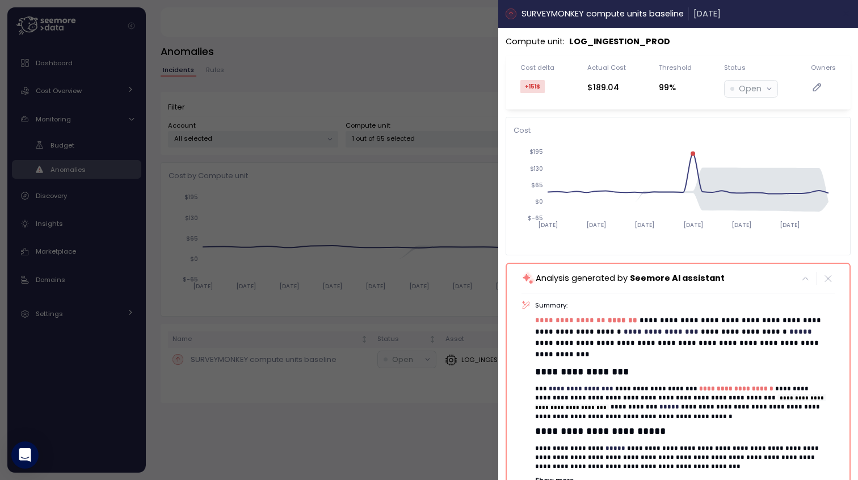
click at [844, 15] on icon "button" at bounding box center [846, 13] width 5 height 5
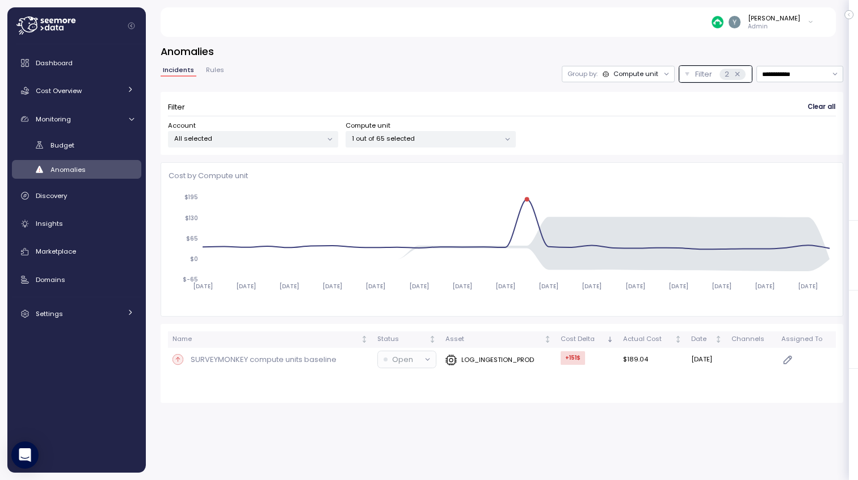
click at [67, 168] on span "Anomalies" at bounding box center [67, 169] width 35 height 9
click at [82, 172] on span "Anomalies" at bounding box center [67, 169] width 35 height 9
click at [504, 137] on icon at bounding box center [507, 139] width 7 height 7
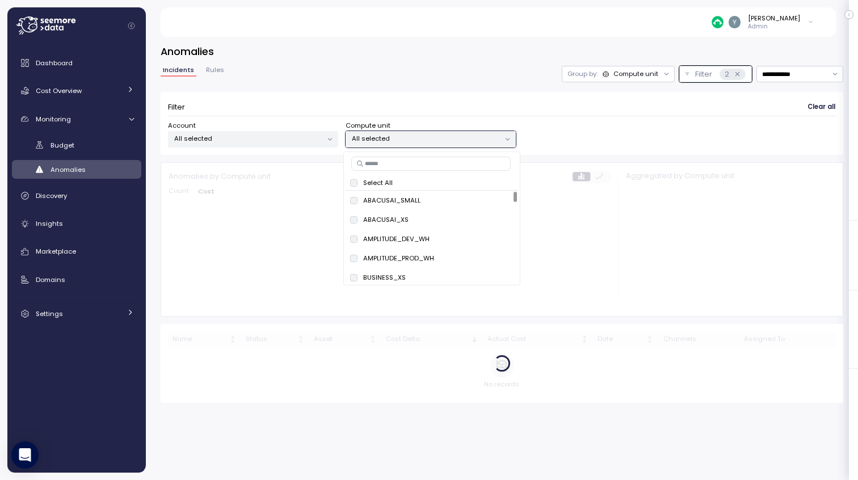
click at [487, 61] on div "**********" at bounding box center [502, 223] width 682 height 359
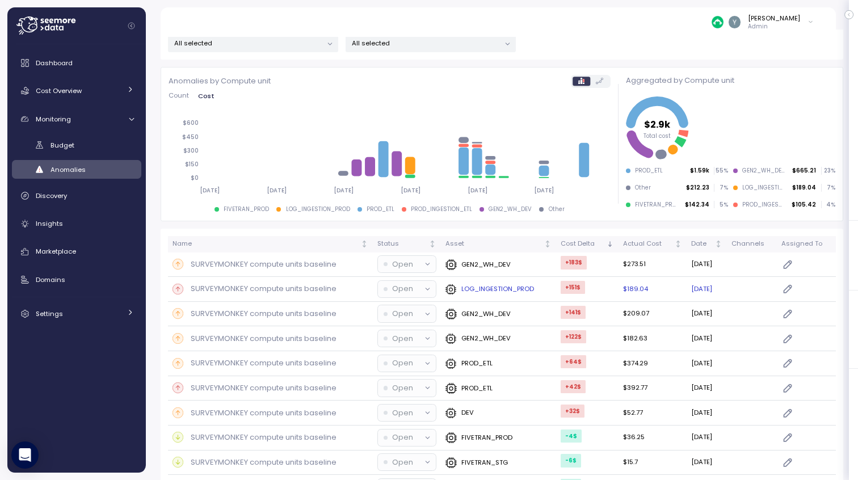
scroll to position [95, 0]
click at [296, 315] on p "SURVEYMONKEY compute units baseline" at bounding box center [264, 313] width 146 height 11
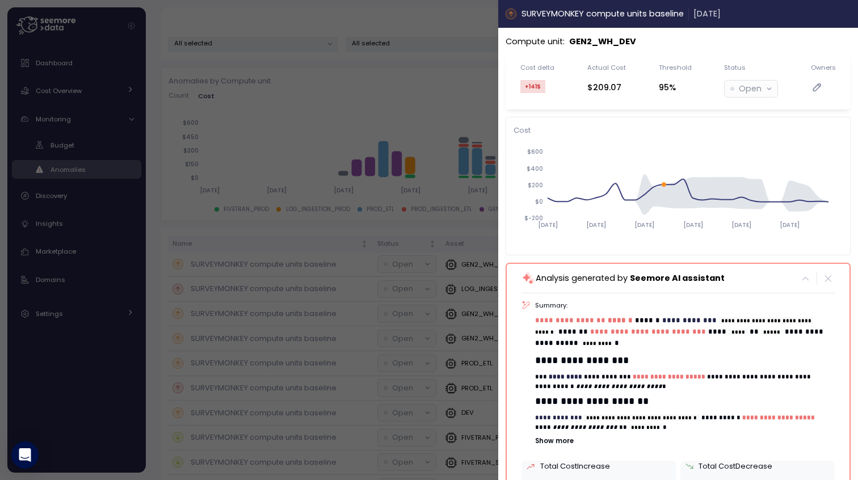
click at [844, 16] on icon "button" at bounding box center [846, 13] width 5 height 5
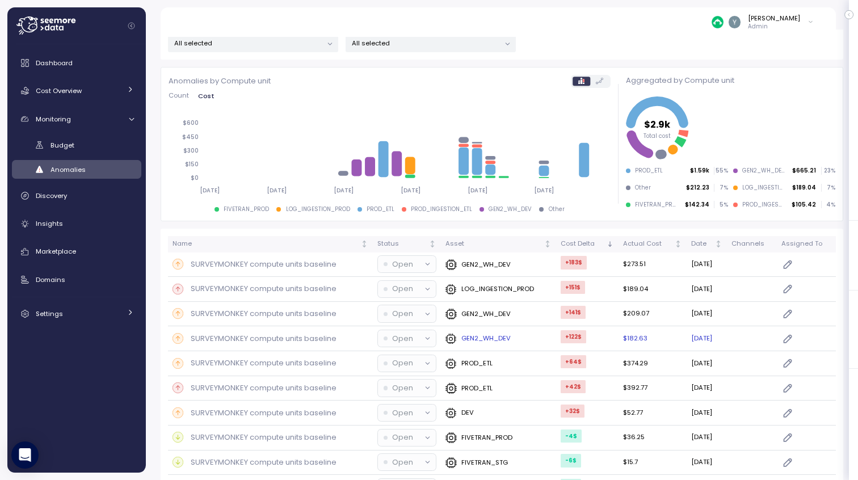
click at [264, 338] on p "SURVEYMONKEY compute units baseline" at bounding box center [264, 338] width 146 height 11
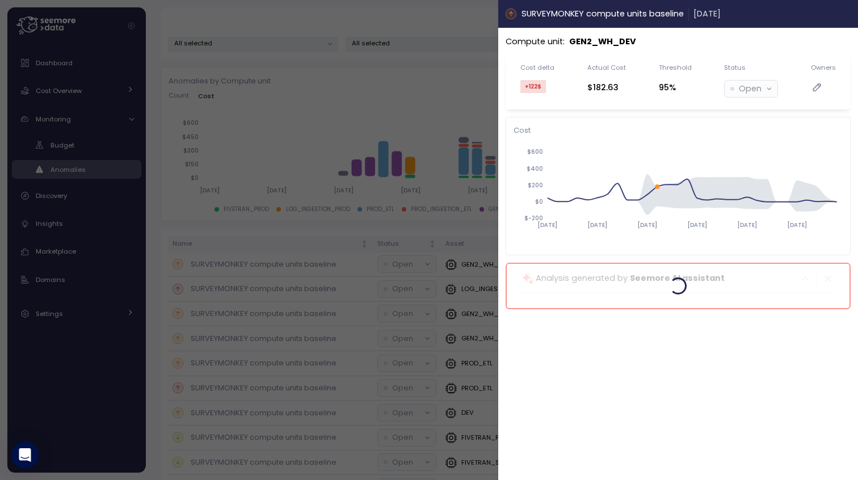
click at [842, 14] on icon "button" at bounding box center [846, 13] width 9 height 9
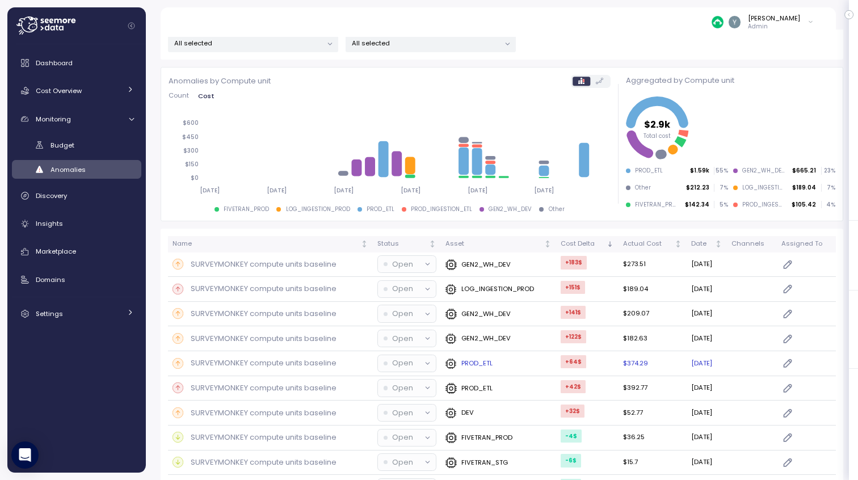
click at [248, 365] on p "SURVEYMONKEY compute units baseline" at bounding box center [264, 362] width 146 height 11
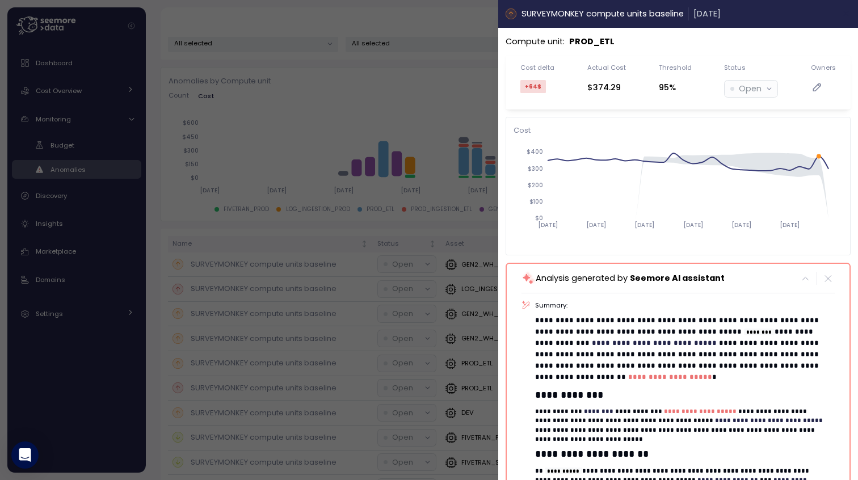
click at [842, 12] on icon "button" at bounding box center [846, 13] width 9 height 9
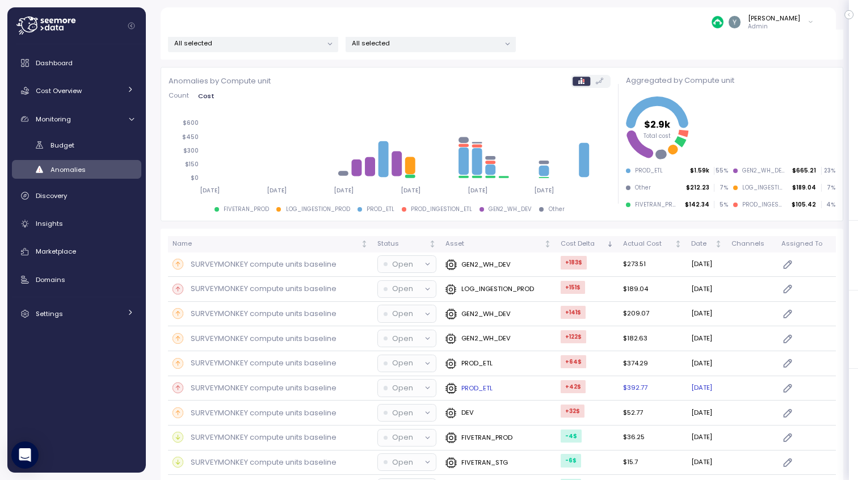
click at [199, 385] on p "SURVEYMONKEY compute units baseline" at bounding box center [264, 387] width 146 height 11
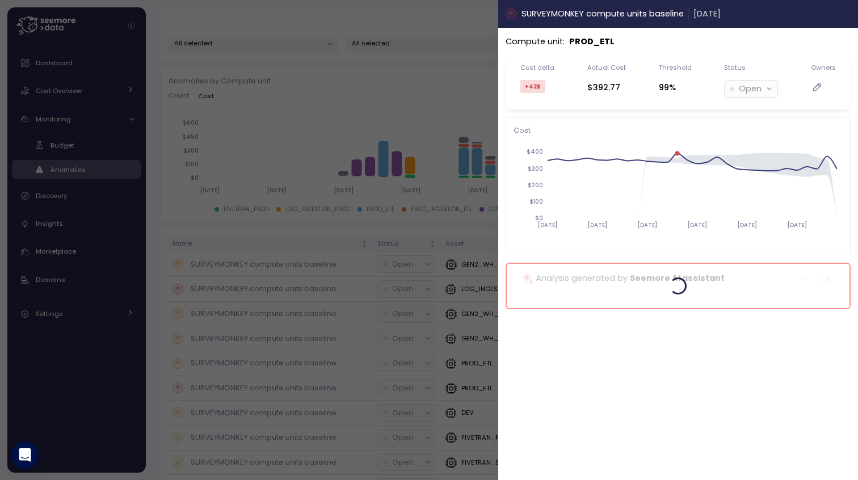
click at [845, 18] on button "button" at bounding box center [846, 13] width 13 height 13
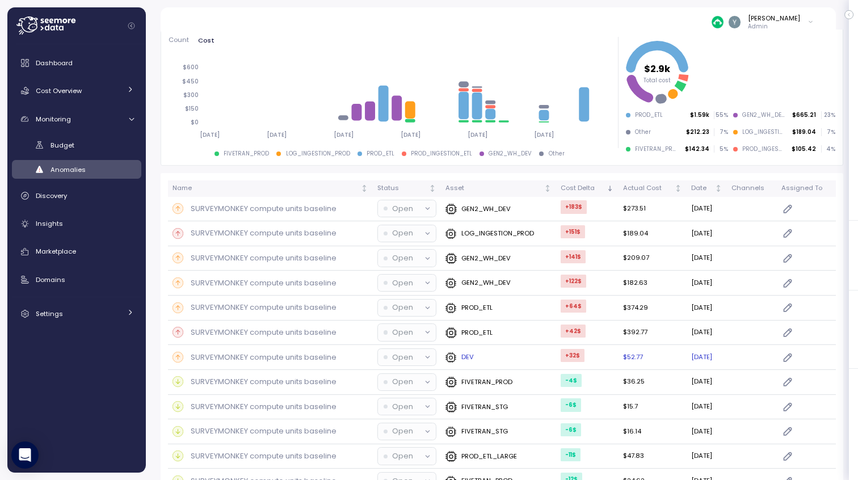
scroll to position [150, 0]
click at [277, 356] on p "SURVEYMONKEY compute units baseline" at bounding box center [264, 357] width 146 height 11
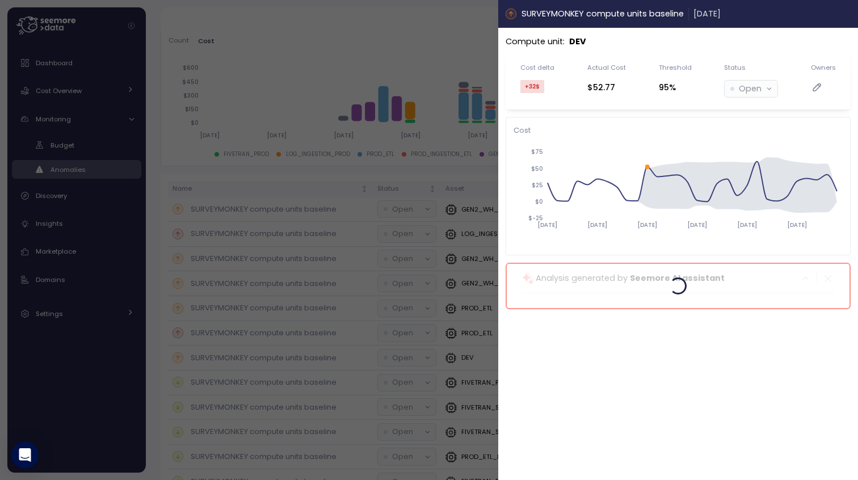
click at [844, 15] on icon "button" at bounding box center [846, 13] width 9 height 9
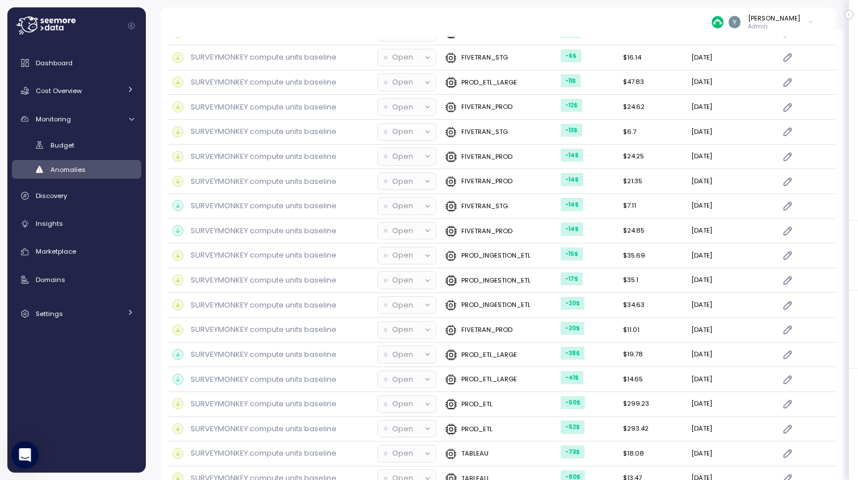
scroll to position [591, 0]
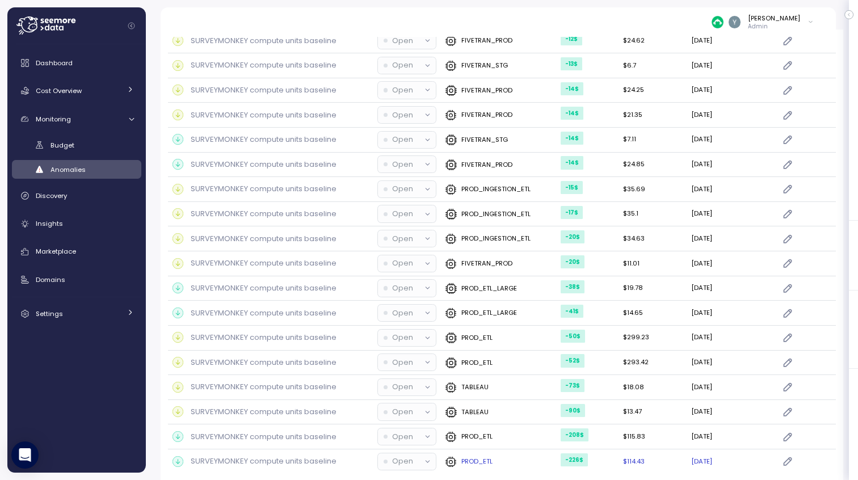
click at [258, 456] on p "SURVEYMONKEY compute units baseline" at bounding box center [264, 461] width 146 height 11
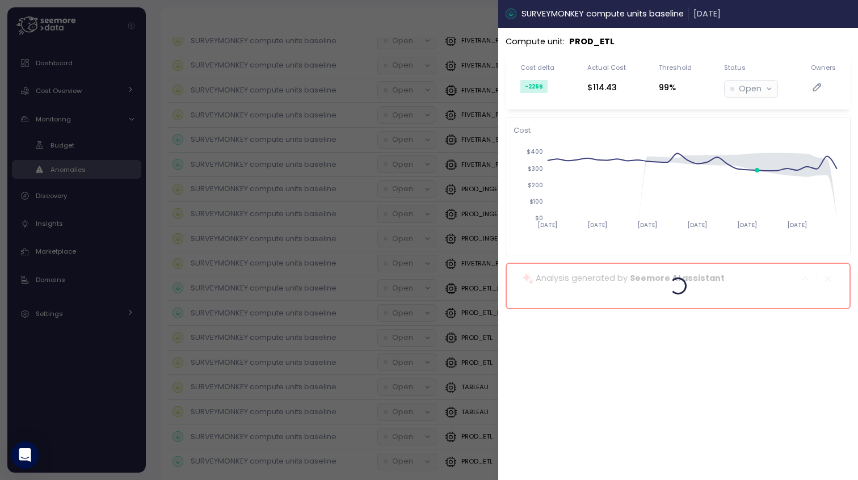
click at [847, 9] on button "button" at bounding box center [846, 13] width 13 height 13
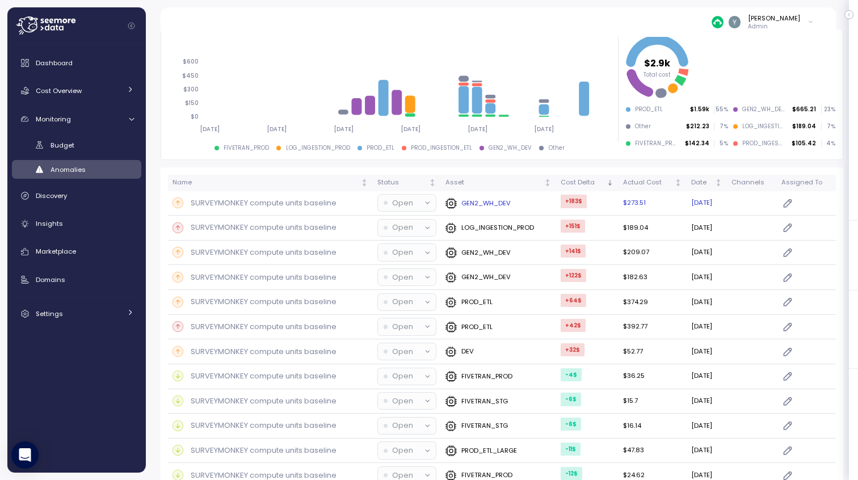
scroll to position [173, 0]
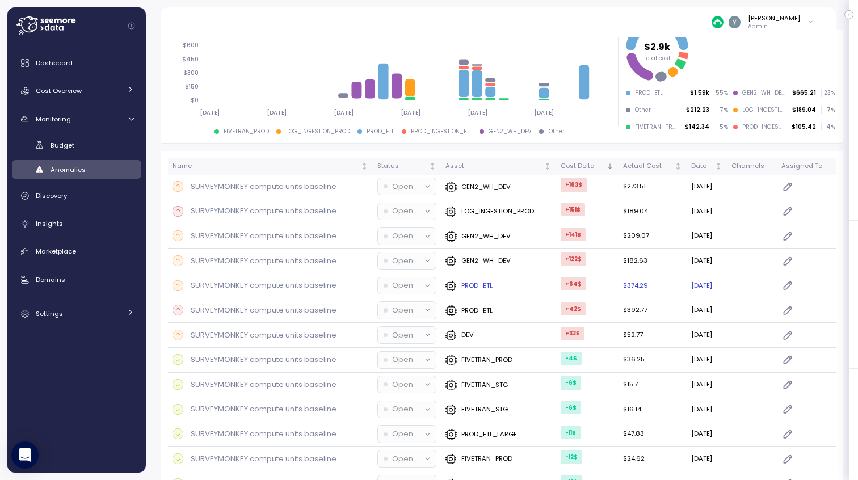
click at [281, 284] on p "SURVEYMONKEY compute units baseline" at bounding box center [264, 285] width 146 height 11
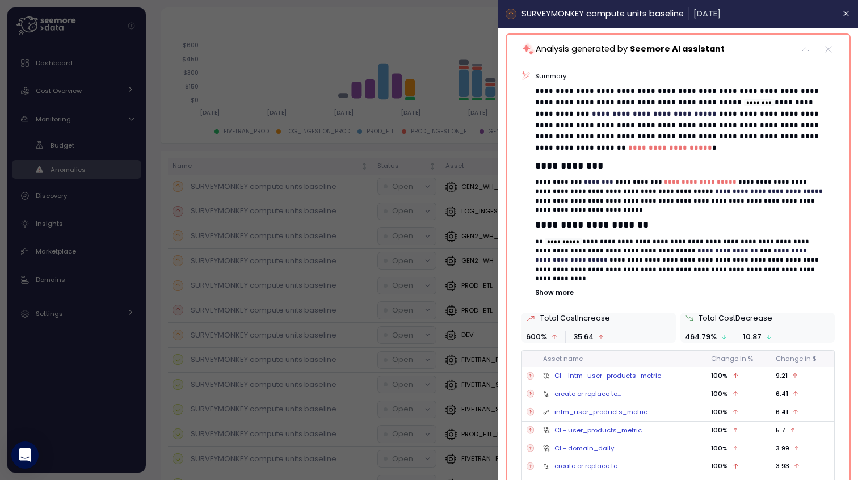
scroll to position [242, 0]
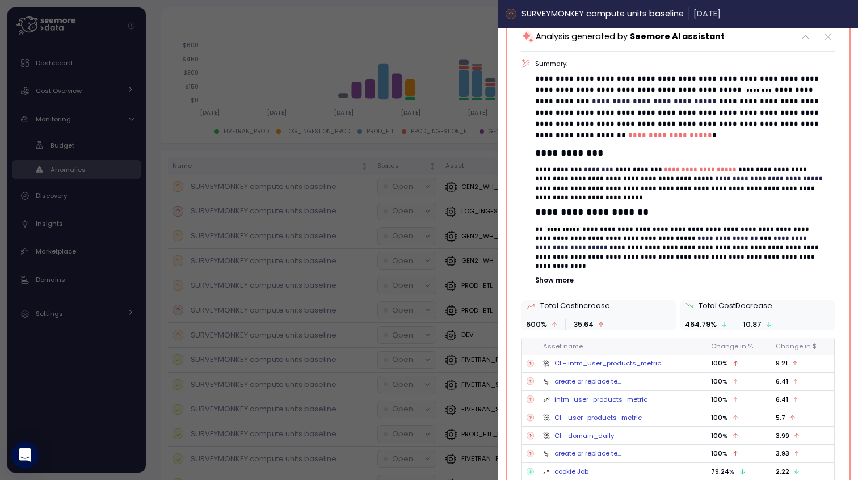
click at [842, 17] on icon "button" at bounding box center [846, 13] width 9 height 9
